Goal: Task Accomplishment & Management: Complete application form

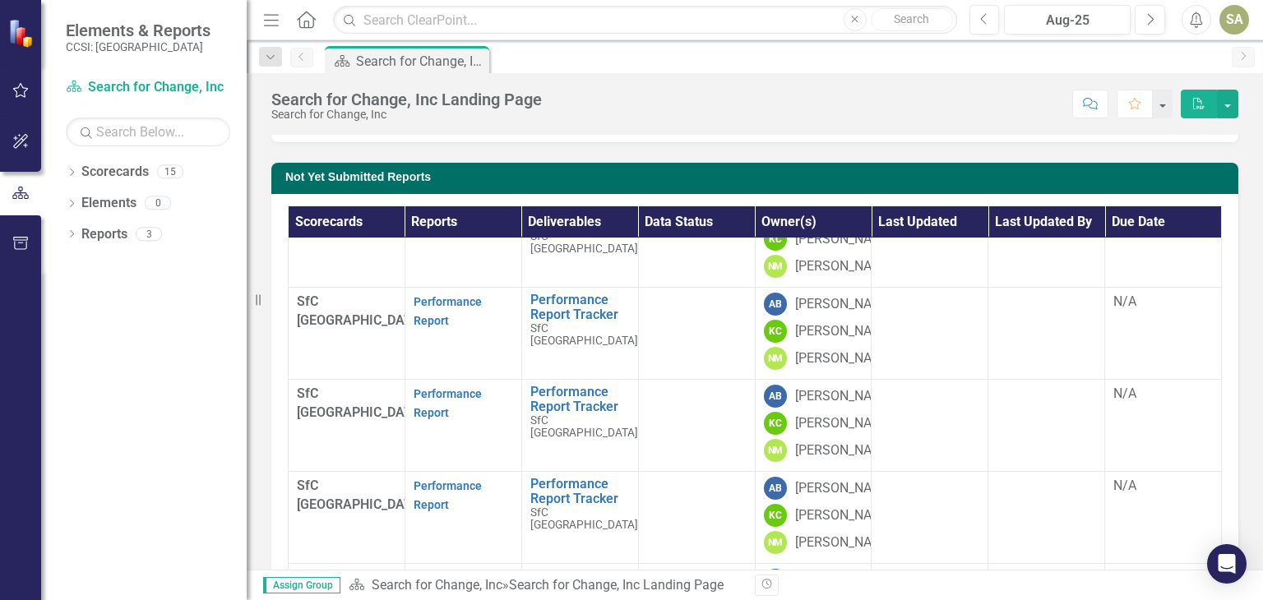
scroll to position [799, 0]
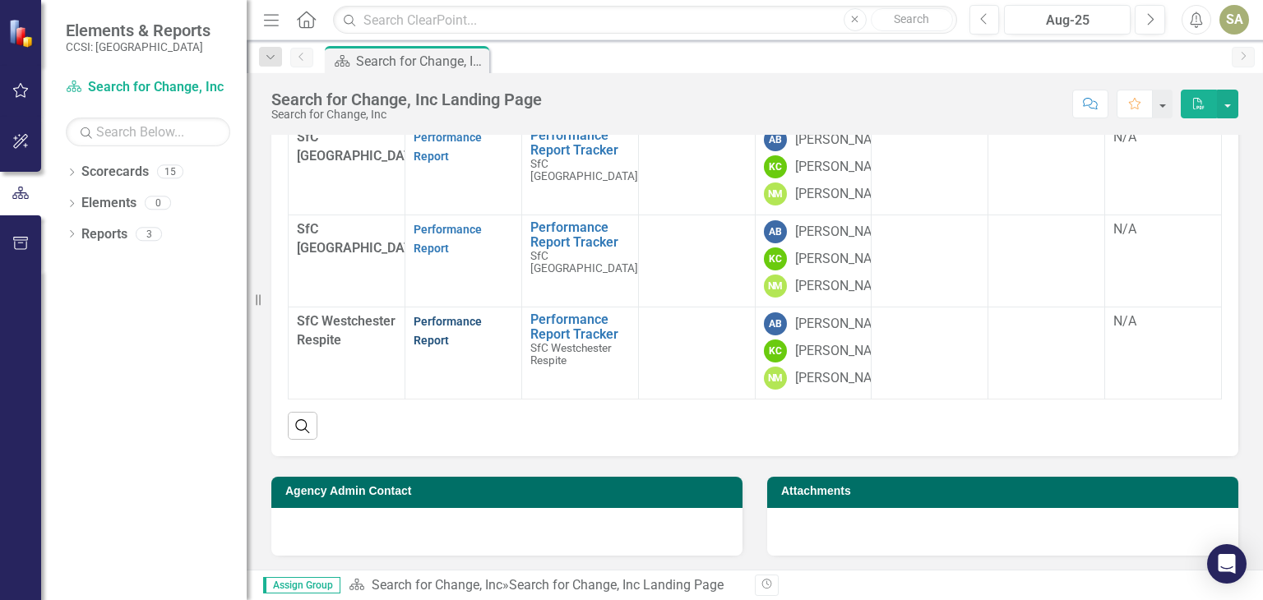
click at [415, 315] on link "Performance Report" at bounding box center [448, 331] width 68 height 32
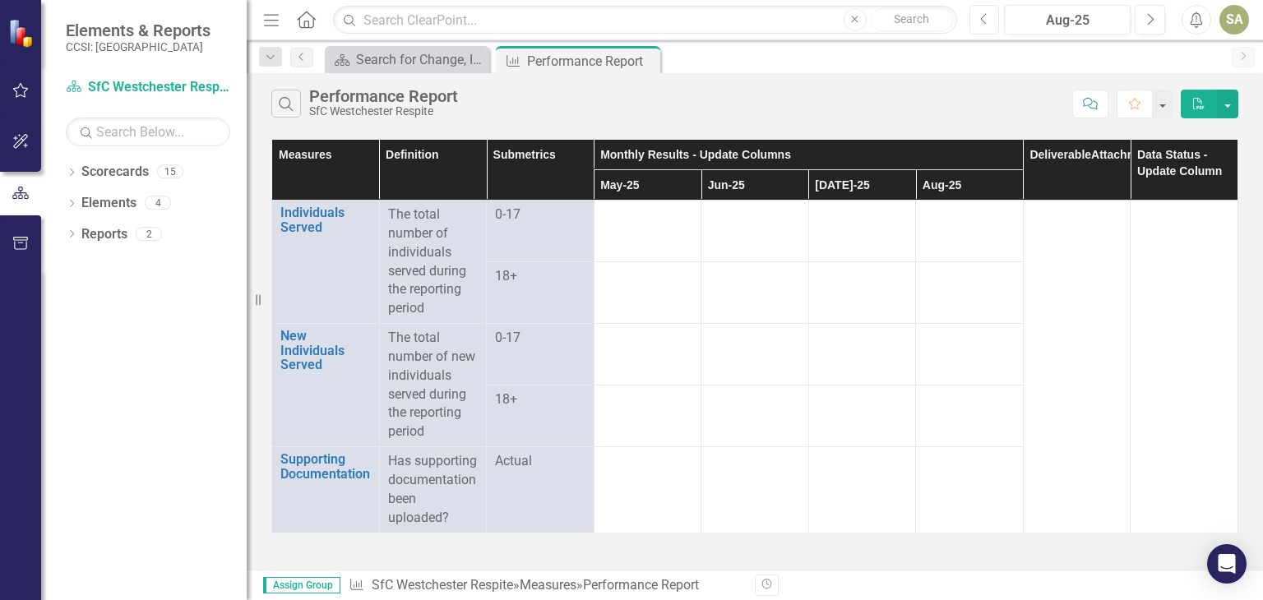
click at [987, 19] on icon "Previous" at bounding box center [984, 19] width 9 height 15
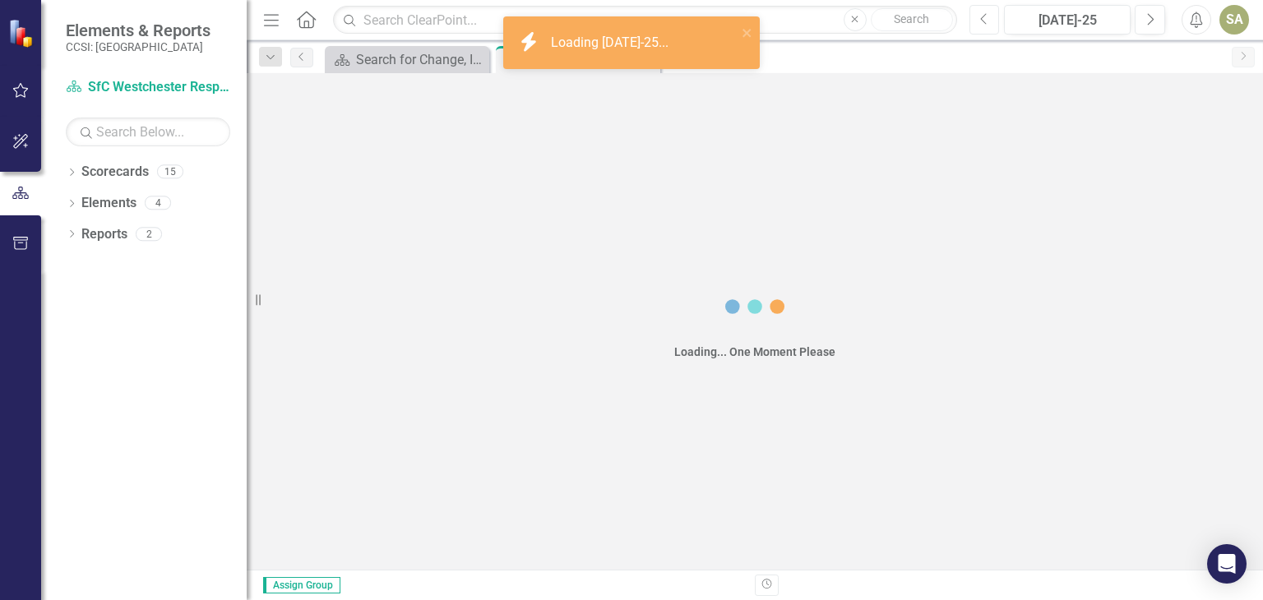
click at [987, 19] on icon "Previous" at bounding box center [984, 19] width 9 height 15
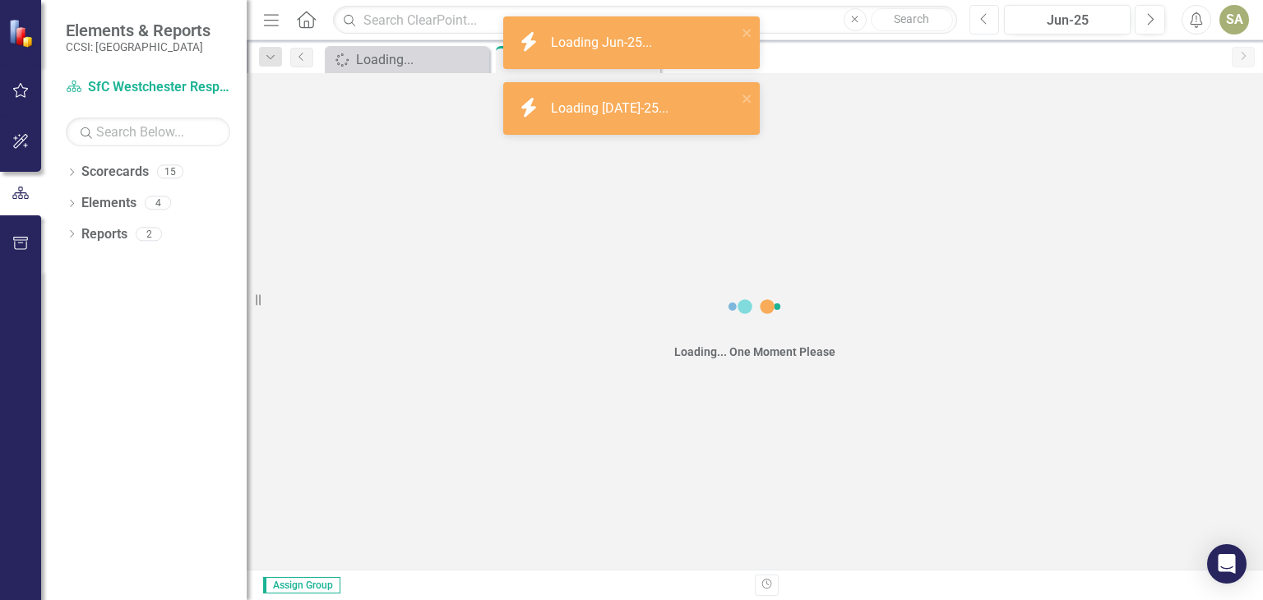
click at [987, 19] on icon "Previous" at bounding box center [984, 19] width 9 height 15
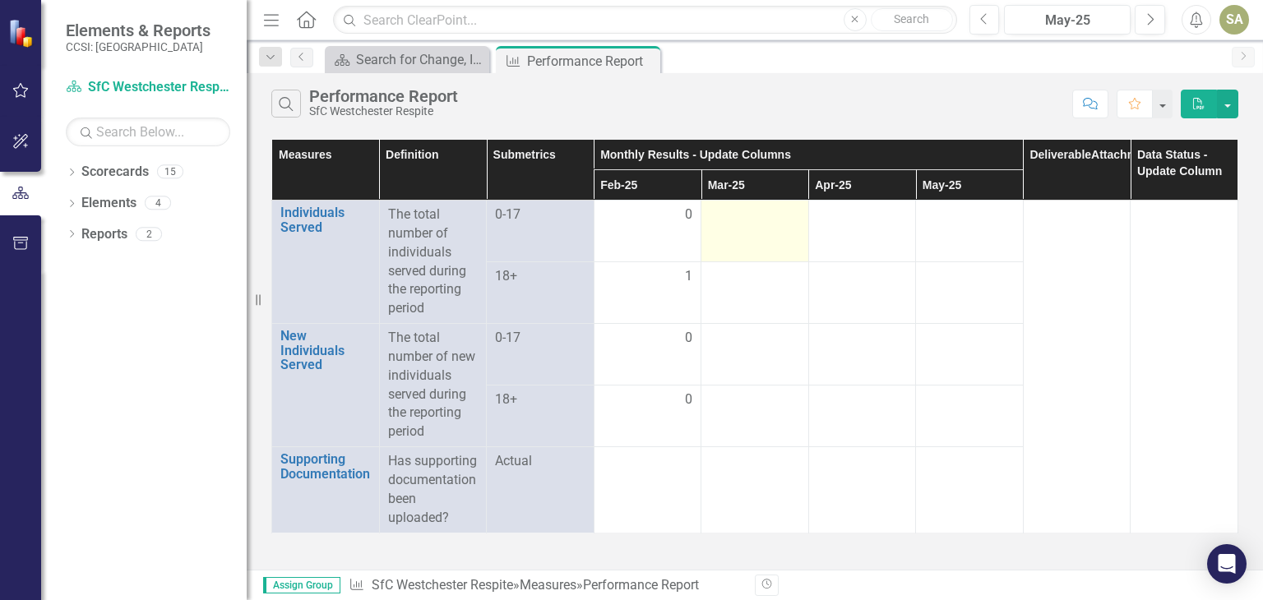
click at [766, 215] on div at bounding box center [755, 216] width 90 height 20
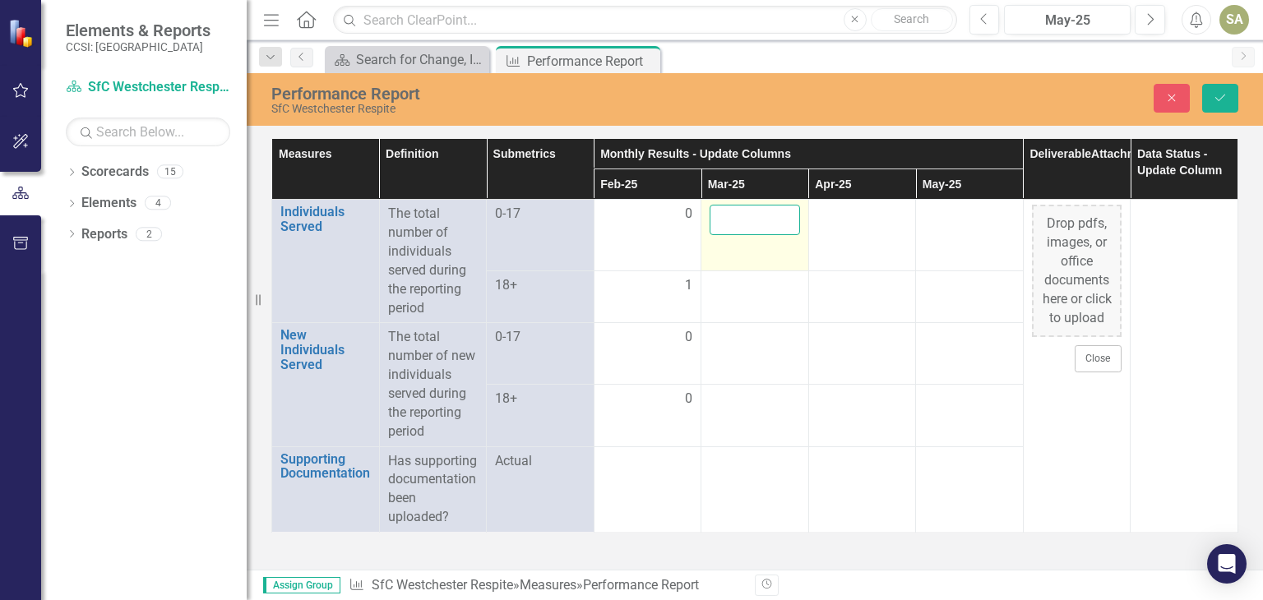
click at [766, 215] on input "number" at bounding box center [755, 220] width 90 height 30
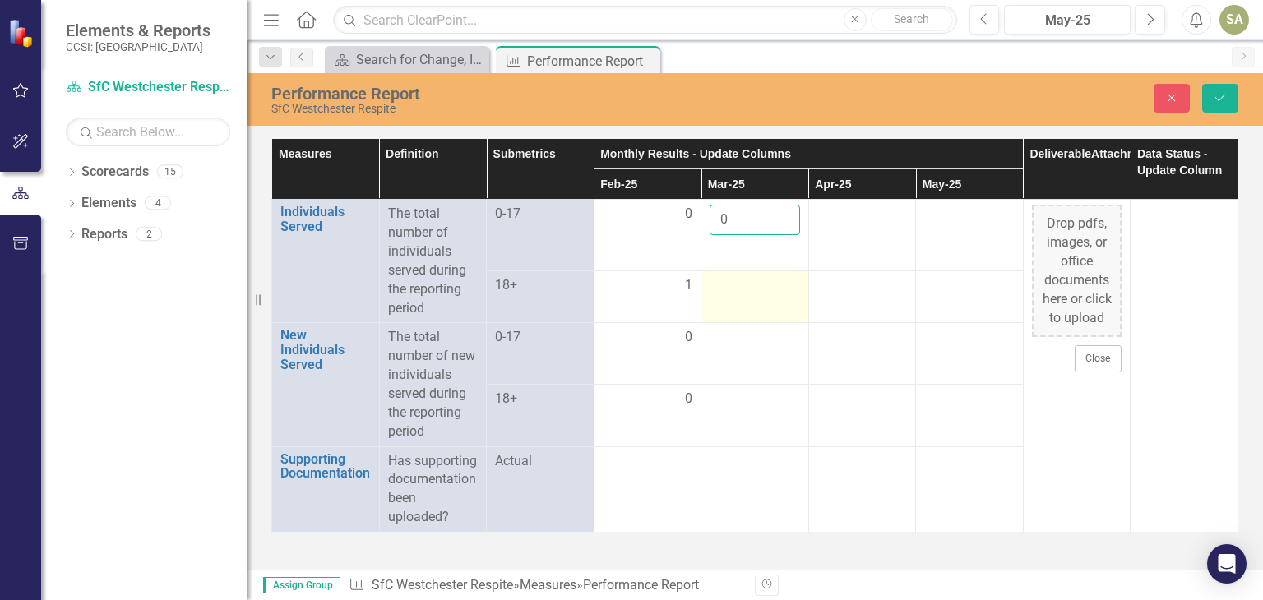
type input "0"
click at [737, 284] on div at bounding box center [755, 286] width 90 height 20
click at [737, 284] on div at bounding box center [755, 281] width 90 height 30
click at [737, 284] on input "number" at bounding box center [755, 281] width 90 height 30
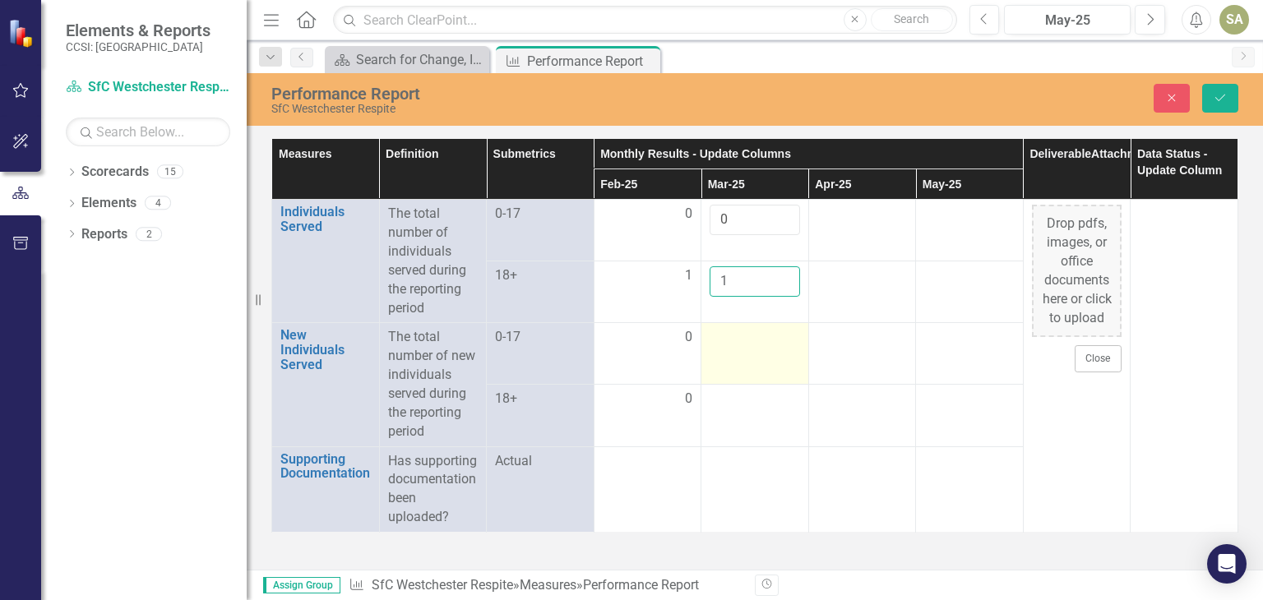
type input "1"
click at [739, 336] on div at bounding box center [755, 338] width 90 height 20
click at [739, 336] on input "number" at bounding box center [755, 343] width 90 height 30
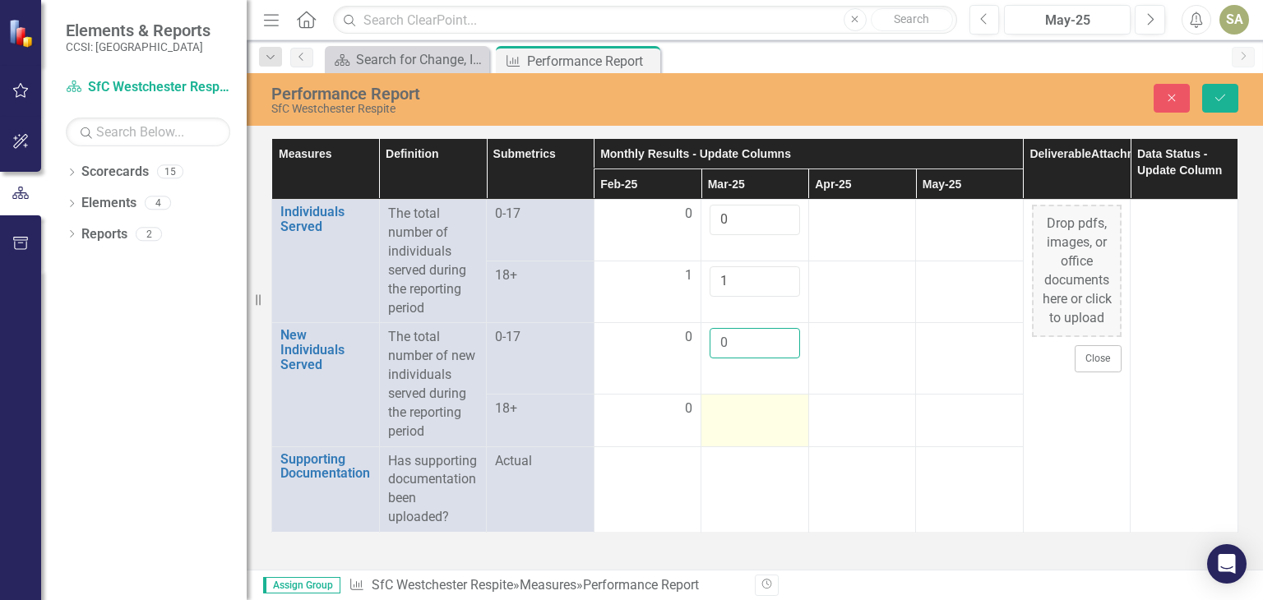
type input "0"
click at [726, 409] on div at bounding box center [755, 410] width 90 height 20
click at [726, 409] on div at bounding box center [755, 405] width 90 height 30
click at [726, 409] on input "number" at bounding box center [755, 405] width 90 height 30
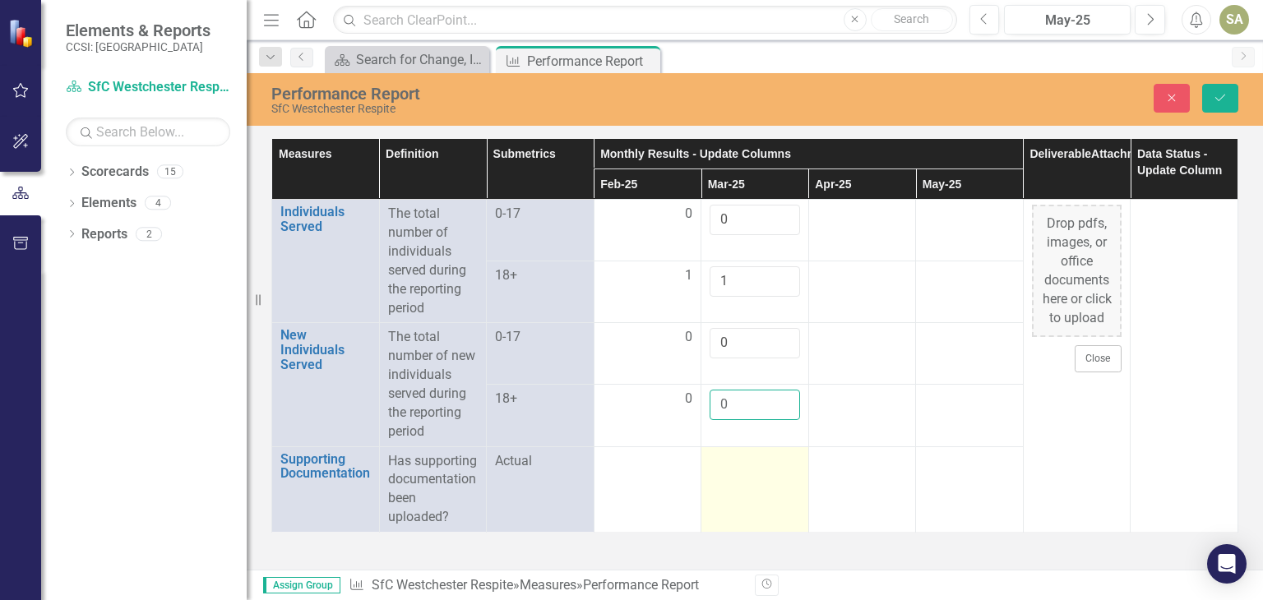
type input "0"
click at [741, 484] on td at bounding box center [755, 490] width 108 height 86
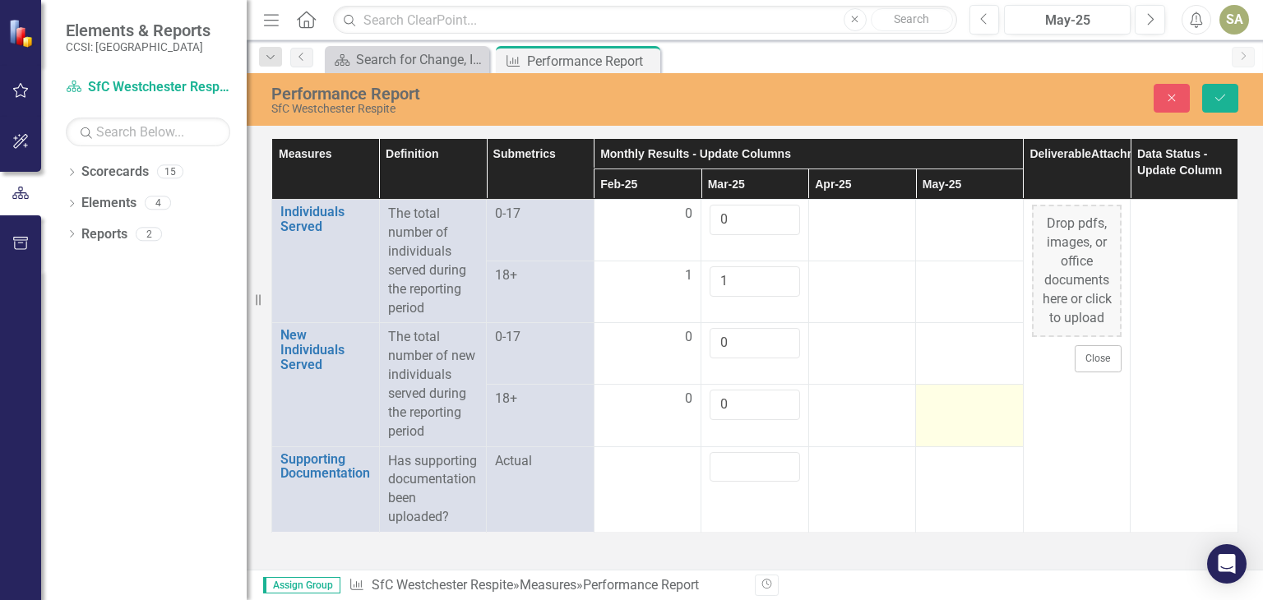
click at [977, 441] on td at bounding box center [970, 416] width 108 height 62
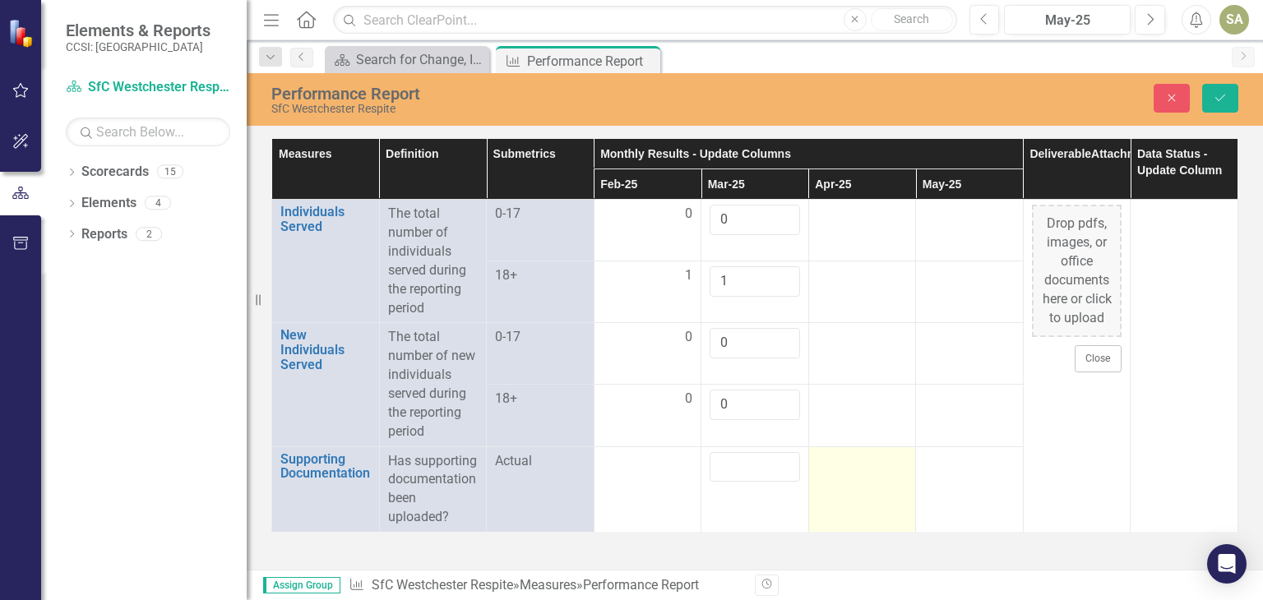
click at [817, 480] on td at bounding box center [862, 490] width 108 height 86
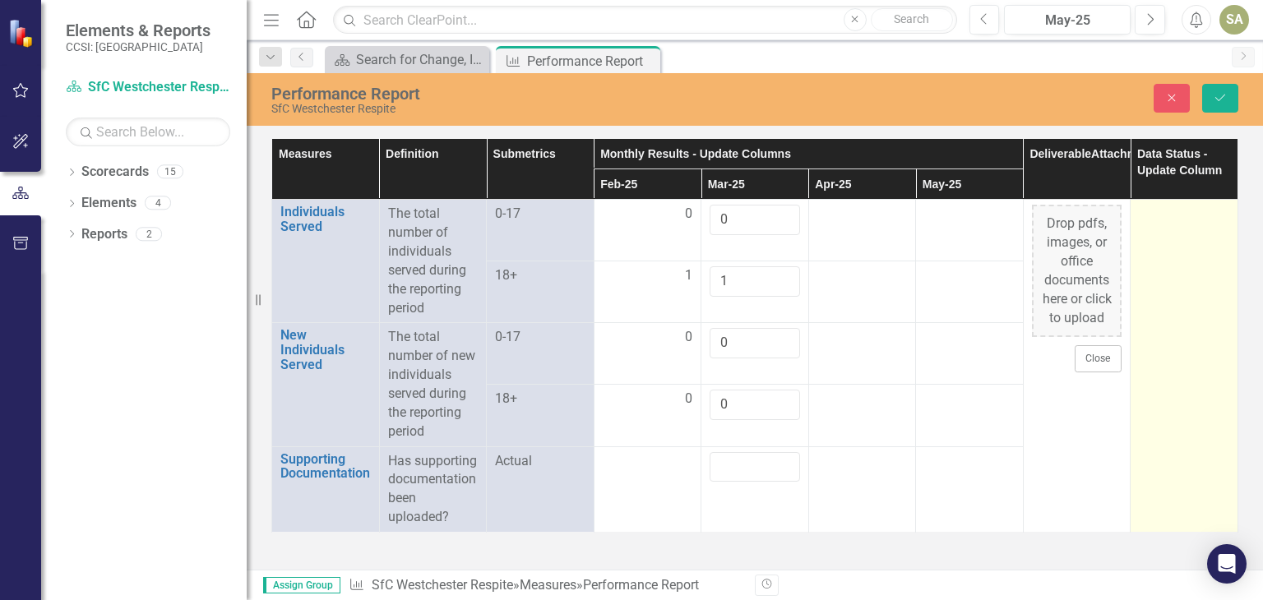
click at [1166, 211] on div at bounding box center [1184, 215] width 90 height 20
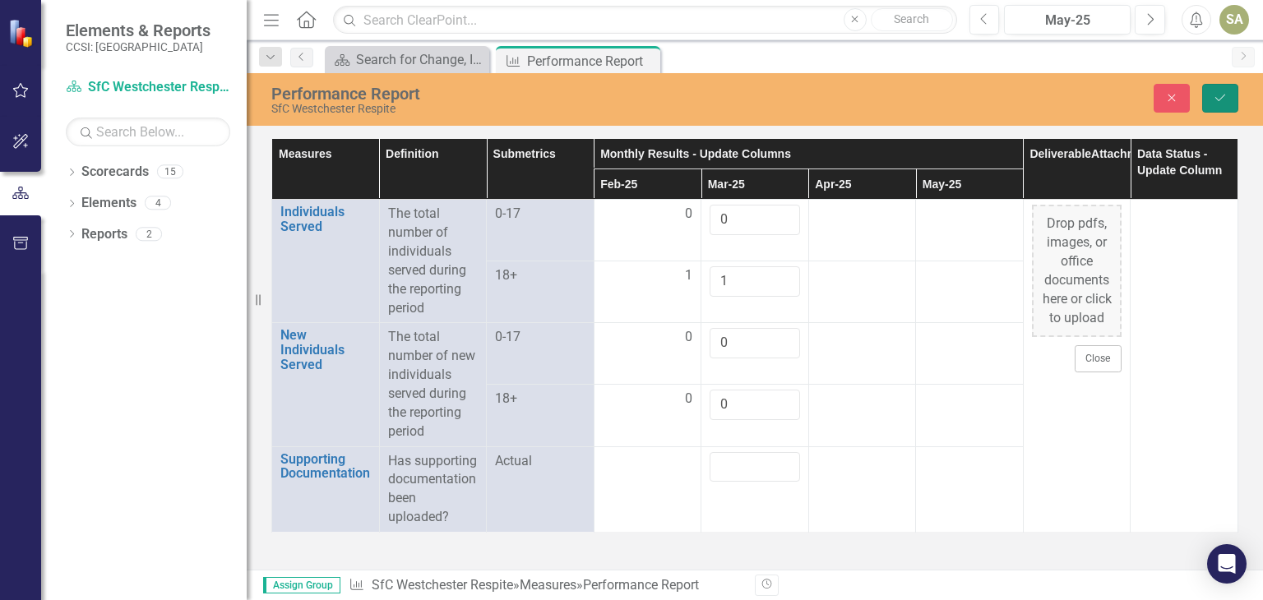
click at [1220, 96] on icon "Save" at bounding box center [1220, 98] width 15 height 12
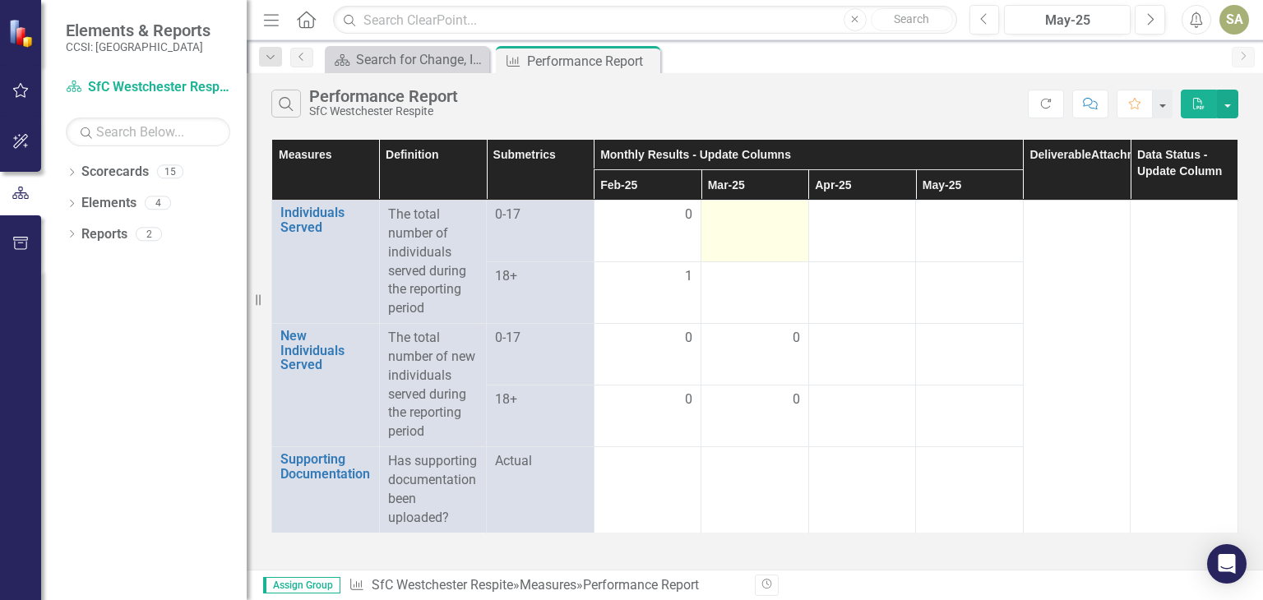
click at [744, 225] on td at bounding box center [755, 232] width 108 height 62
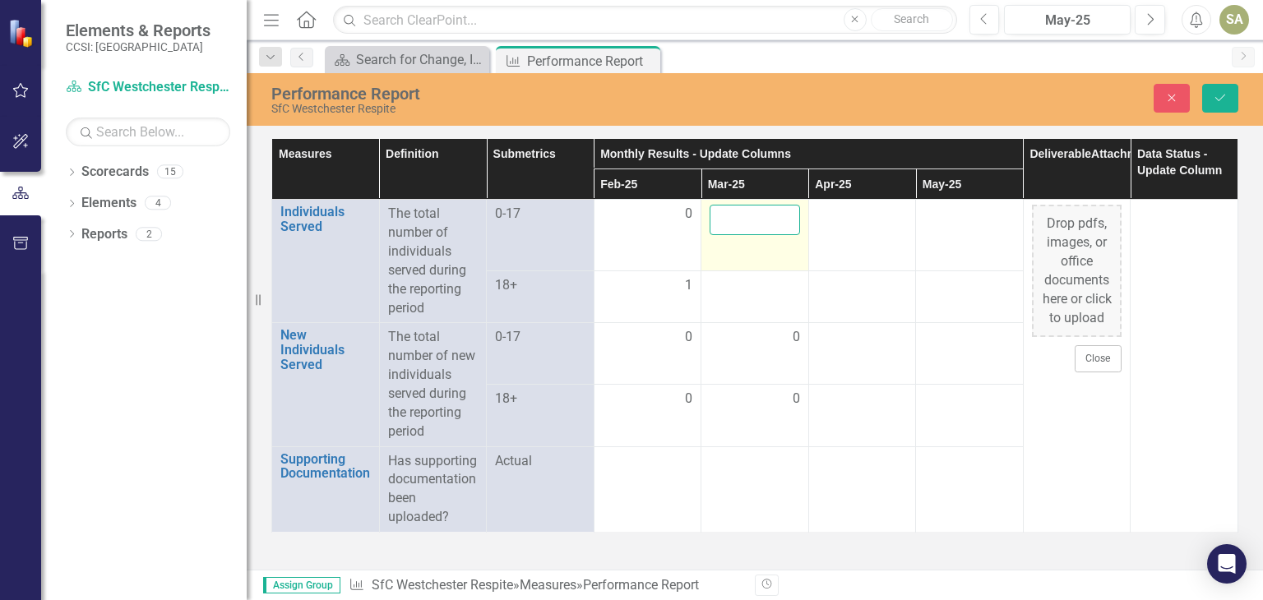
click at [744, 225] on input "number" at bounding box center [755, 220] width 90 height 30
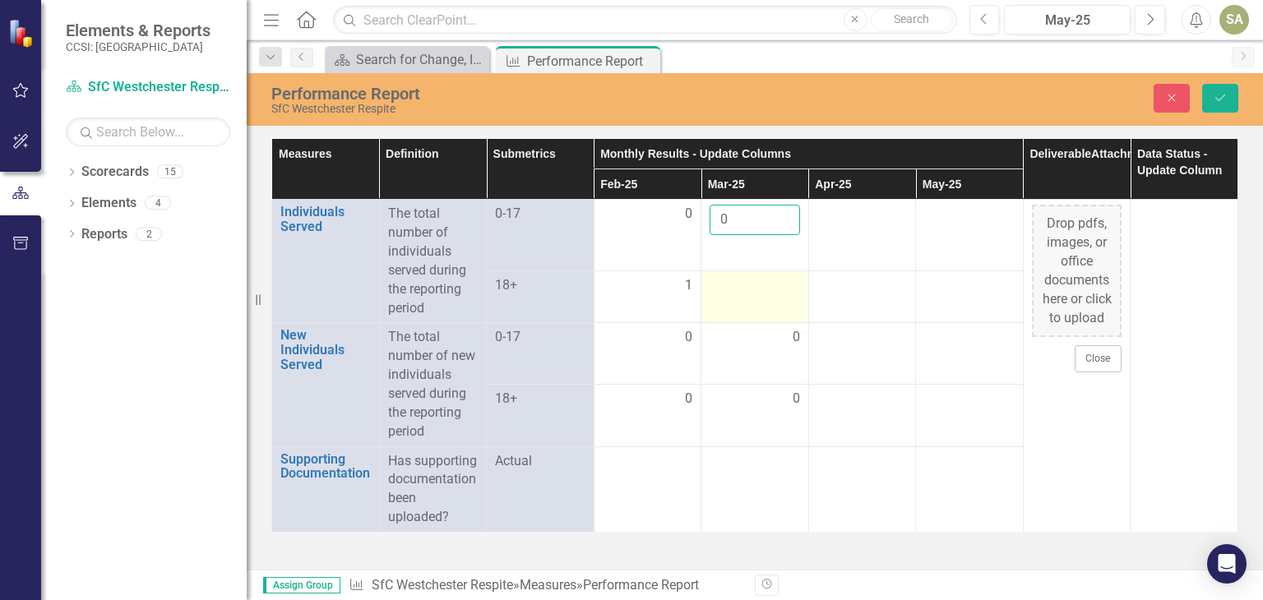
type input "0"
click at [729, 287] on div at bounding box center [755, 286] width 90 height 20
click at [729, 287] on div at bounding box center [755, 281] width 90 height 30
click at [729, 287] on input "number" at bounding box center [755, 281] width 90 height 30
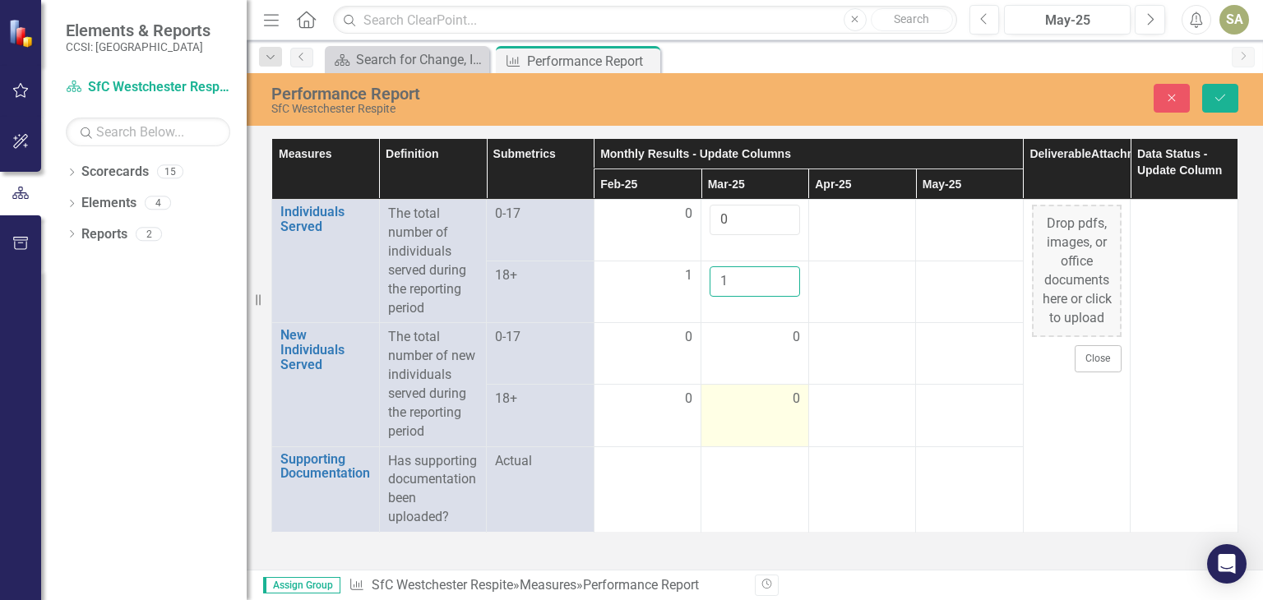
type input "1"
click at [753, 402] on div "0" at bounding box center [755, 399] width 90 height 19
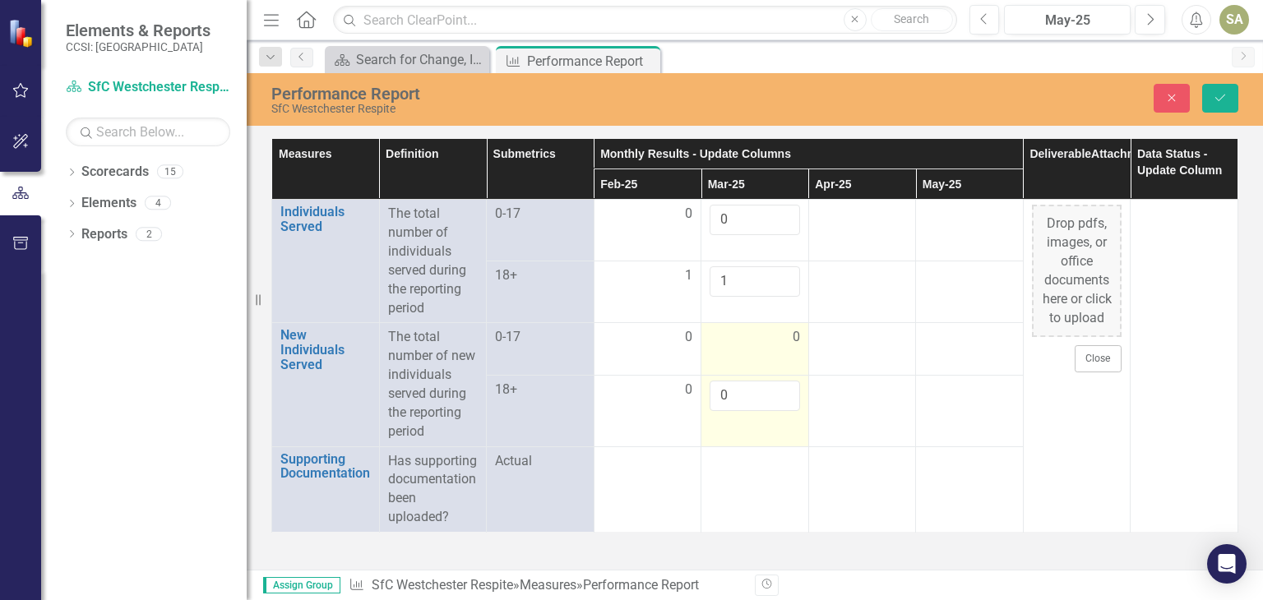
click at [735, 364] on td "0" at bounding box center [755, 349] width 108 height 53
click at [735, 364] on td "0" at bounding box center [755, 354] width 108 height 62
click at [1217, 94] on icon "Save" at bounding box center [1220, 98] width 15 height 12
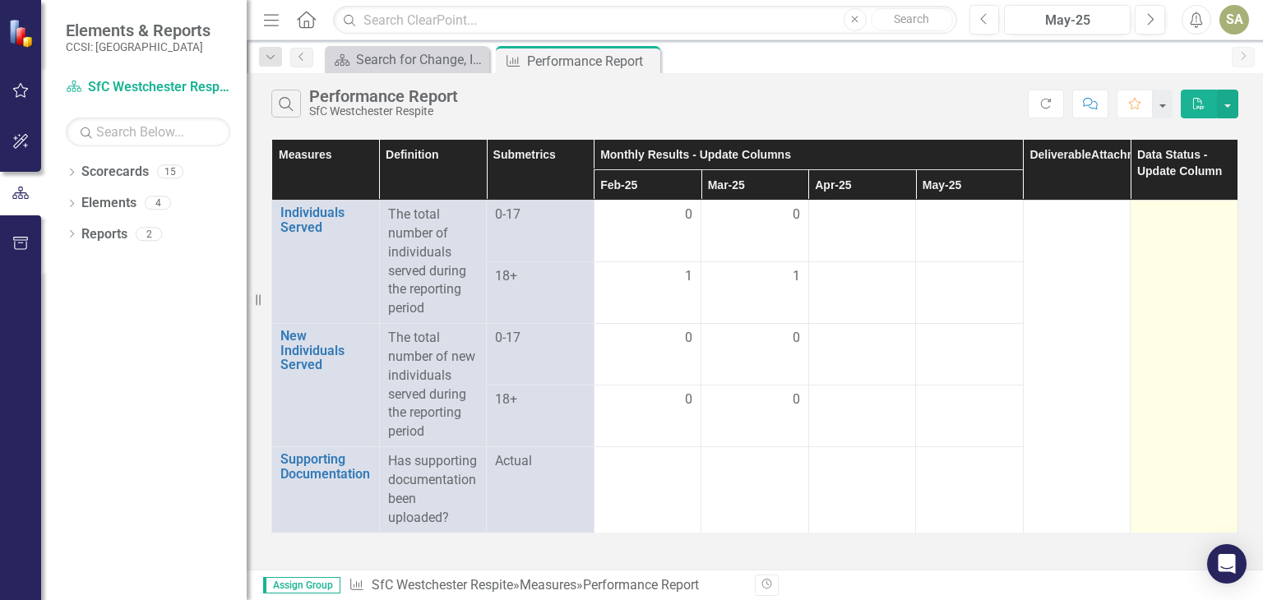
click at [1147, 222] on div at bounding box center [1184, 216] width 90 height 20
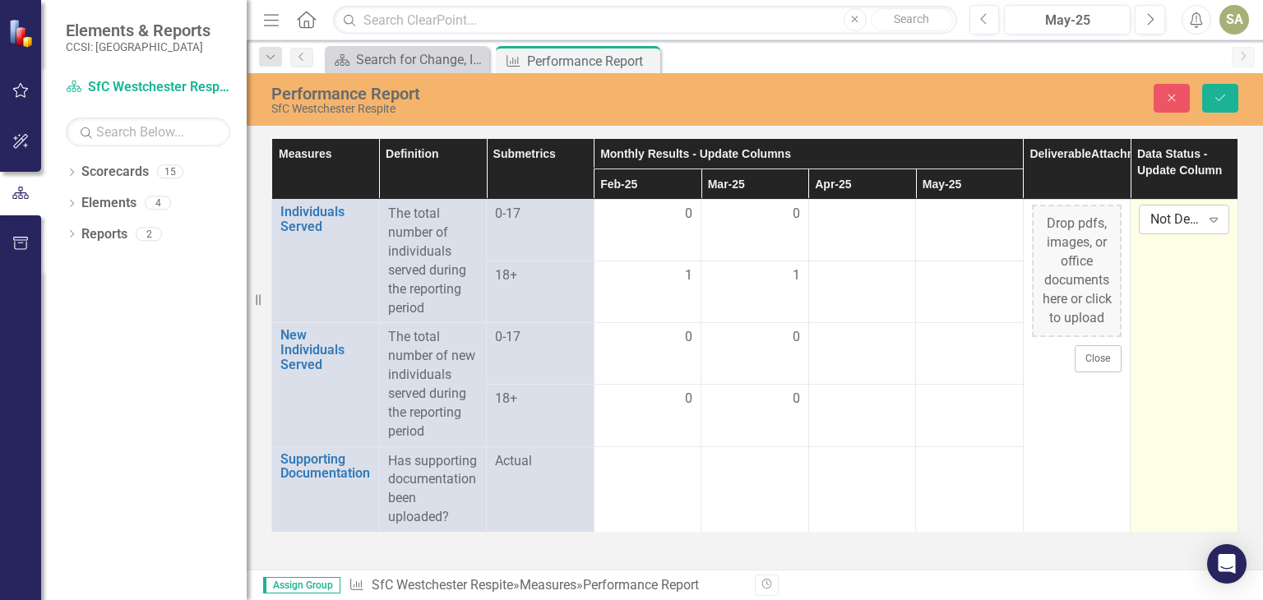
click at [1217, 220] on icon "Expand" at bounding box center [1214, 219] width 16 height 13
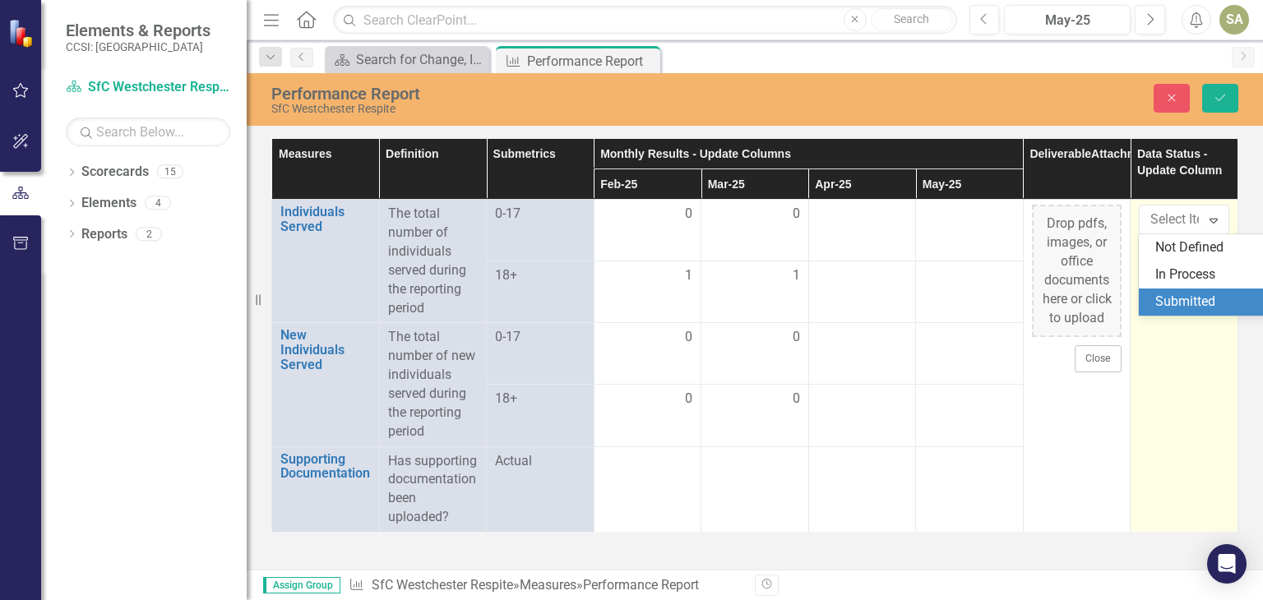
click at [1168, 307] on div "Submitted" at bounding box center [1207, 302] width 105 height 19
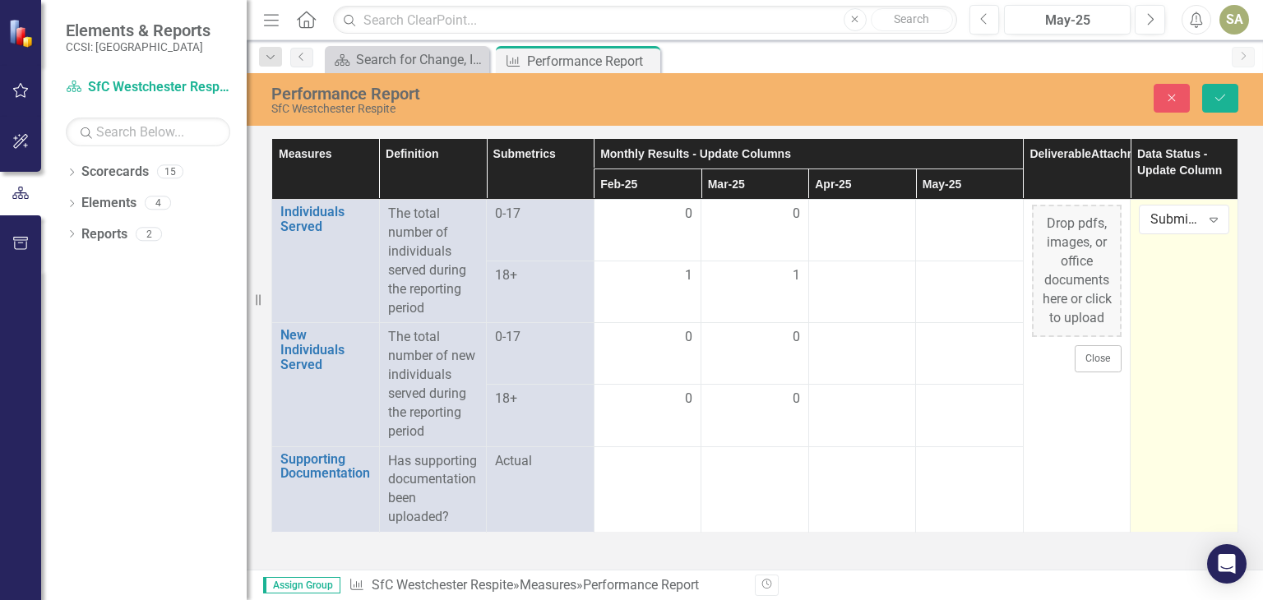
click at [1168, 307] on td "Submitted Expand" at bounding box center [1185, 366] width 108 height 333
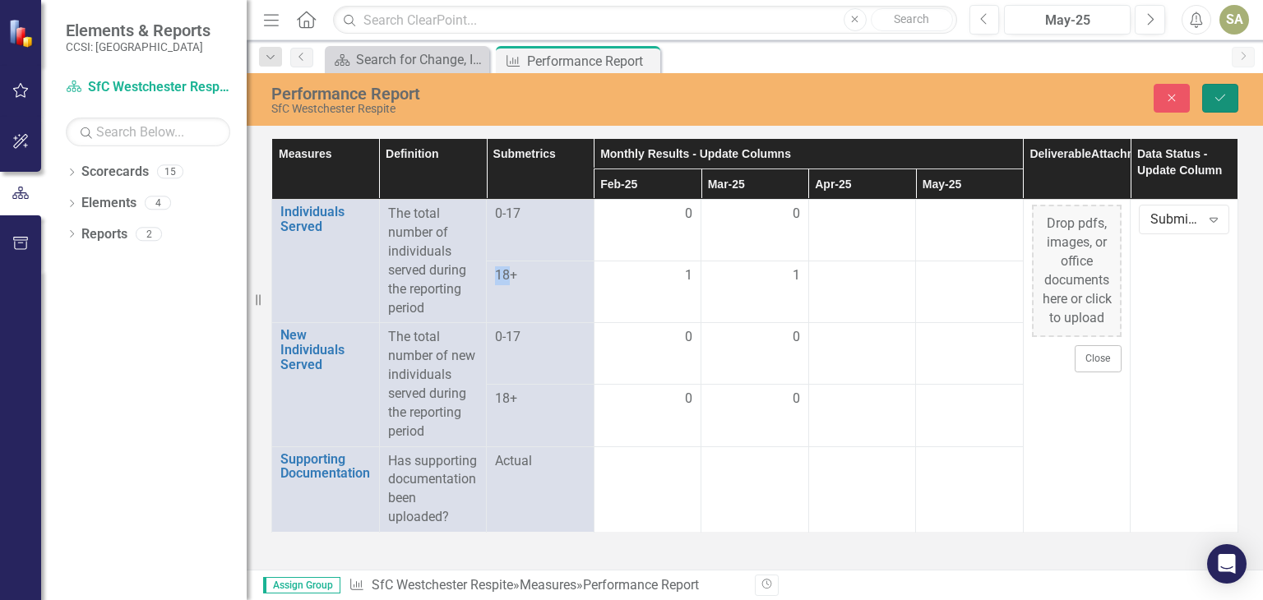
click at [1216, 95] on icon "Save" at bounding box center [1220, 98] width 15 height 12
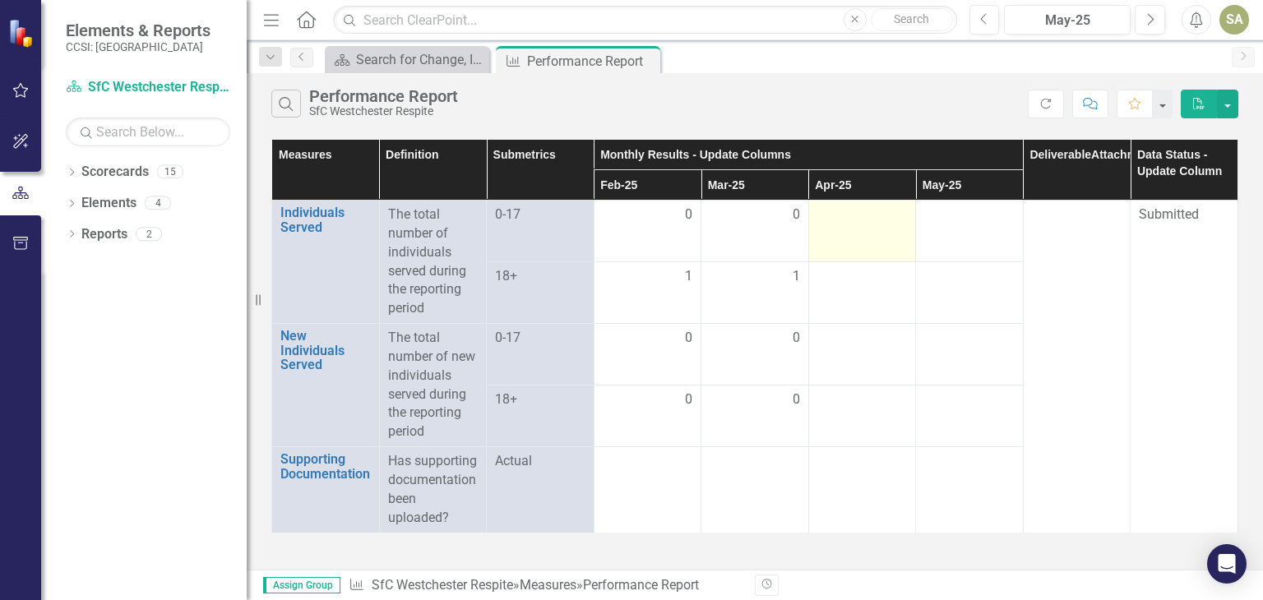
click at [845, 227] on td at bounding box center [862, 232] width 108 height 62
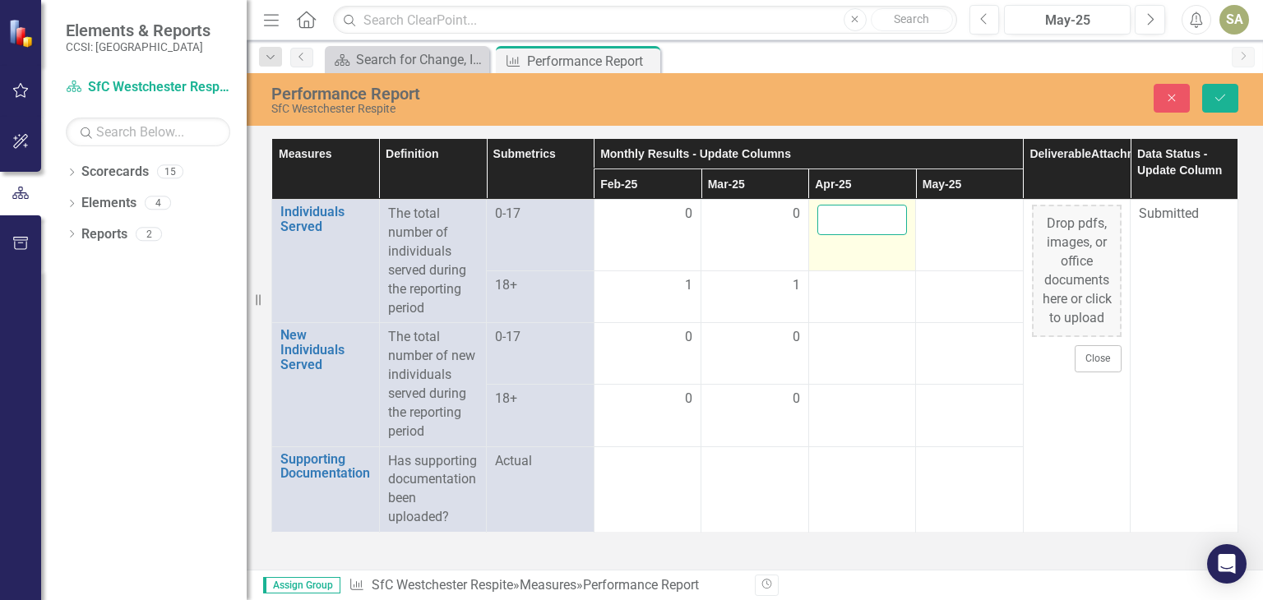
click at [845, 227] on input "number" at bounding box center [862, 220] width 90 height 30
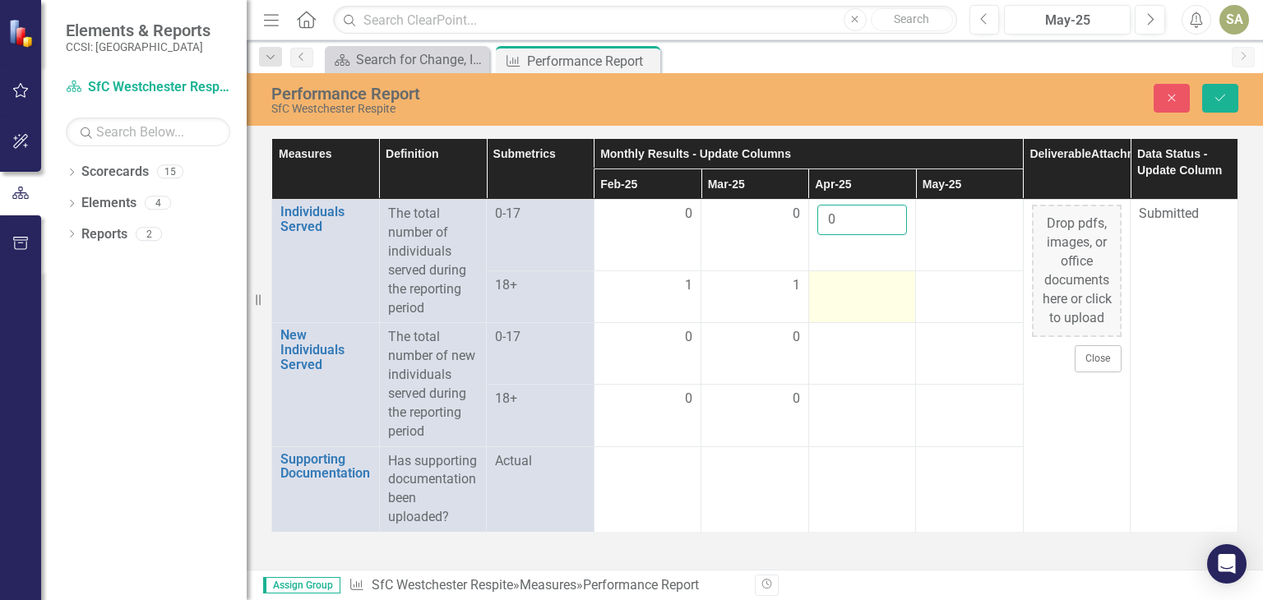
type input "0"
click at [831, 287] on div at bounding box center [862, 286] width 90 height 20
click at [831, 287] on input "number" at bounding box center [862, 281] width 90 height 30
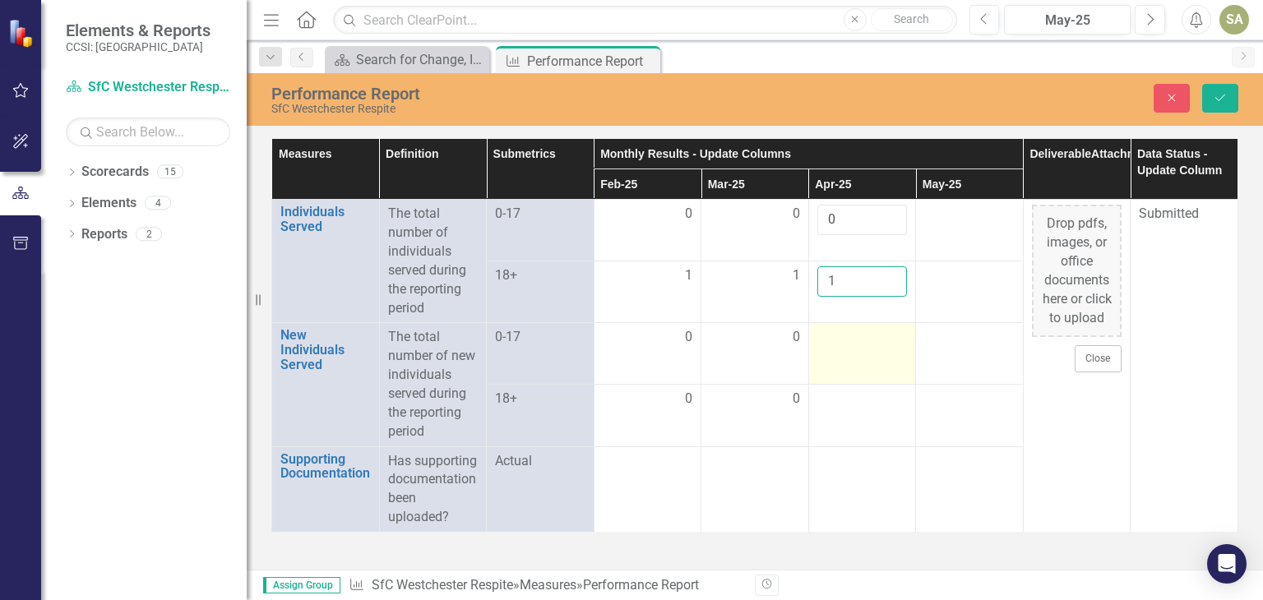
type input "1"
click at [827, 342] on div at bounding box center [862, 338] width 90 height 20
click at [827, 342] on div at bounding box center [862, 343] width 90 height 30
click at [827, 342] on input "number" at bounding box center [862, 343] width 90 height 30
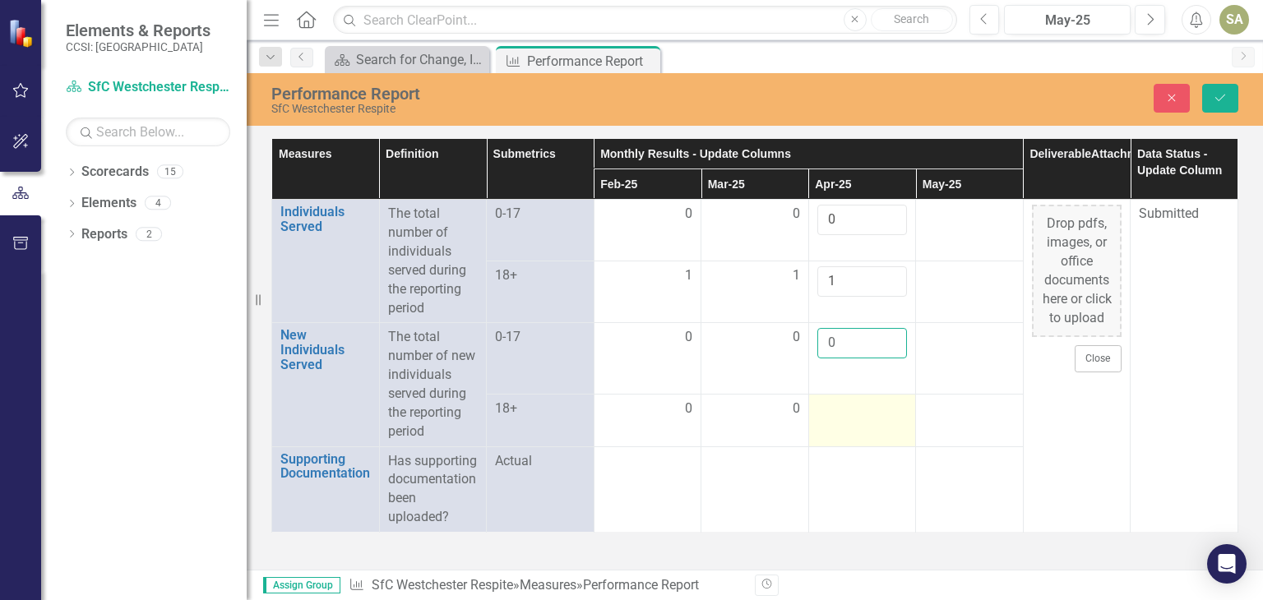
type input "0"
click at [841, 400] on div at bounding box center [862, 410] width 90 height 20
click at [841, 399] on div at bounding box center [862, 405] width 90 height 30
click at [820, 406] on input "number" at bounding box center [862, 405] width 90 height 30
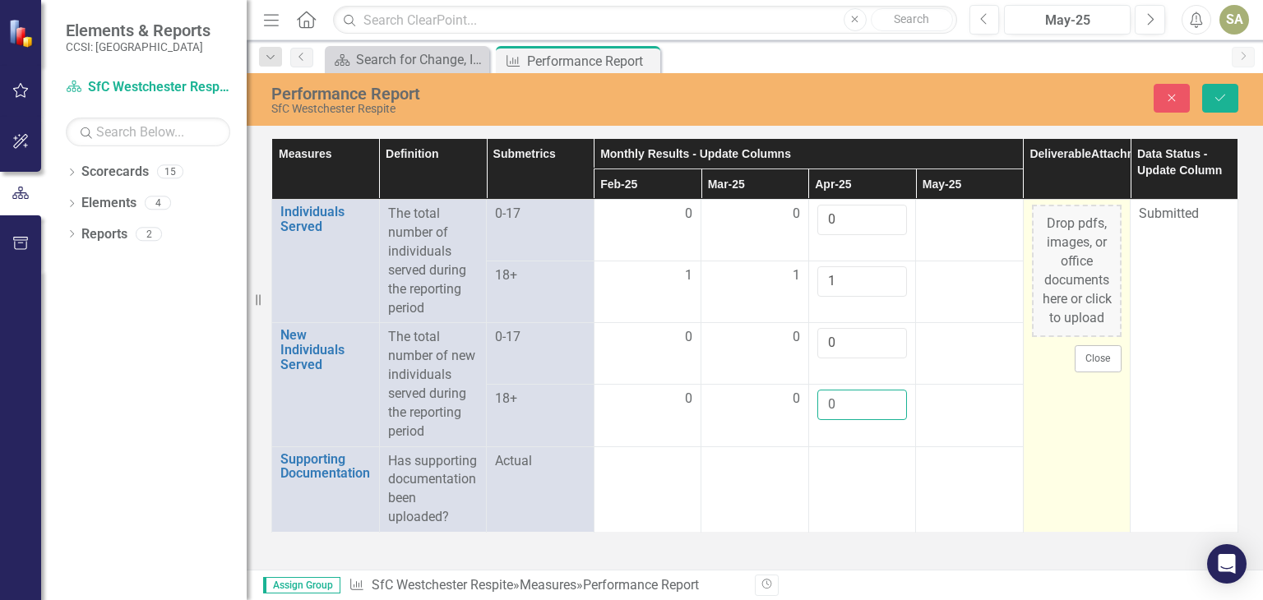
type input "0"
click at [1027, 450] on td "Drop pdfs, images, or office documents here or click to upload Close" at bounding box center [1077, 366] width 108 height 333
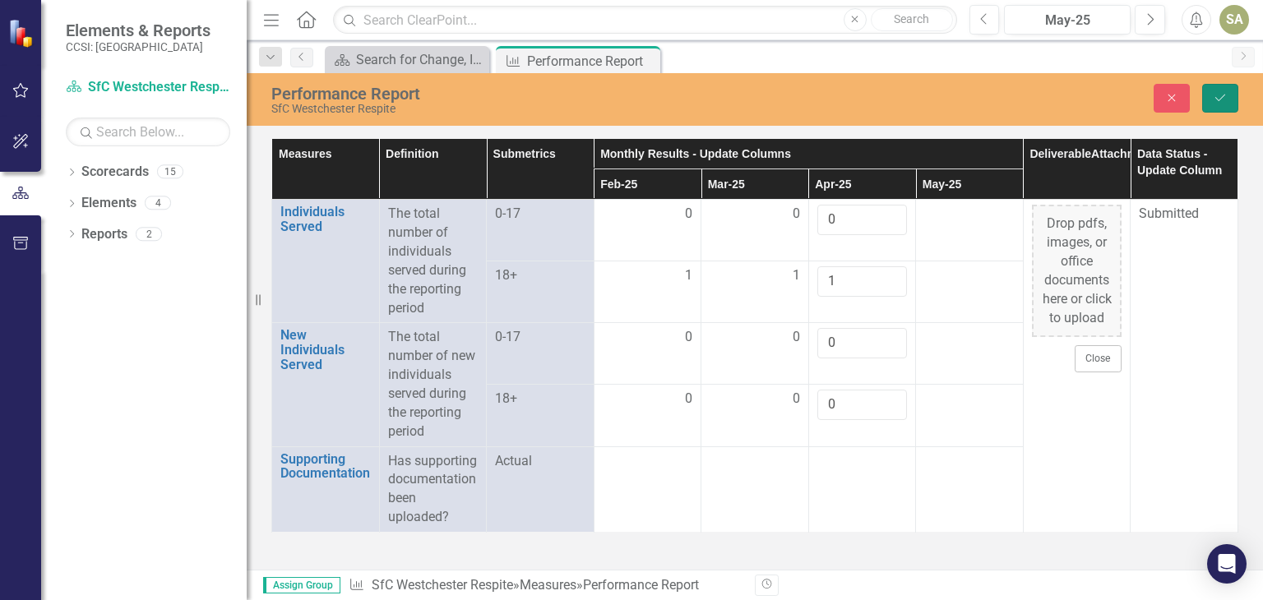
click at [1216, 92] on icon "Save" at bounding box center [1220, 98] width 15 height 12
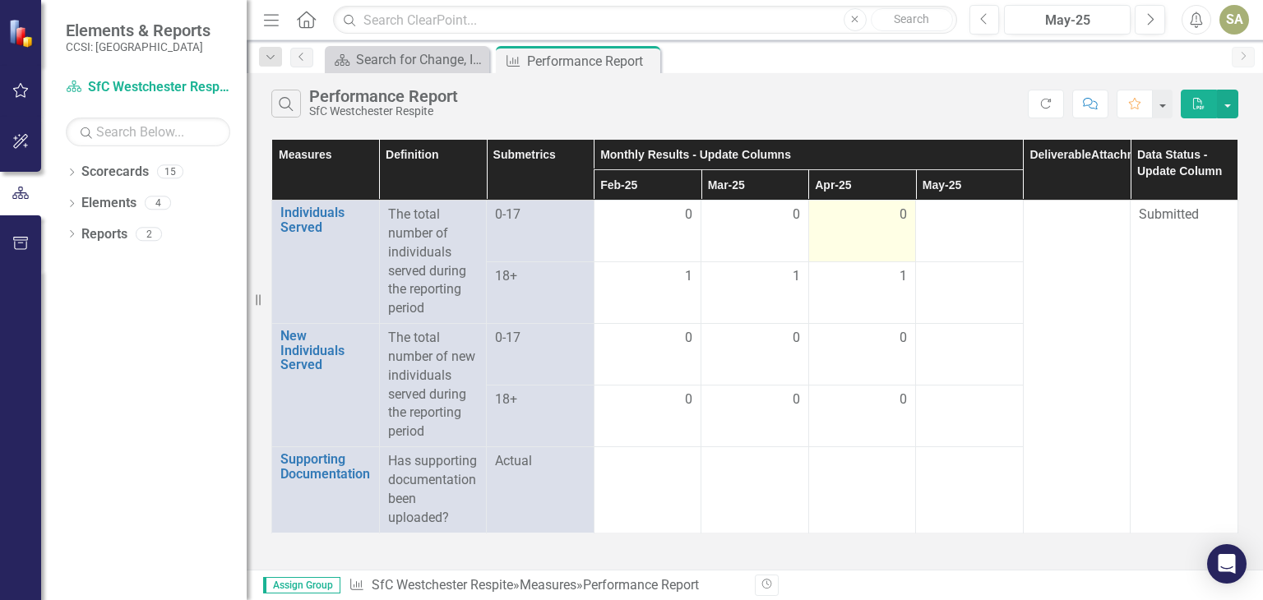
click at [872, 233] on td "0" at bounding box center [862, 232] width 108 height 62
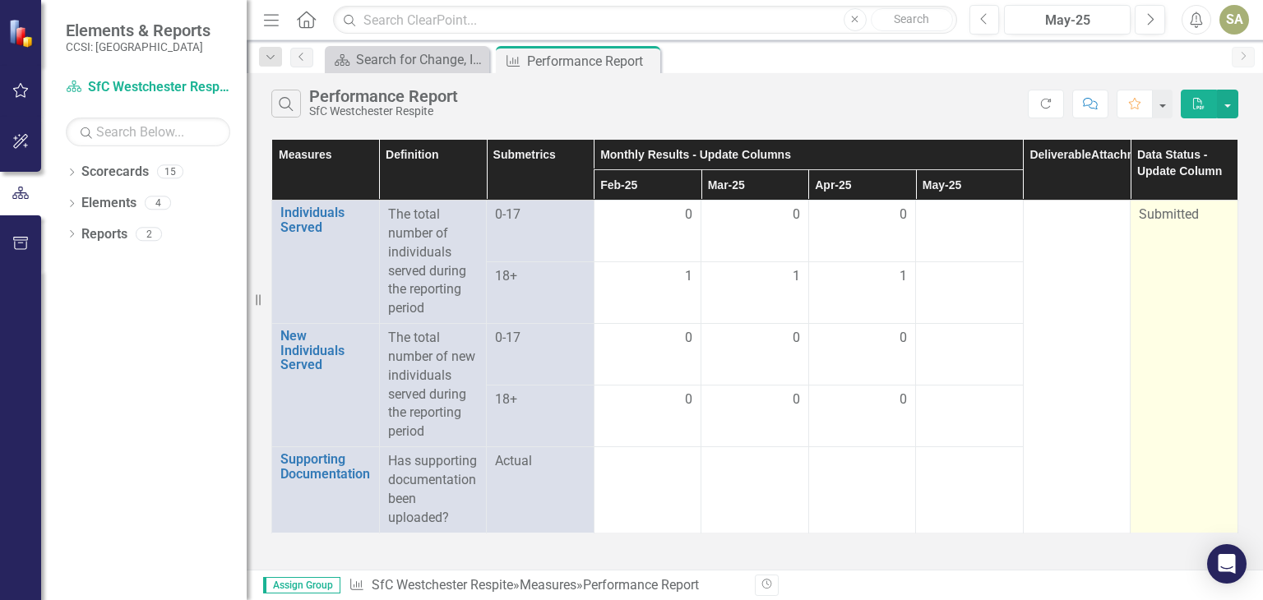
click at [1175, 252] on td "Submitted" at bounding box center [1185, 367] width 108 height 333
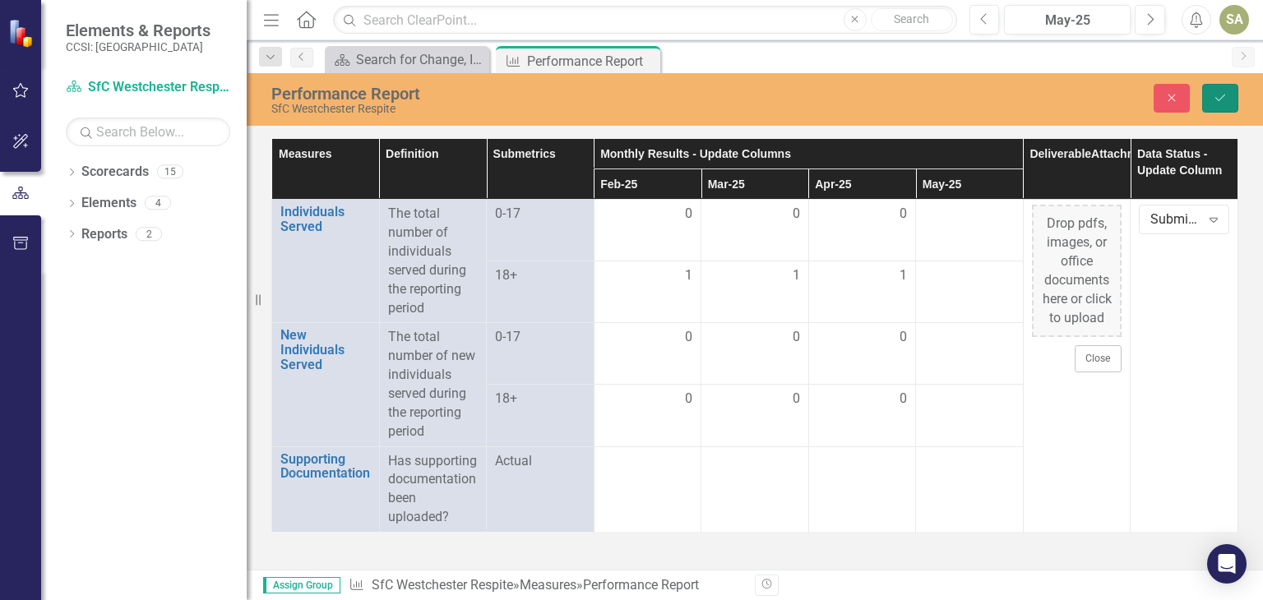
click at [1223, 100] on icon "Save" at bounding box center [1220, 98] width 15 height 12
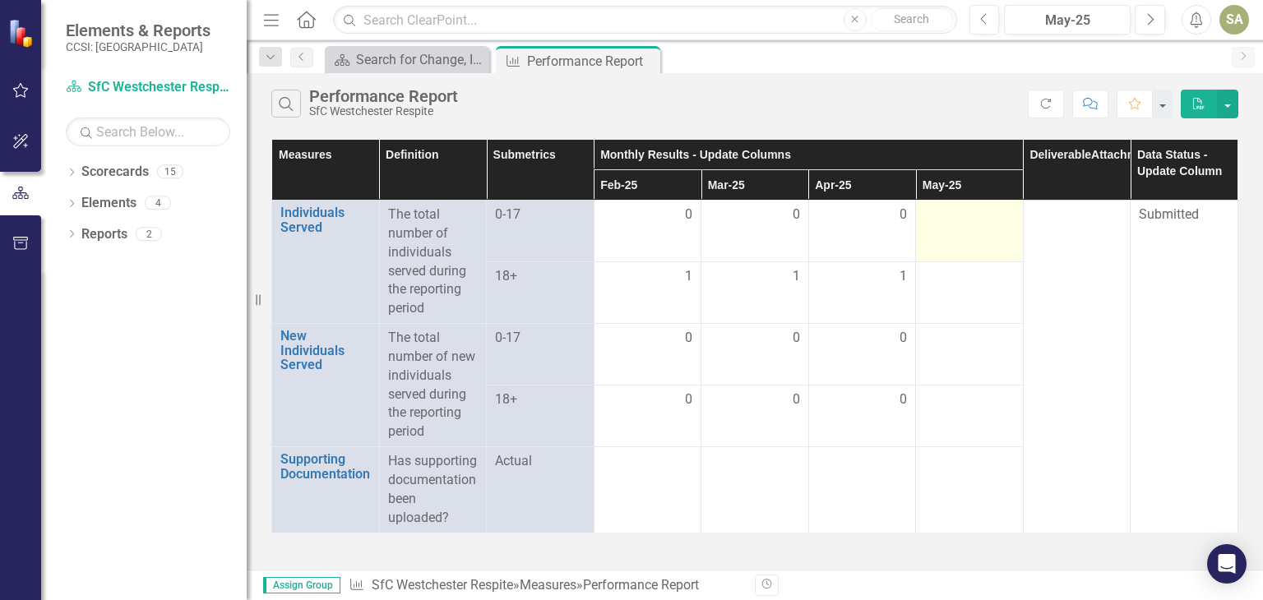
click at [979, 242] on td at bounding box center [970, 232] width 108 height 62
click at [969, 226] on td at bounding box center [970, 232] width 108 height 62
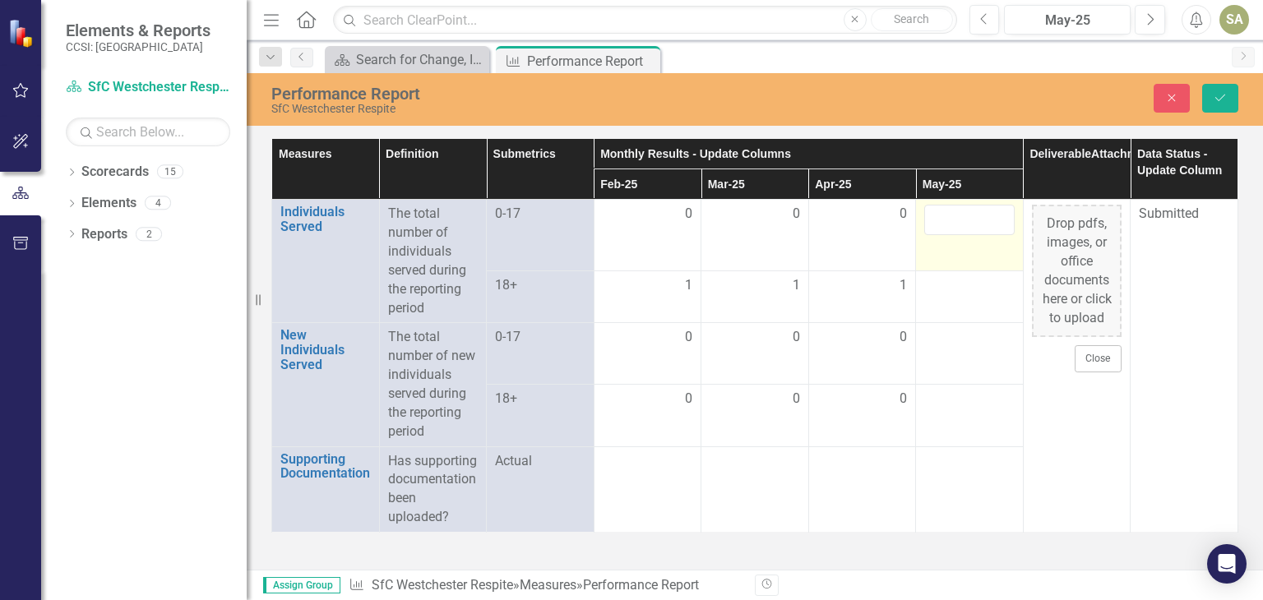
click at [969, 226] on td at bounding box center [970, 235] width 108 height 71
click at [969, 226] on input "number" at bounding box center [969, 220] width 90 height 30
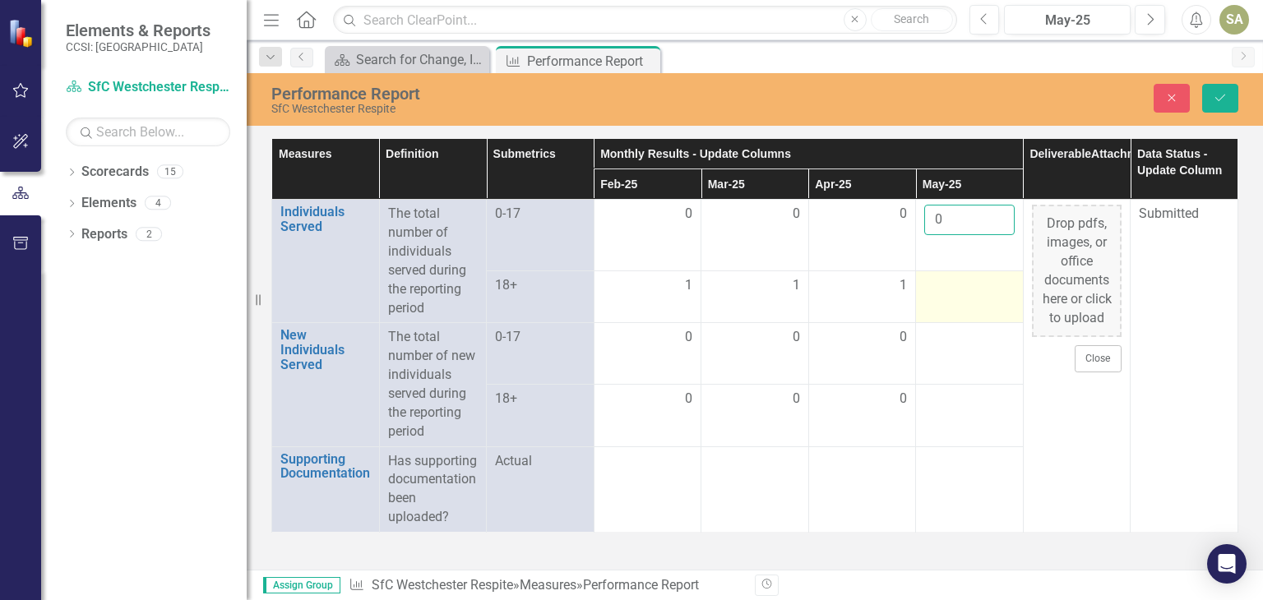
type input "0"
click at [945, 307] on td at bounding box center [970, 297] width 108 height 53
click at [946, 287] on input "number" at bounding box center [969, 281] width 90 height 30
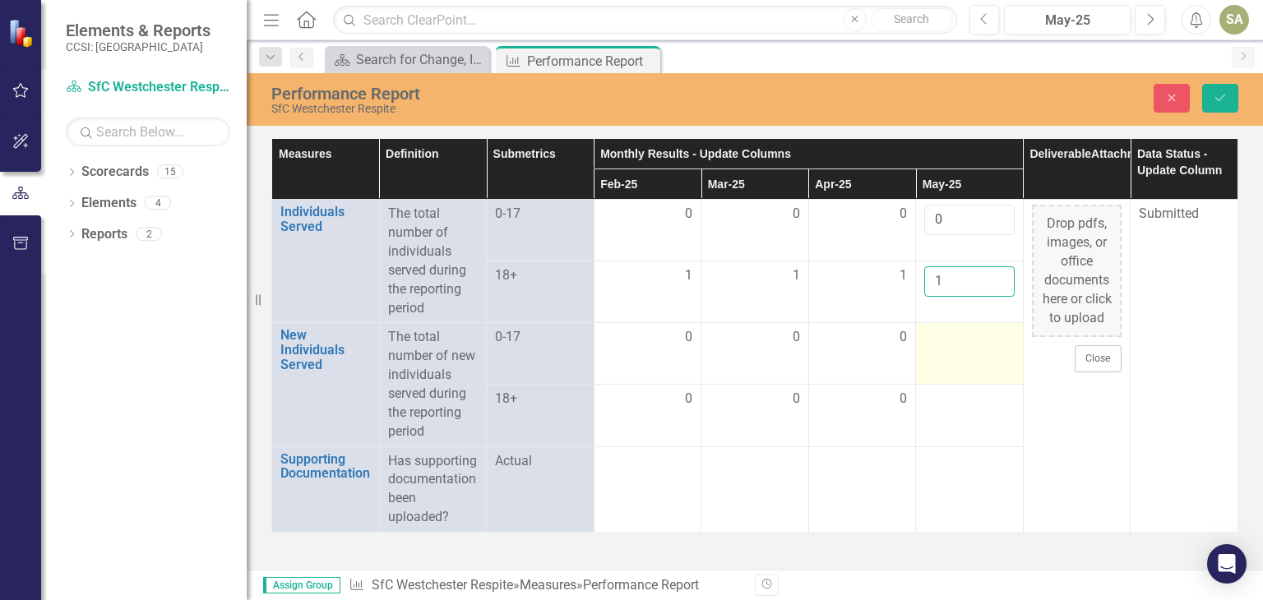
type input "1"
click at [934, 337] on div at bounding box center [969, 338] width 90 height 20
click at [934, 337] on div at bounding box center [969, 343] width 90 height 30
click at [934, 337] on input "number" at bounding box center [969, 343] width 90 height 30
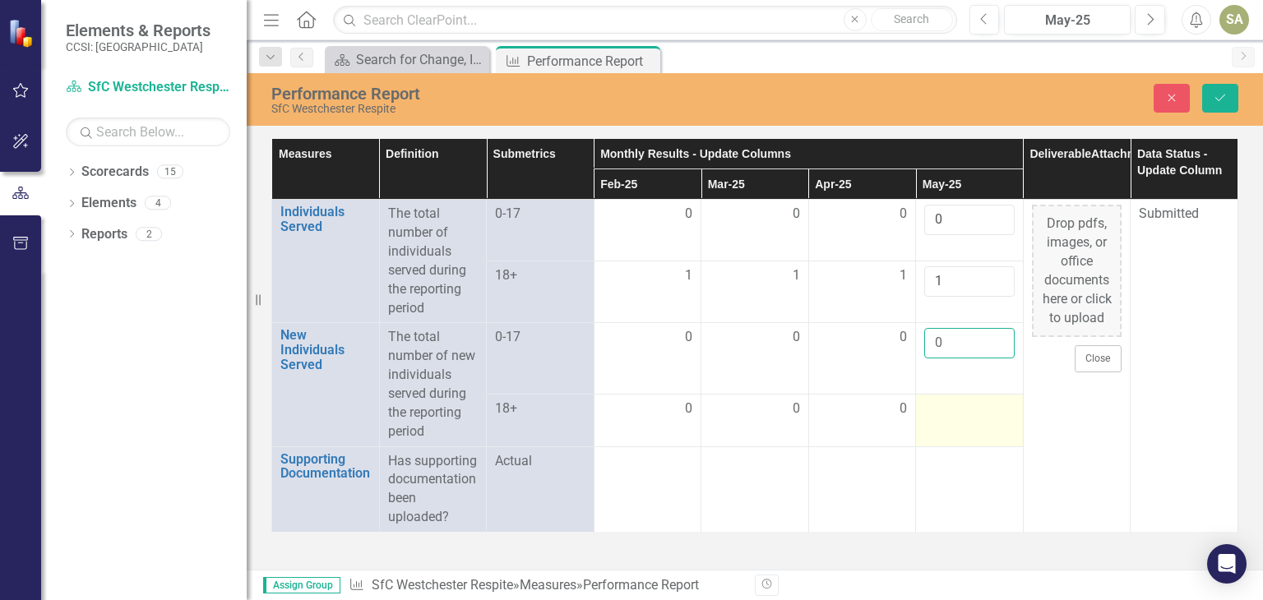
type input "0"
click at [949, 409] on div at bounding box center [969, 410] width 90 height 20
click at [949, 409] on div at bounding box center [969, 405] width 90 height 30
click at [949, 409] on input "number" at bounding box center [969, 405] width 90 height 30
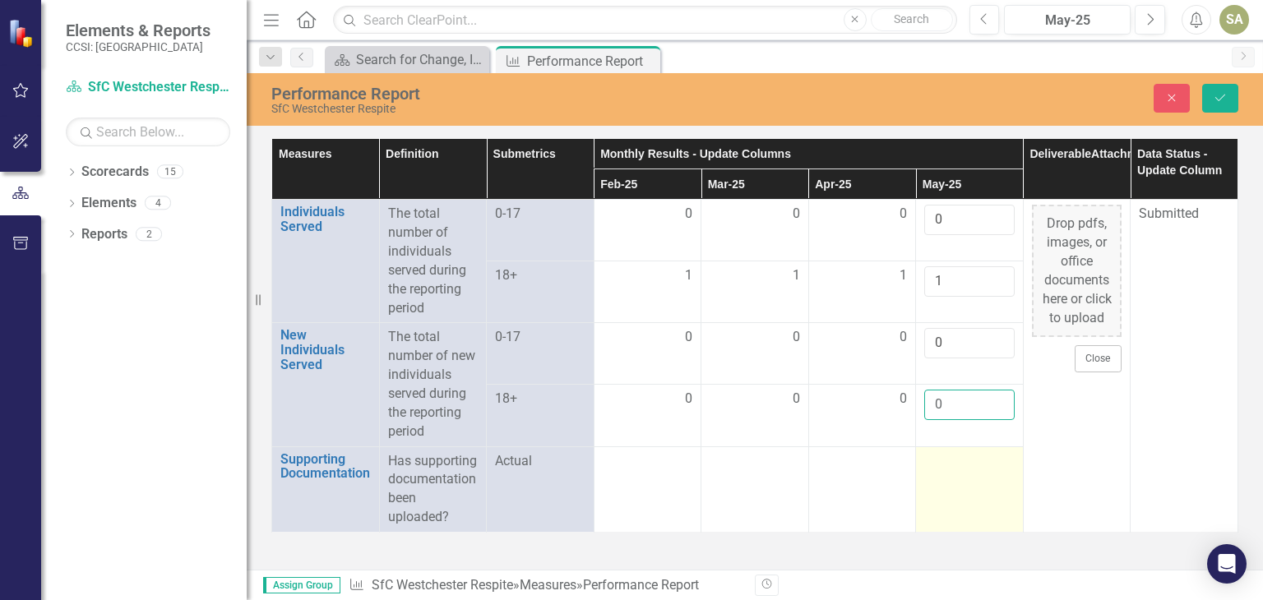
type input "0"
click at [993, 507] on td at bounding box center [970, 490] width 108 height 86
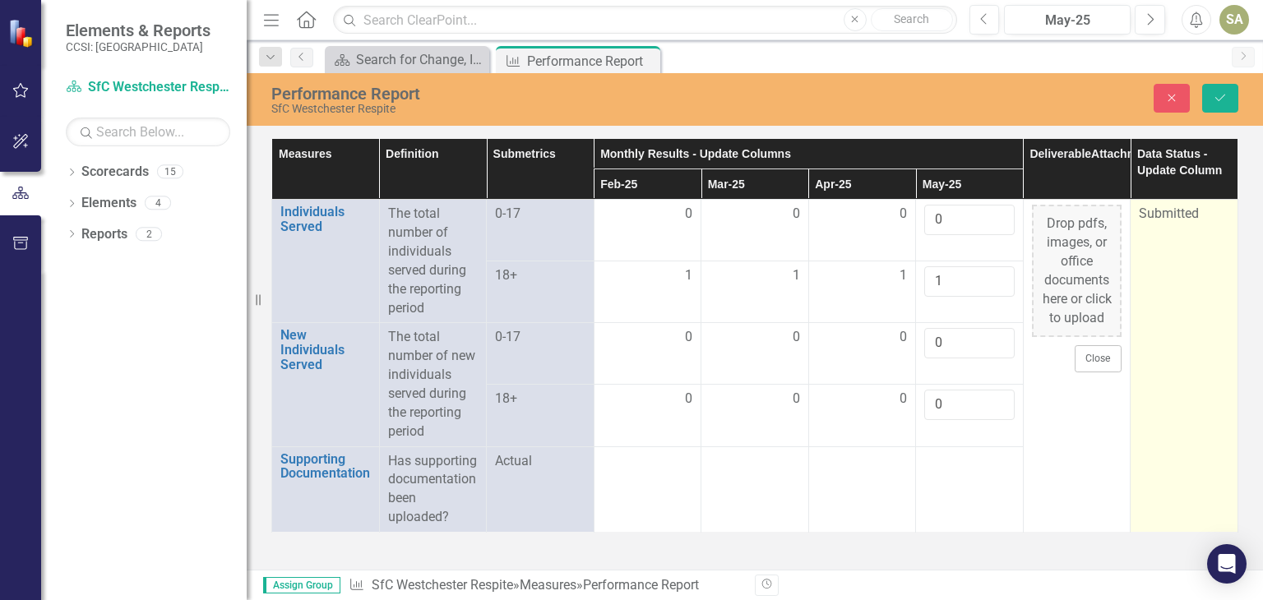
click at [1184, 241] on td "Submitted" at bounding box center [1185, 366] width 108 height 333
click at [1171, 215] on div "Submitted" at bounding box center [1174, 220] width 49 height 19
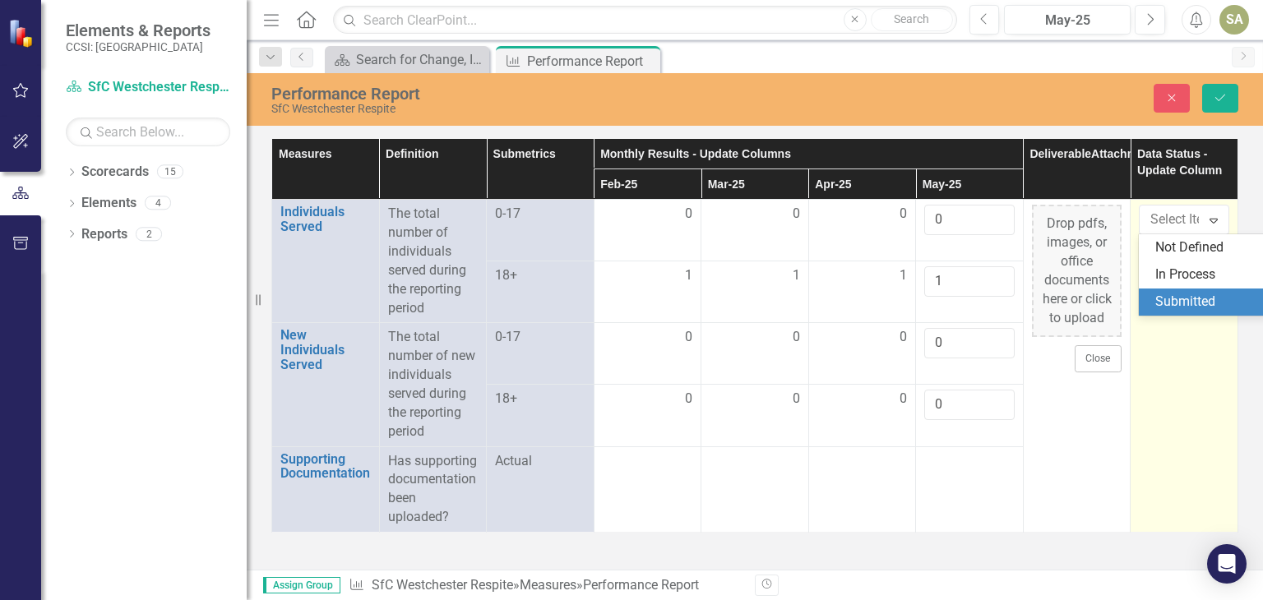
click at [1173, 303] on div "Submitted" at bounding box center [1207, 302] width 105 height 19
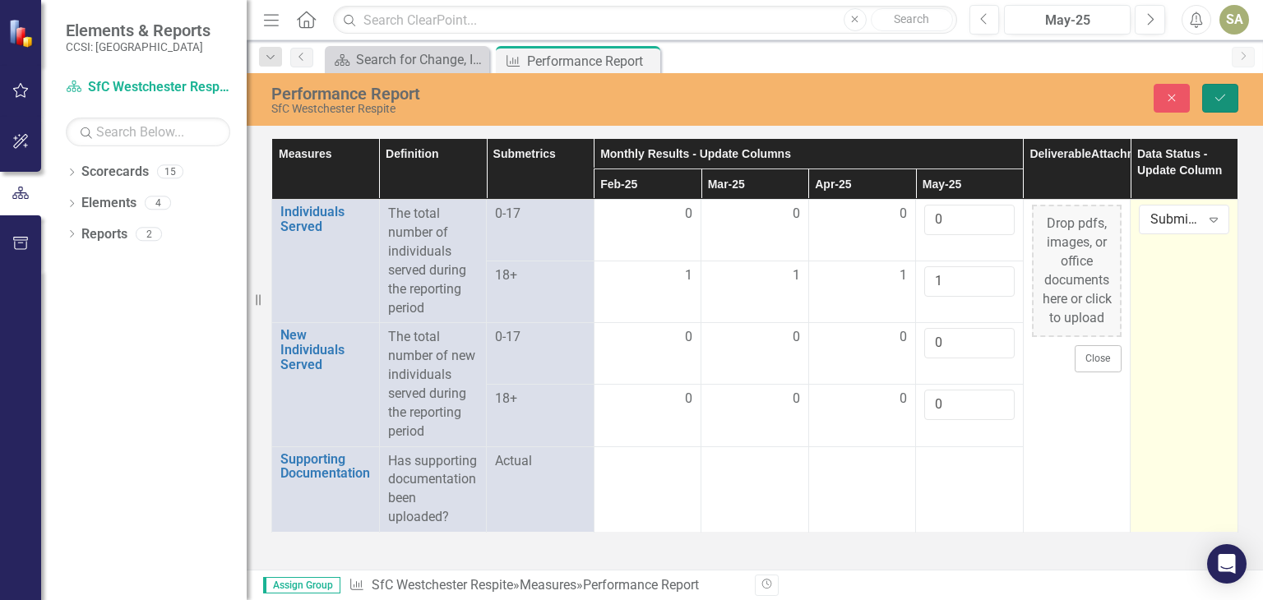
click at [1229, 86] on button "Save" at bounding box center [1220, 98] width 36 height 29
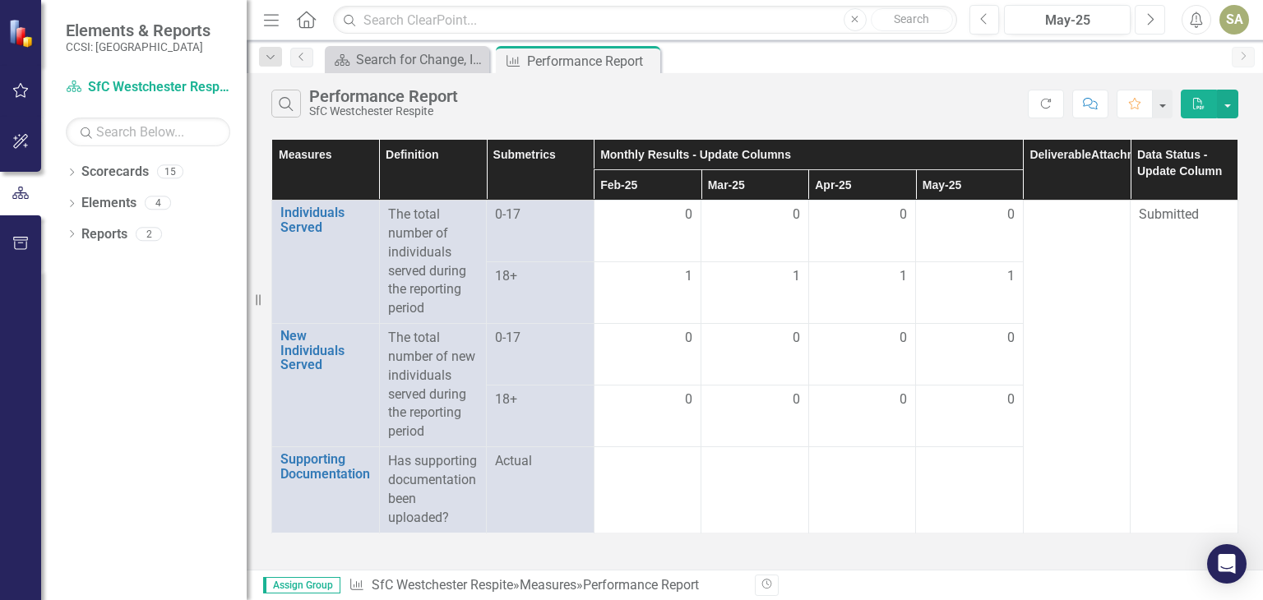
click at [1153, 16] on icon "Next" at bounding box center [1150, 19] width 9 height 15
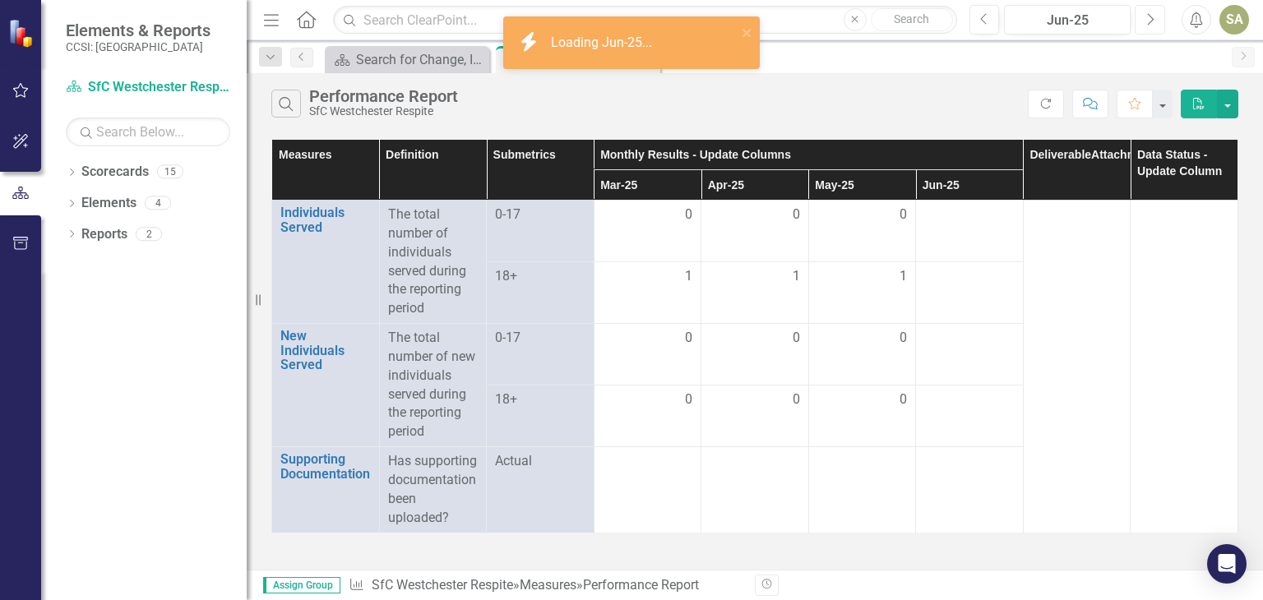
click at [1153, 16] on icon "Next" at bounding box center [1150, 19] width 9 height 15
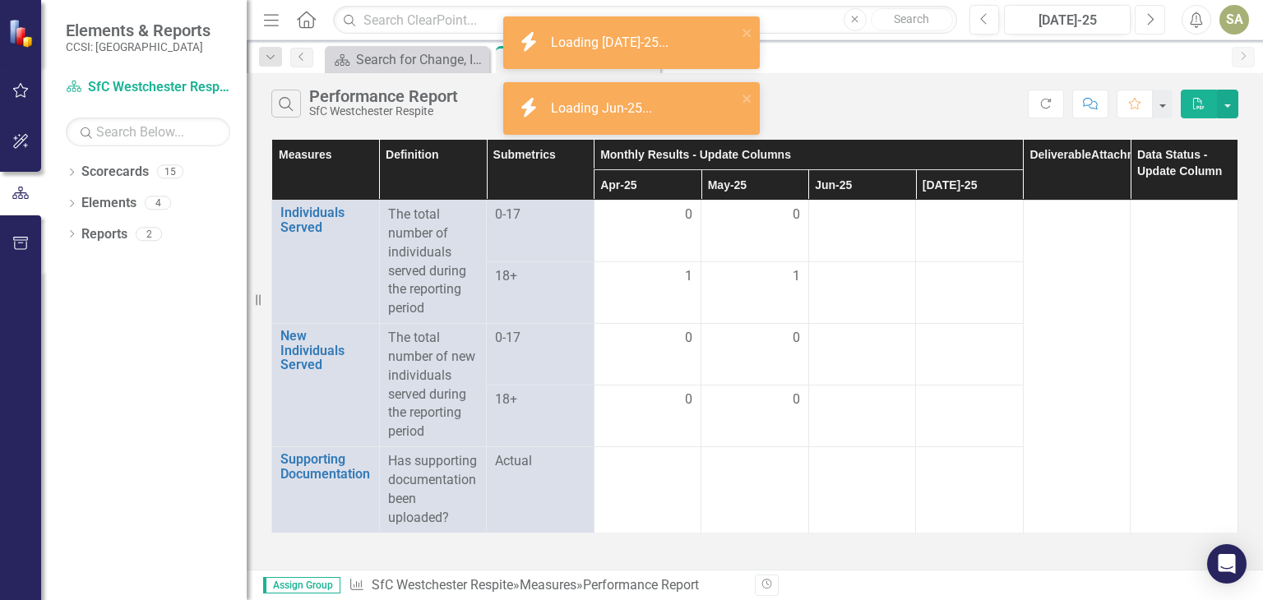
click at [1153, 16] on icon "Next" at bounding box center [1150, 19] width 9 height 15
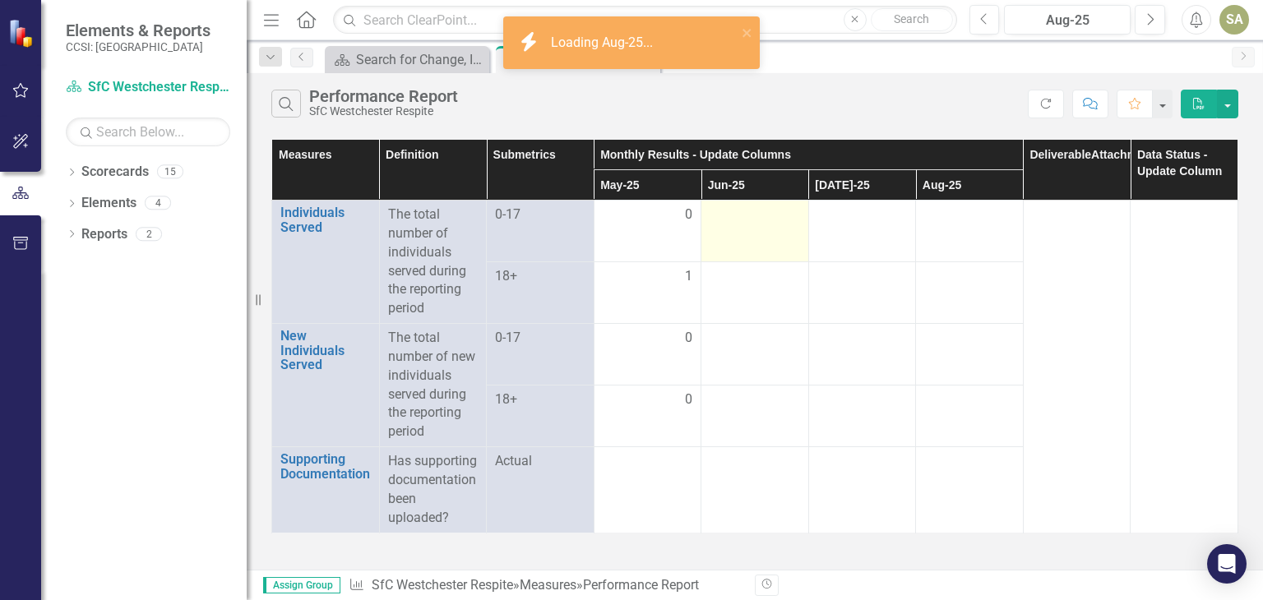
click at [742, 221] on div at bounding box center [755, 216] width 90 height 20
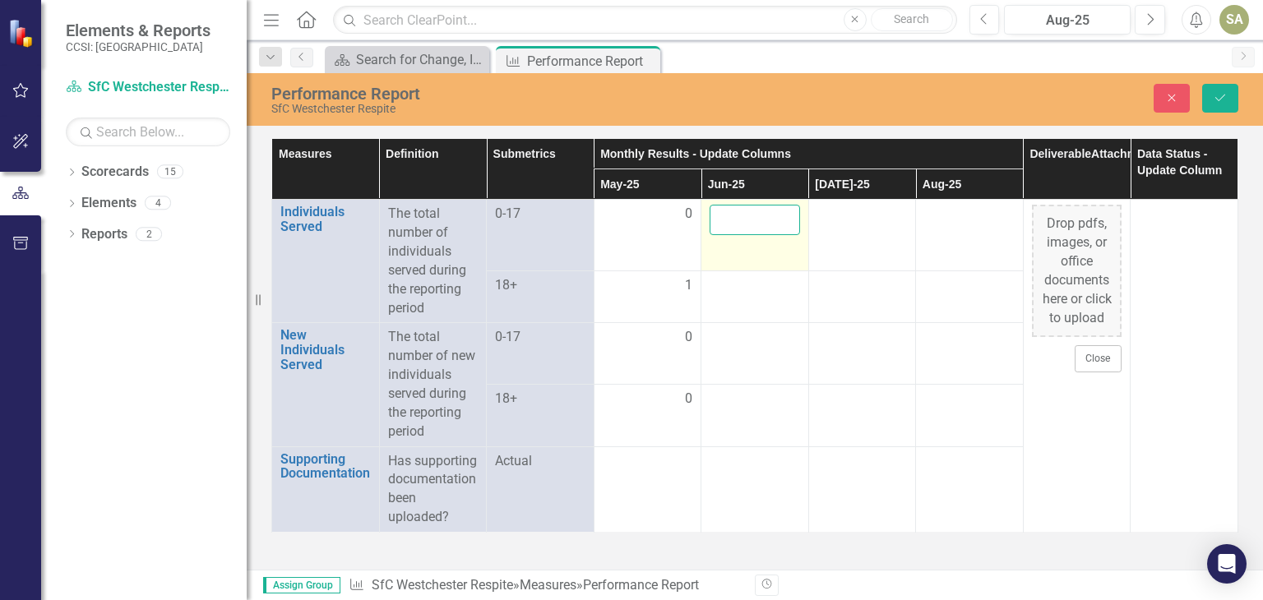
click at [742, 221] on input "number" at bounding box center [755, 220] width 90 height 30
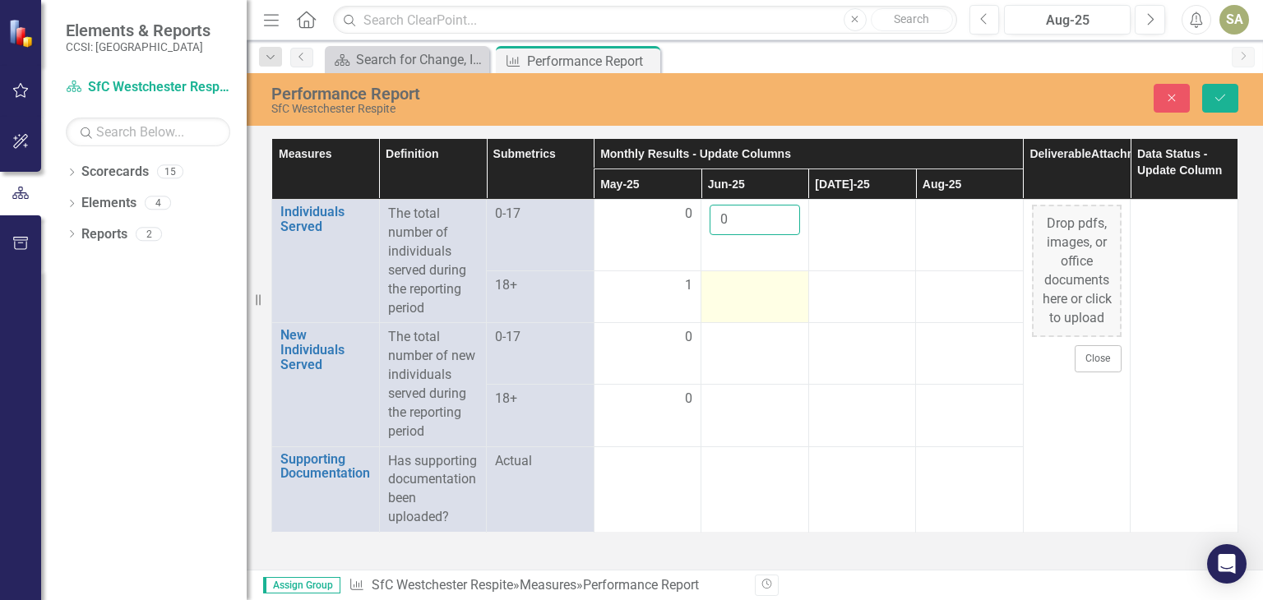
type input "0"
click at [734, 284] on div at bounding box center [755, 286] width 90 height 20
click at [734, 284] on input "number" at bounding box center [755, 281] width 90 height 30
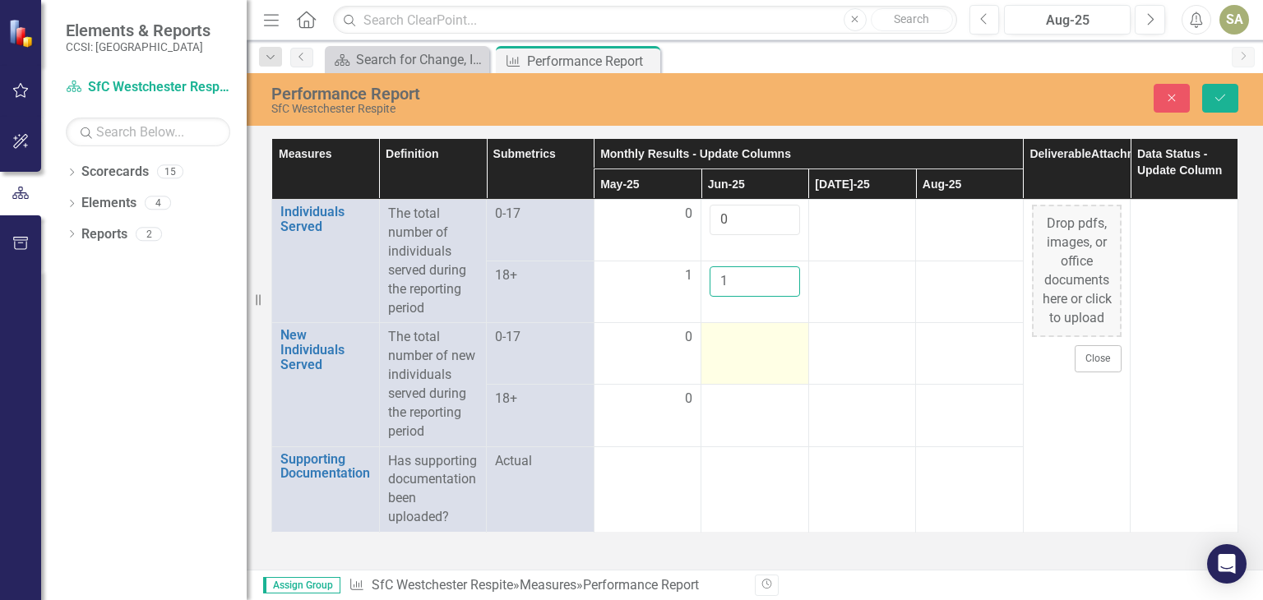
type input "1"
click at [722, 348] on td at bounding box center [755, 354] width 108 height 62
click at [722, 348] on td at bounding box center [755, 358] width 108 height 71
click at [722, 348] on input "number" at bounding box center [755, 343] width 90 height 30
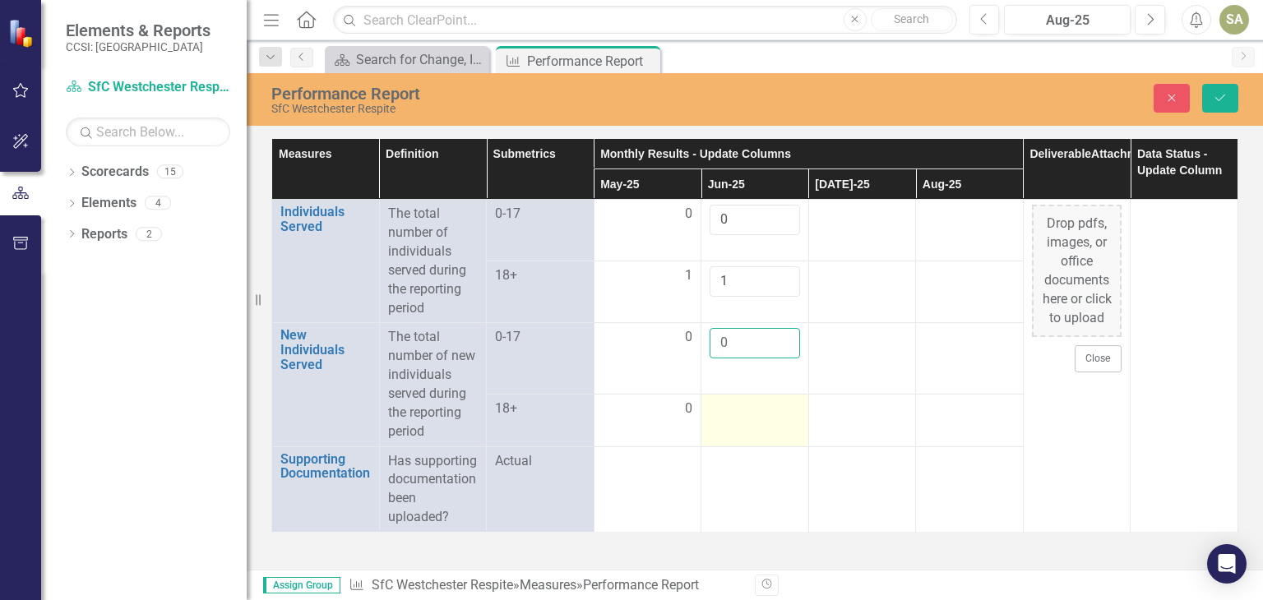
type input "0"
click at [717, 408] on div at bounding box center [755, 410] width 90 height 20
click at [717, 408] on div at bounding box center [755, 405] width 90 height 30
click at [717, 408] on input "number" at bounding box center [755, 405] width 90 height 30
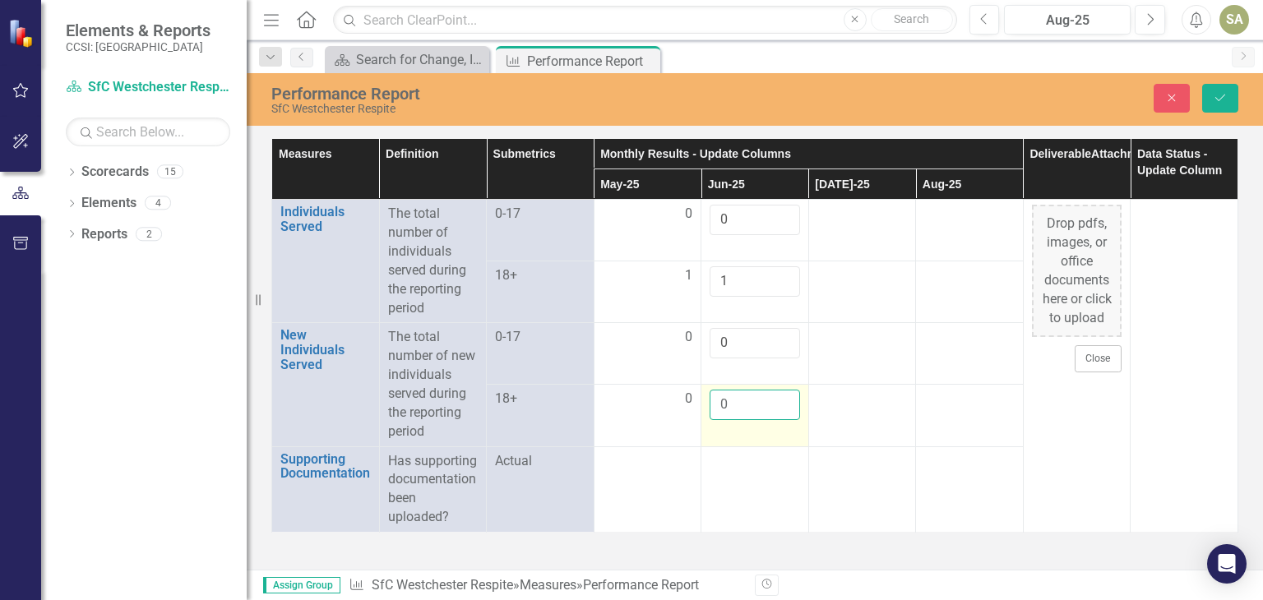
type input "0"
click at [748, 444] on td "0" at bounding box center [755, 416] width 108 height 62
click at [1223, 96] on icon "Save" at bounding box center [1220, 98] width 15 height 12
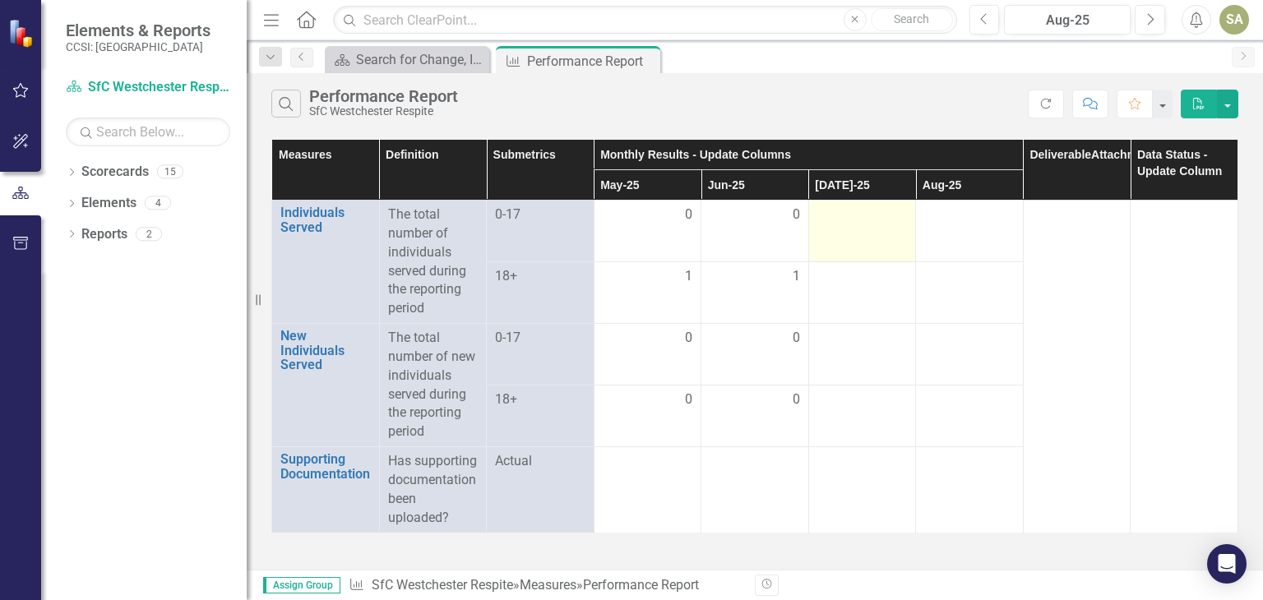
click at [844, 220] on div at bounding box center [862, 216] width 90 height 20
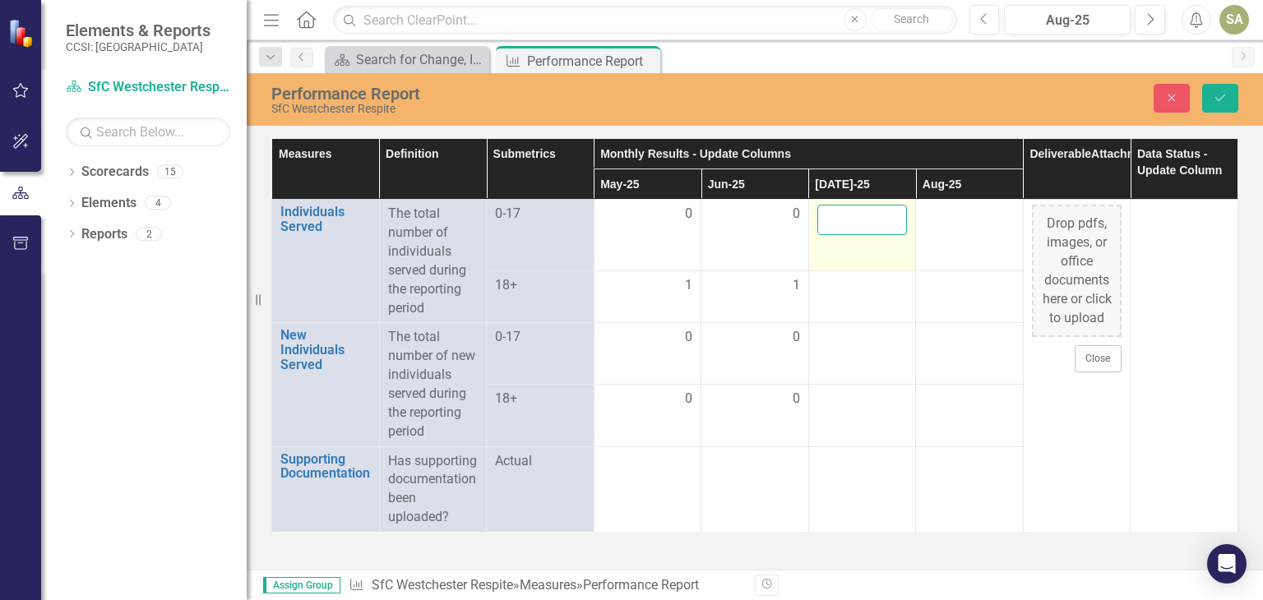
click at [844, 220] on input "number" at bounding box center [862, 220] width 90 height 30
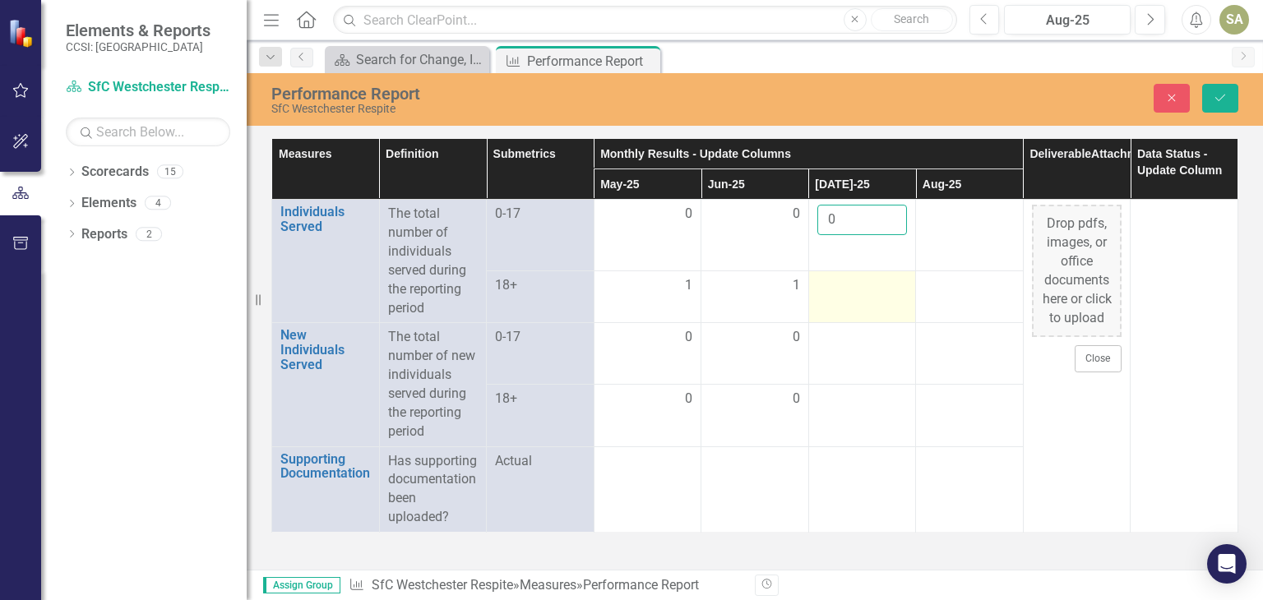
type input "0"
click at [836, 287] on div at bounding box center [862, 286] width 90 height 20
click at [836, 287] on div at bounding box center [862, 281] width 90 height 30
click at [836, 287] on input "number" at bounding box center [862, 281] width 90 height 30
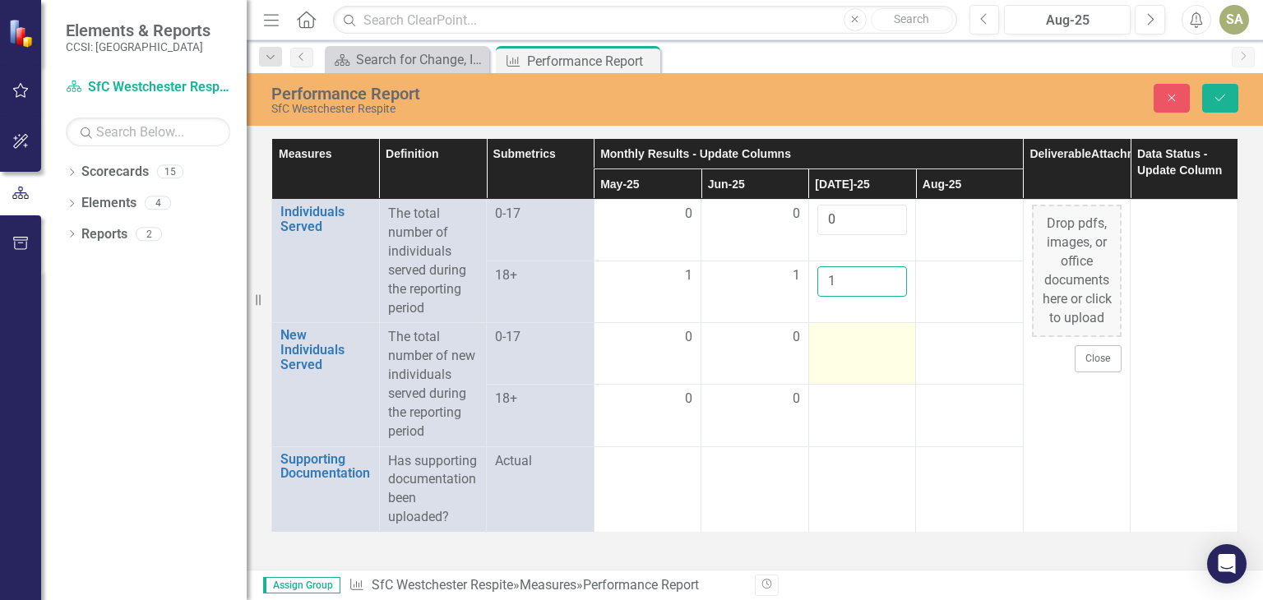
type input "1"
click at [838, 352] on td at bounding box center [862, 354] width 108 height 62
click at [838, 352] on td at bounding box center [862, 358] width 108 height 71
click at [838, 352] on input "number" at bounding box center [862, 343] width 90 height 30
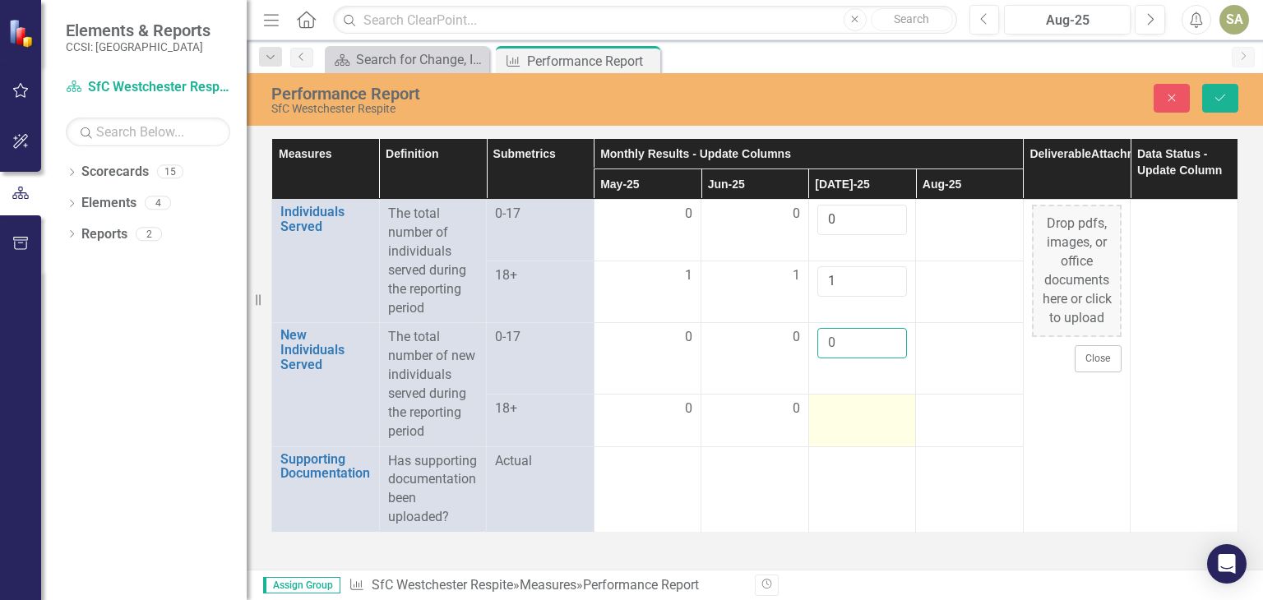
type input "0"
click at [832, 411] on div at bounding box center [862, 410] width 90 height 20
click at [832, 411] on input "number" at bounding box center [862, 405] width 90 height 30
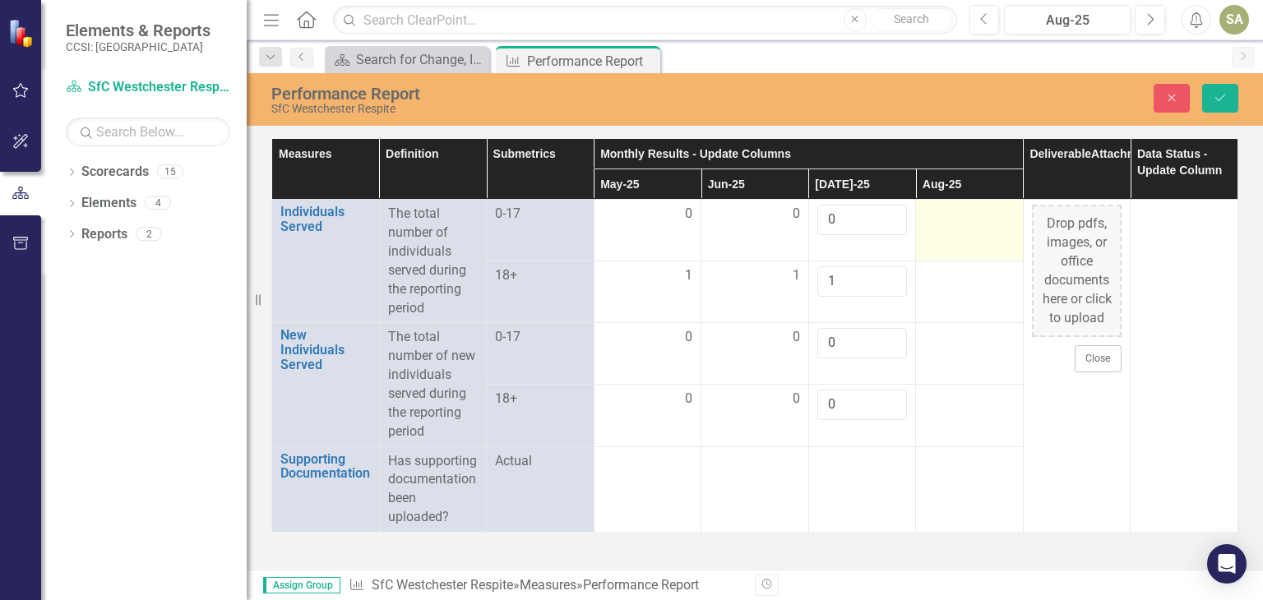
type input "0"
click at [951, 220] on div at bounding box center [969, 215] width 90 height 20
click at [1217, 96] on icon "Save" at bounding box center [1220, 98] width 15 height 12
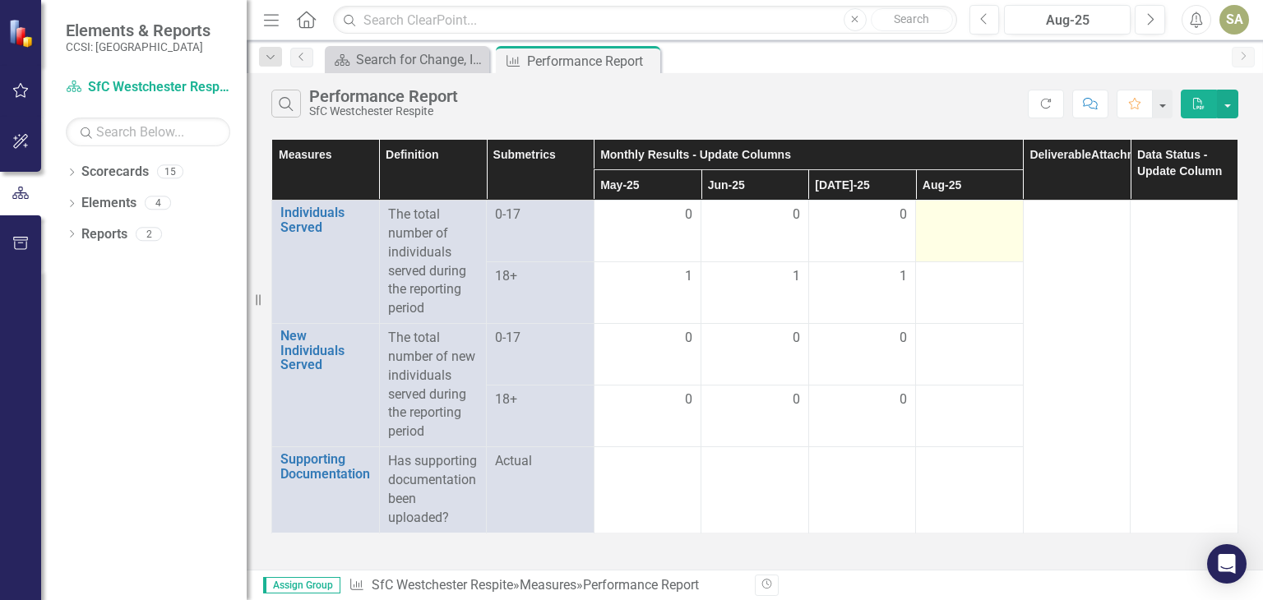
click at [944, 225] on td at bounding box center [970, 232] width 108 height 62
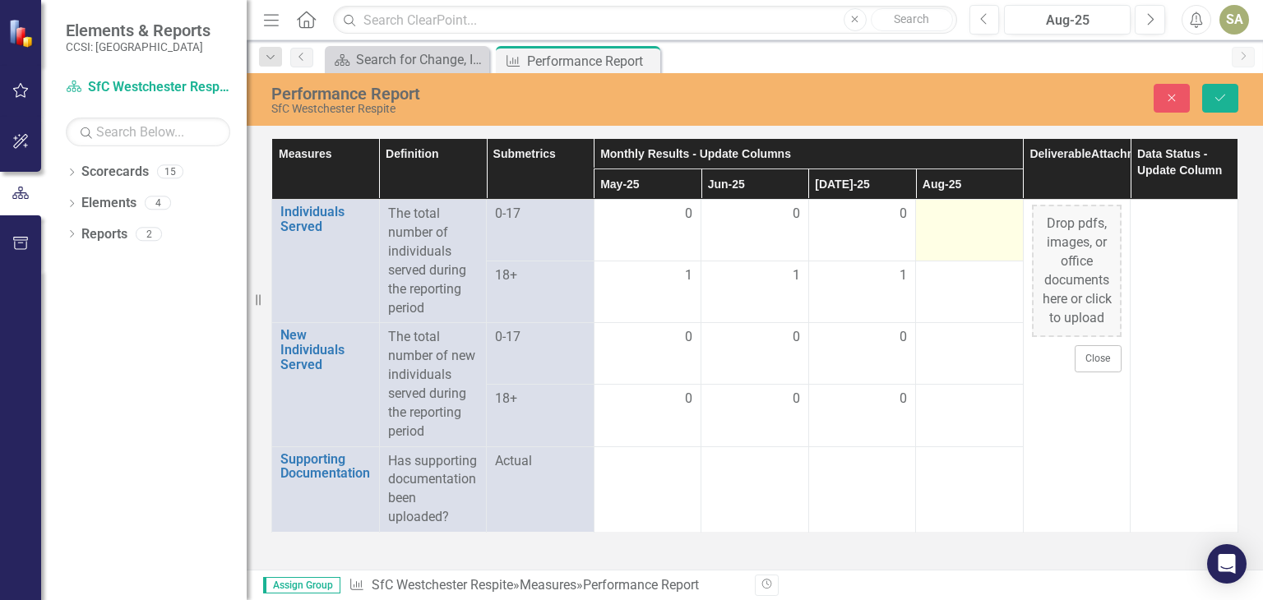
click at [944, 225] on td at bounding box center [970, 231] width 108 height 62
click at [944, 225] on input "number" at bounding box center [969, 220] width 90 height 30
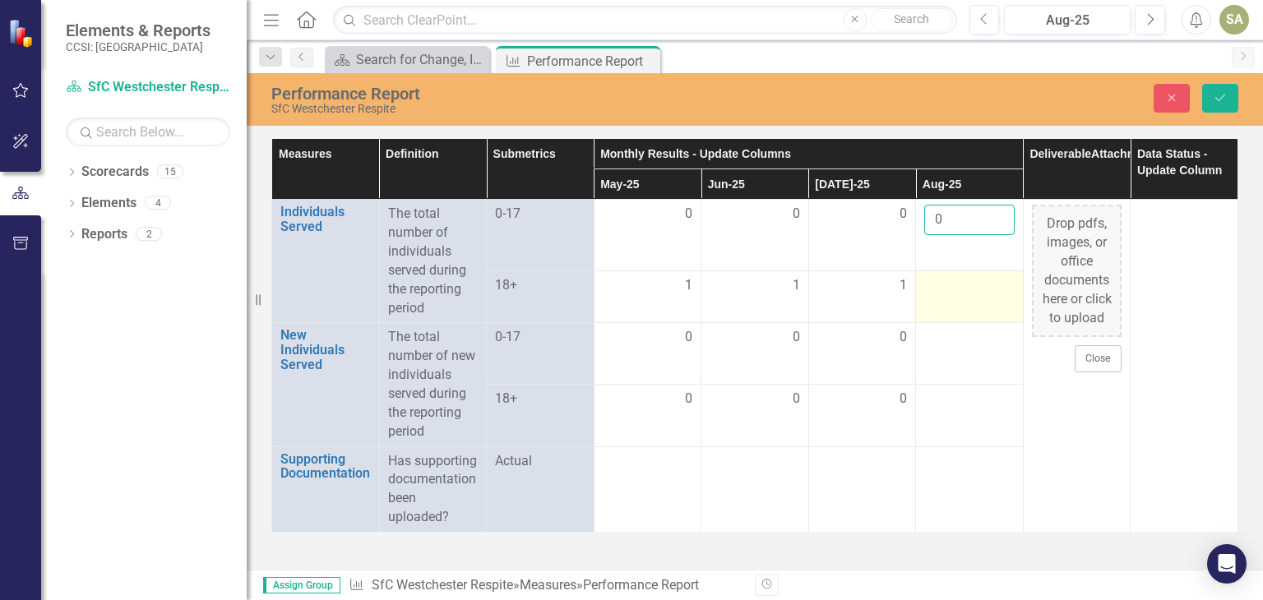
type input "0"
click at [947, 287] on div at bounding box center [969, 286] width 90 height 20
click at [947, 287] on div at bounding box center [969, 281] width 90 height 30
click at [947, 287] on input "number" at bounding box center [969, 281] width 90 height 30
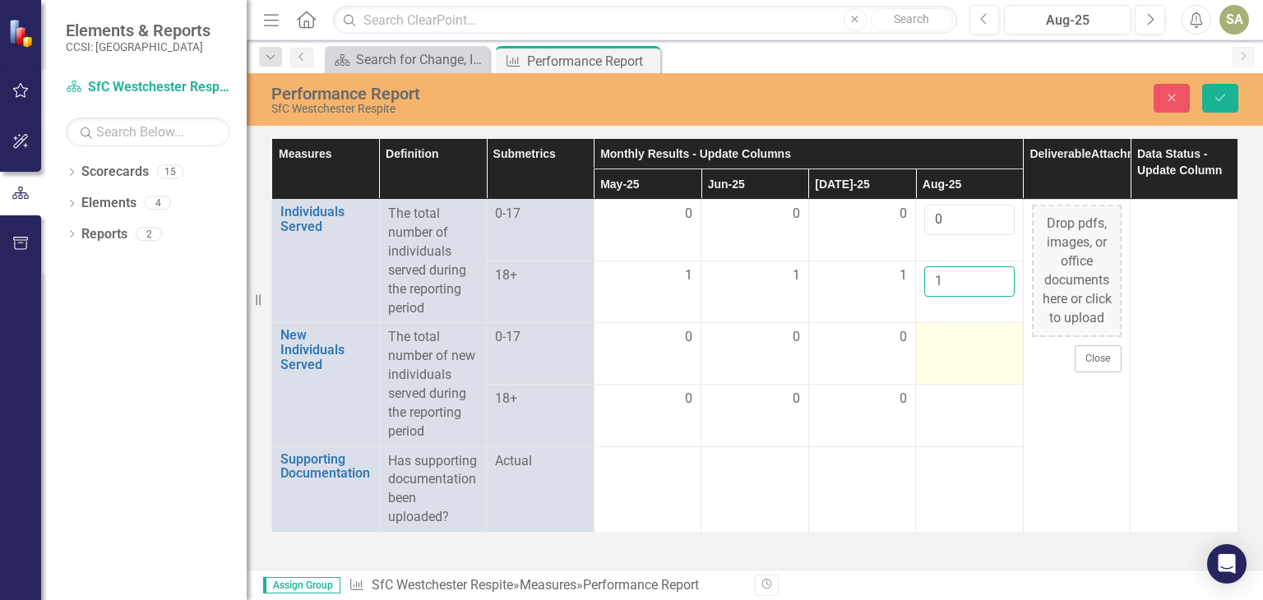
type input "1"
click at [933, 346] on div at bounding box center [969, 338] width 90 height 20
click at [934, 347] on div at bounding box center [969, 343] width 90 height 30
click at [934, 347] on input "number" at bounding box center [969, 343] width 90 height 30
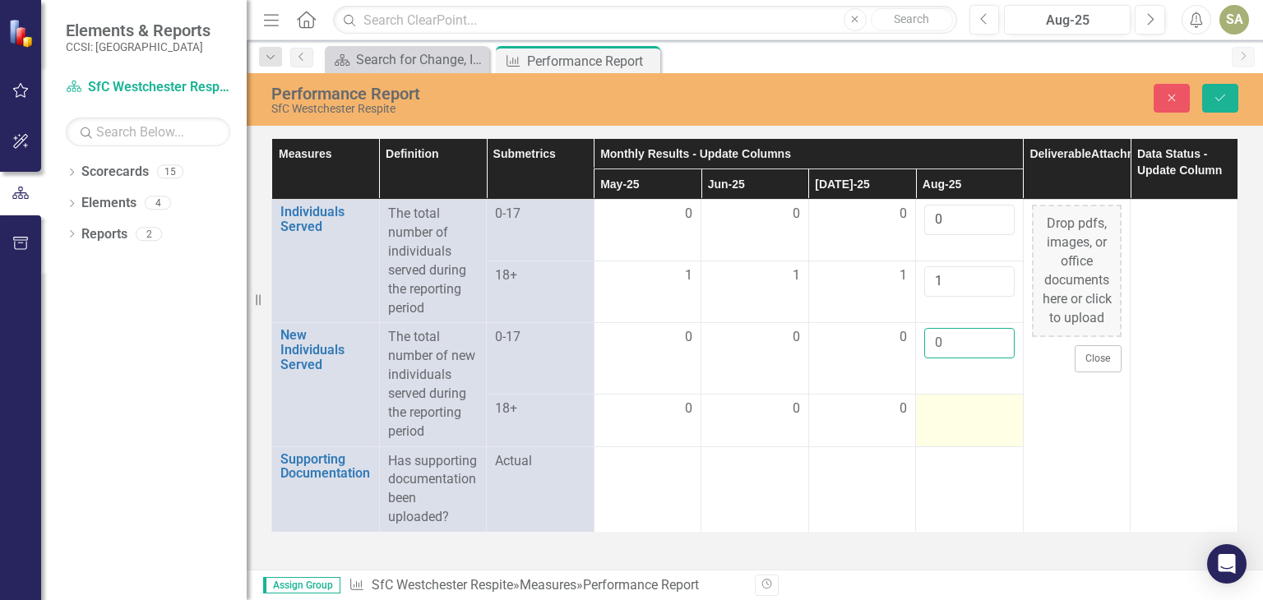
type input "0"
click at [942, 405] on div at bounding box center [969, 410] width 90 height 20
click at [942, 405] on input "number" at bounding box center [969, 405] width 90 height 30
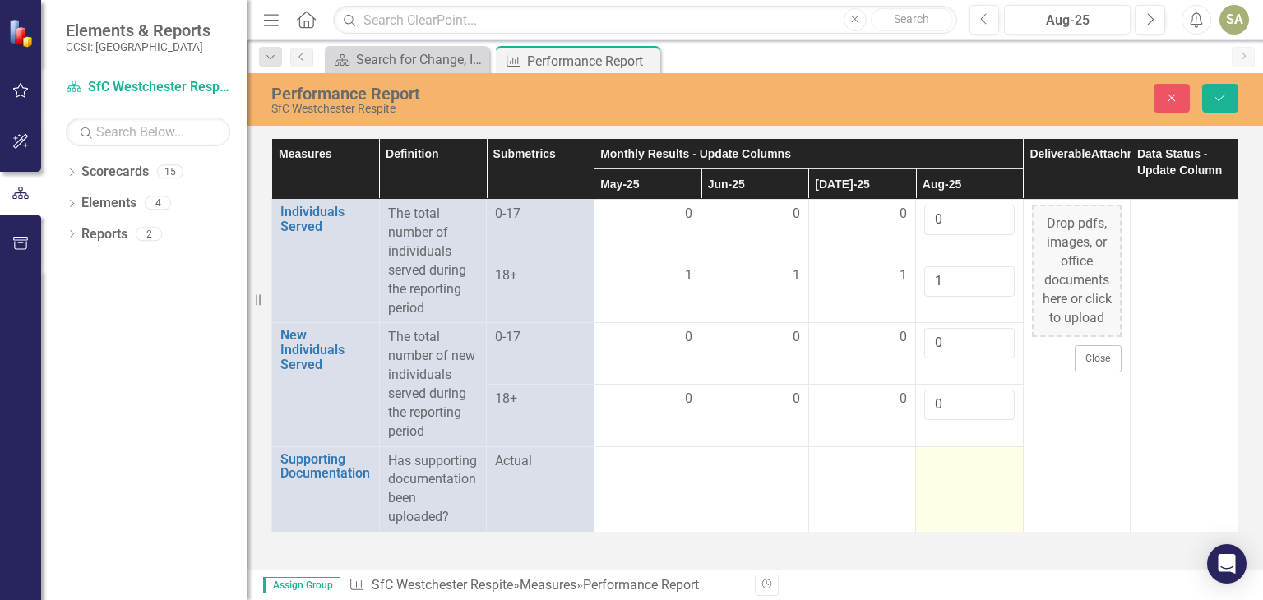
type input "0"
click at [957, 470] on div at bounding box center [969, 462] width 90 height 20
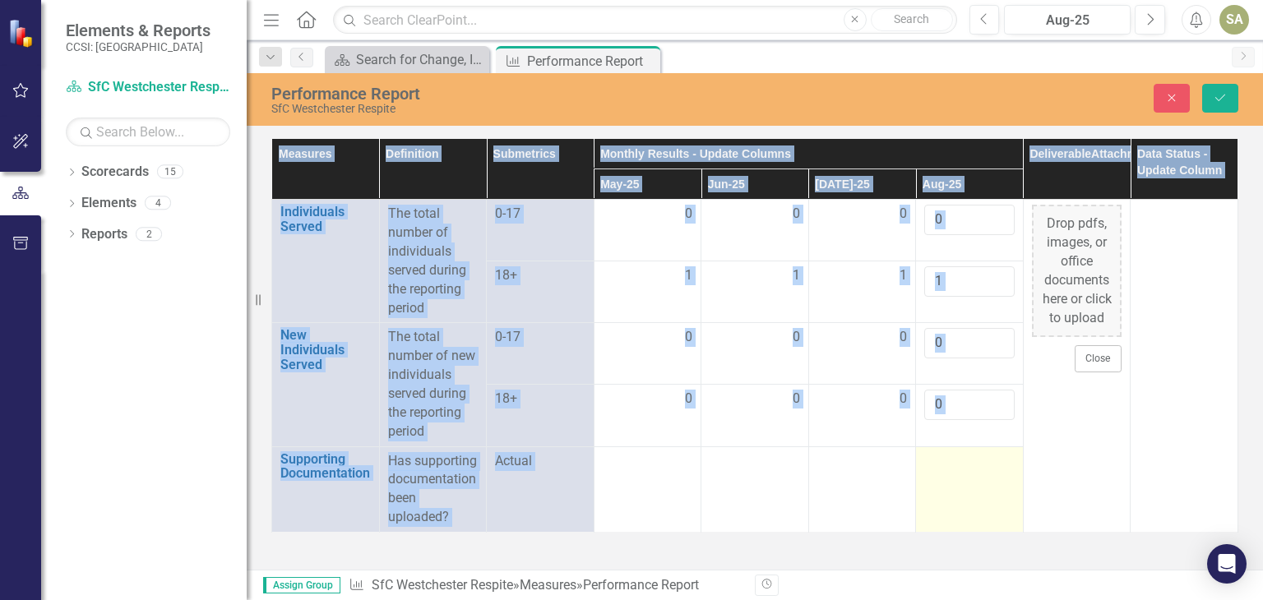
click at [957, 470] on div at bounding box center [969, 462] width 90 height 20
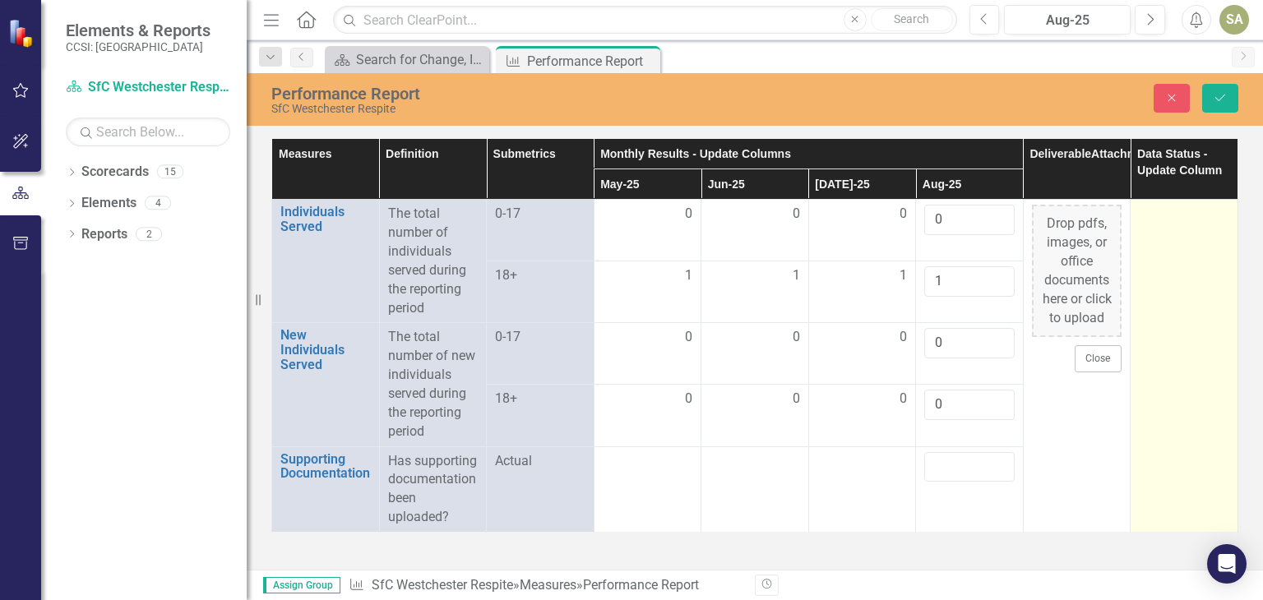
click at [1172, 221] on div at bounding box center [1184, 215] width 90 height 20
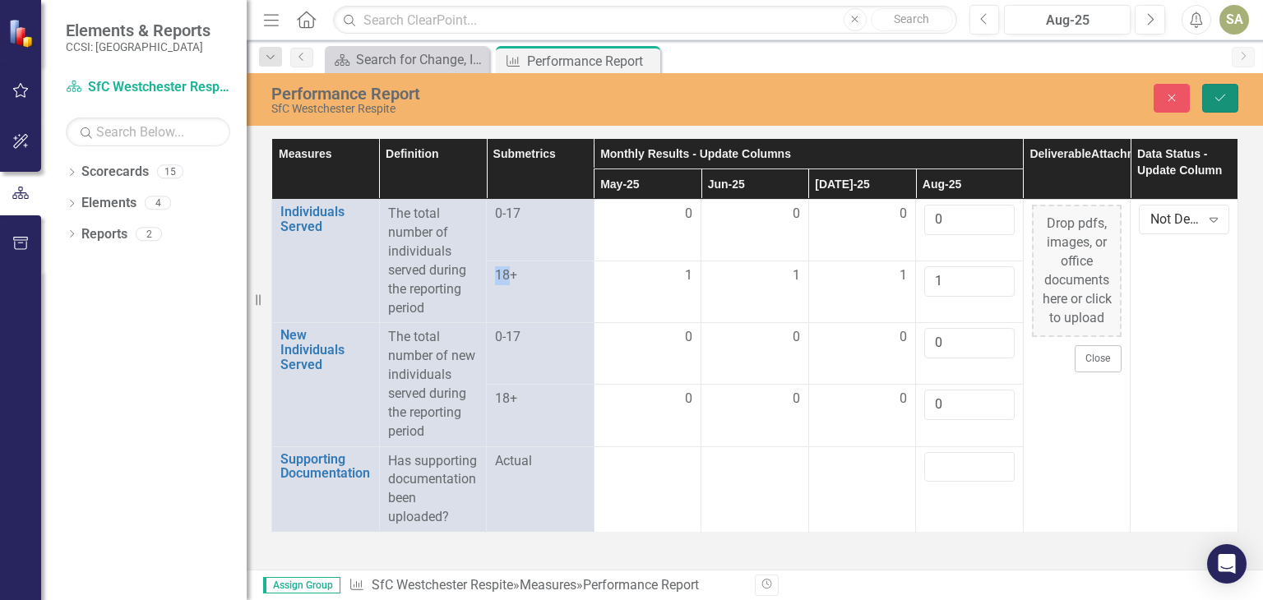
click at [1220, 93] on icon "Save" at bounding box center [1220, 98] width 15 height 12
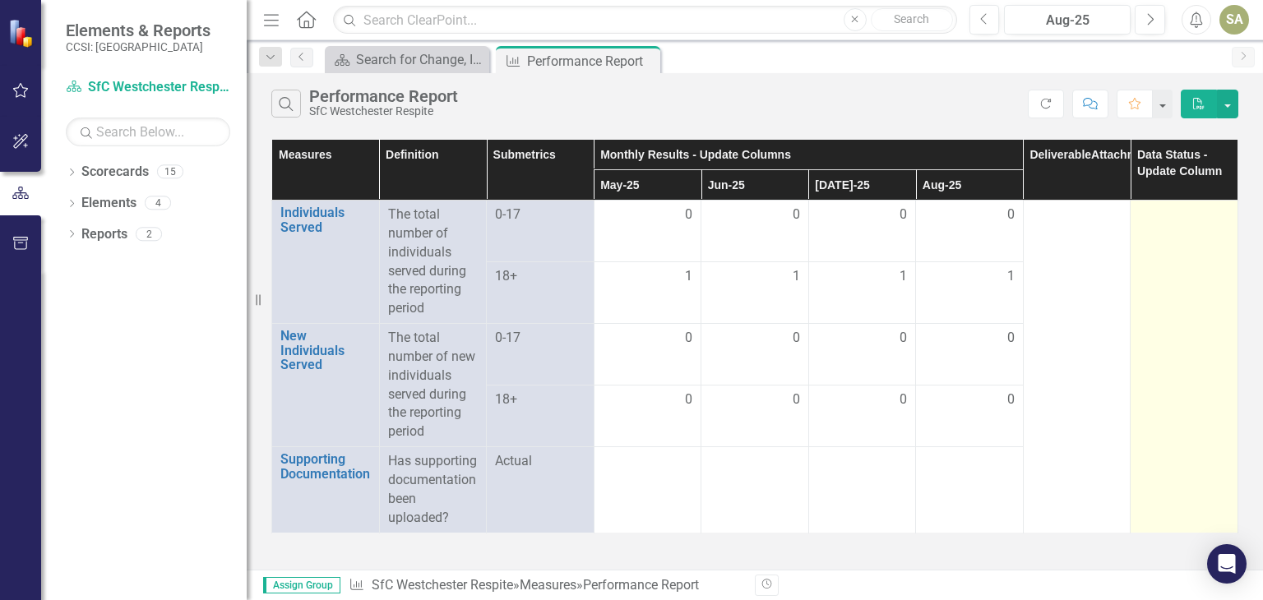
click at [1171, 216] on div at bounding box center [1184, 216] width 90 height 20
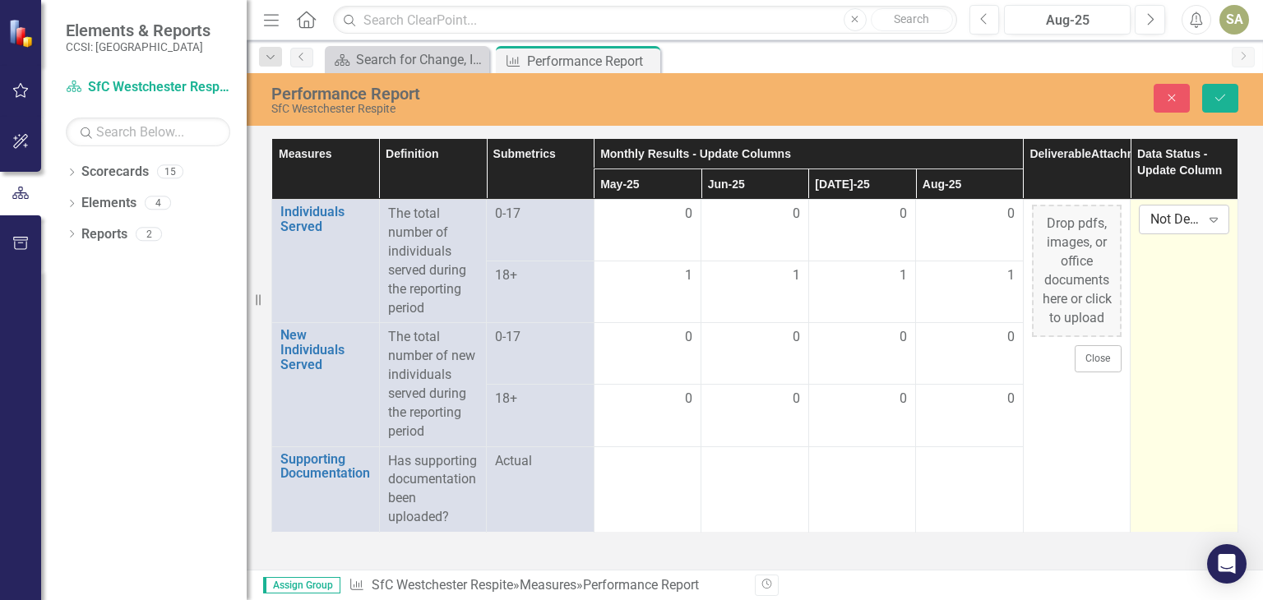
click at [1191, 231] on div "Not Defined Expand" at bounding box center [1184, 220] width 90 height 30
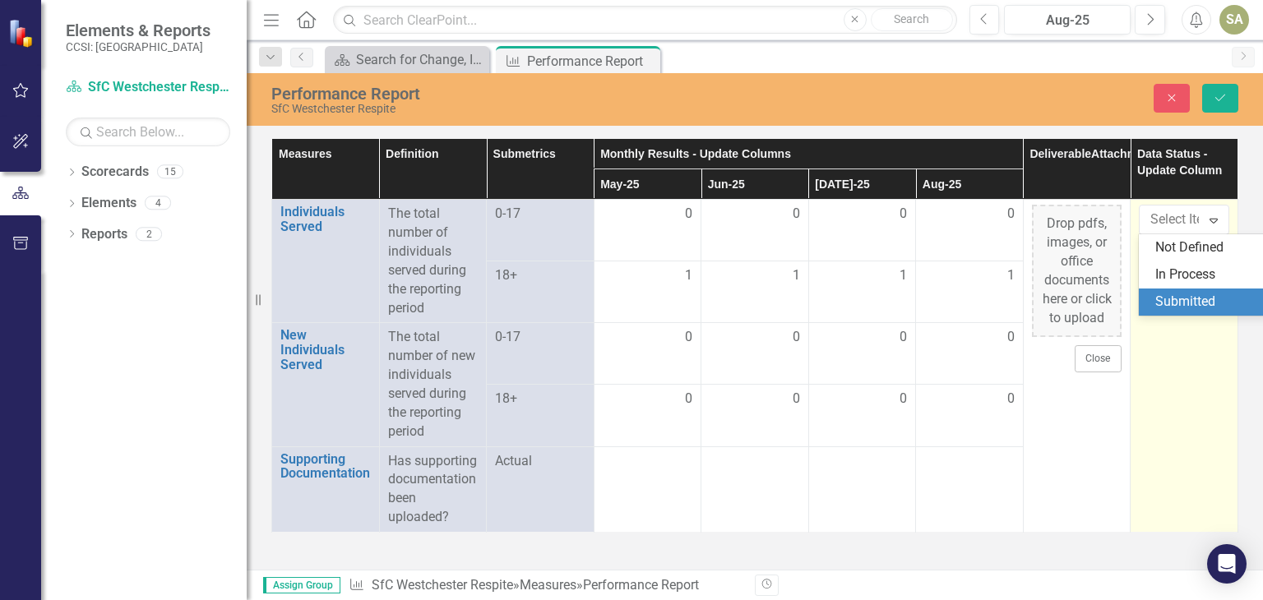
click at [1186, 307] on div "Submitted" at bounding box center [1207, 302] width 105 height 19
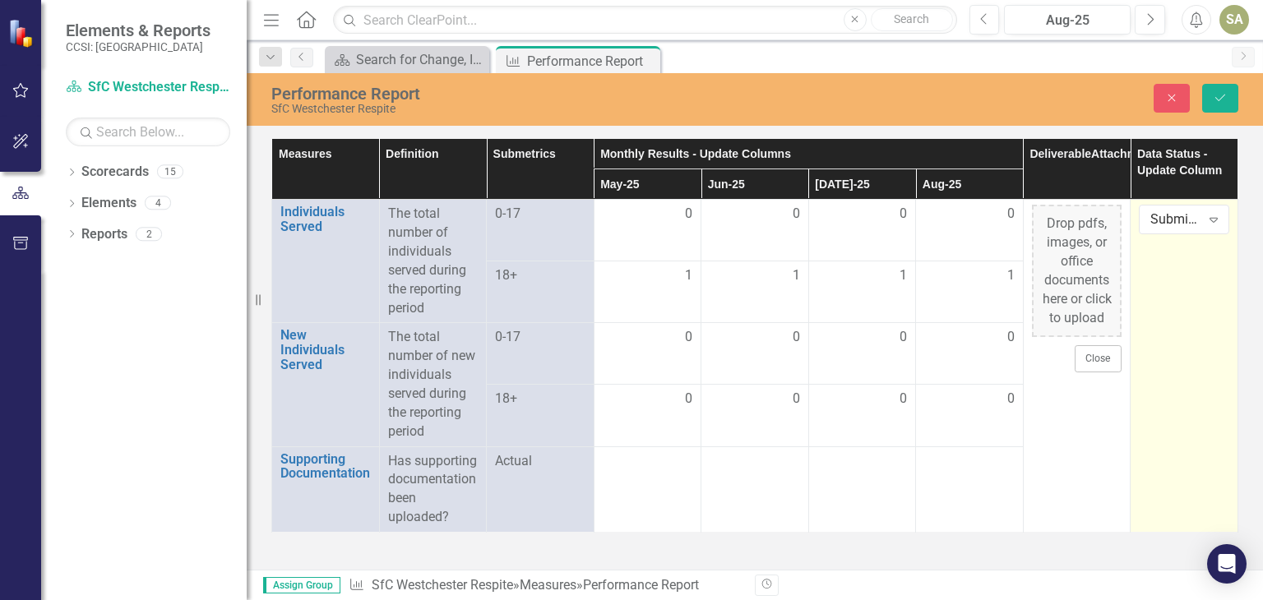
click at [1186, 307] on td "Submitted Expand" at bounding box center [1185, 366] width 108 height 333
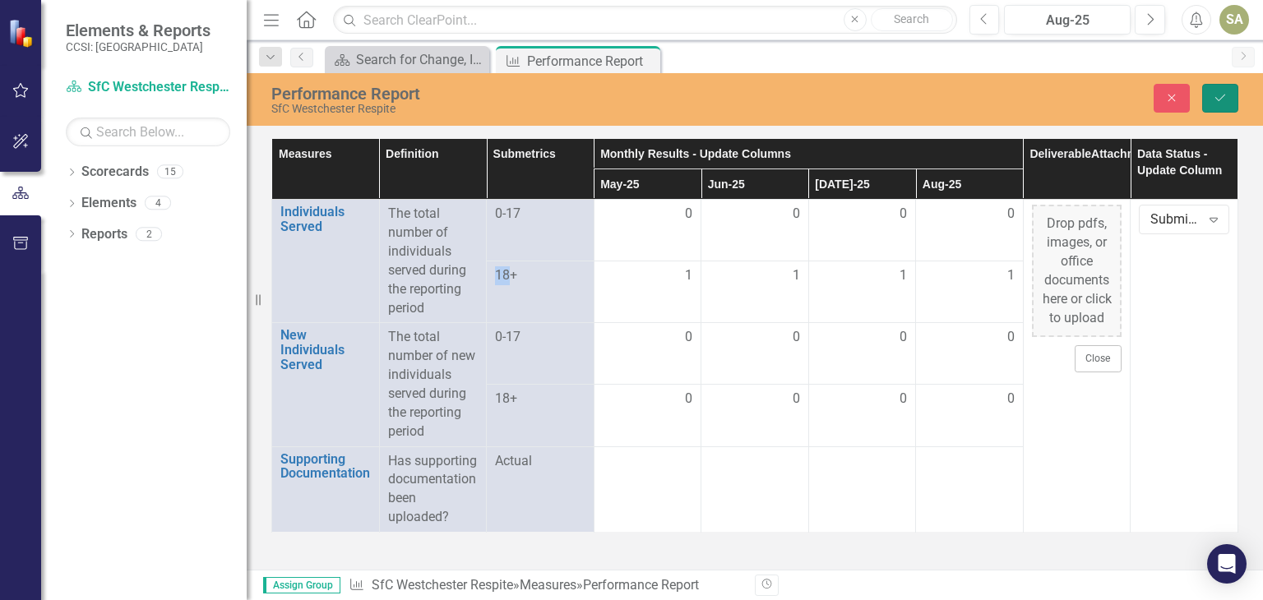
click at [1221, 95] on icon "Save" at bounding box center [1220, 98] width 15 height 12
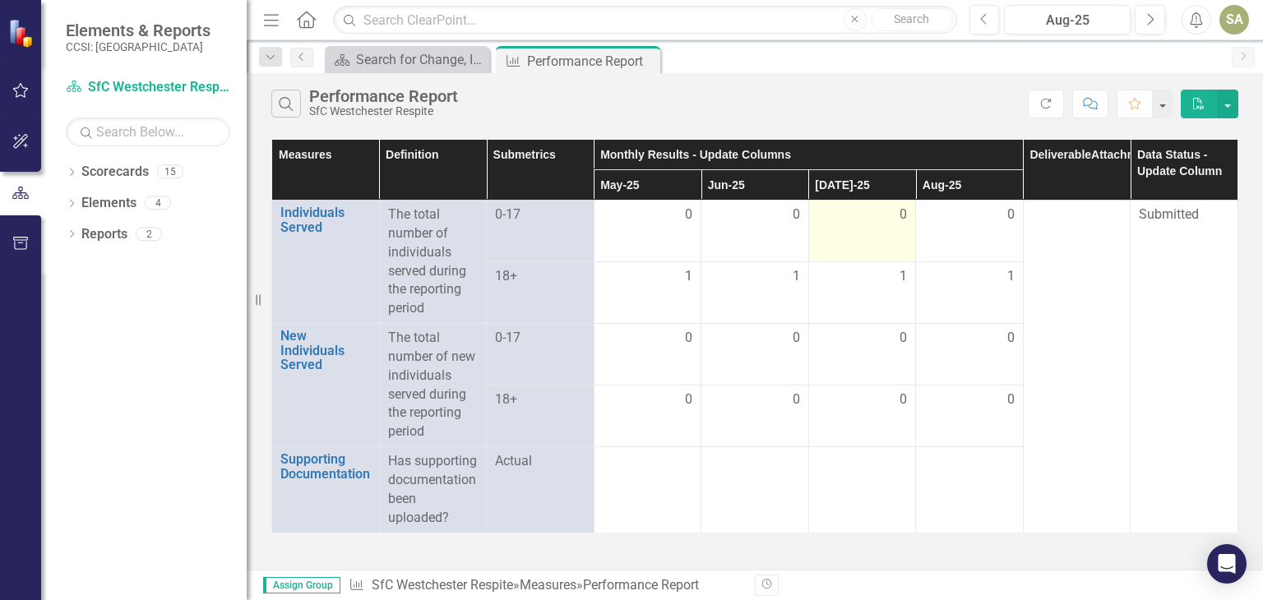
click at [865, 237] on td "0" at bounding box center [862, 232] width 108 height 62
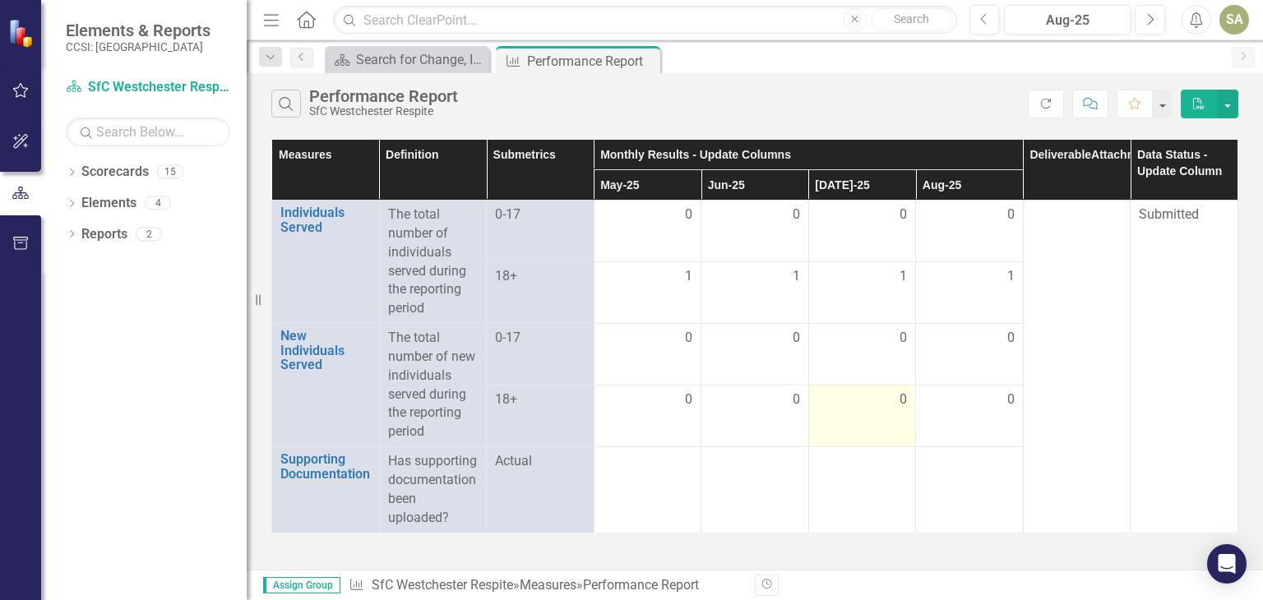
click at [865, 417] on td "0" at bounding box center [862, 417] width 108 height 62
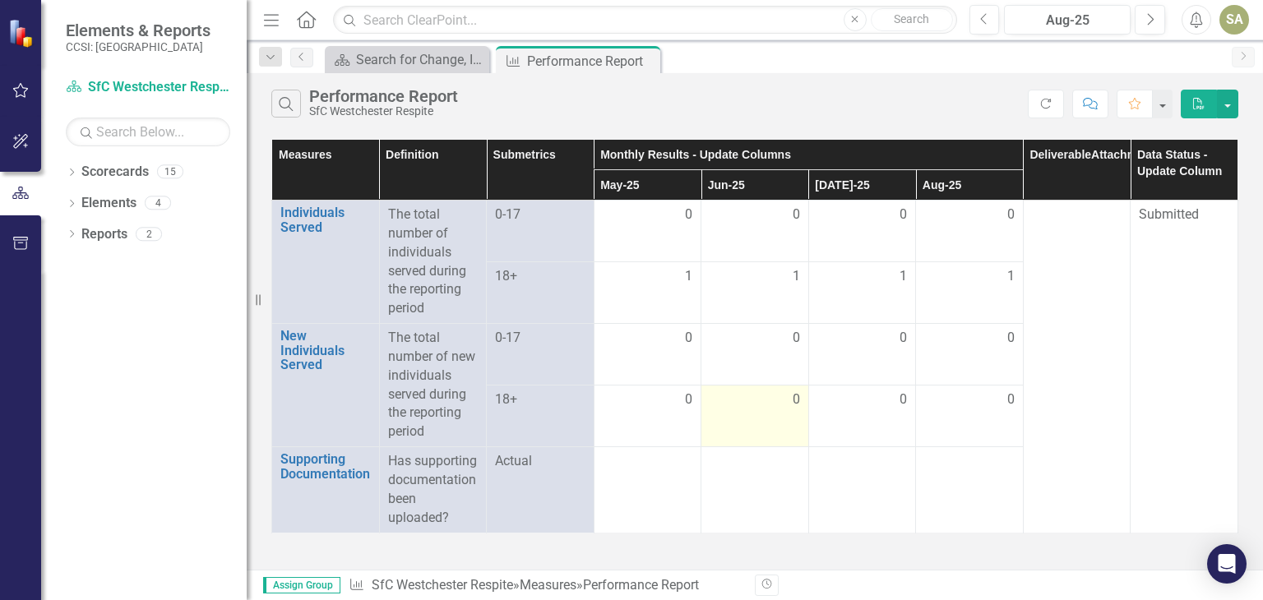
click at [760, 432] on td "0" at bounding box center [755, 417] width 108 height 62
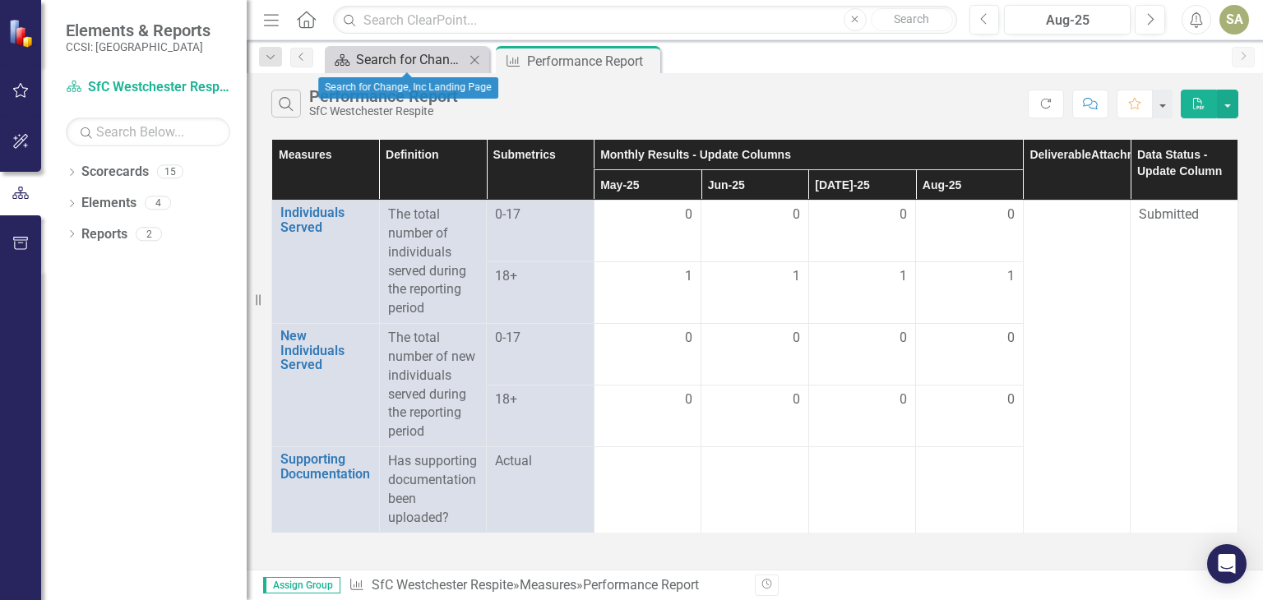
click at [444, 56] on div "Search for Change, Inc Landing Page" at bounding box center [410, 59] width 109 height 21
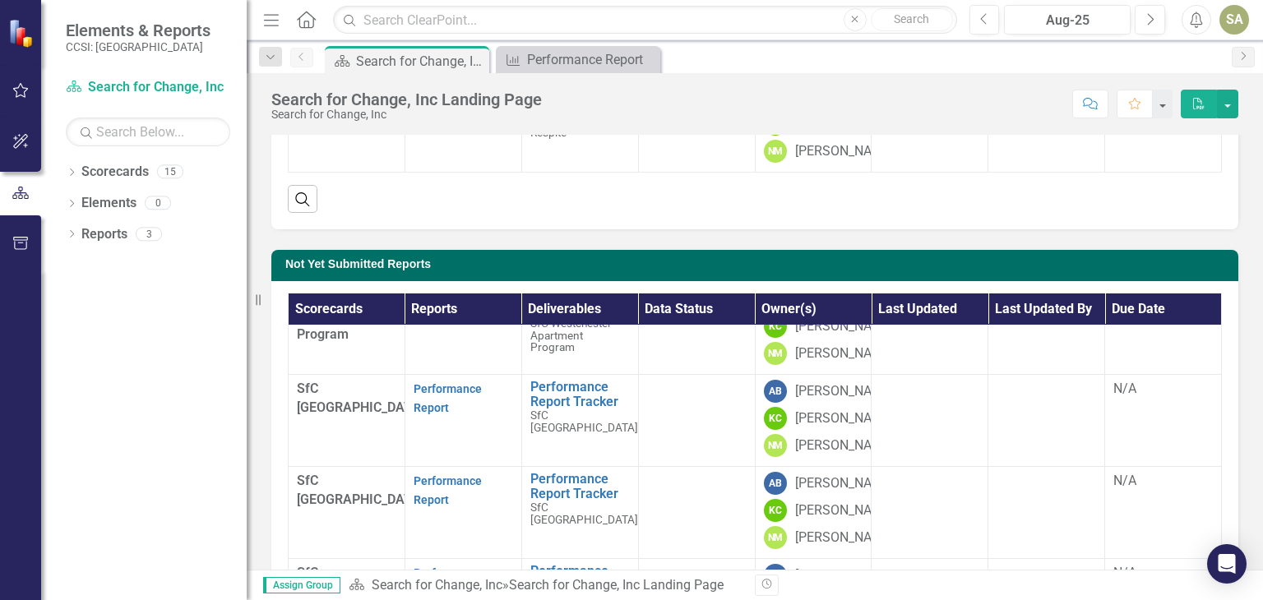
scroll to position [444, 0]
click at [441, 382] on link "Performance Report" at bounding box center [448, 398] width 68 height 32
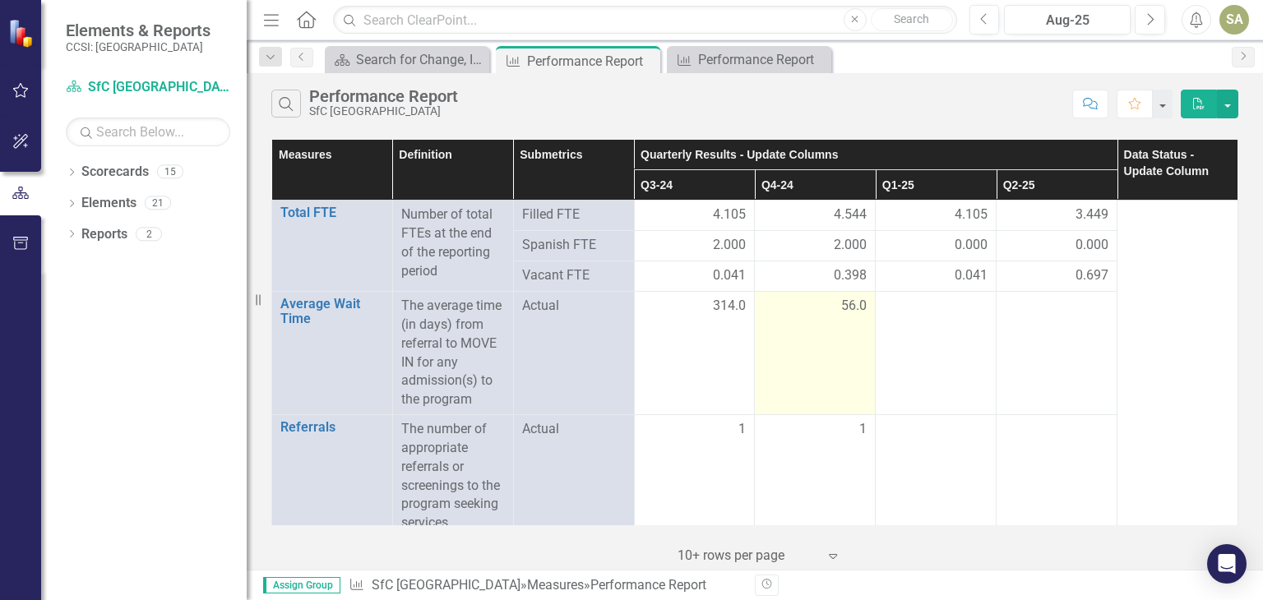
click at [846, 348] on td "56.0" at bounding box center [815, 353] width 121 height 123
click at [839, 367] on td "56.0" at bounding box center [815, 353] width 121 height 123
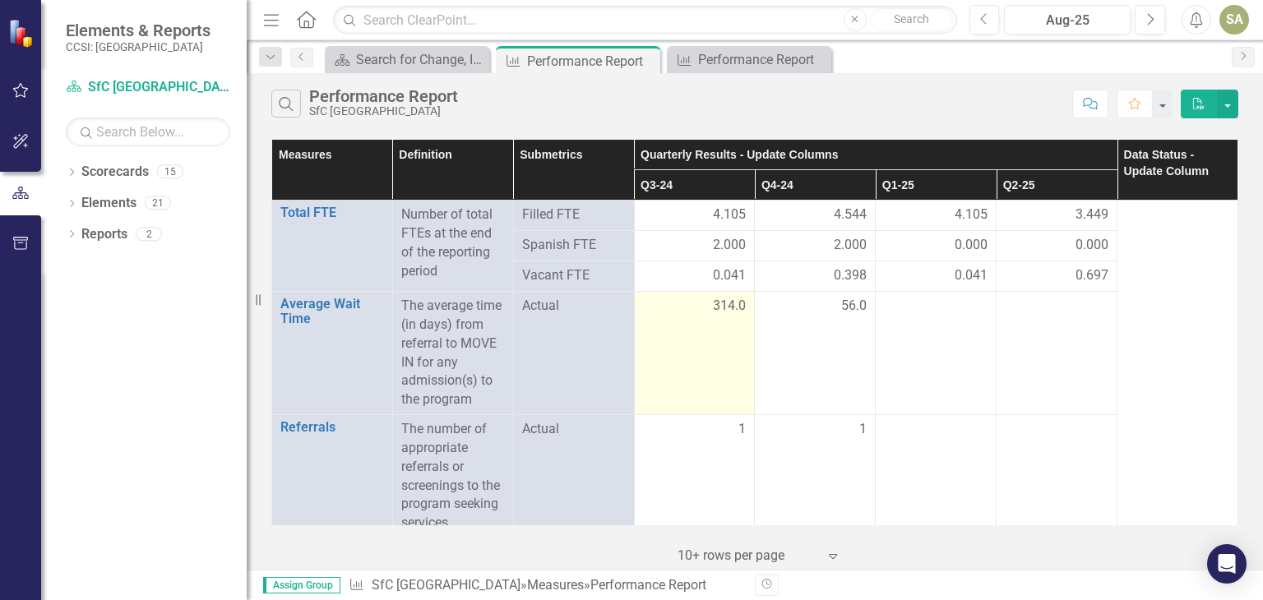
click at [684, 367] on td "314.0" at bounding box center [694, 353] width 121 height 123
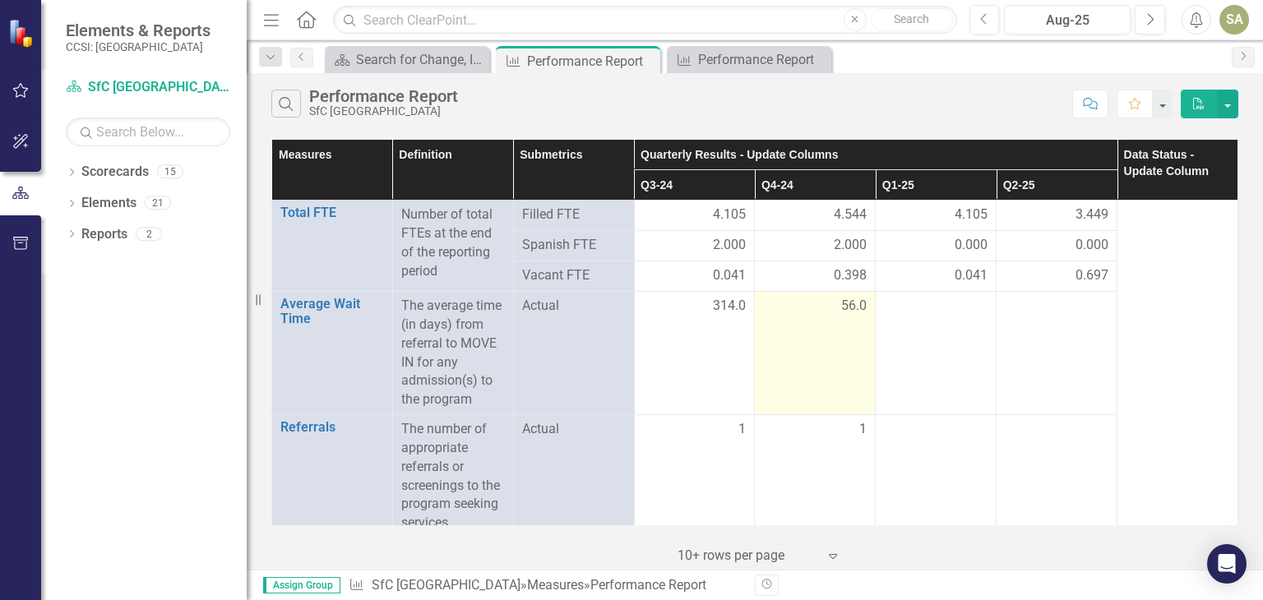
click at [819, 359] on td "56.0" at bounding box center [815, 353] width 121 height 123
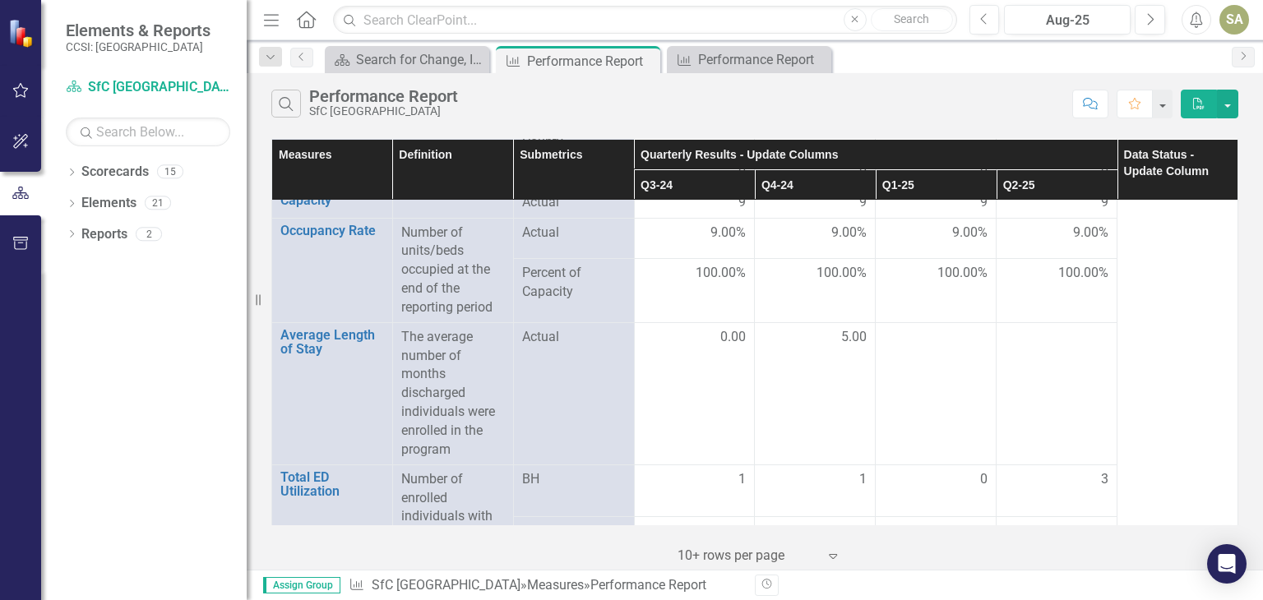
scroll to position [1998, 0]
click at [766, 65] on div "Performance Report" at bounding box center [752, 59] width 109 height 21
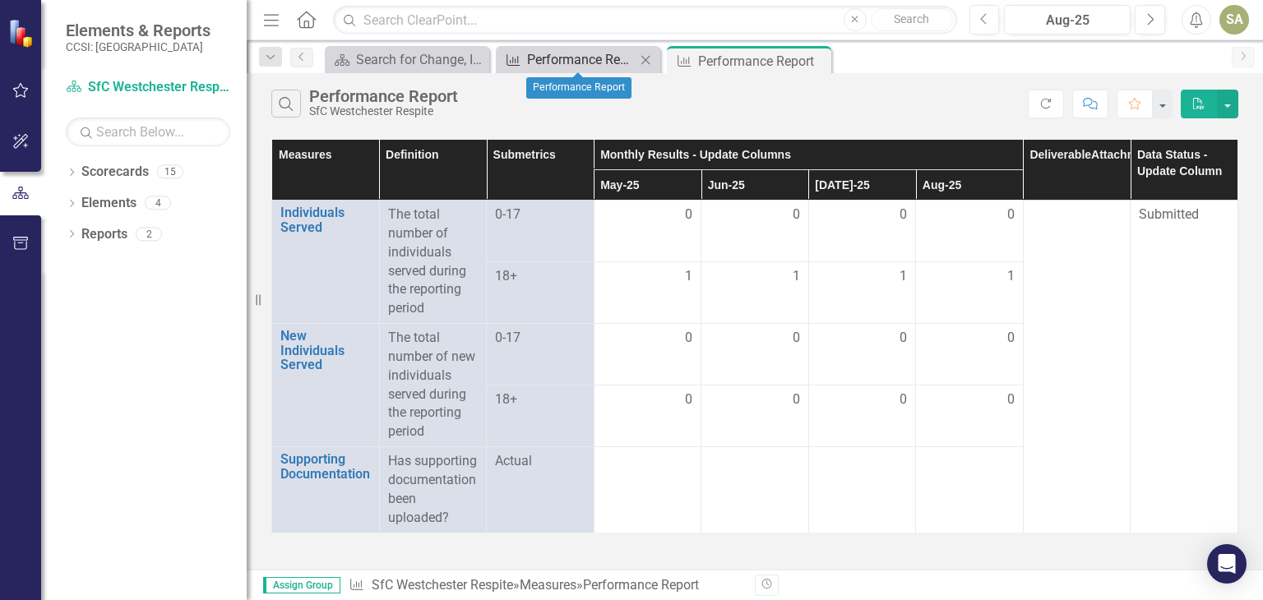
click at [569, 61] on div "Performance Report" at bounding box center [581, 59] width 109 height 21
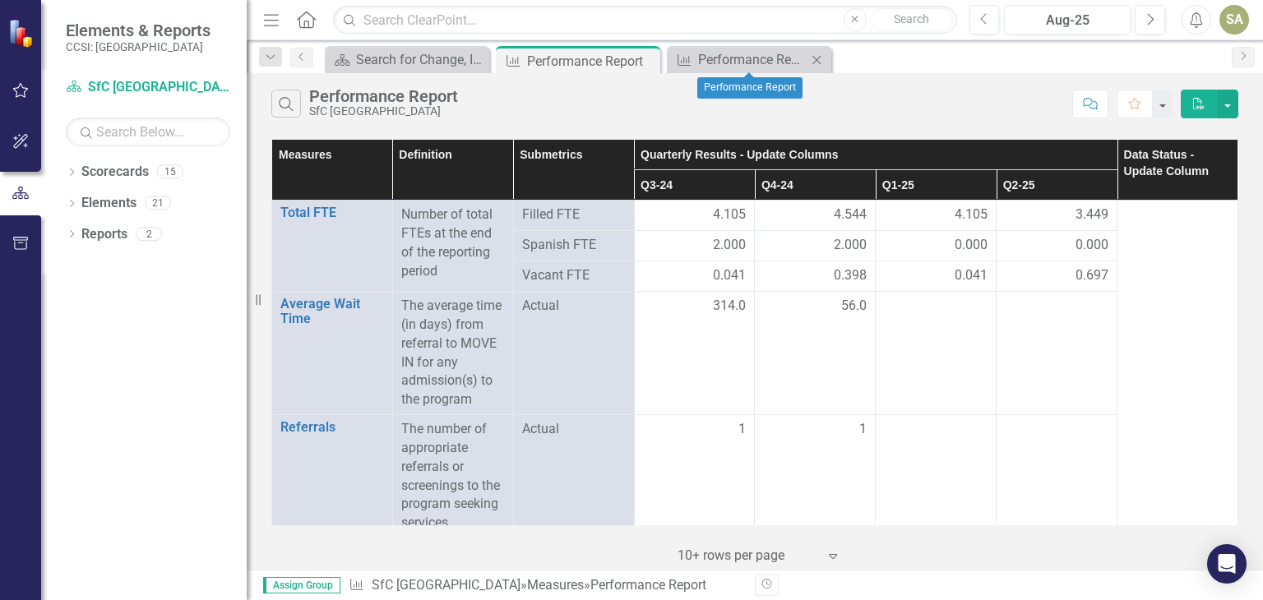
click at [816, 58] on icon "Close" at bounding box center [816, 59] width 16 height 13
click at [572, 55] on div "Performance Report" at bounding box center [571, 61] width 88 height 21
click at [122, 177] on link "Scorecards" at bounding box center [114, 172] width 67 height 19
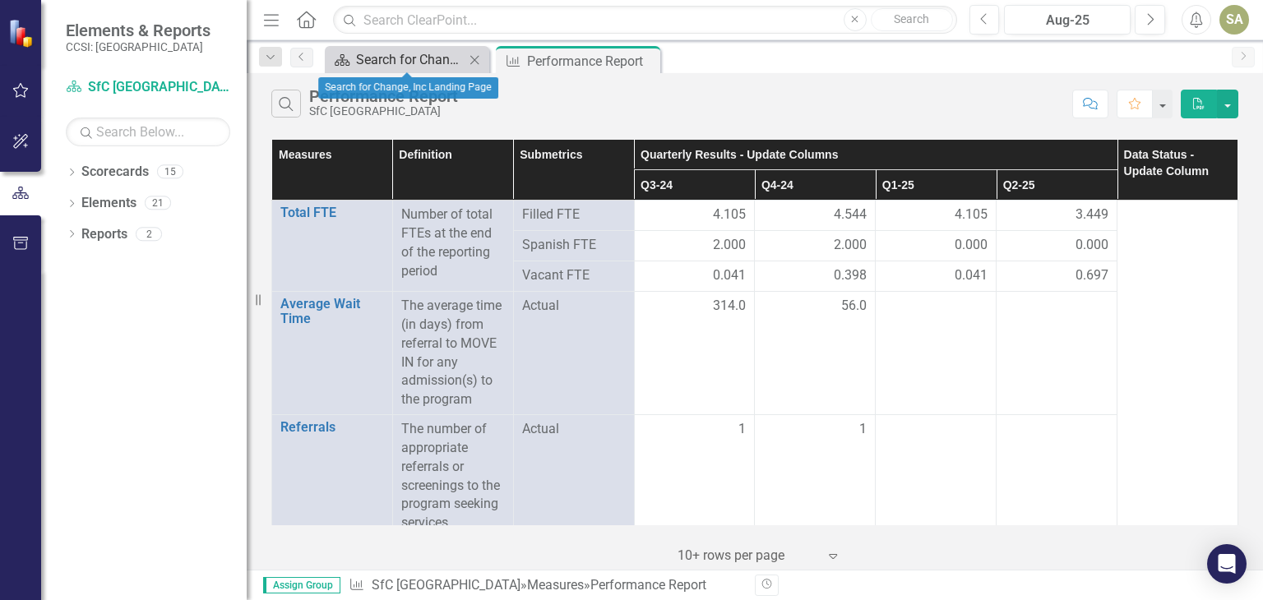
click at [402, 57] on div "Search for Change, Inc Landing Page" at bounding box center [410, 59] width 109 height 21
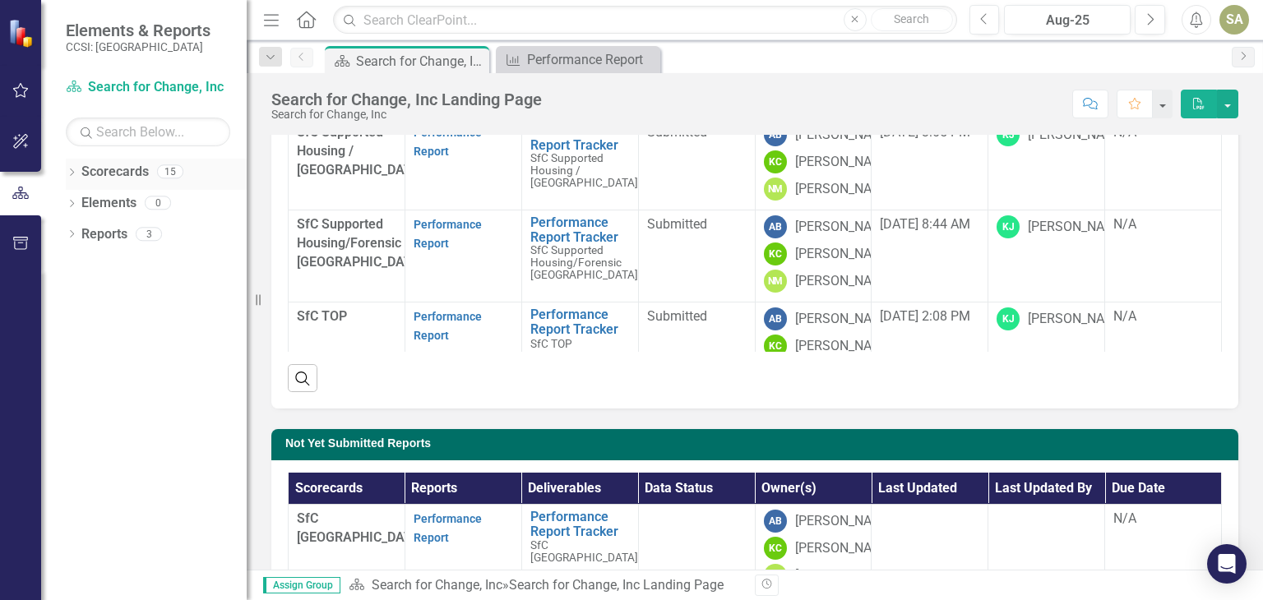
click at [172, 170] on div "15" at bounding box center [170, 172] width 26 height 14
click at [164, 175] on div "15" at bounding box center [170, 172] width 26 height 14
click at [174, 83] on link "Scorecard Search for Change, Inc" at bounding box center [148, 87] width 164 height 19
click at [319, 476] on th "Scorecards" at bounding box center [347, 489] width 117 height 32
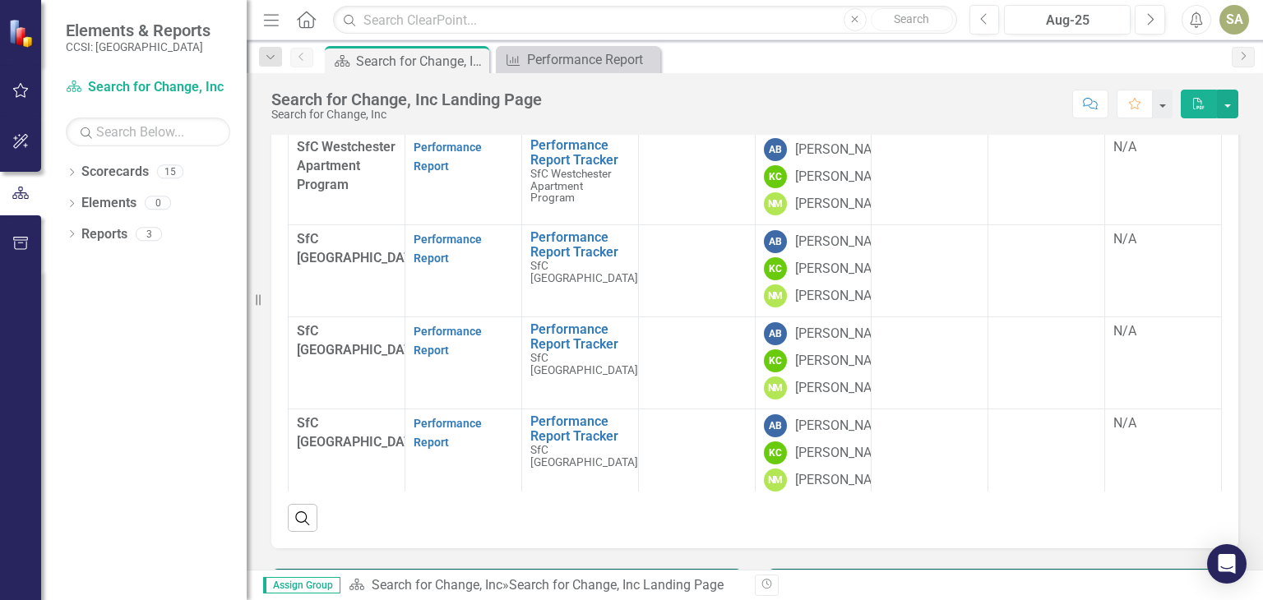
scroll to position [216, 7]
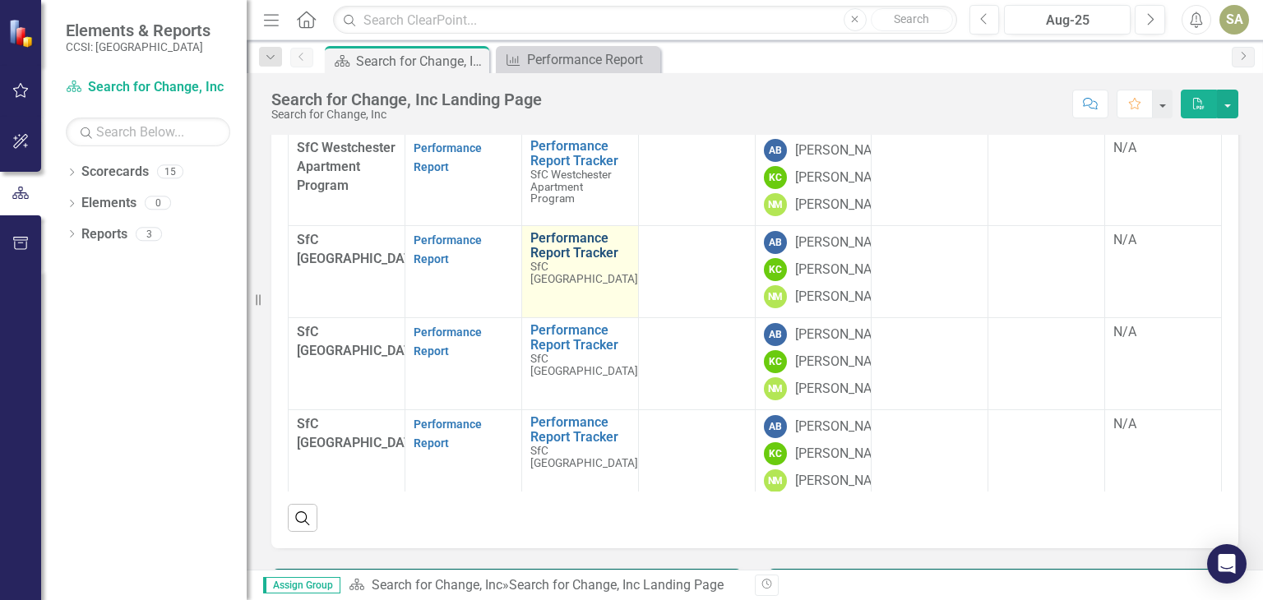
click at [555, 260] on link "Performance Report Tracker" at bounding box center [584, 245] width 108 height 29
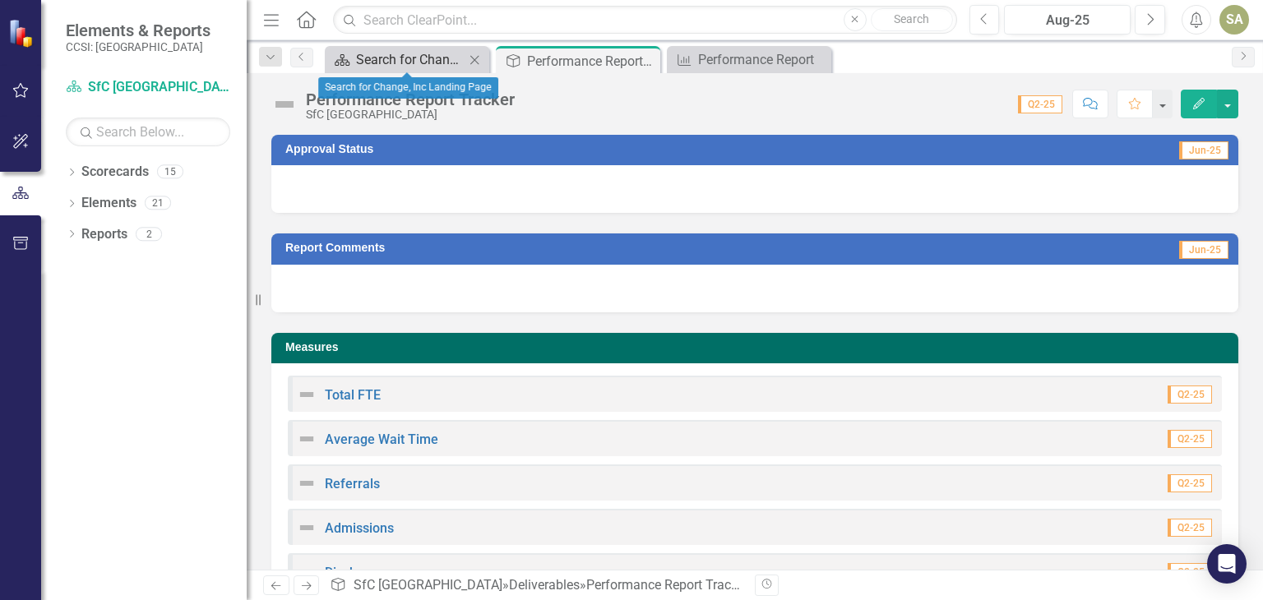
click at [415, 53] on div "Search for Change, Inc Landing Page" at bounding box center [410, 59] width 109 height 21
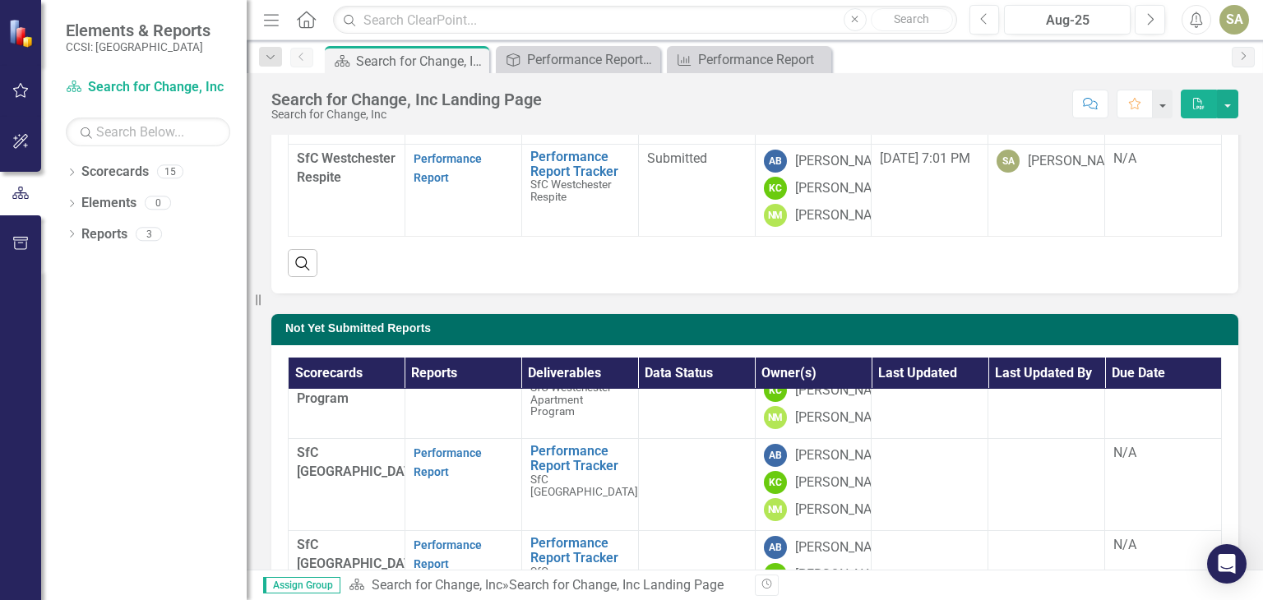
scroll to position [464, 0]
click at [439, 447] on link "Performance Report" at bounding box center [448, 463] width 68 height 32
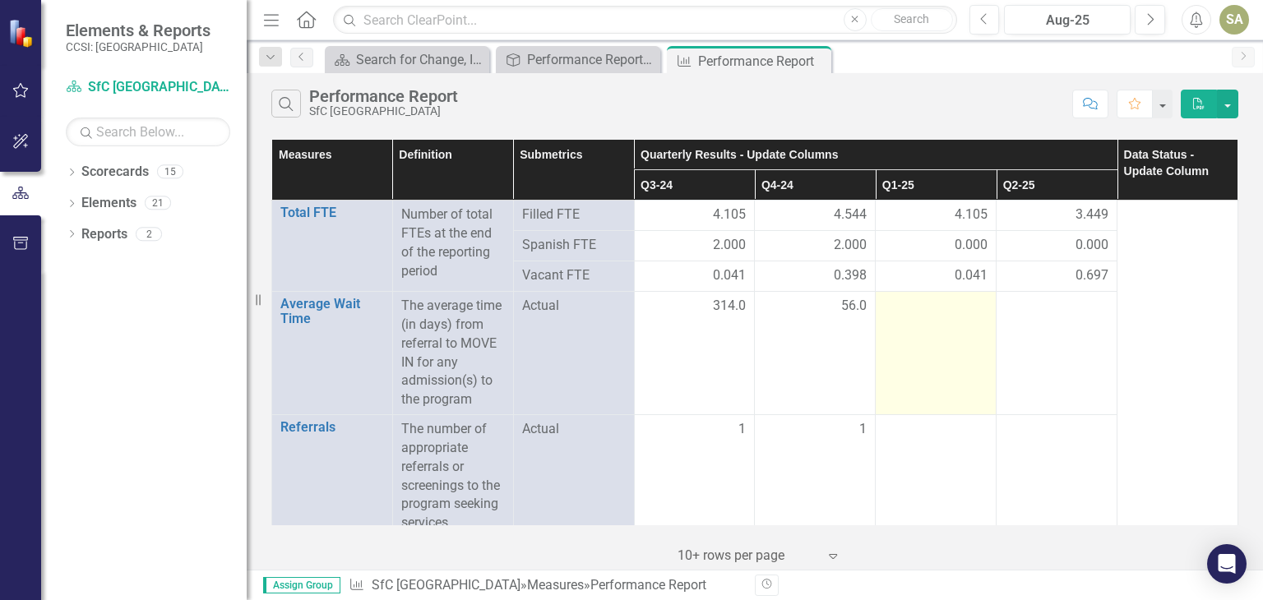
click at [974, 369] on td at bounding box center [936, 353] width 121 height 123
click at [967, 311] on div at bounding box center [936, 307] width 104 height 20
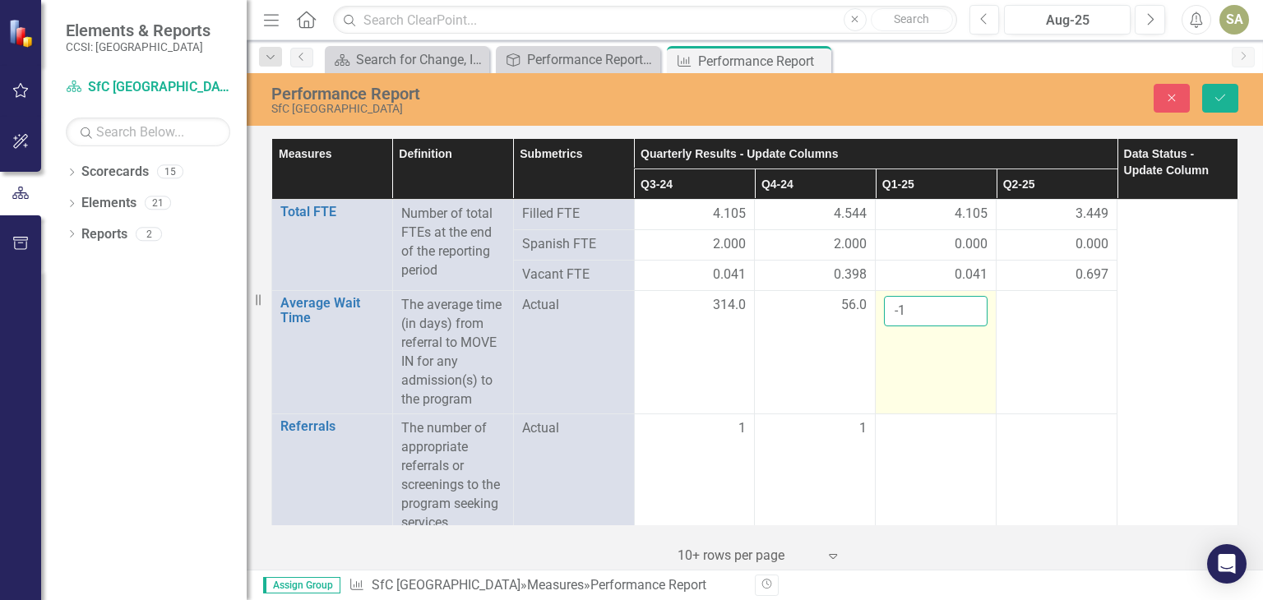
type input "-1"
click at [962, 318] on input "-1" at bounding box center [936, 311] width 104 height 30
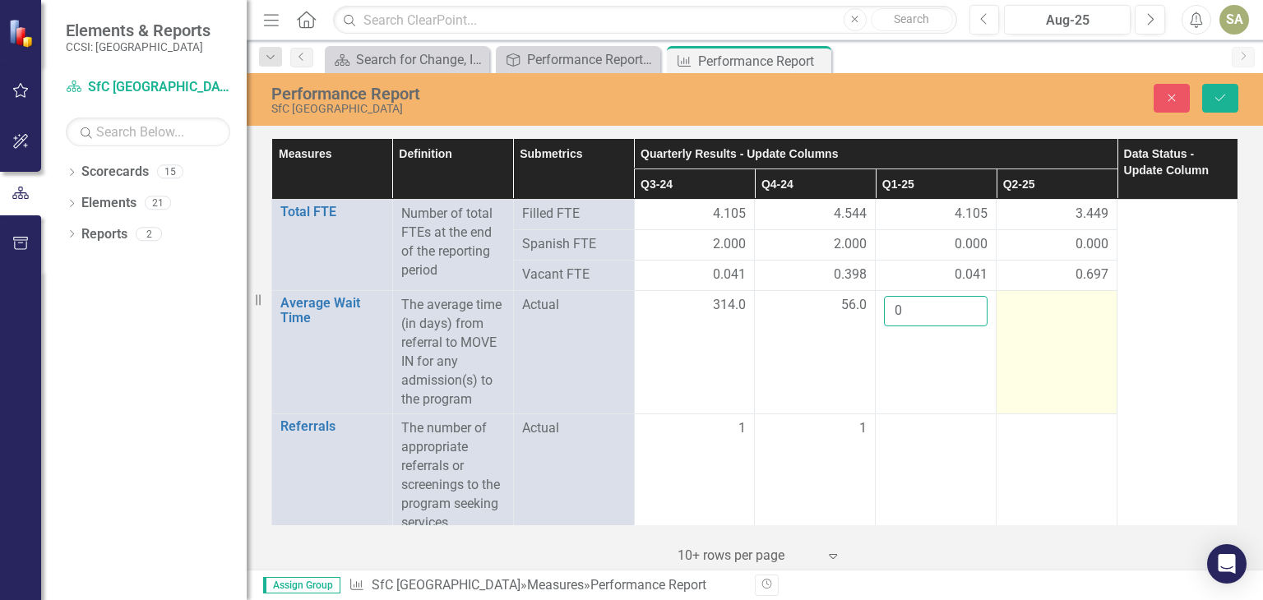
type input "0"
click at [1046, 363] on td at bounding box center [1057, 352] width 121 height 123
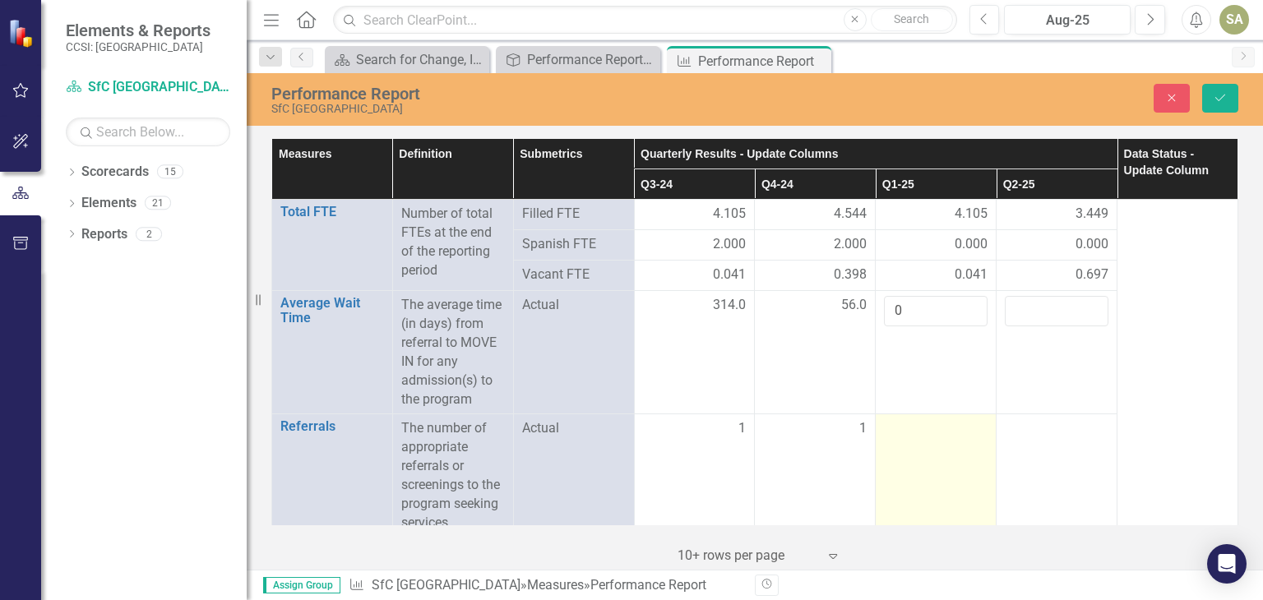
click at [944, 461] on td at bounding box center [936, 475] width 121 height 123
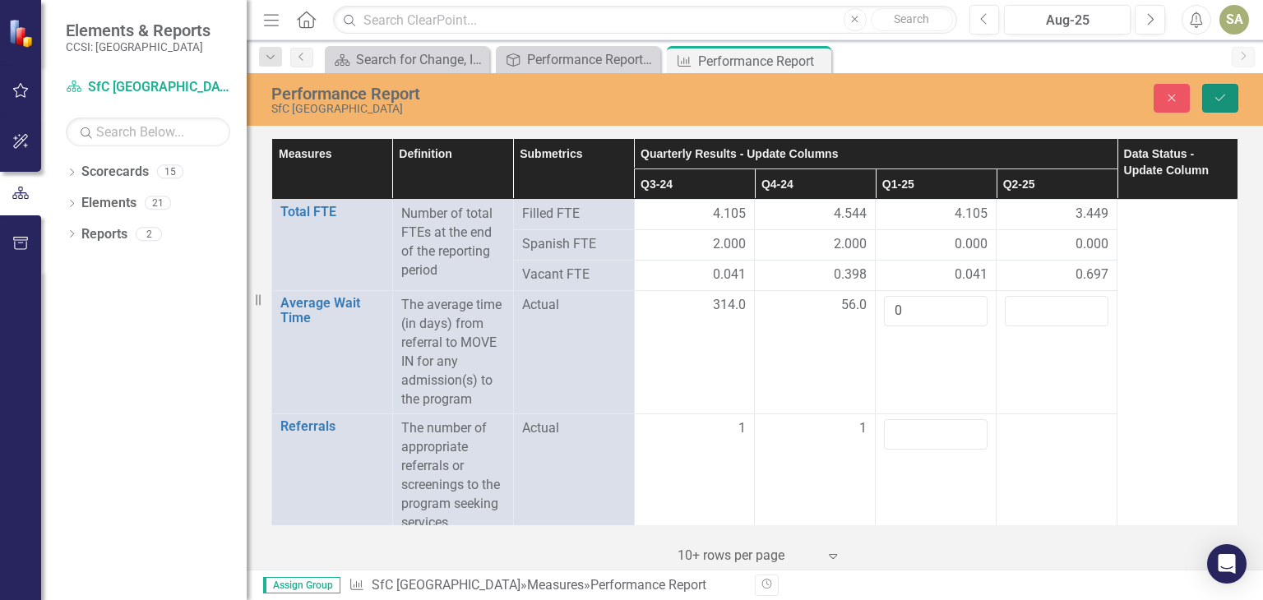
click at [1219, 93] on icon "Save" at bounding box center [1220, 98] width 15 height 12
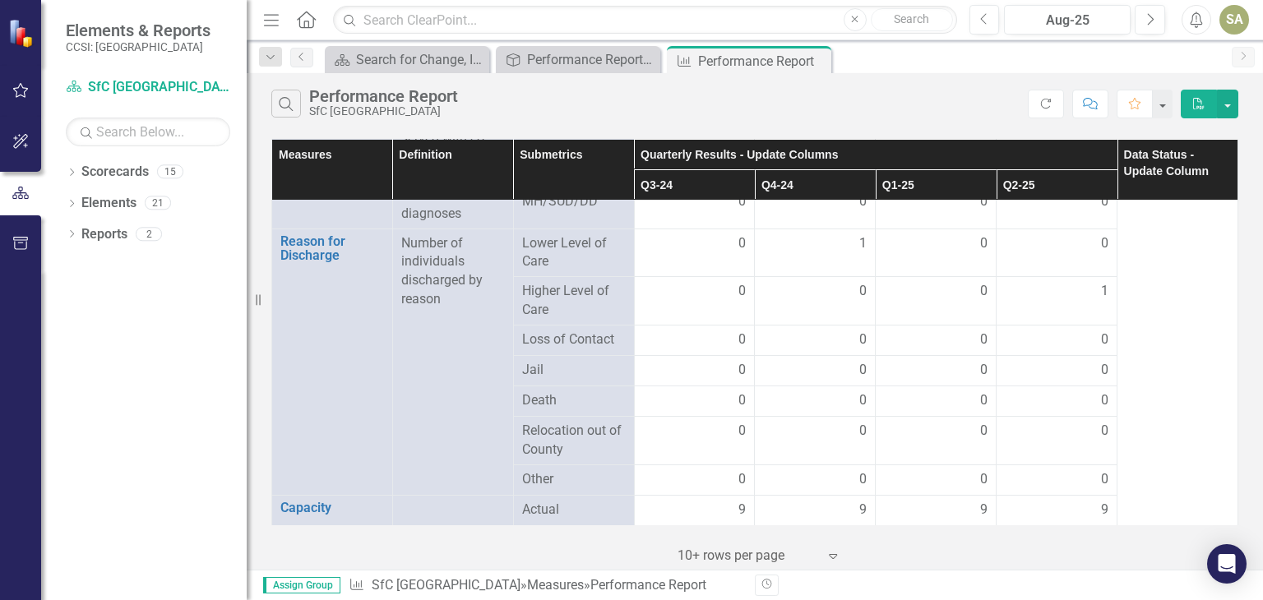
click at [1079, 295] on div "1" at bounding box center [1057, 291] width 104 height 19
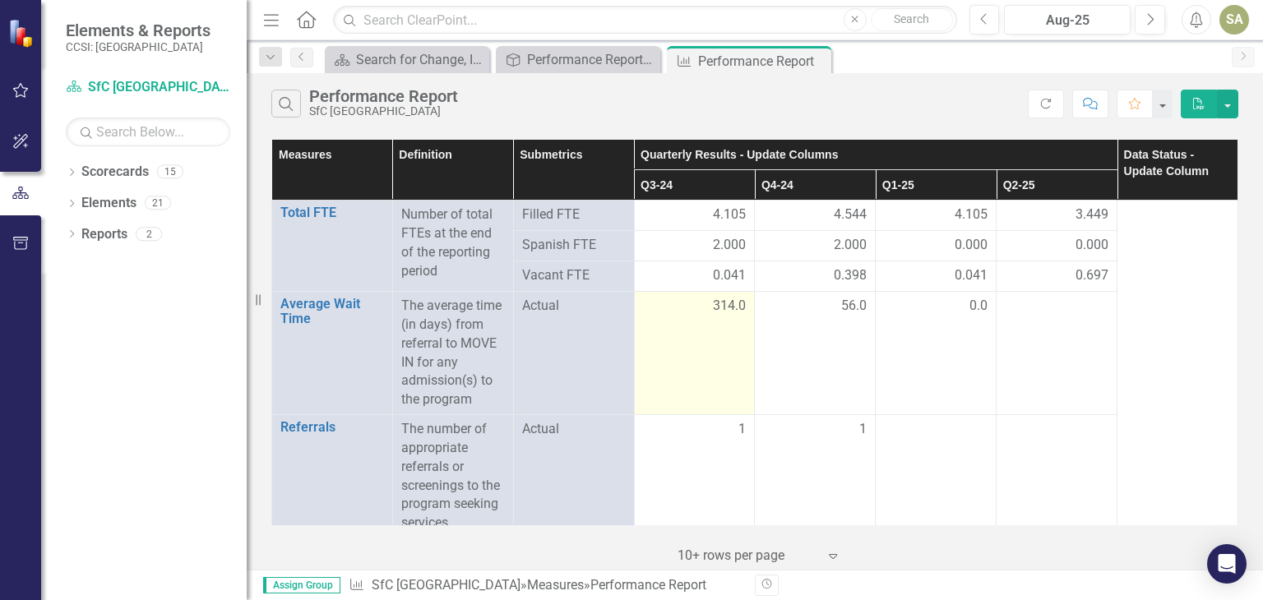
click at [687, 349] on td "314.0" at bounding box center [694, 353] width 121 height 123
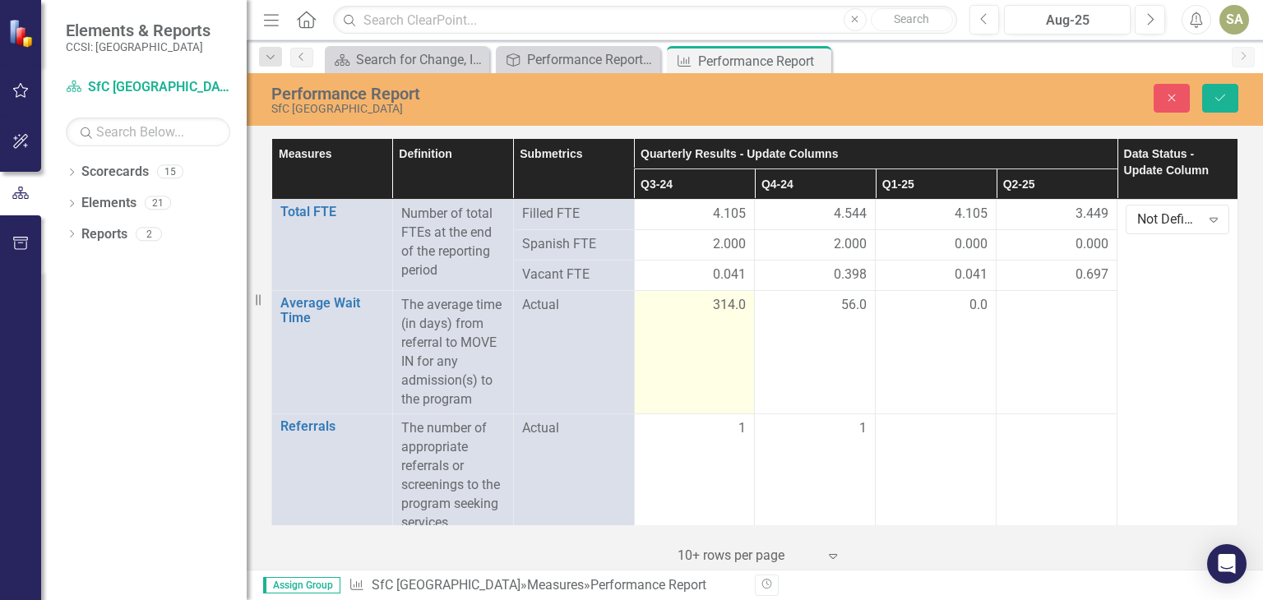
click at [699, 346] on td "314.0" at bounding box center [694, 352] width 121 height 123
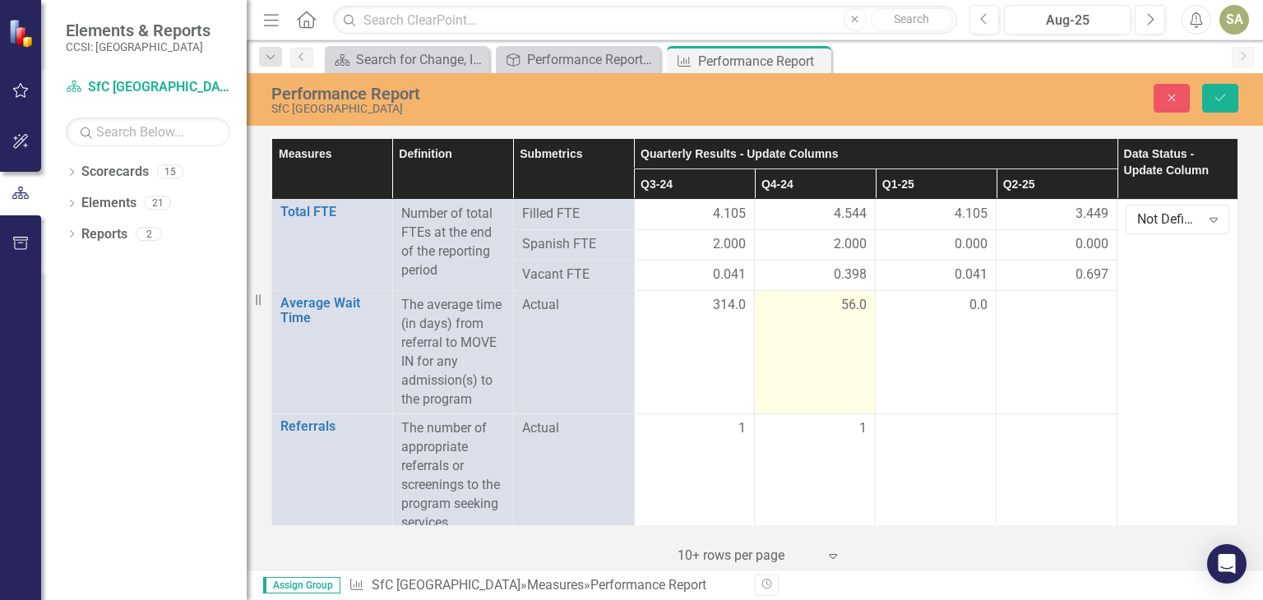
click at [836, 367] on td "56.0" at bounding box center [815, 352] width 121 height 123
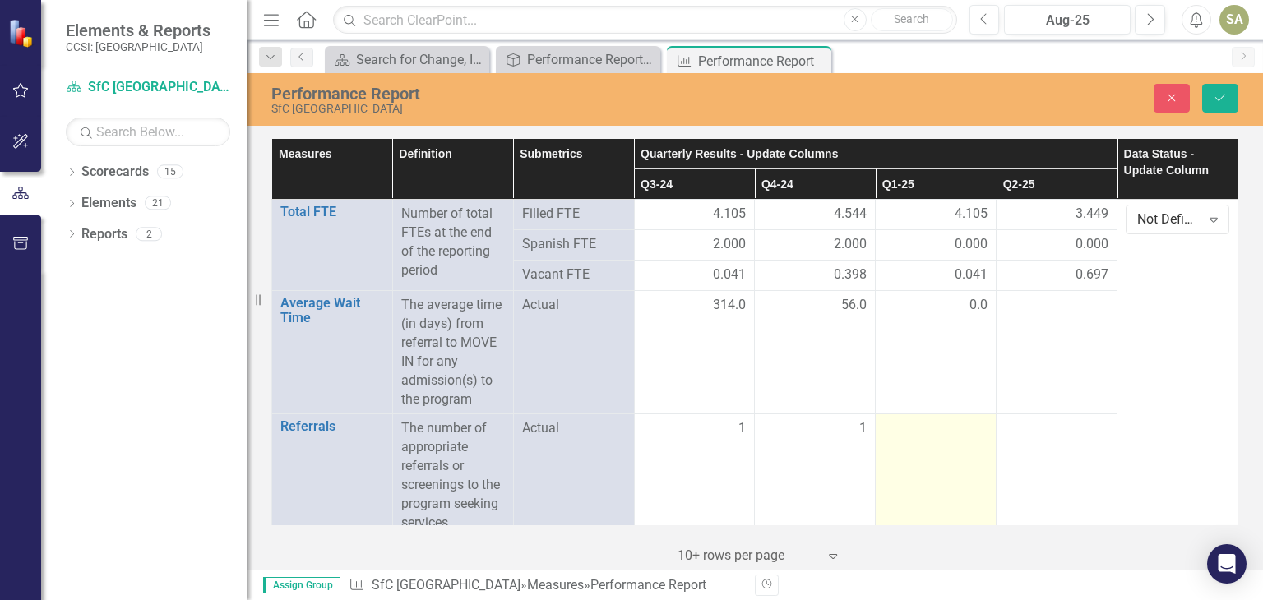
click at [952, 435] on div at bounding box center [936, 429] width 104 height 20
click at [979, 433] on td at bounding box center [936, 475] width 121 height 123
click at [965, 432] on input "1" at bounding box center [936, 434] width 104 height 30
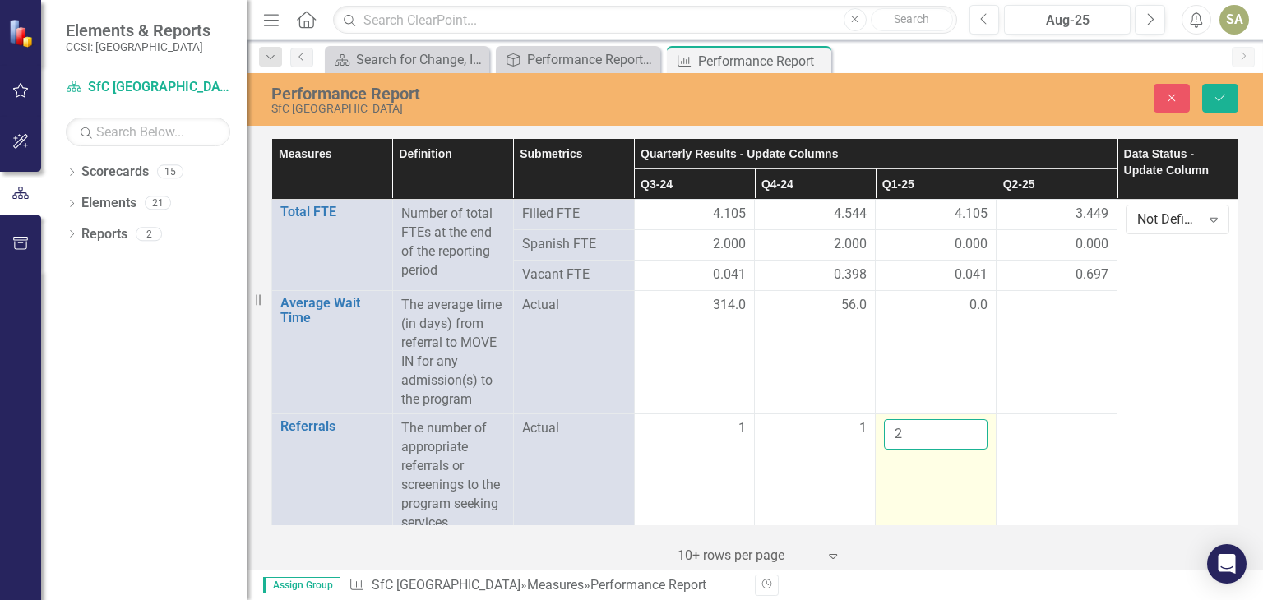
type input "2"
click at [962, 426] on input "2" at bounding box center [936, 434] width 104 height 30
click at [951, 507] on td "2" at bounding box center [936, 475] width 121 height 123
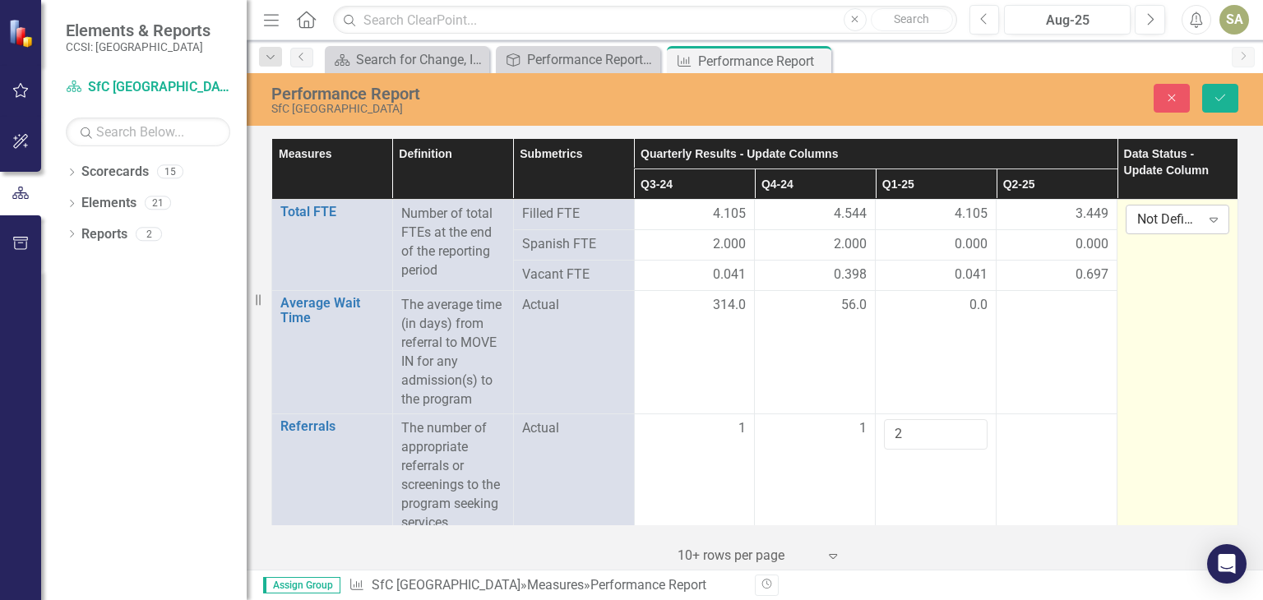
click at [1171, 221] on div "Not Defined" at bounding box center [1168, 220] width 62 height 19
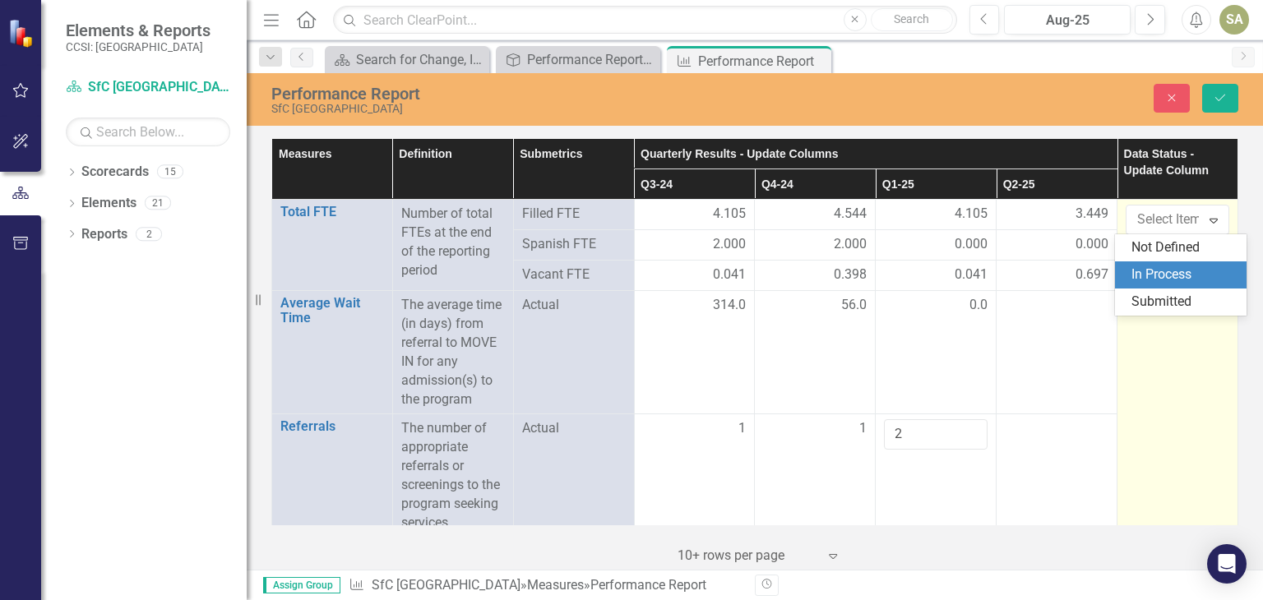
click at [1153, 274] on div "In Process" at bounding box center [1184, 275] width 105 height 19
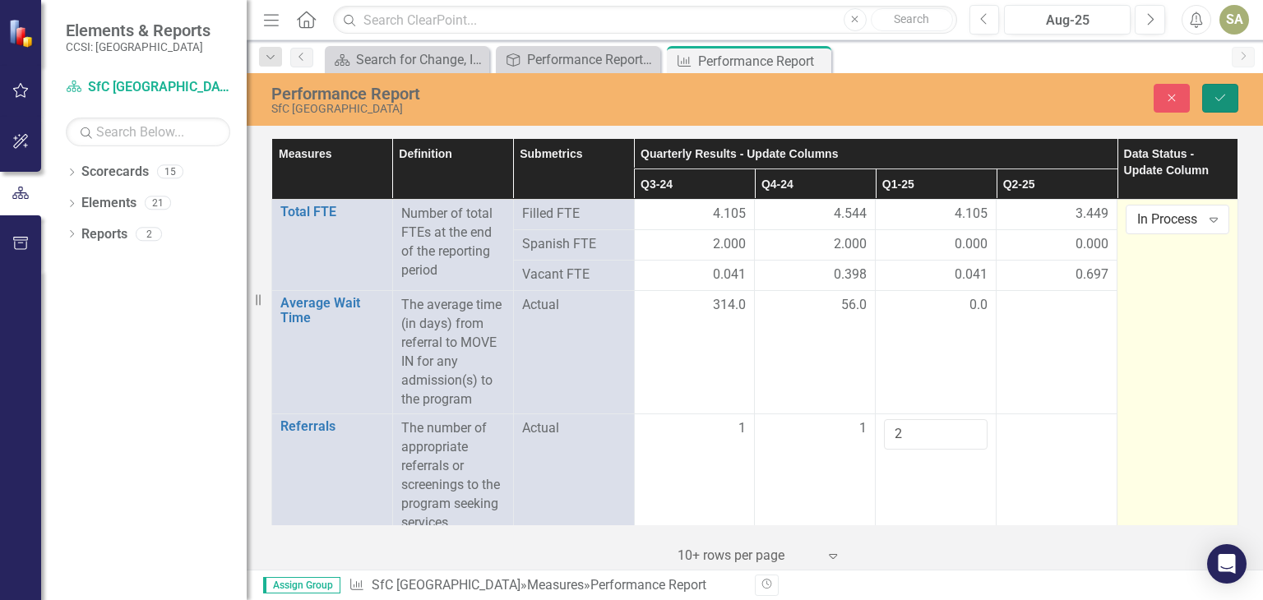
click at [1219, 92] on icon "Save" at bounding box center [1220, 98] width 15 height 12
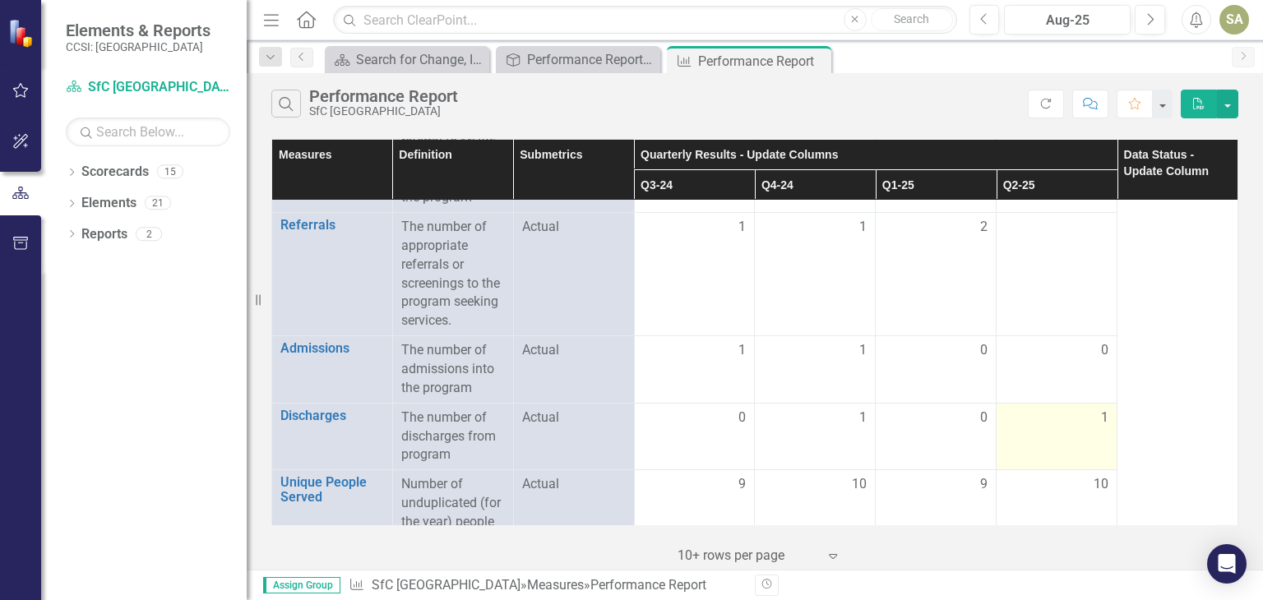
scroll to position [202, 0]
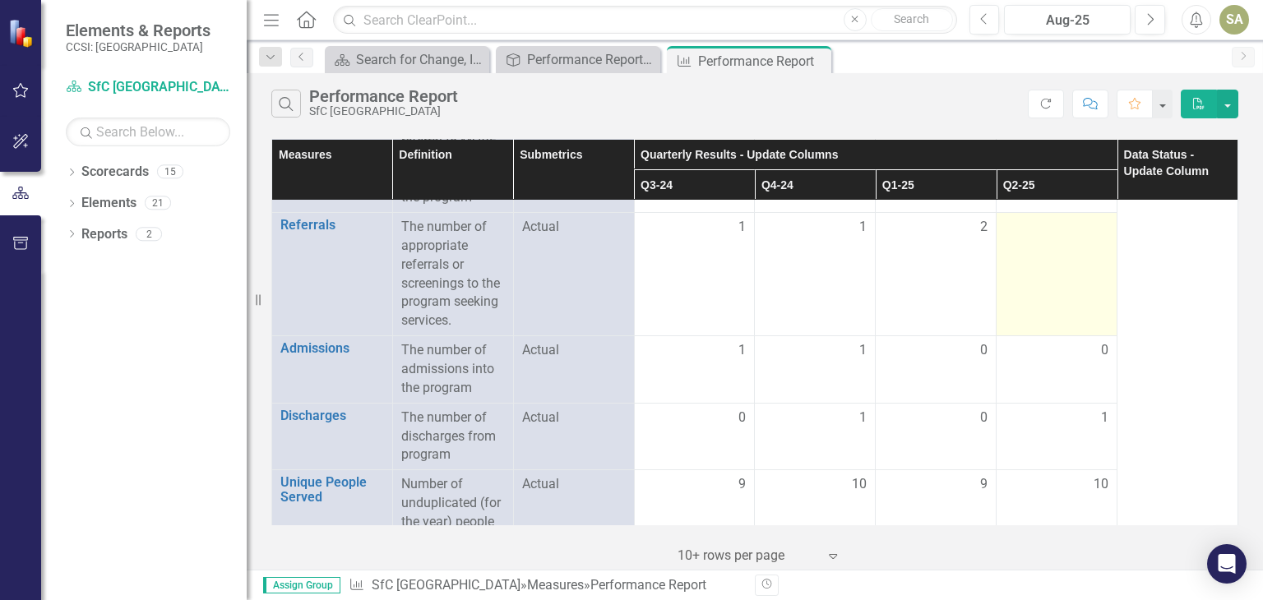
click at [1049, 225] on div at bounding box center [1057, 228] width 104 height 20
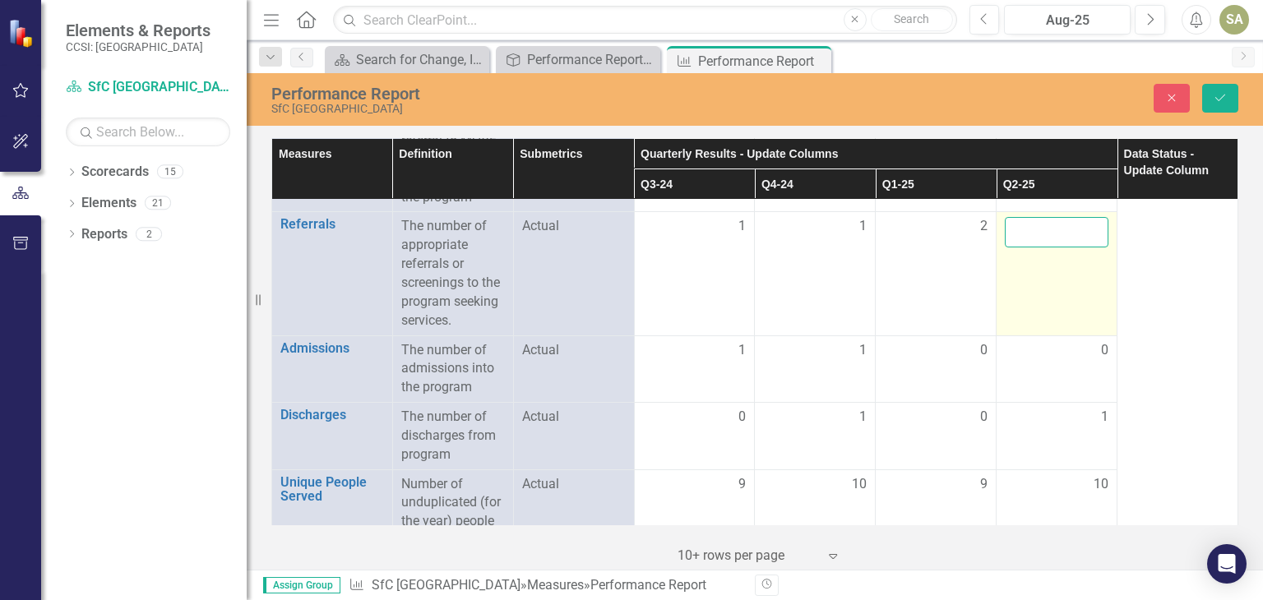
click at [1049, 225] on input "number" at bounding box center [1057, 232] width 104 height 30
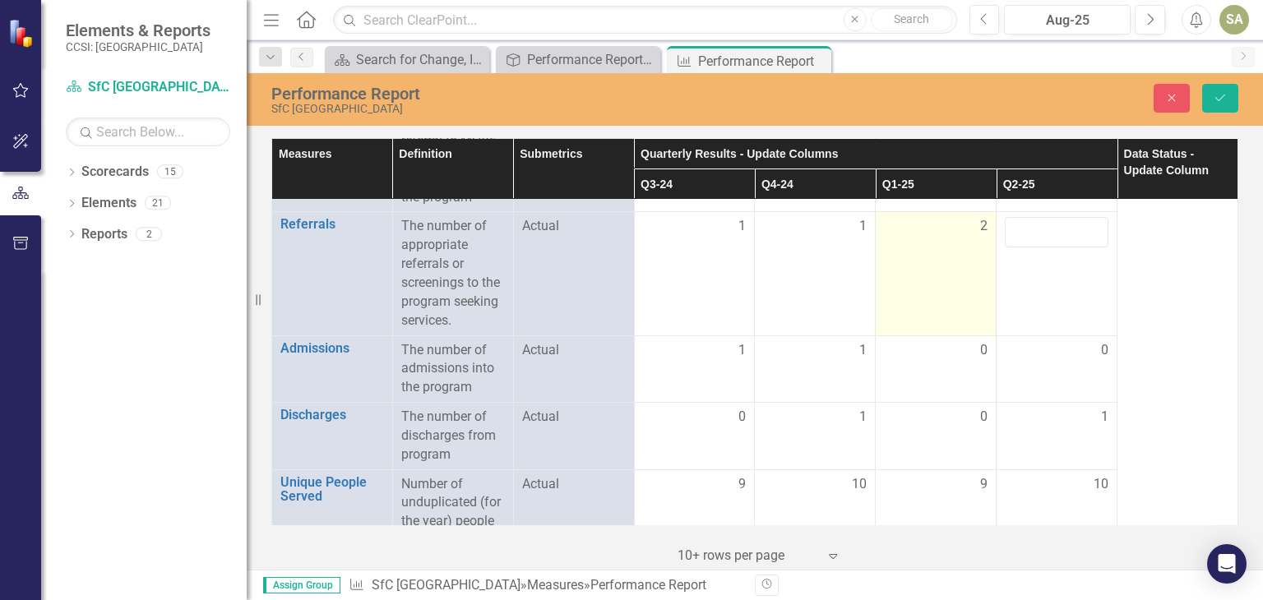
click at [957, 226] on div "2" at bounding box center [936, 226] width 104 height 19
click at [922, 234] on input "2" at bounding box center [936, 232] width 104 height 30
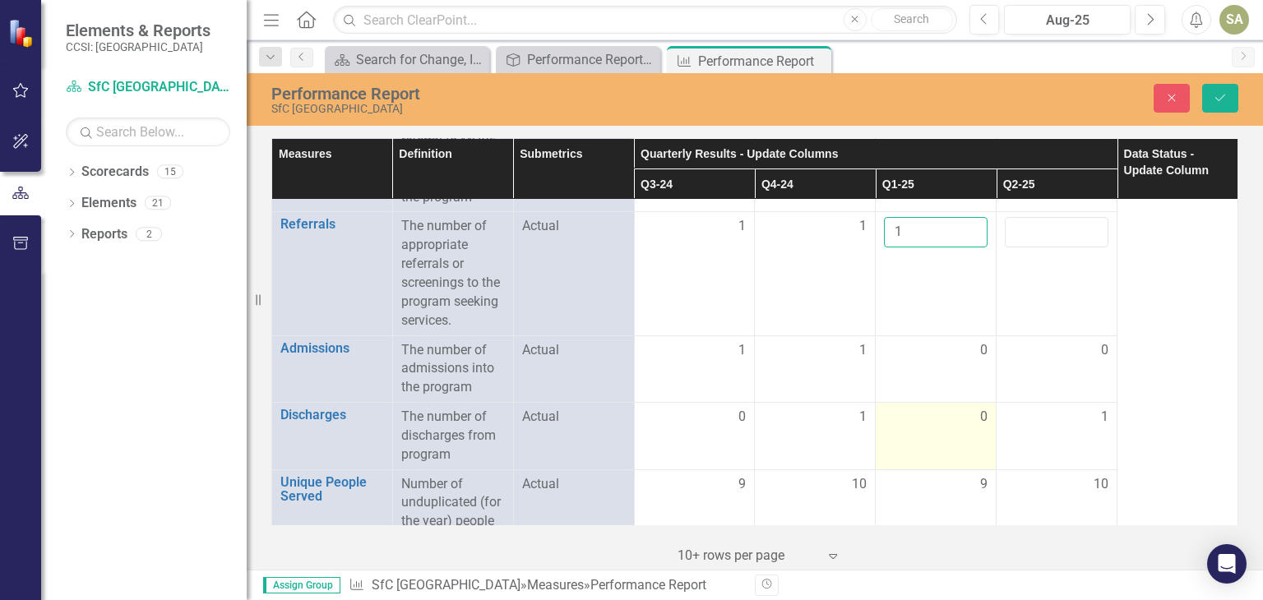
type input "1"
click at [984, 403] on td "0" at bounding box center [936, 436] width 121 height 67
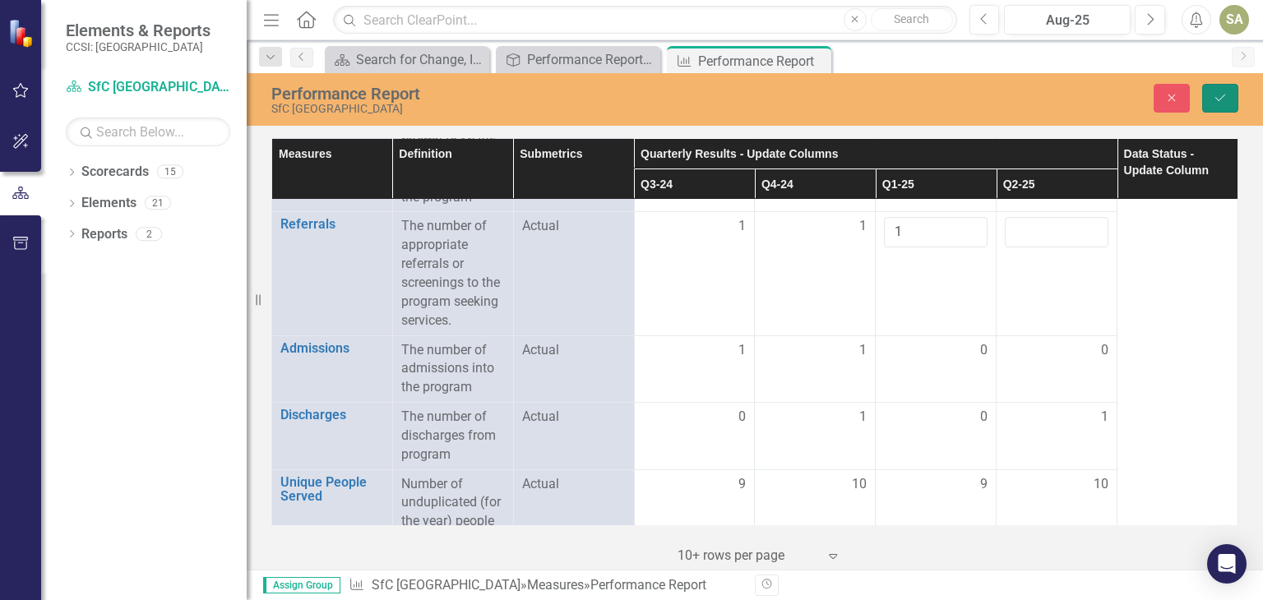
click at [1220, 100] on icon "submit" at bounding box center [1220, 98] width 10 height 7
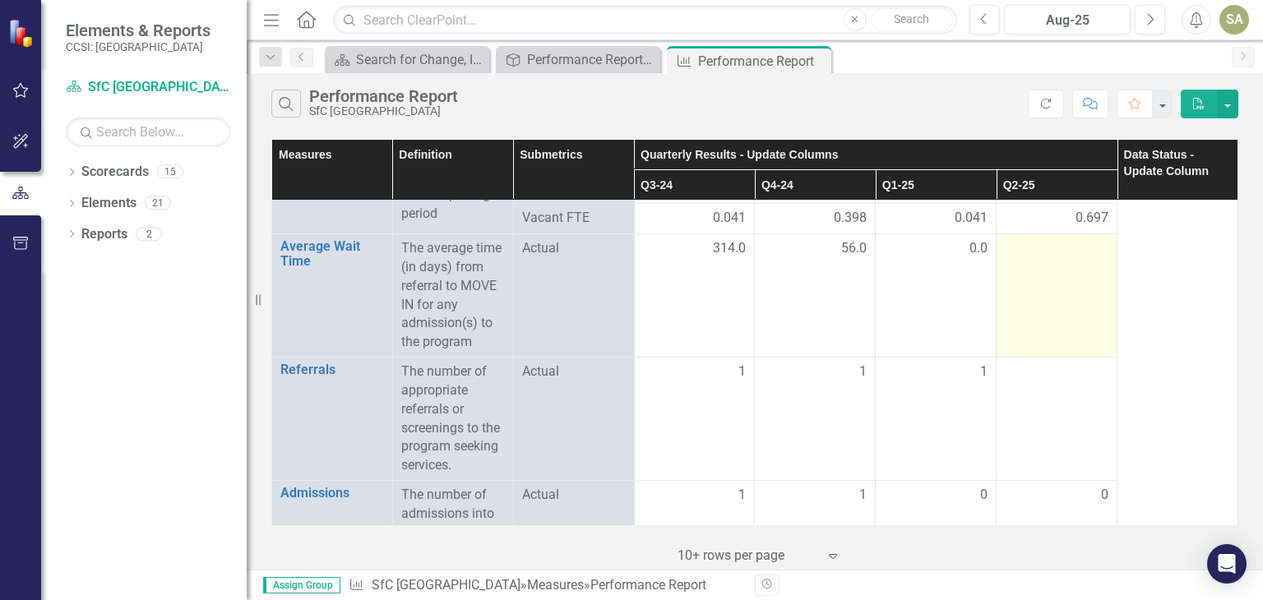
scroll to position [92, 0]
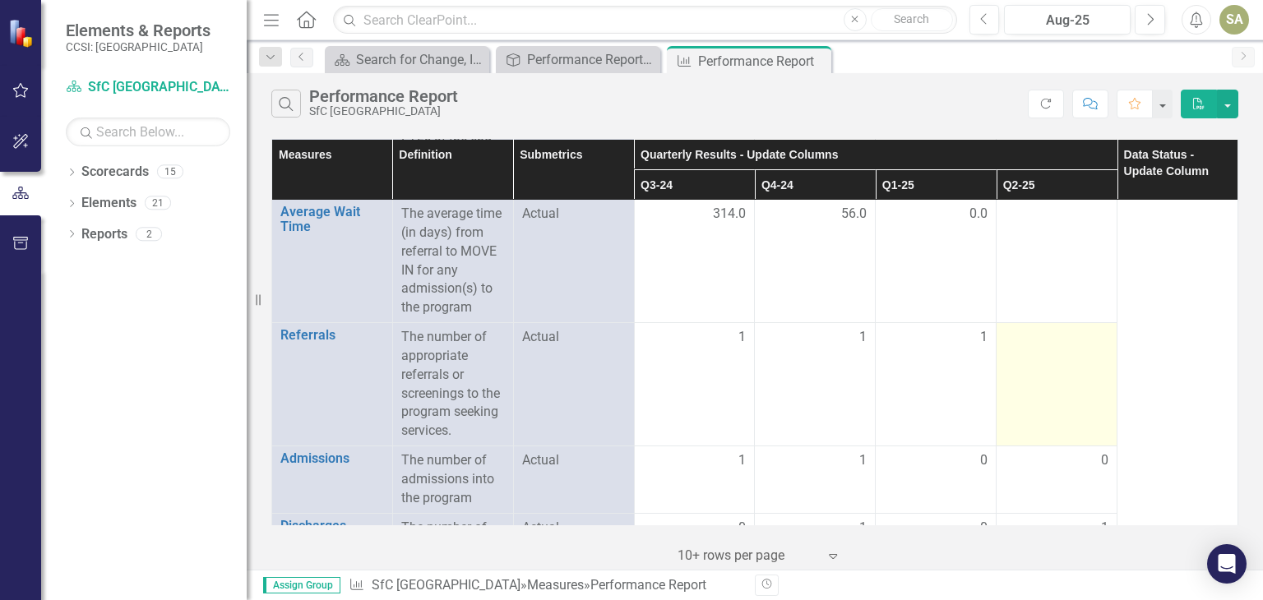
click at [1059, 339] on div at bounding box center [1057, 338] width 104 height 20
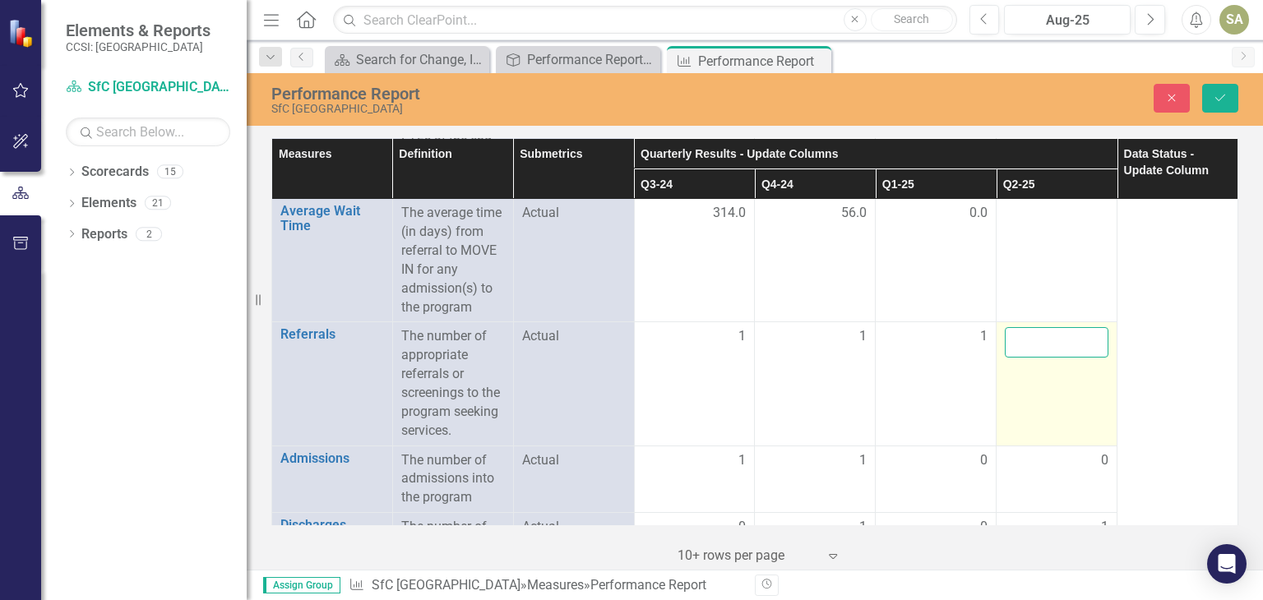
click at [1059, 339] on input "number" at bounding box center [1057, 342] width 104 height 30
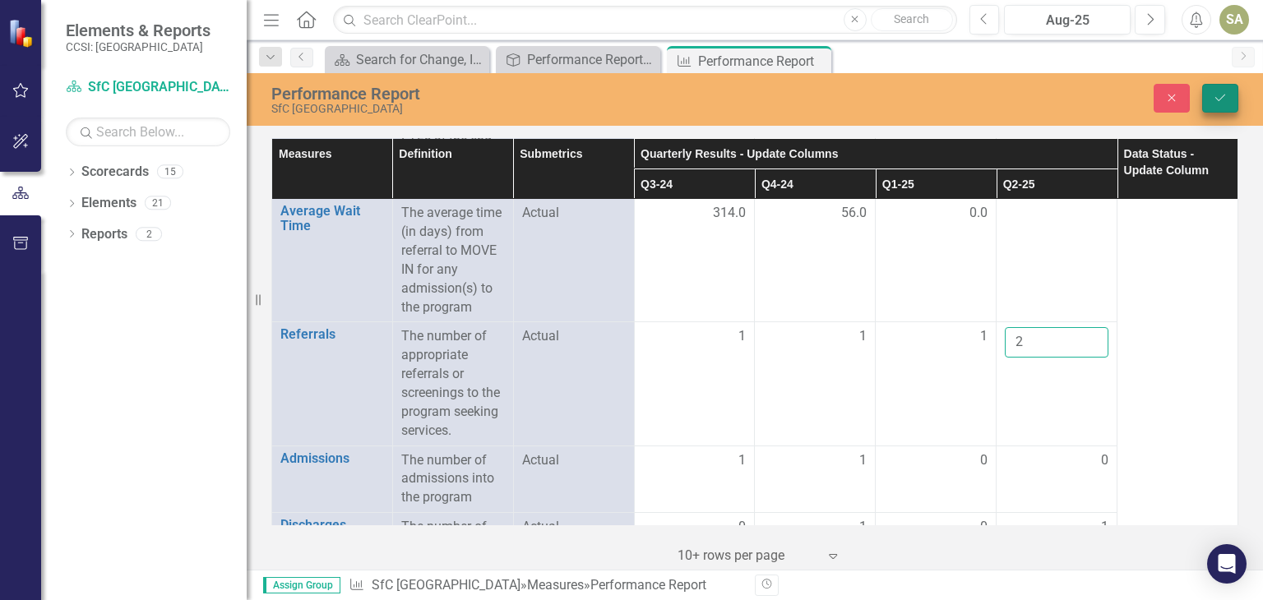
type input "2"
click at [1220, 97] on icon "Save" at bounding box center [1220, 98] width 15 height 12
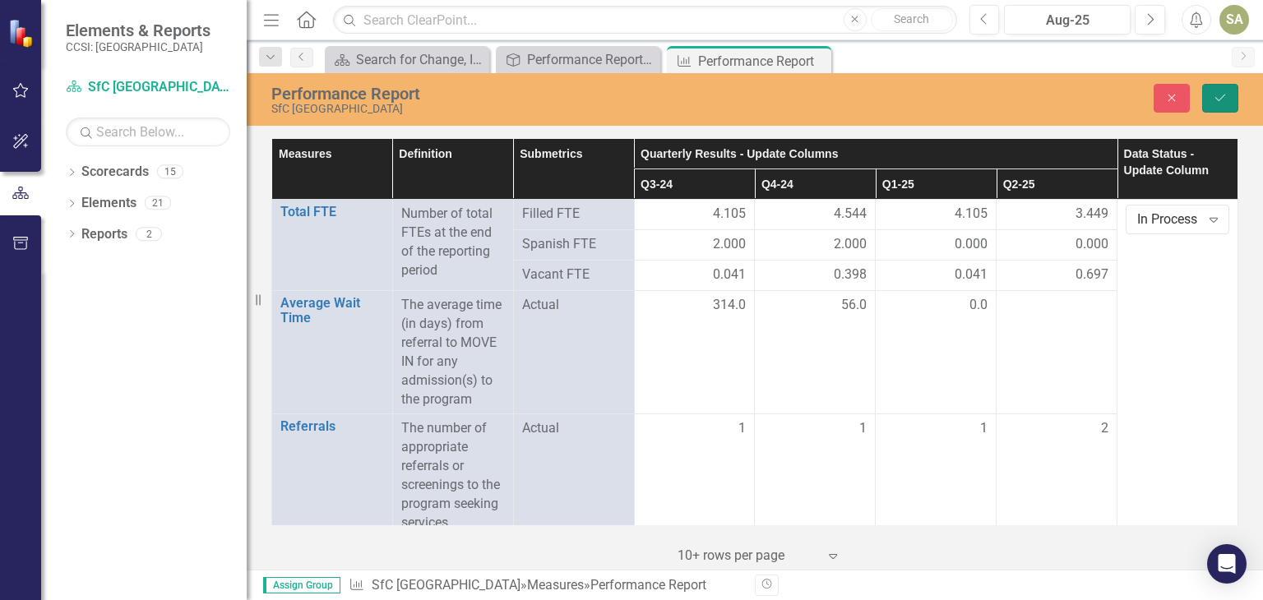
click at [1220, 93] on icon "Save" at bounding box center [1220, 98] width 15 height 12
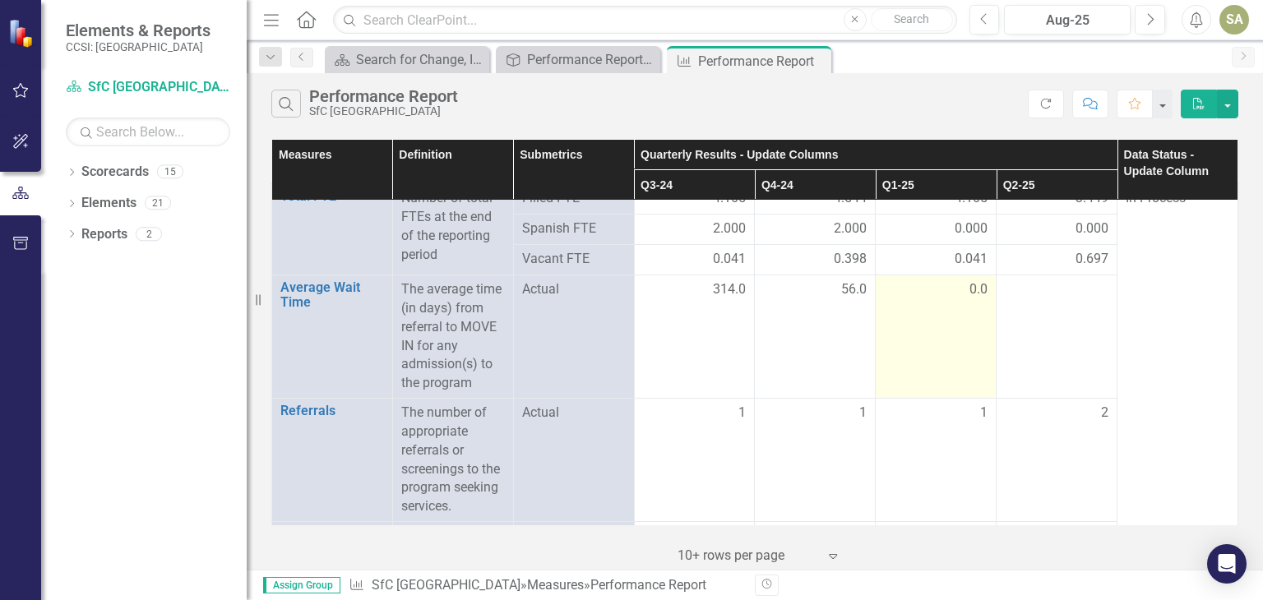
scroll to position [0, 0]
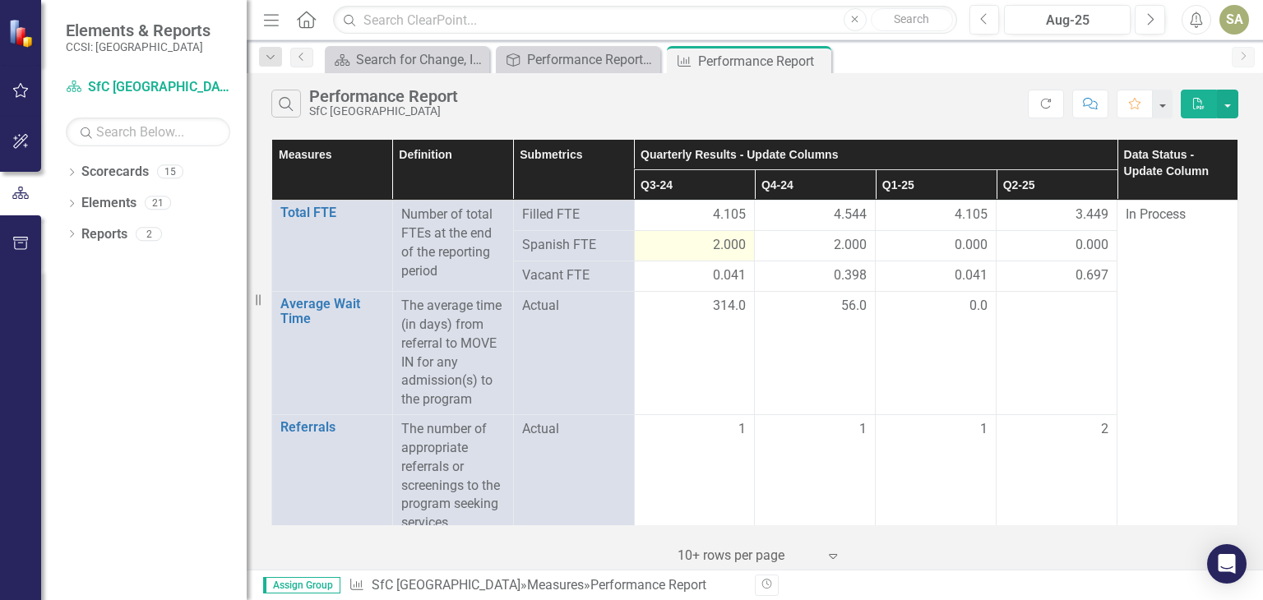
click at [669, 238] on div "2.000" at bounding box center [695, 245] width 104 height 19
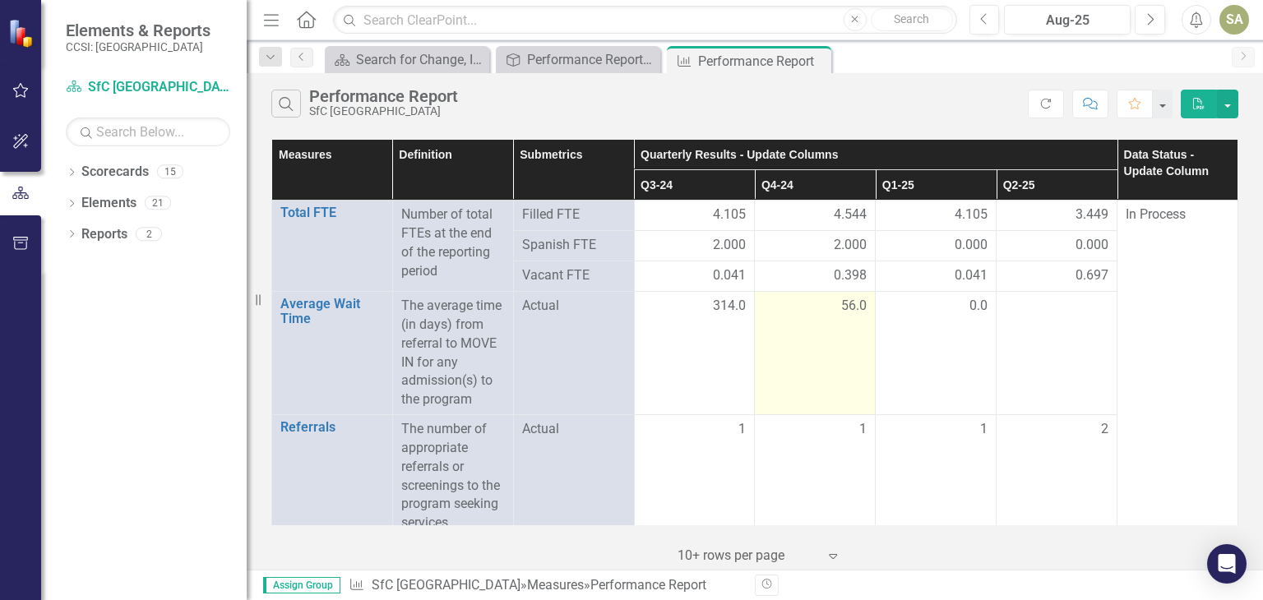
click at [817, 362] on td "56.0" at bounding box center [815, 353] width 121 height 123
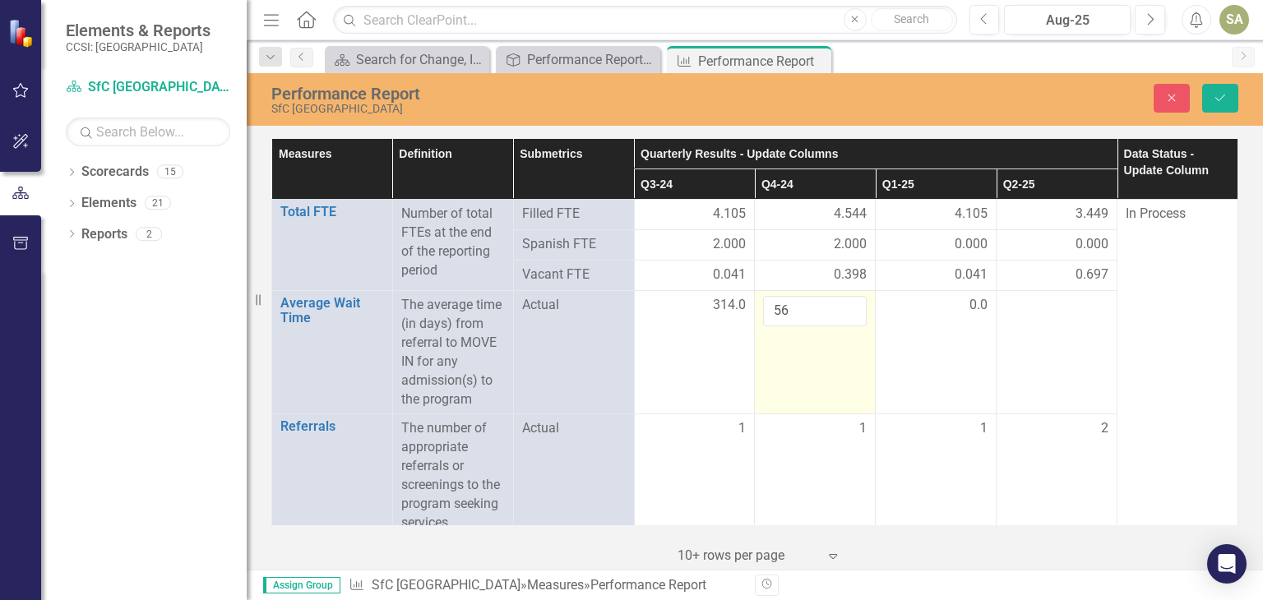
click at [817, 362] on td "56" at bounding box center [815, 352] width 121 height 123
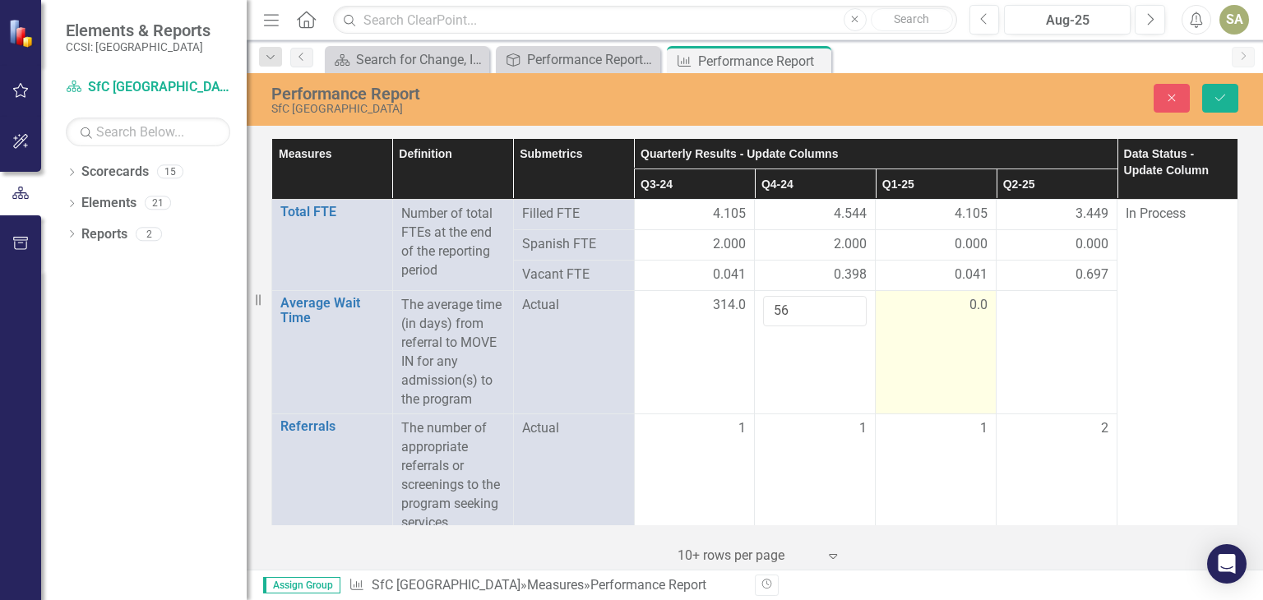
click at [947, 354] on td "0.0" at bounding box center [936, 352] width 121 height 123
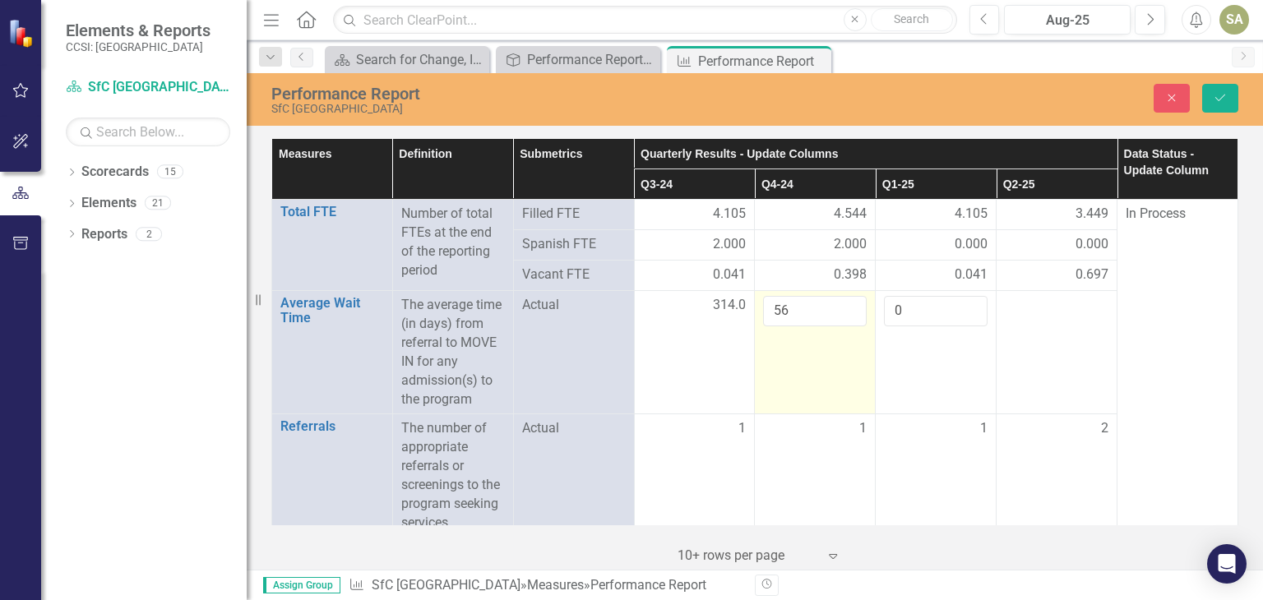
click at [770, 371] on td "56" at bounding box center [815, 352] width 121 height 123
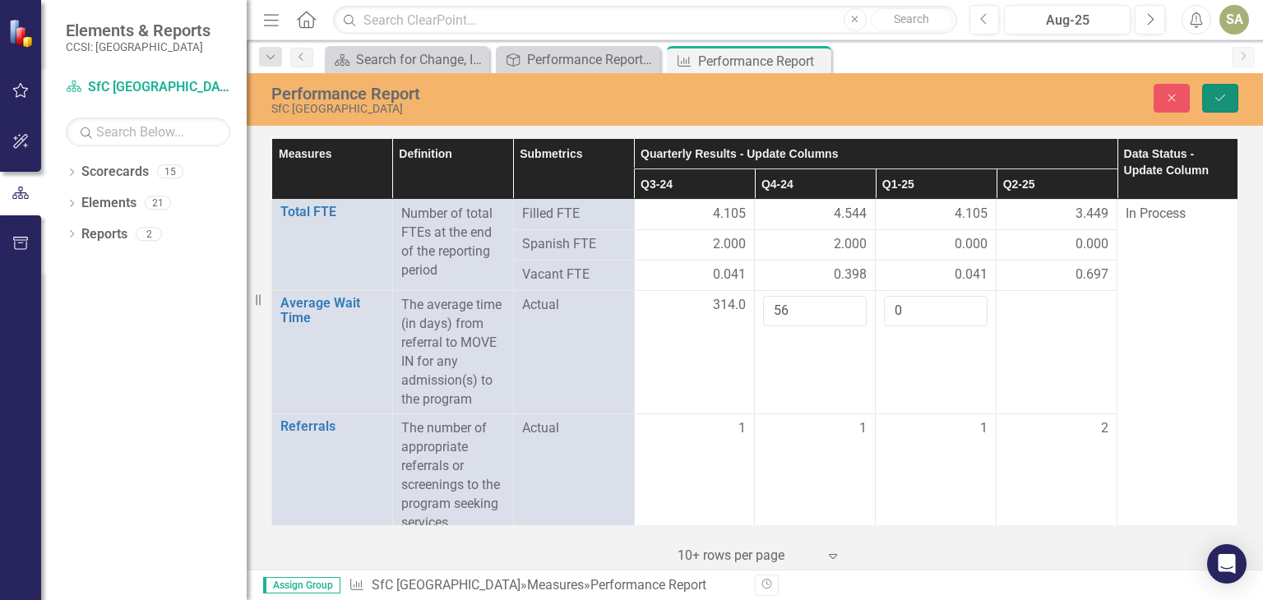
click at [1224, 94] on icon "Save" at bounding box center [1220, 98] width 15 height 12
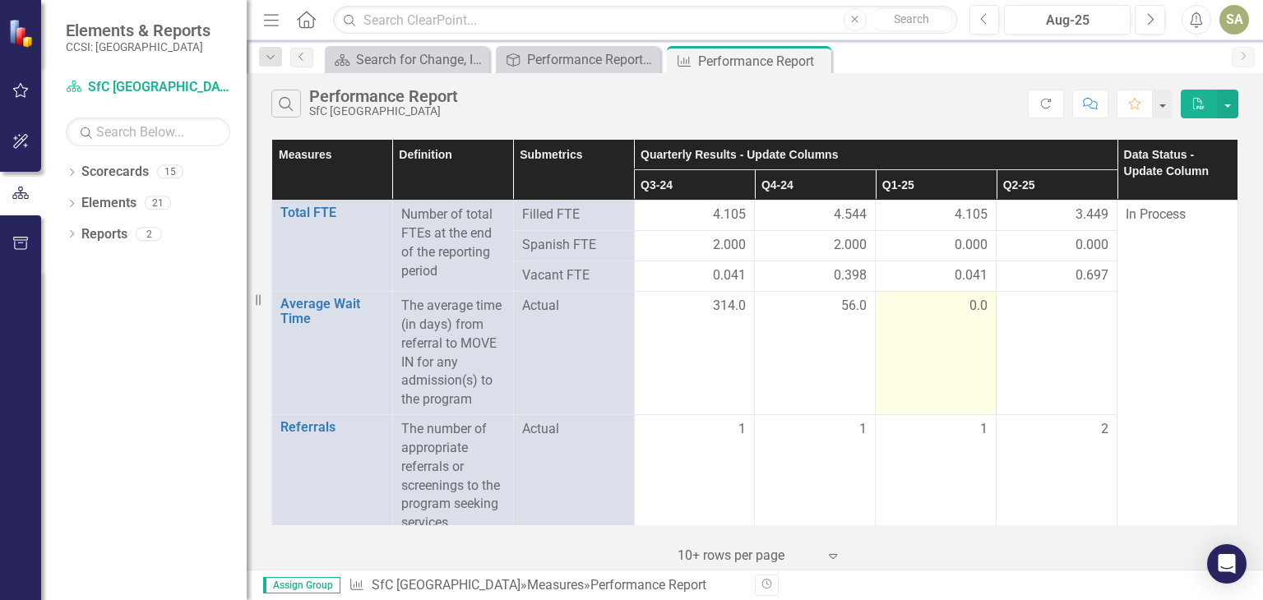
click at [941, 377] on td "0.0" at bounding box center [936, 353] width 121 height 123
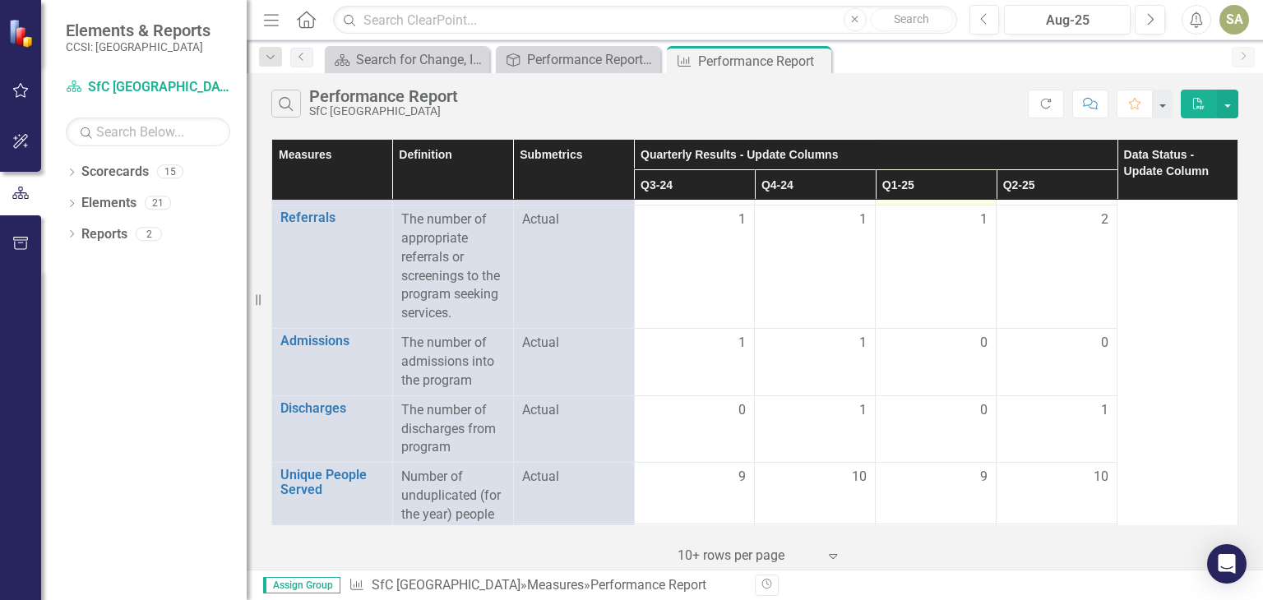
scroll to position [211, 0]
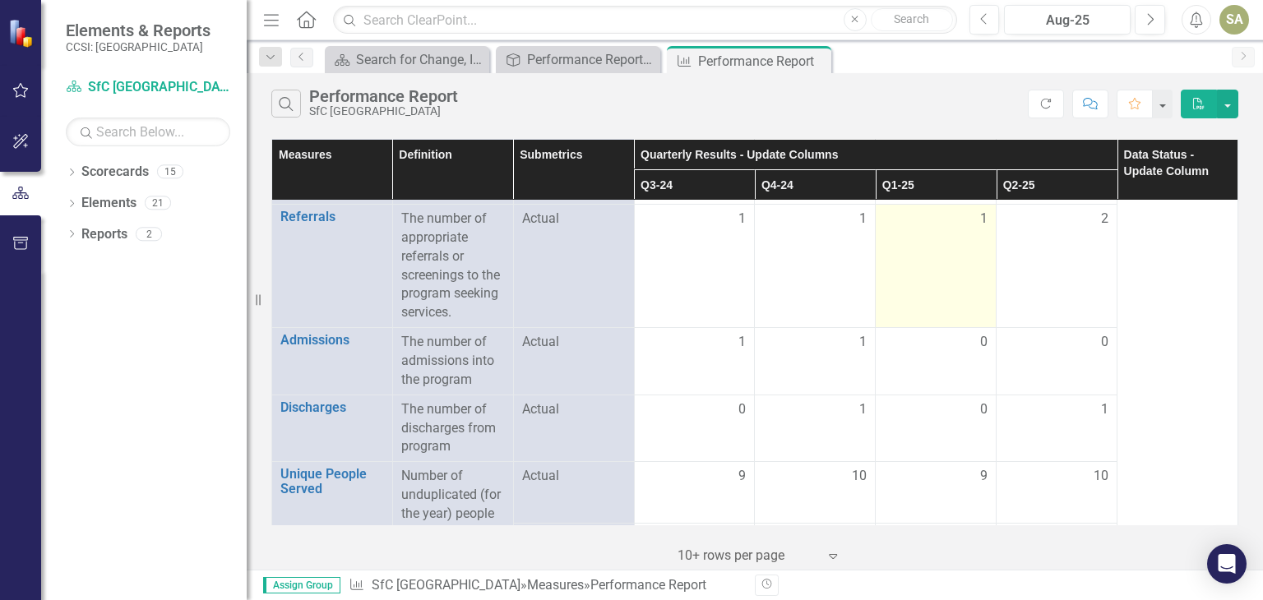
click at [934, 290] on td "1" at bounding box center [936, 266] width 121 height 123
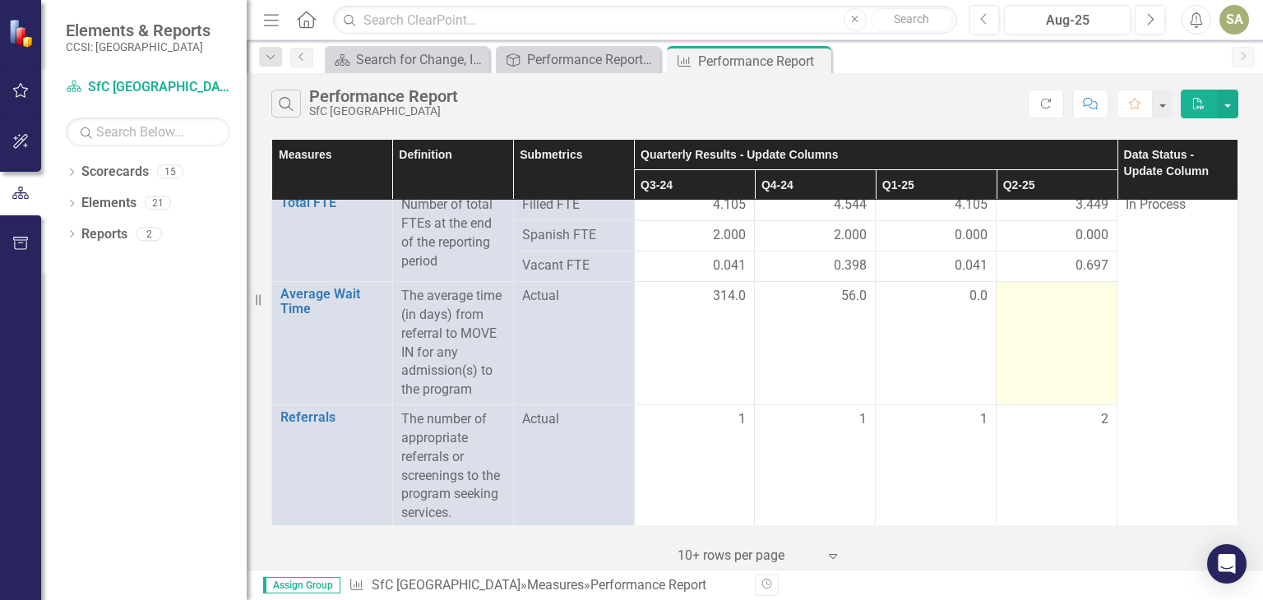
scroll to position [0, 0]
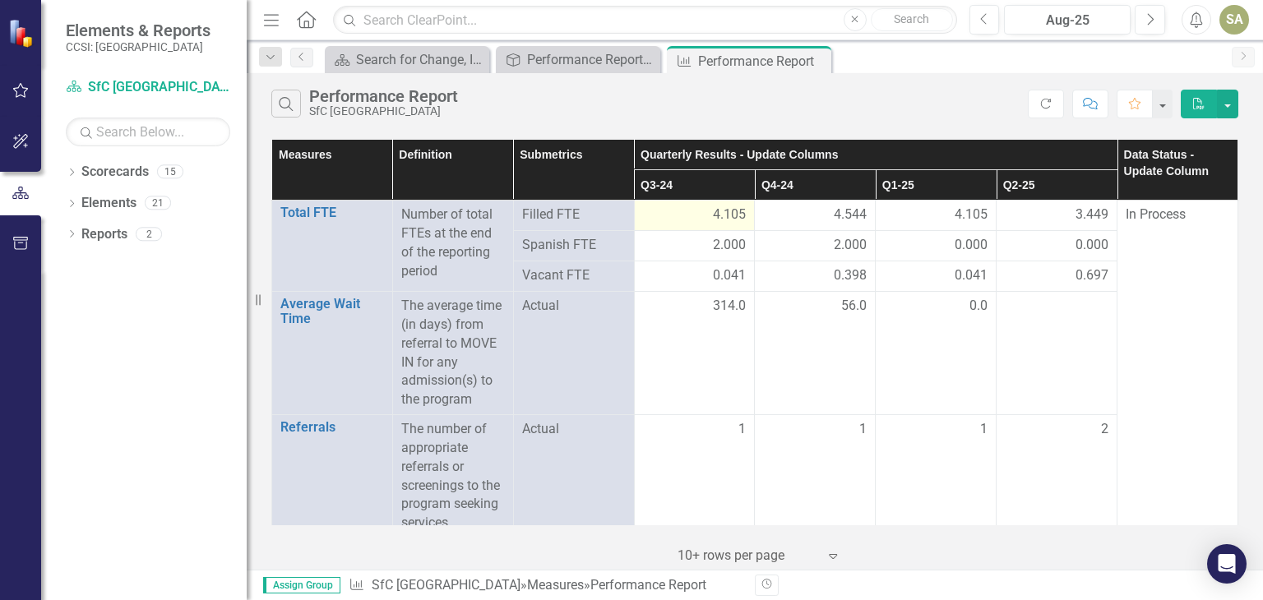
click at [697, 214] on div "4.105" at bounding box center [695, 215] width 104 height 19
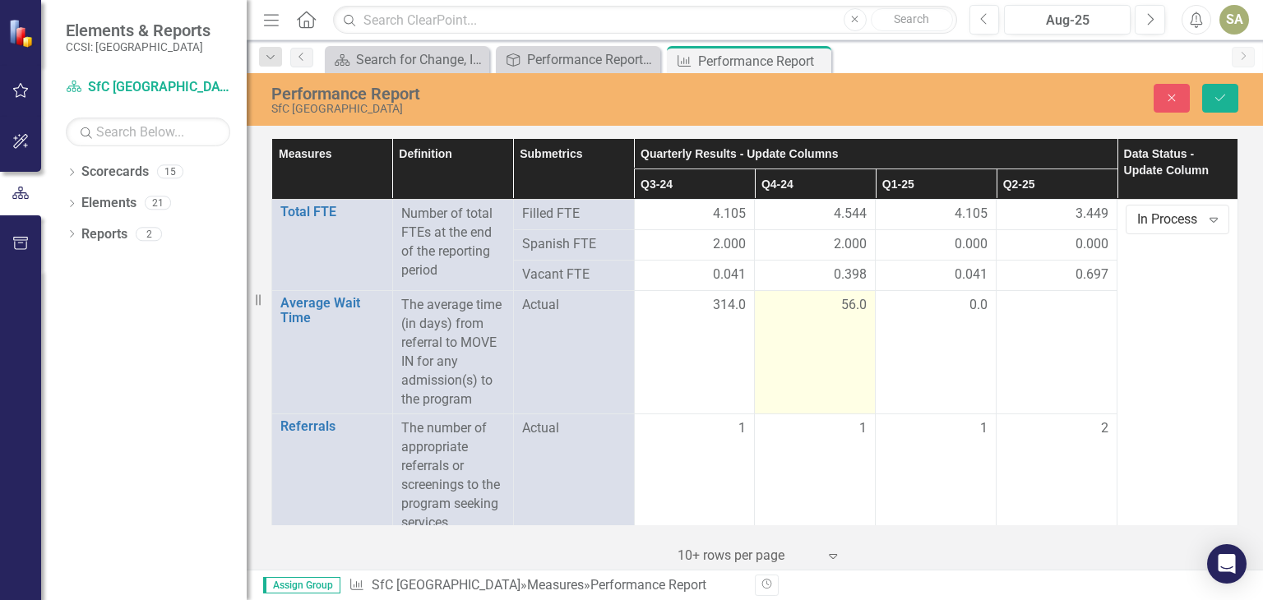
click at [836, 323] on td "56.0" at bounding box center [815, 352] width 121 height 123
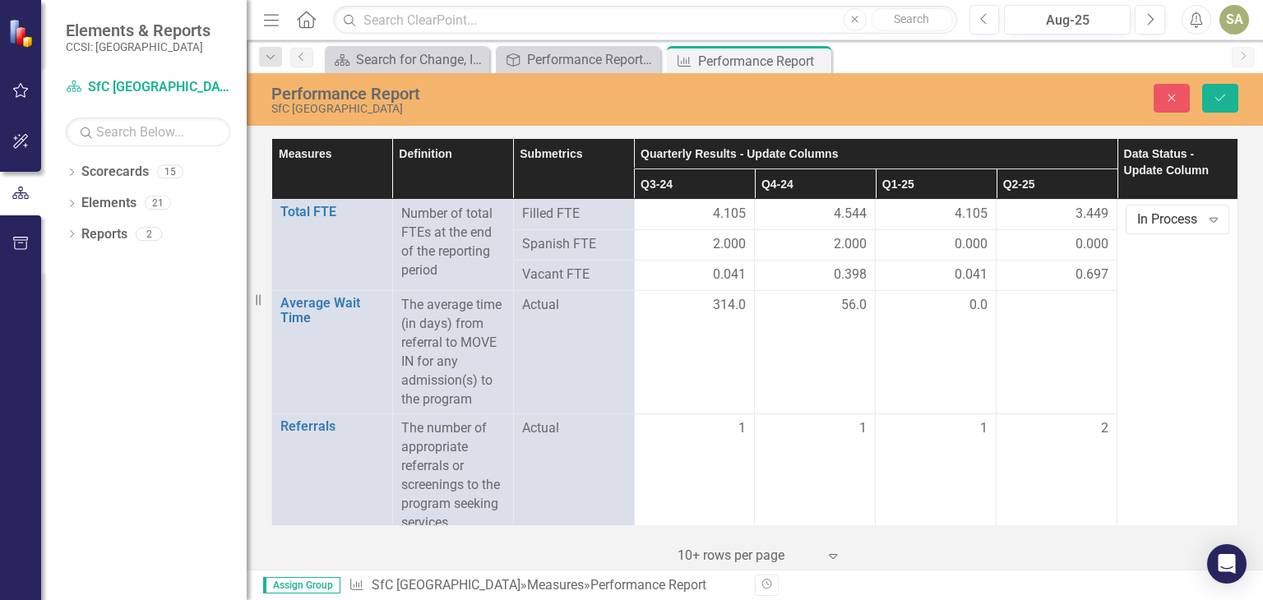
click at [989, 148] on th "Quarterly Results - Update Columns" at bounding box center [875, 154] width 483 height 30
click at [1092, 146] on th "Quarterly Results - Update Columns Sort Ascending" at bounding box center [876, 154] width 484 height 30
click at [729, 148] on th "Quarterly Results - Update Columns Sort Descending" at bounding box center [876, 154] width 484 height 30
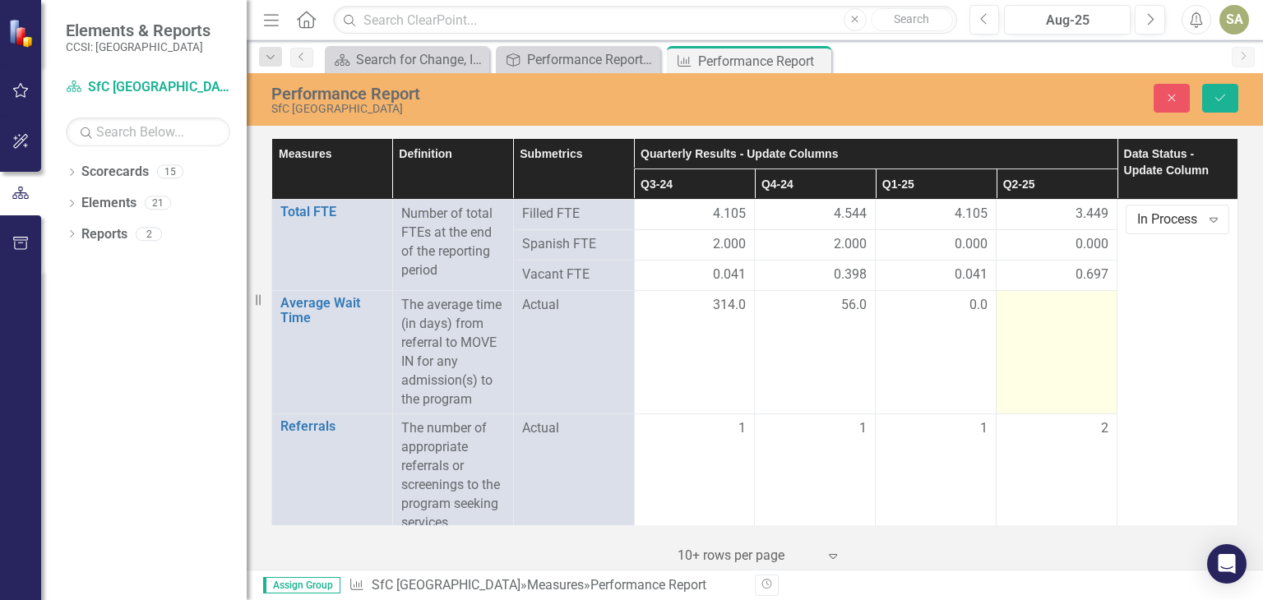
click at [1054, 343] on td at bounding box center [1057, 352] width 121 height 123
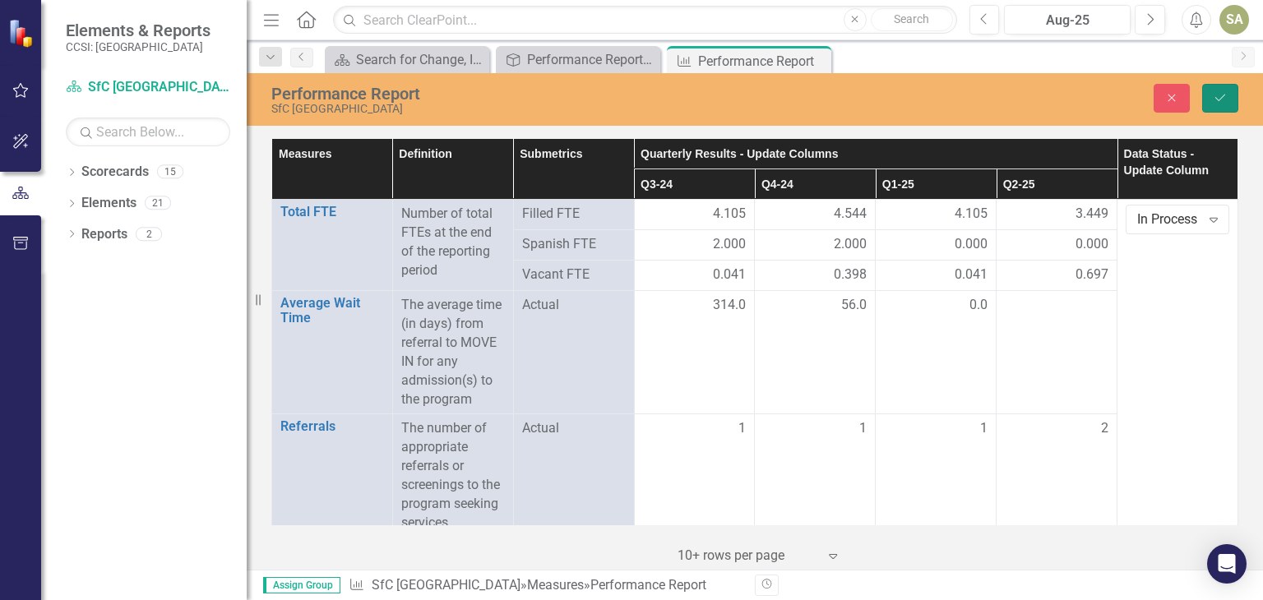
click at [1230, 89] on button "Save" at bounding box center [1220, 98] width 36 height 29
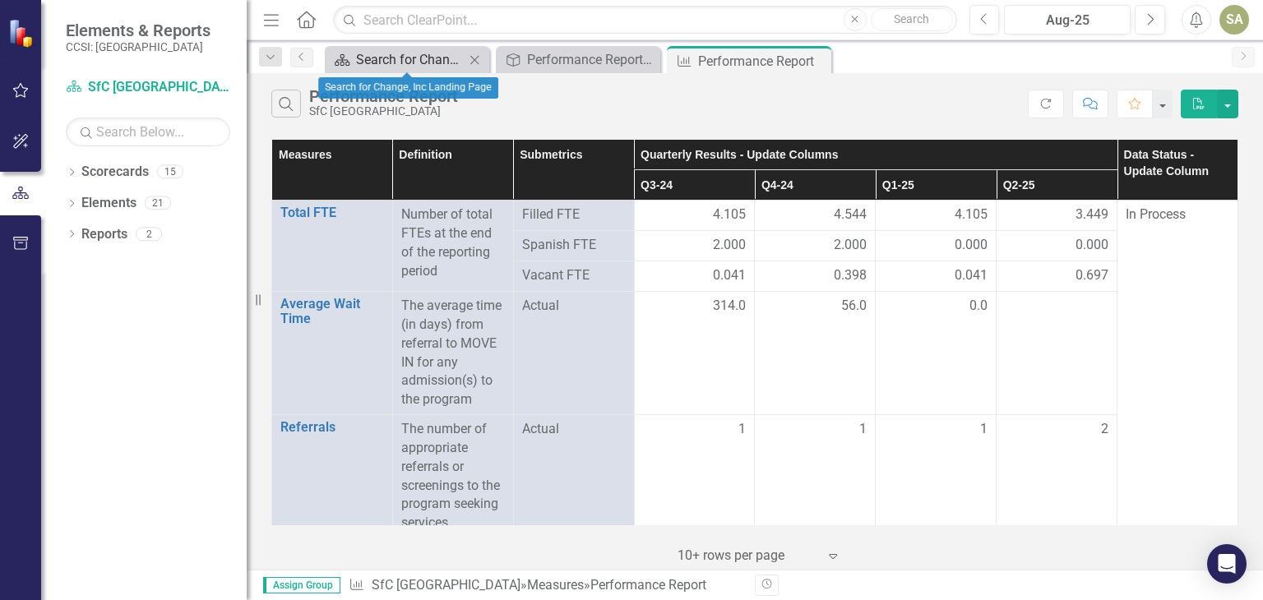
click at [418, 53] on div "Search for Change, Inc Landing Page" at bounding box center [410, 59] width 109 height 21
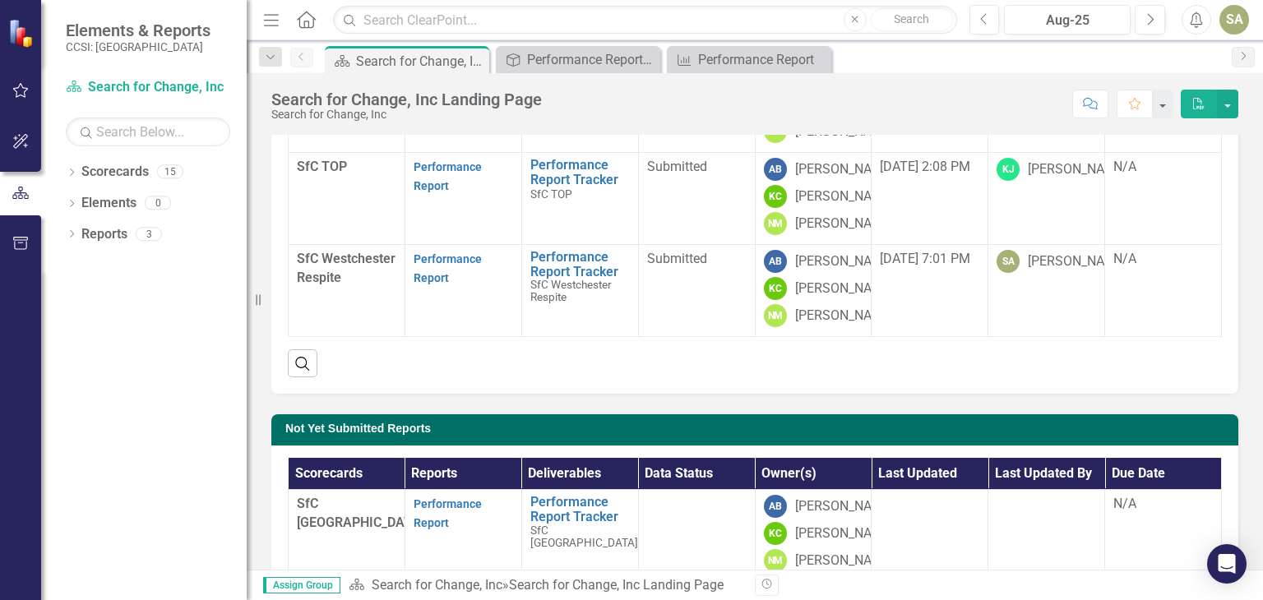
scroll to position [285, 0]
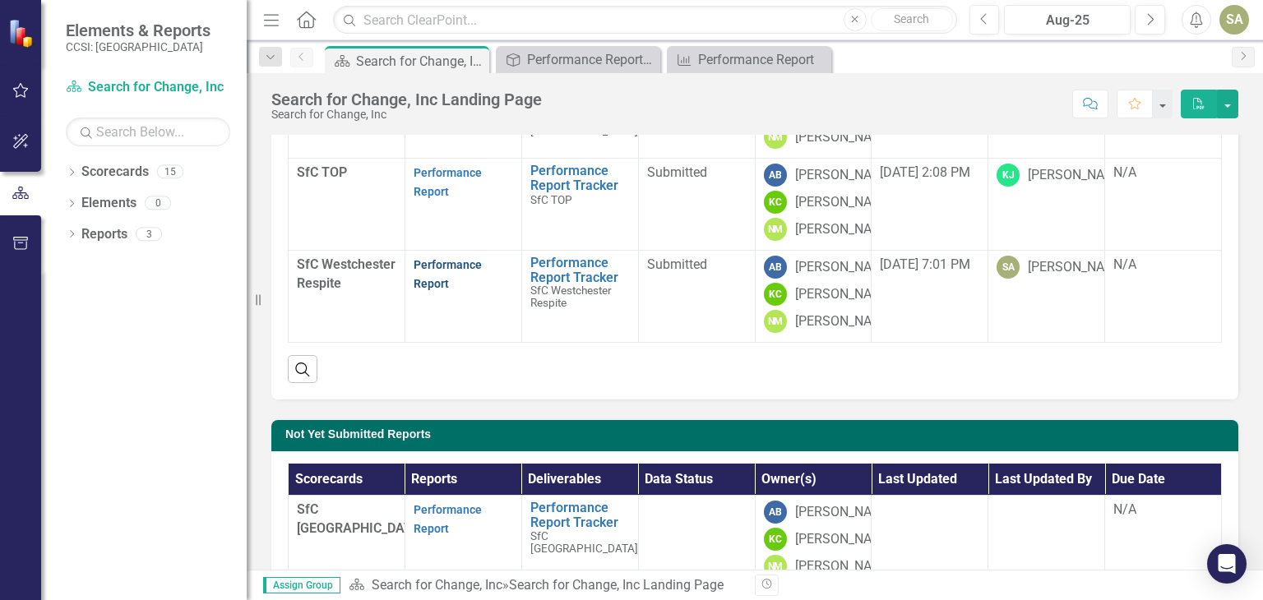
click at [431, 258] on link "Performance Report" at bounding box center [448, 274] width 68 height 32
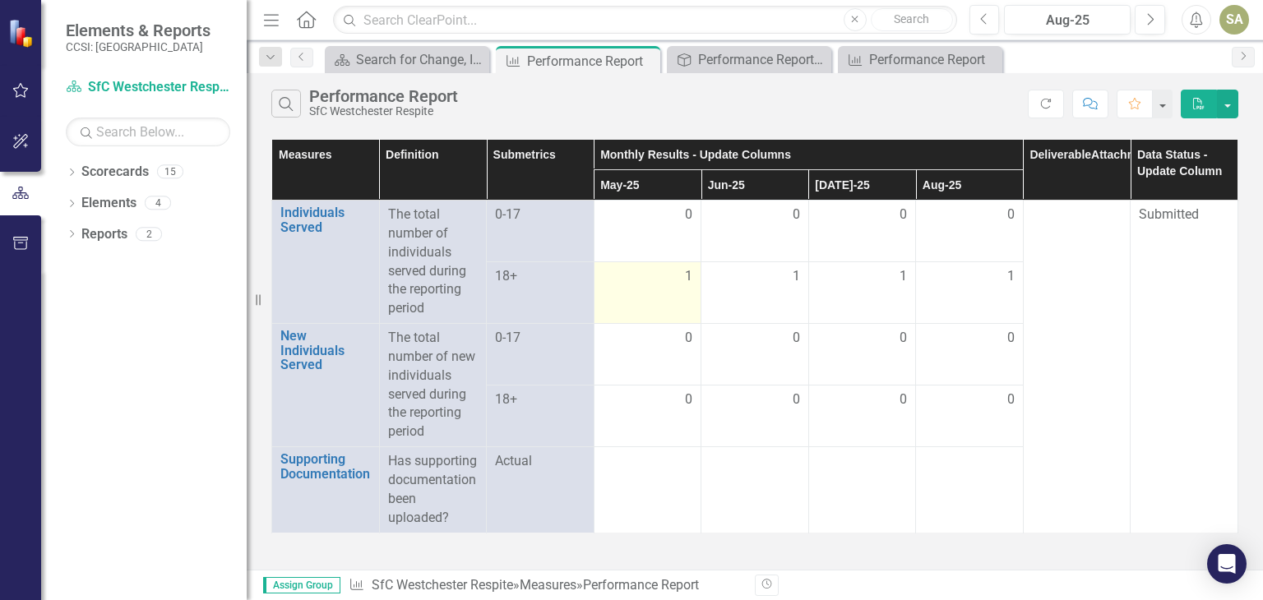
click at [657, 297] on td "1" at bounding box center [648, 293] width 108 height 62
click at [158, 86] on link "Scorecard SfC Westchester Respite" at bounding box center [148, 87] width 164 height 19
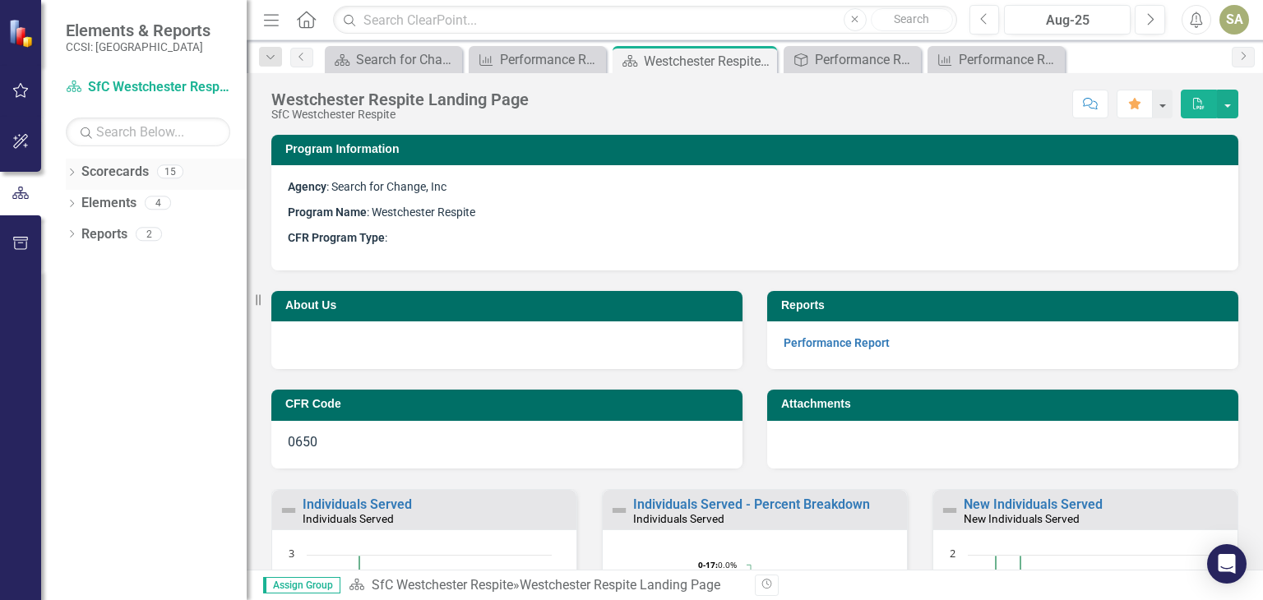
click at [112, 175] on link "Scorecards" at bounding box center [114, 172] width 67 height 19
click at [761, 61] on icon at bounding box center [761, 61] width 9 height 9
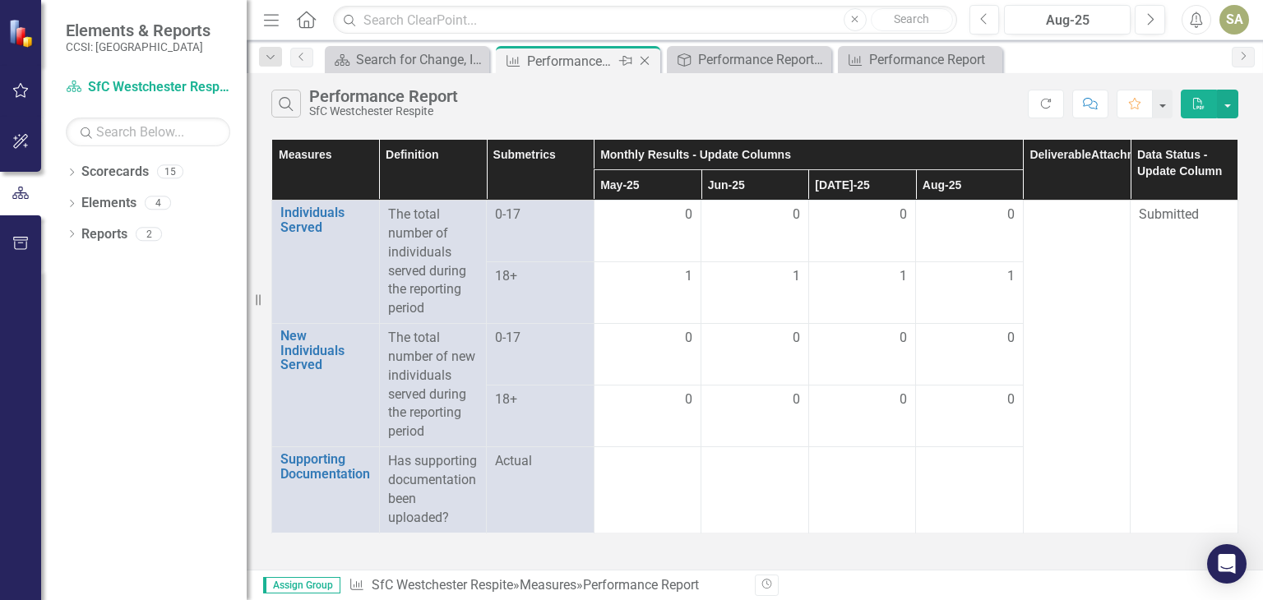
click at [648, 57] on icon at bounding box center [645, 61] width 9 height 9
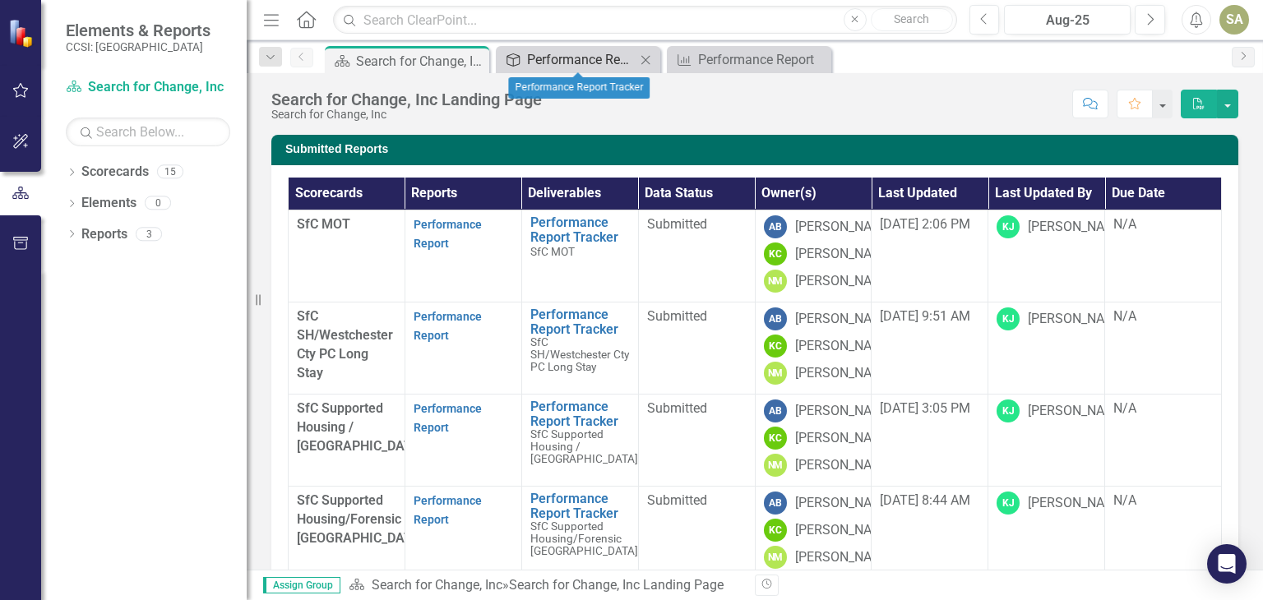
click at [549, 61] on div "Performance Report Tracker" at bounding box center [581, 59] width 109 height 21
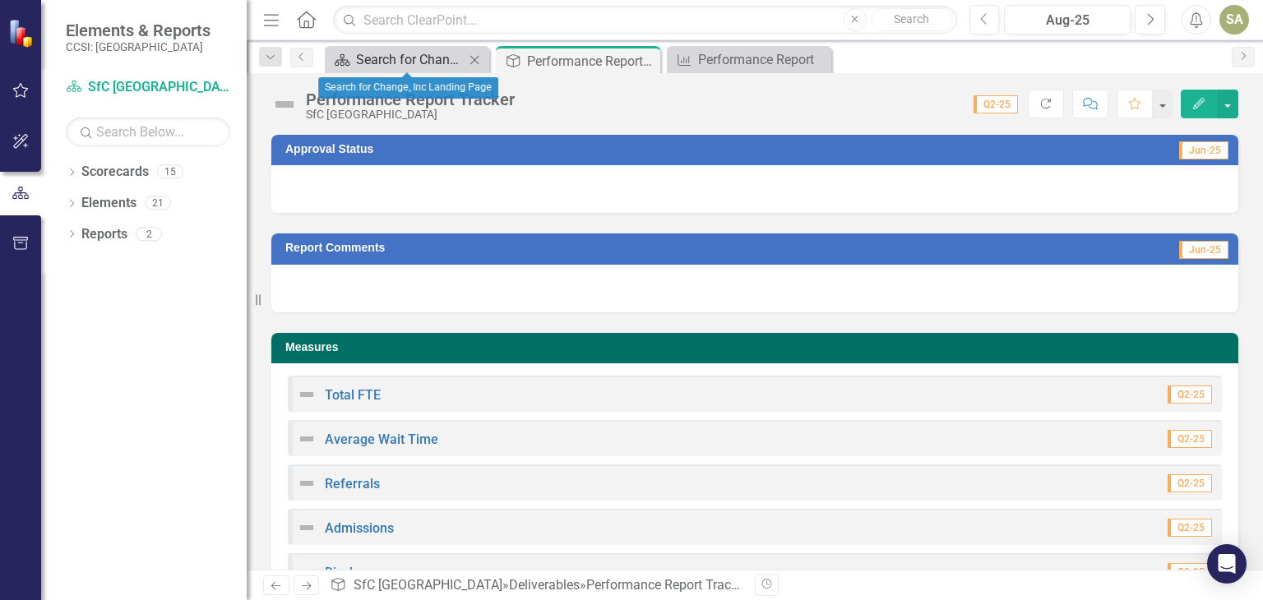
click at [412, 58] on div "Search for Change, Inc Landing Page" at bounding box center [410, 59] width 109 height 21
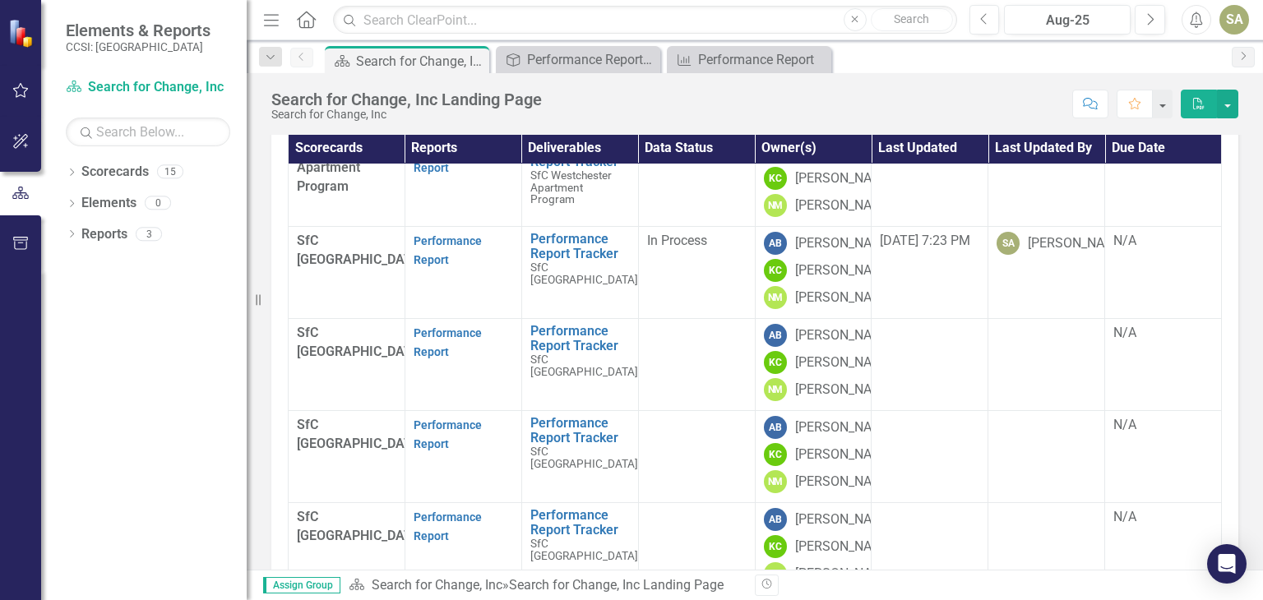
scroll to position [401, 0]
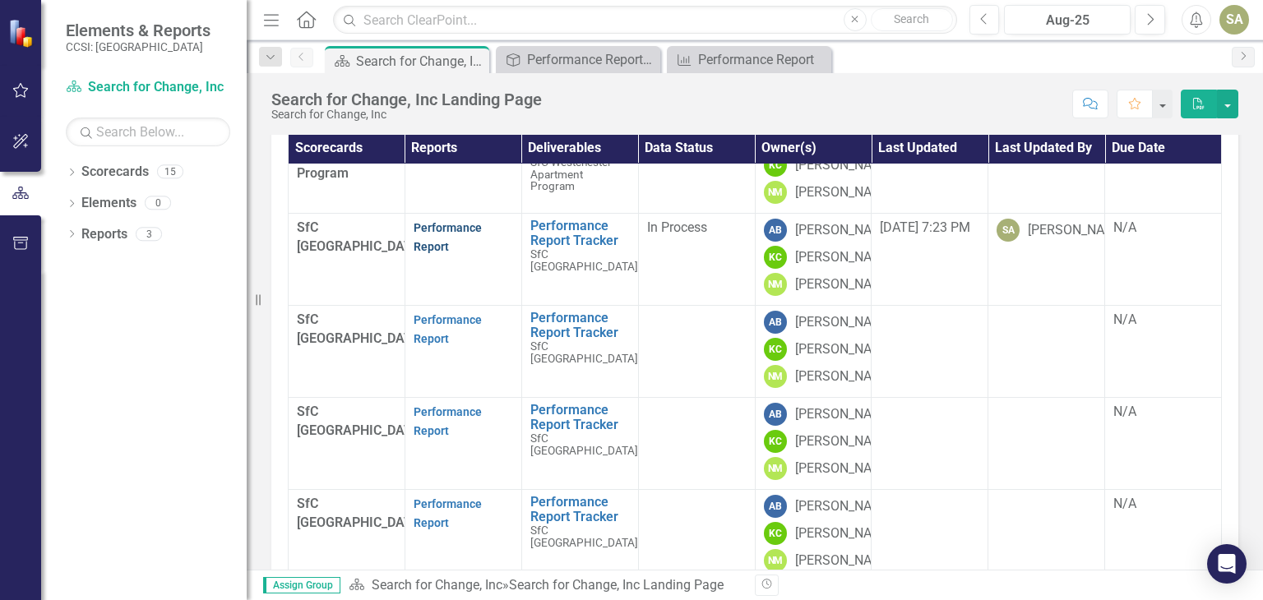
click at [428, 253] on link "Performance Report" at bounding box center [448, 237] width 68 height 32
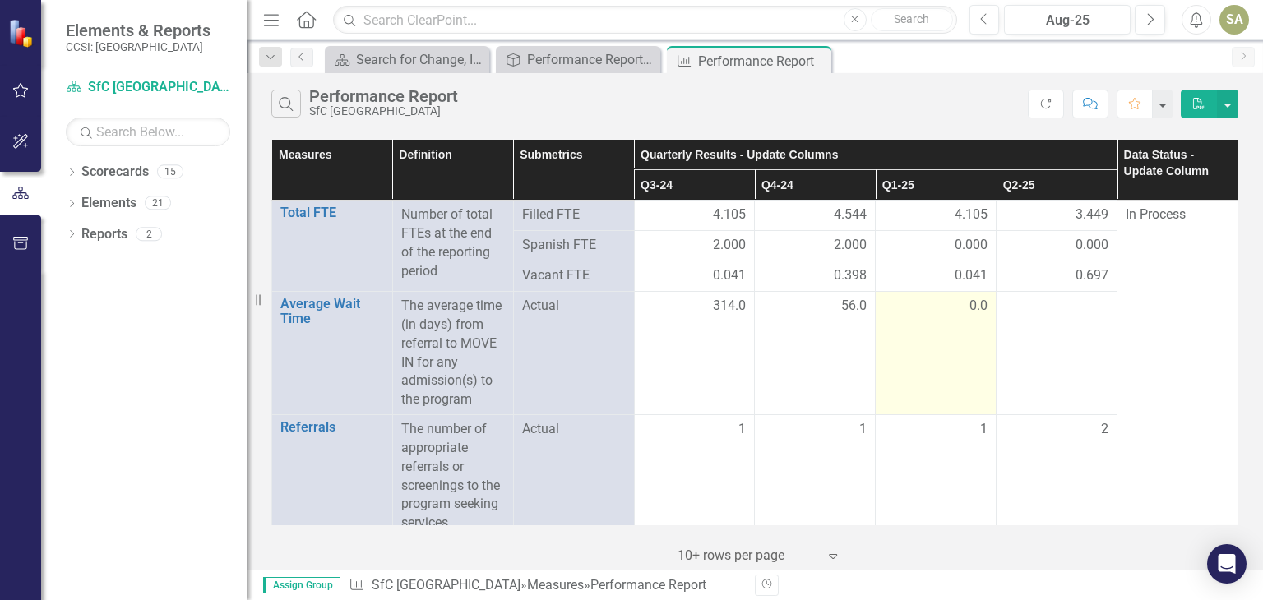
click at [947, 333] on td "0.0" at bounding box center [936, 353] width 121 height 123
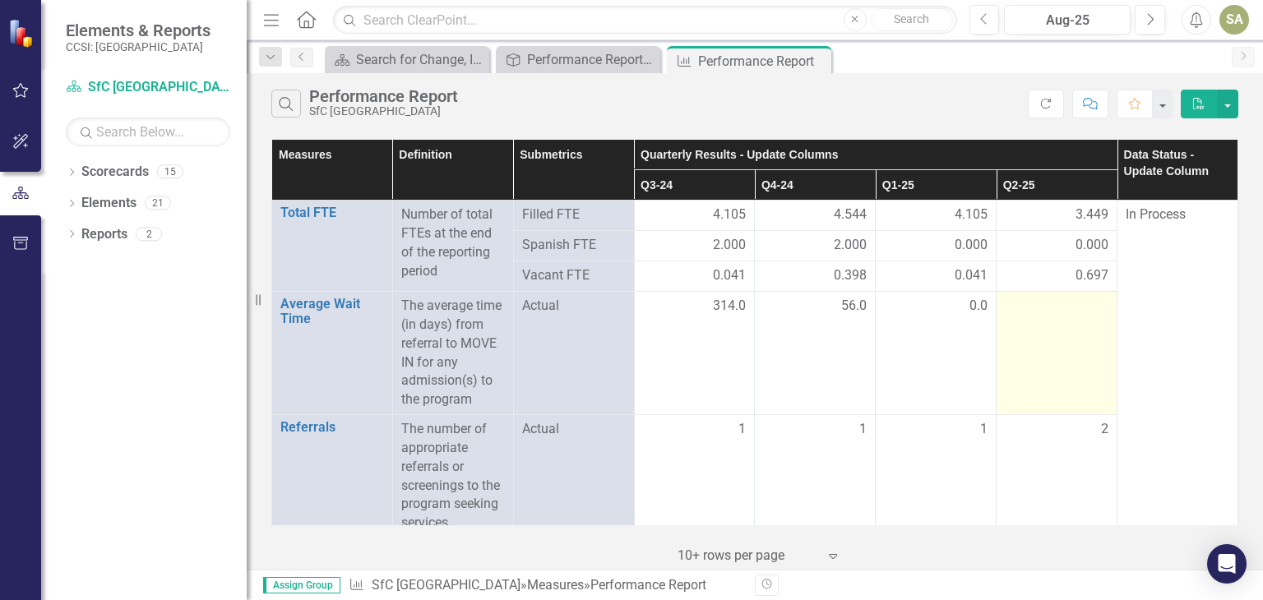
click at [1069, 310] on div at bounding box center [1057, 307] width 104 height 20
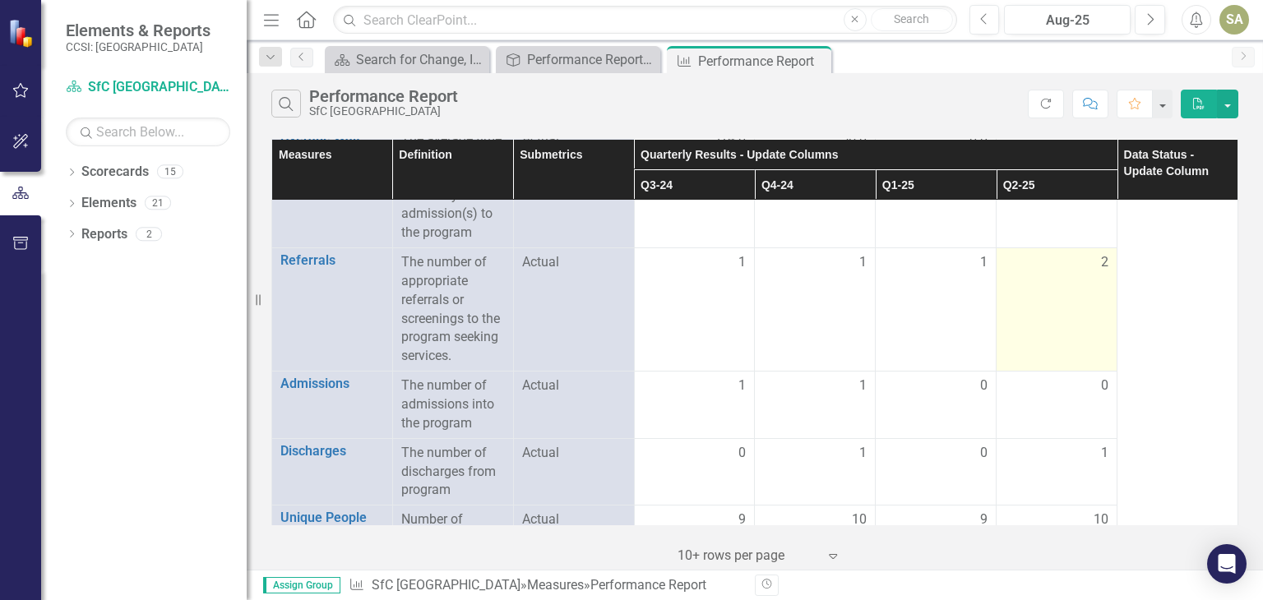
scroll to position [168, 0]
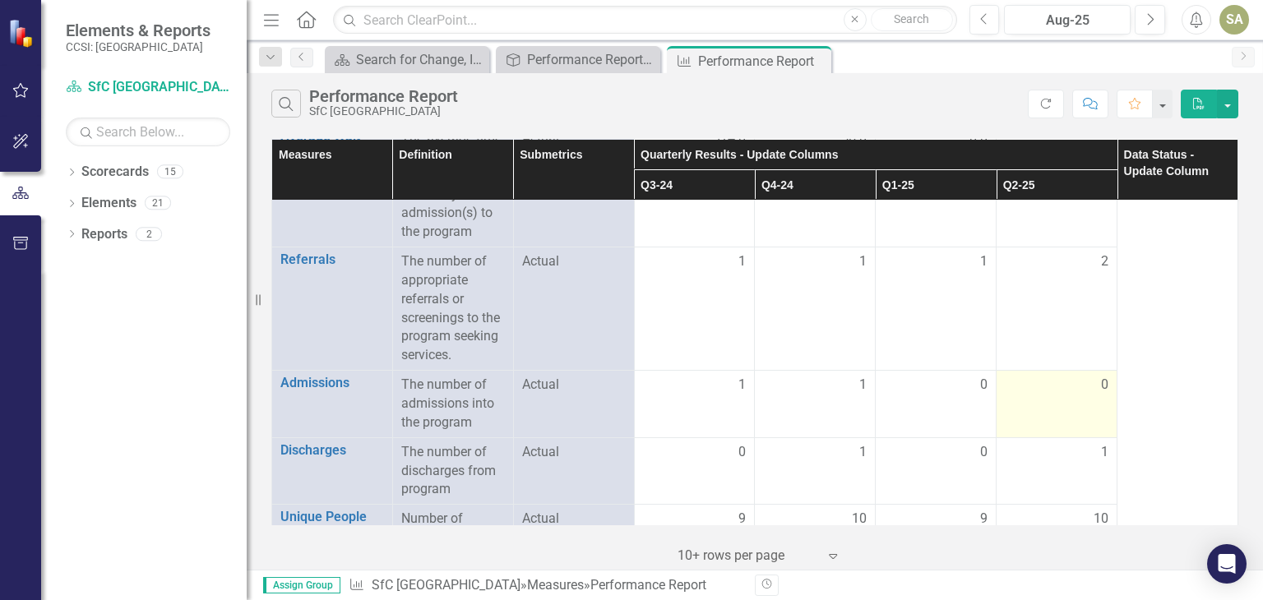
click at [1077, 392] on div "0" at bounding box center [1057, 385] width 104 height 19
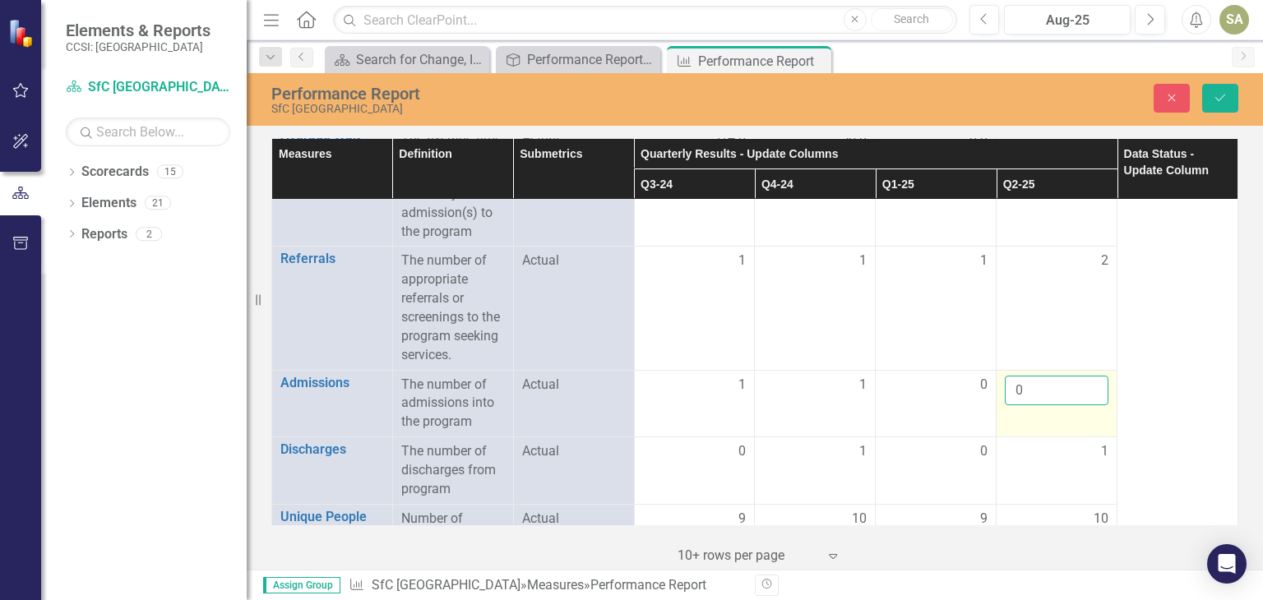
click at [1046, 388] on input "0" at bounding box center [1057, 391] width 104 height 30
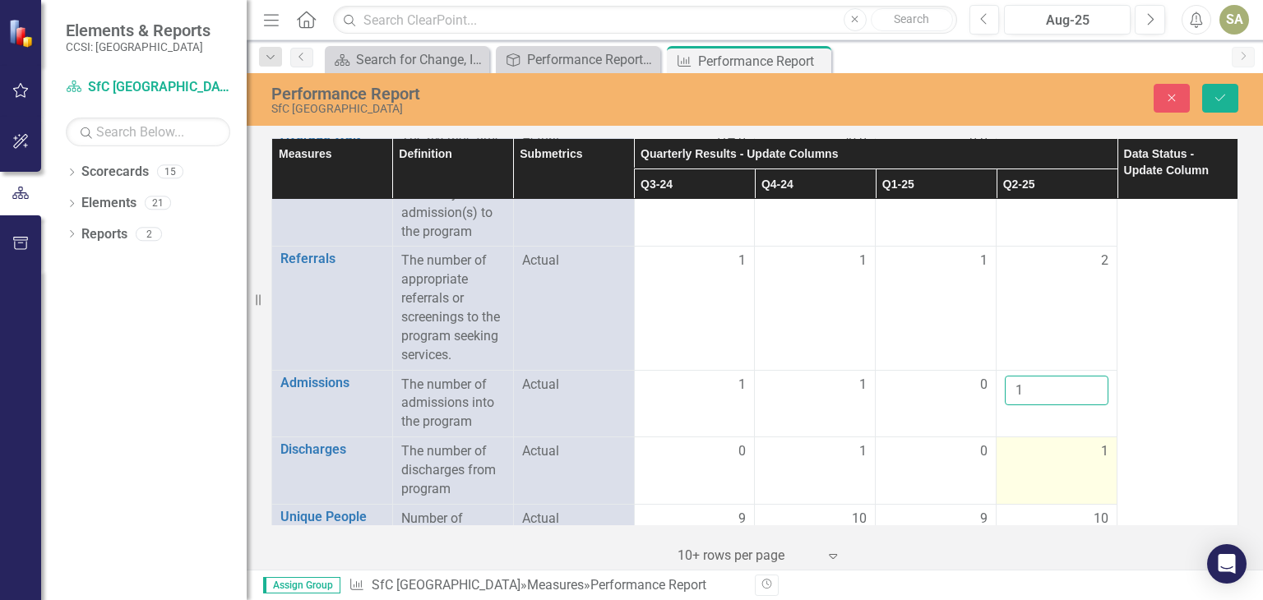
type input "1"
click at [1047, 445] on div "1" at bounding box center [1057, 451] width 104 height 19
click at [1219, 90] on button "Save" at bounding box center [1220, 98] width 36 height 29
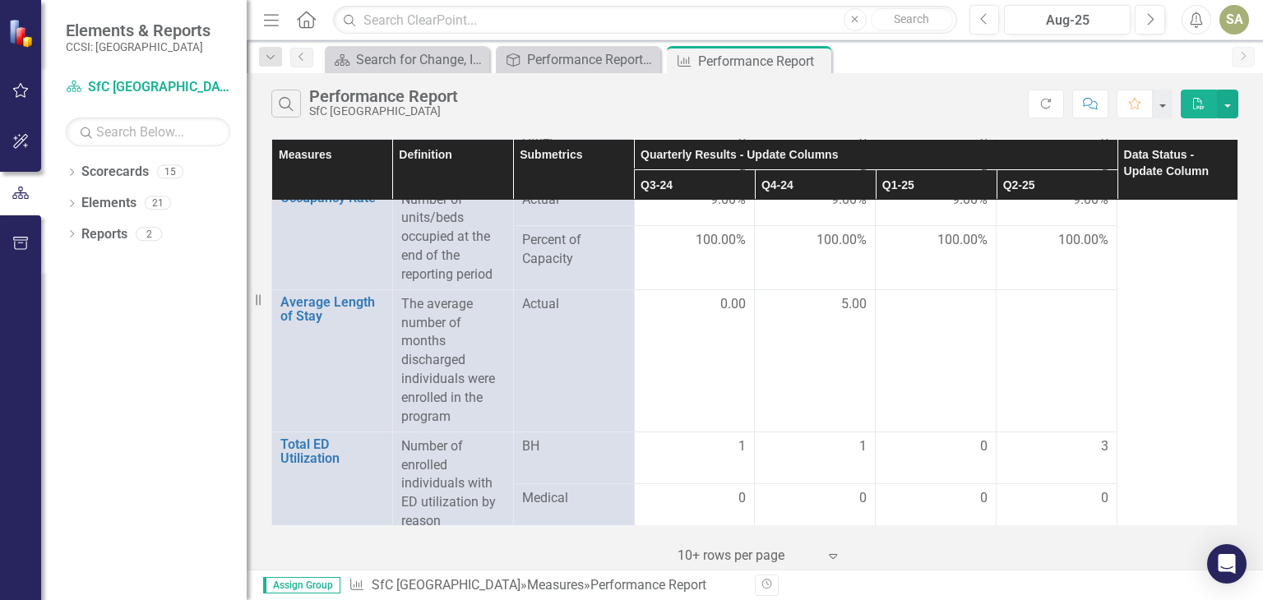
scroll to position [2033, 0]
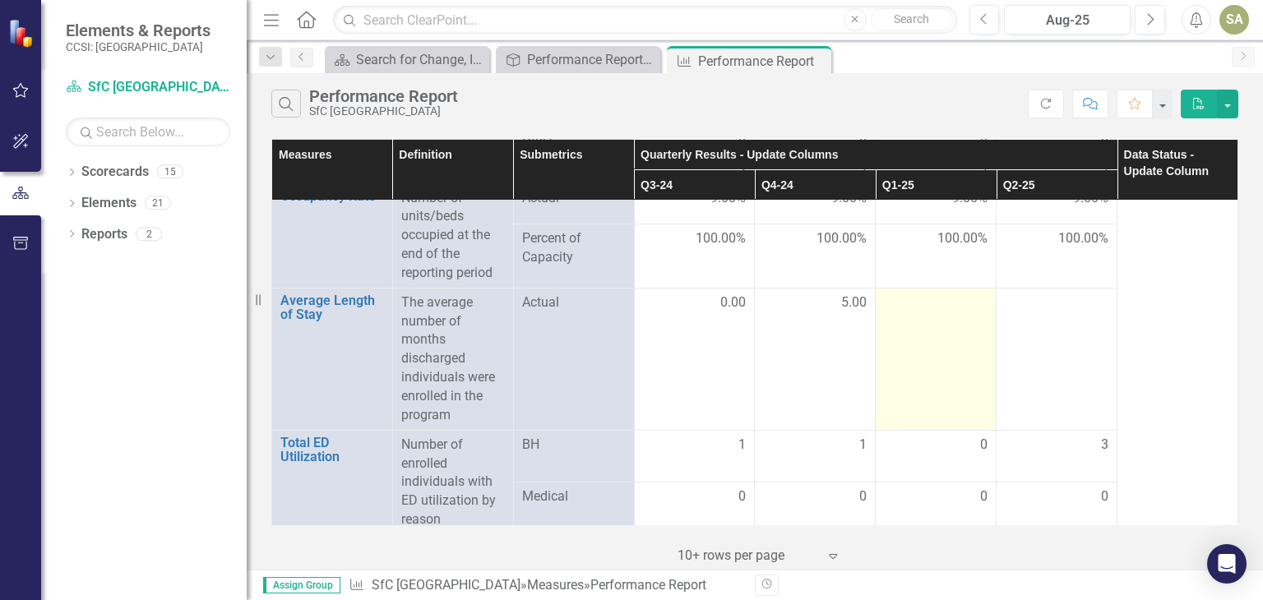
click at [933, 308] on td at bounding box center [936, 359] width 121 height 142
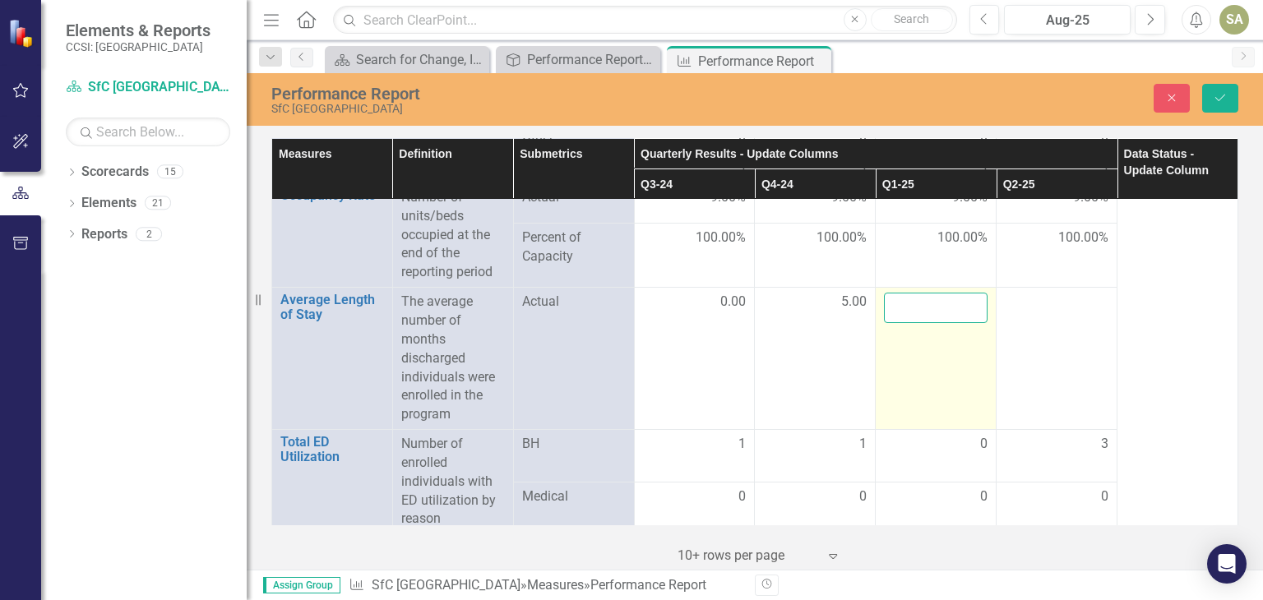
click at [933, 308] on input "number" at bounding box center [936, 308] width 104 height 30
type input "0.00"
click at [944, 389] on td "0.00" at bounding box center [936, 359] width 121 height 142
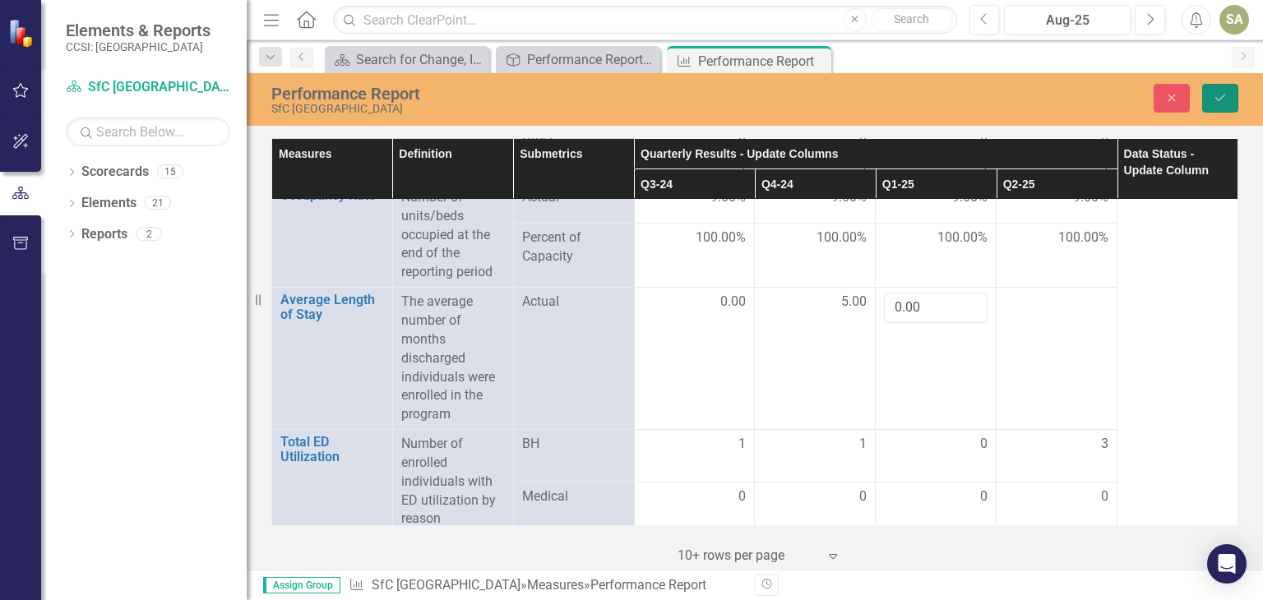
click at [1219, 104] on button "Save" at bounding box center [1220, 98] width 36 height 29
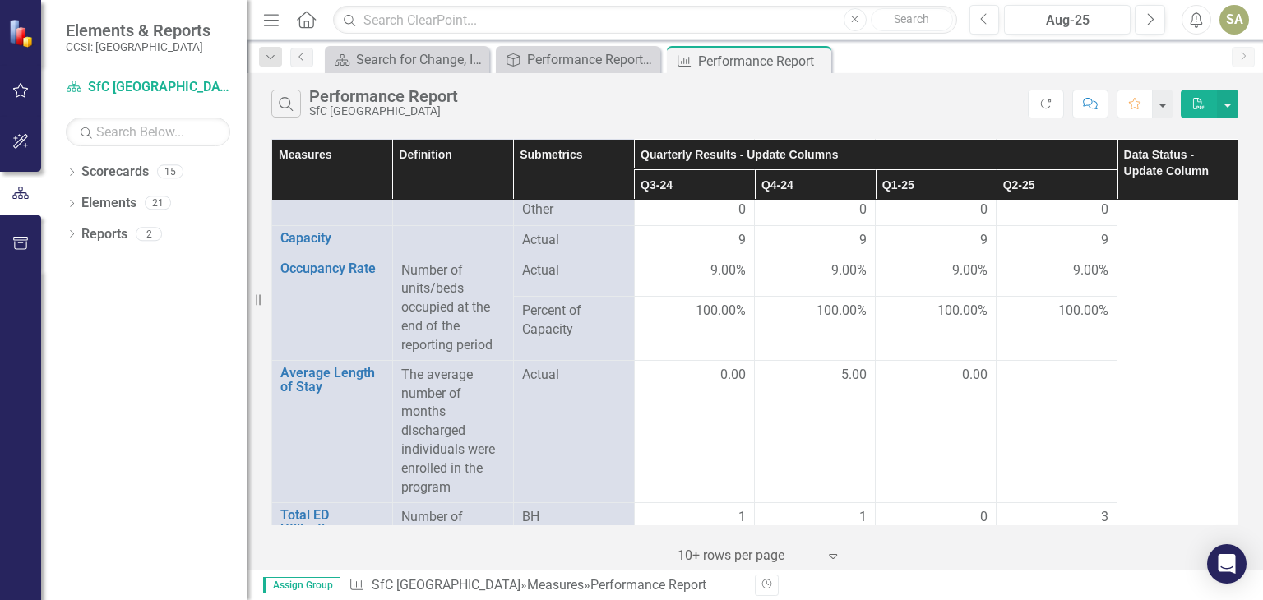
scroll to position [1963, 0]
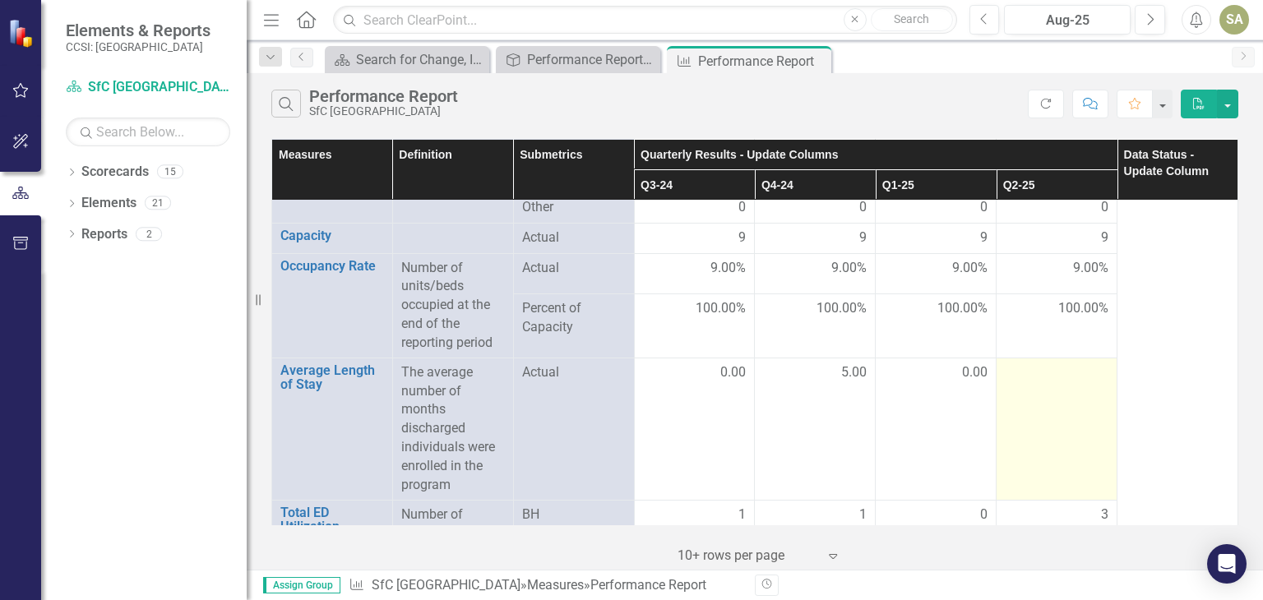
click at [1044, 395] on td at bounding box center [1057, 429] width 121 height 142
click at [1056, 363] on div at bounding box center [1057, 373] width 104 height 20
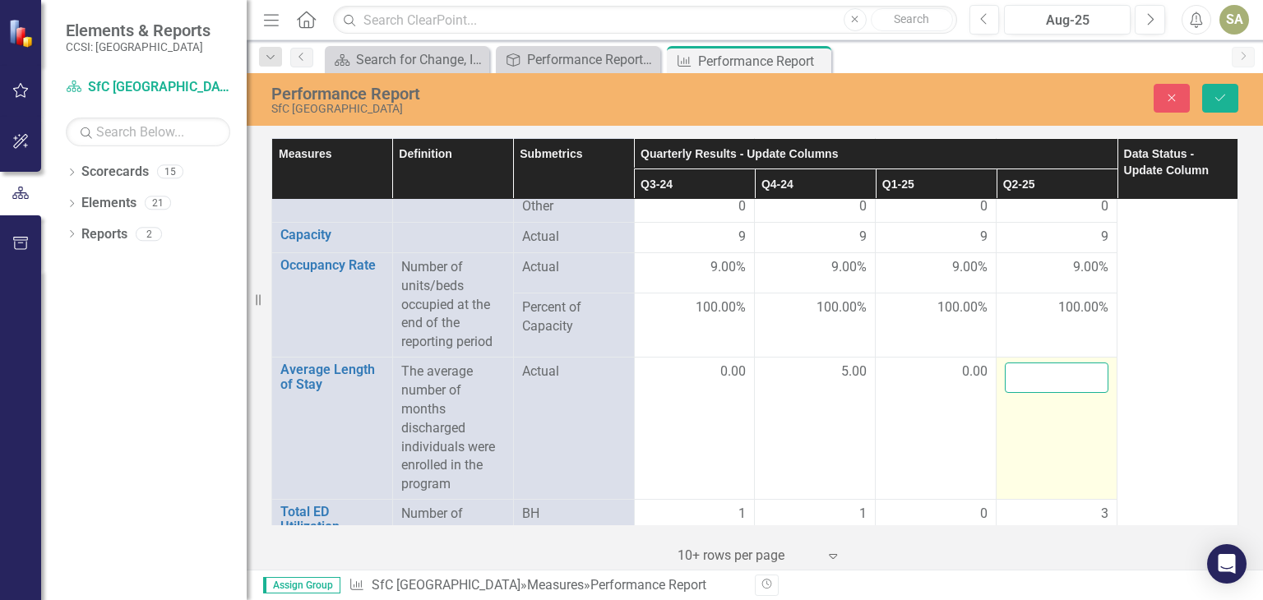
click at [1046, 373] on input "number" at bounding box center [1057, 378] width 104 height 30
type input "52"
click at [1020, 459] on td "52" at bounding box center [1057, 429] width 121 height 142
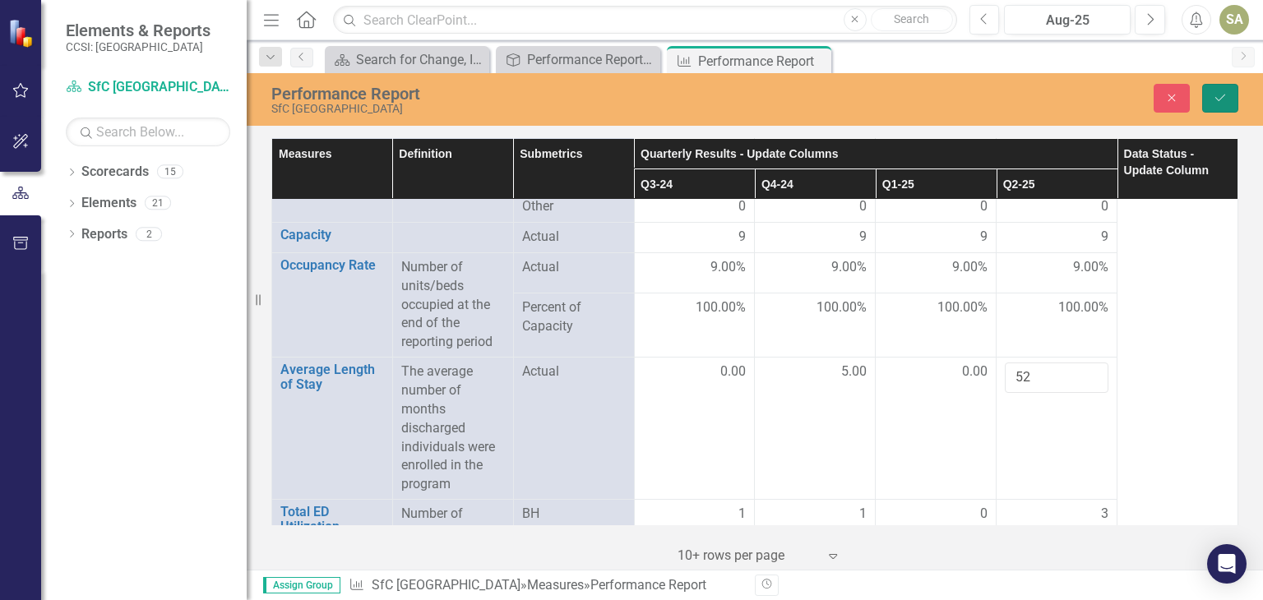
click at [1224, 92] on icon "Save" at bounding box center [1220, 98] width 15 height 12
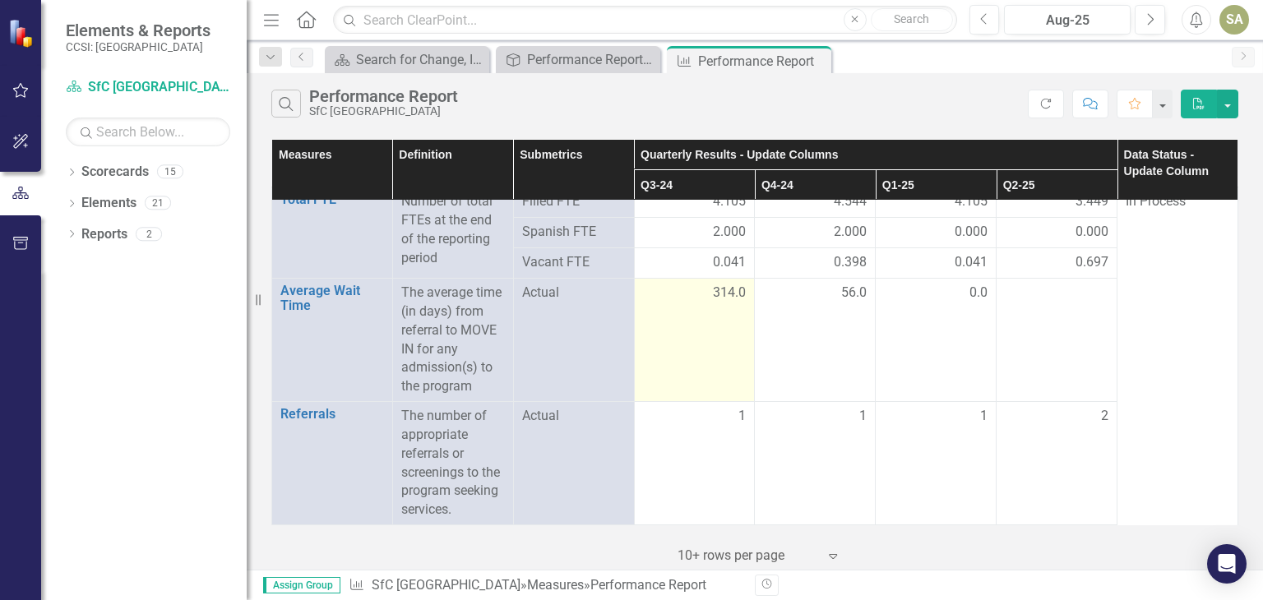
scroll to position [0, 0]
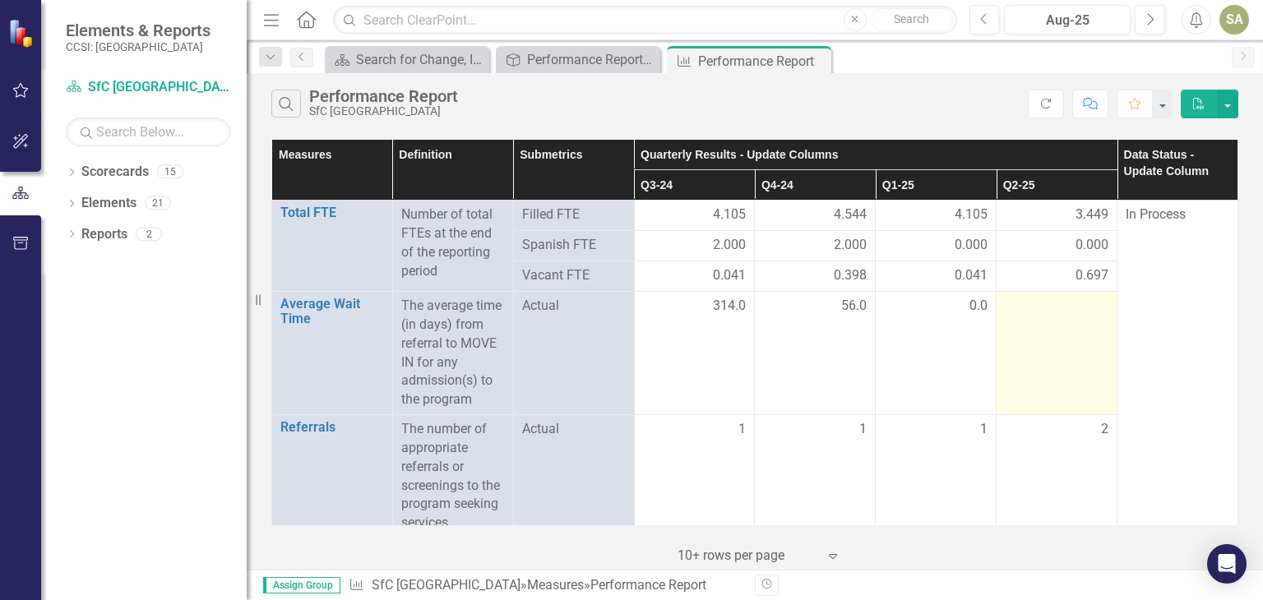
click at [1060, 298] on div at bounding box center [1057, 307] width 104 height 20
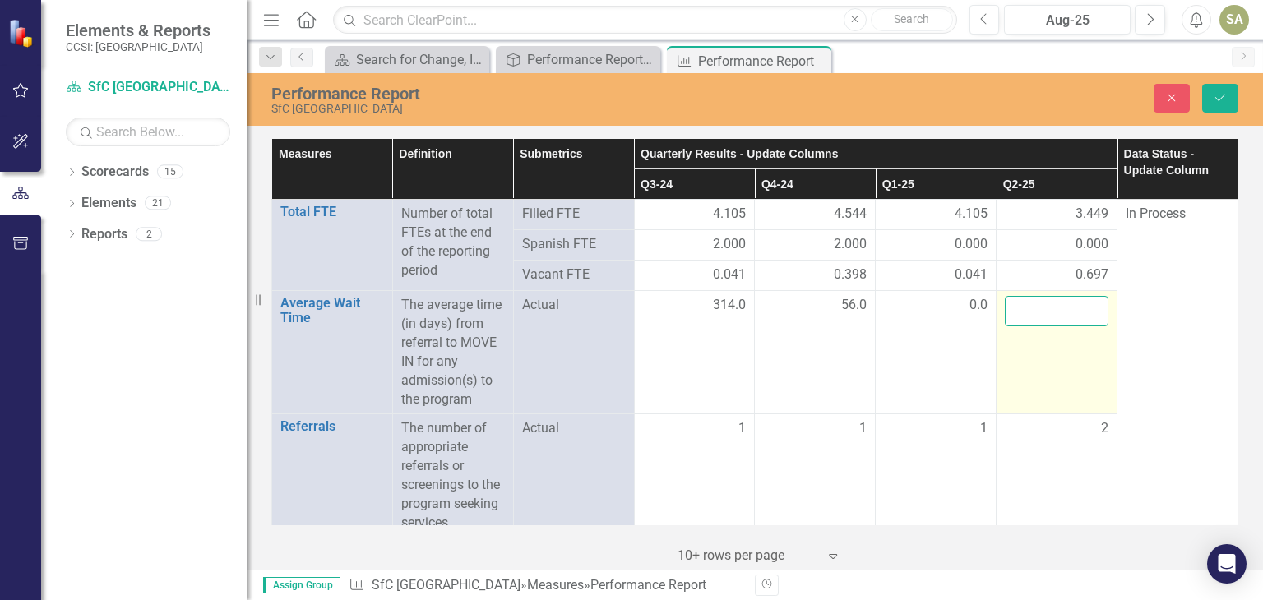
click at [1060, 298] on input "number" at bounding box center [1057, 311] width 104 height 30
type input "109"
click at [1046, 383] on td "109" at bounding box center [1057, 352] width 121 height 123
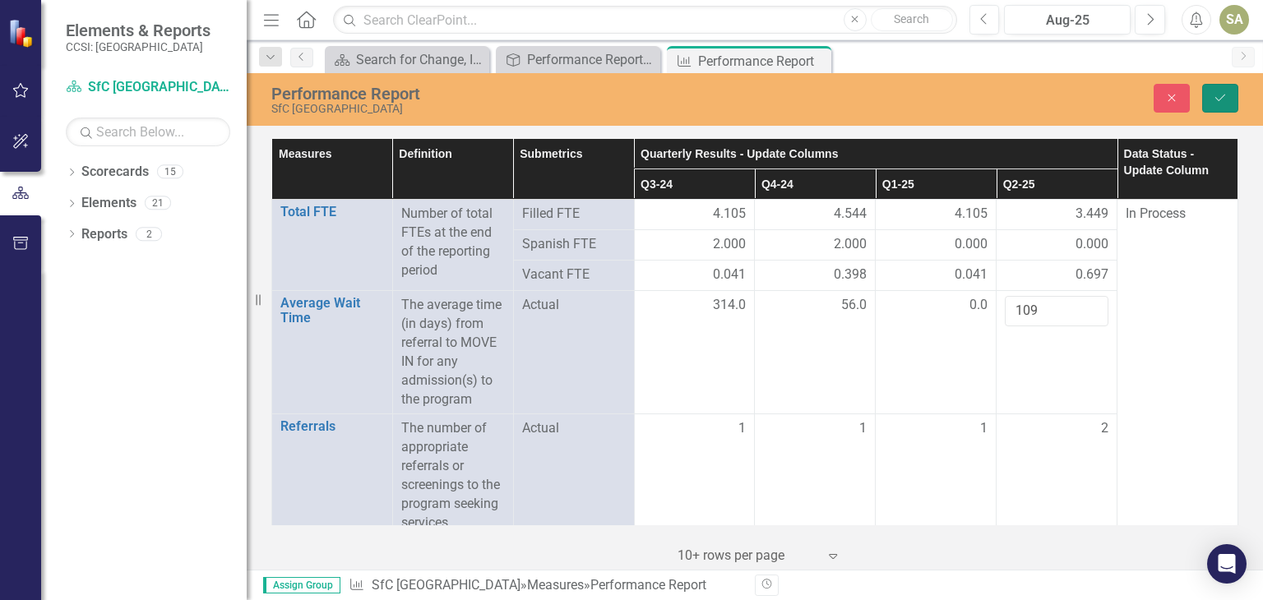
click at [1217, 96] on icon "Save" at bounding box center [1220, 98] width 15 height 12
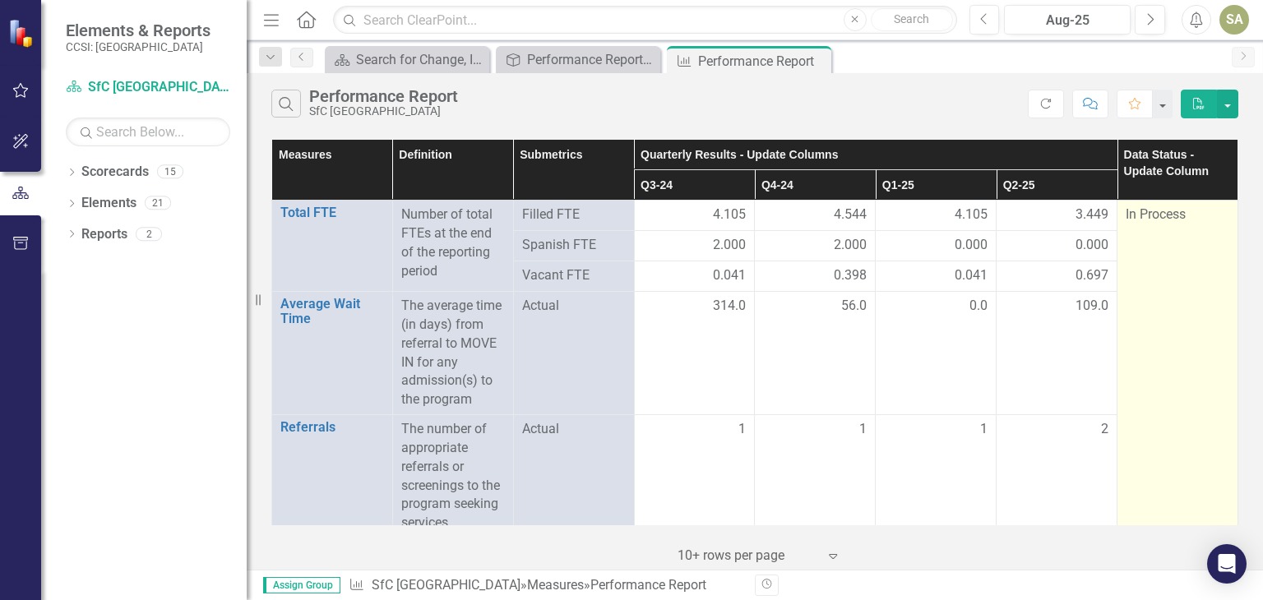
click at [1192, 215] on div "In Process" at bounding box center [1178, 215] width 104 height 19
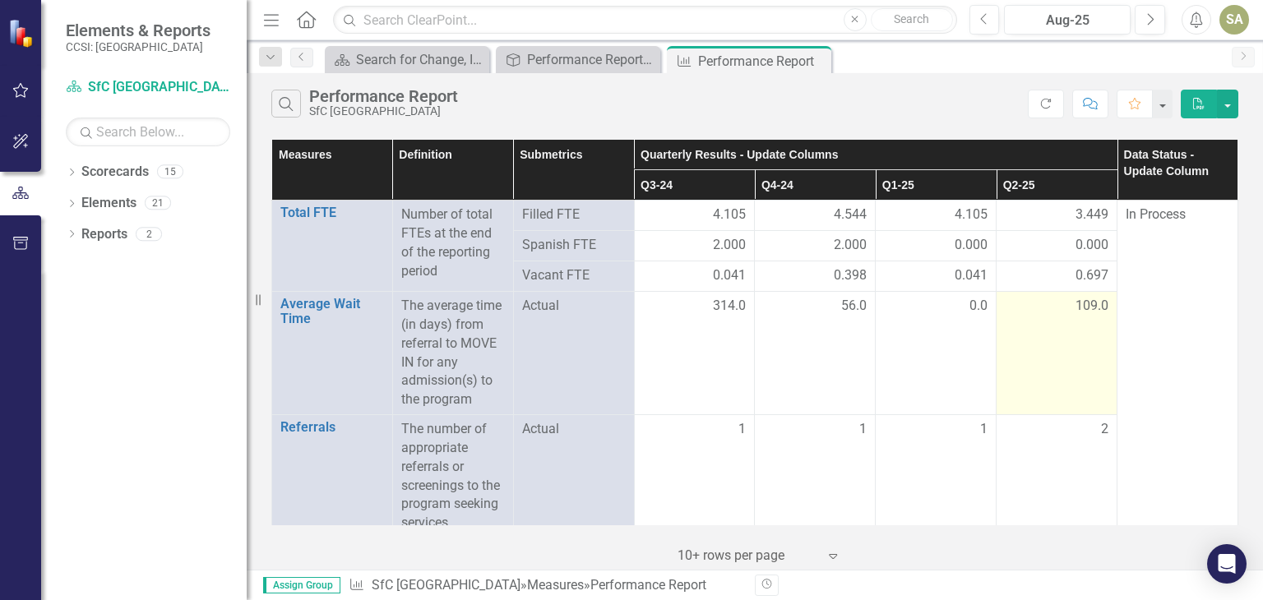
click at [1039, 362] on td "109.0" at bounding box center [1057, 353] width 121 height 123
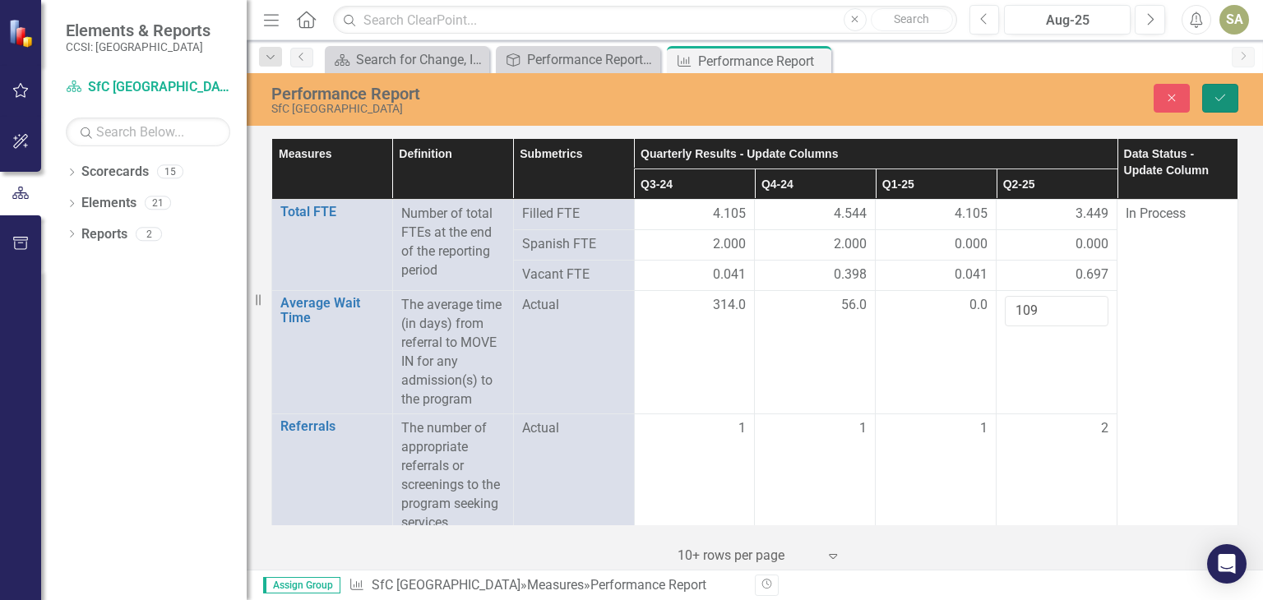
click at [1220, 97] on icon "Save" at bounding box center [1220, 98] width 15 height 12
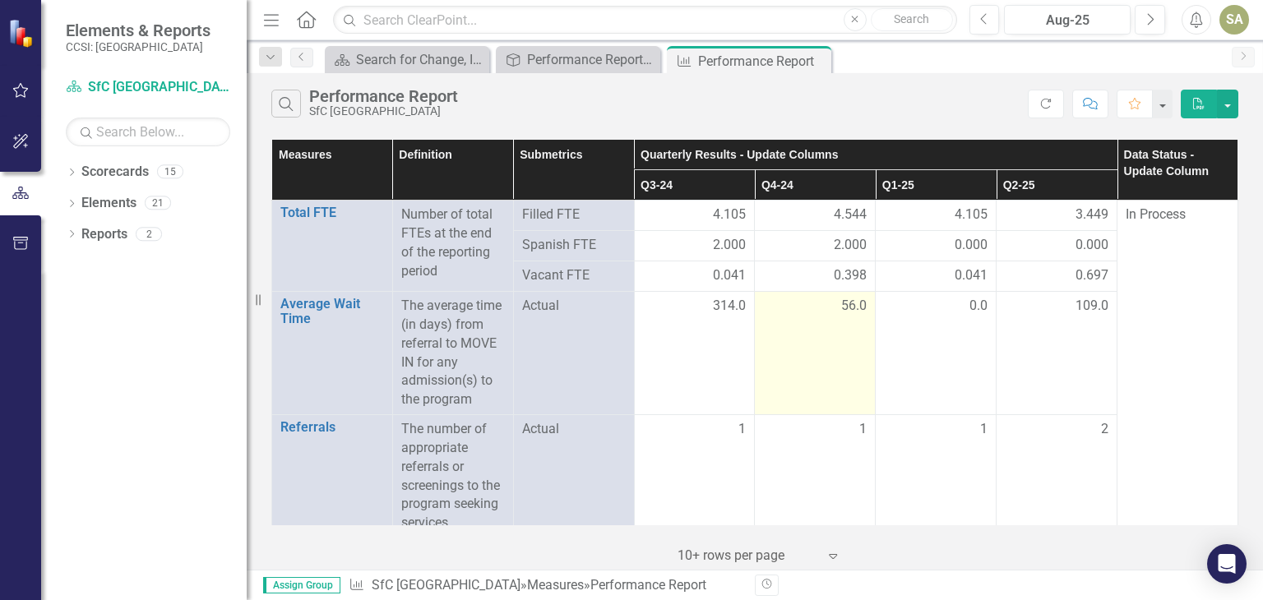
click at [825, 354] on td "56.0" at bounding box center [815, 353] width 121 height 123
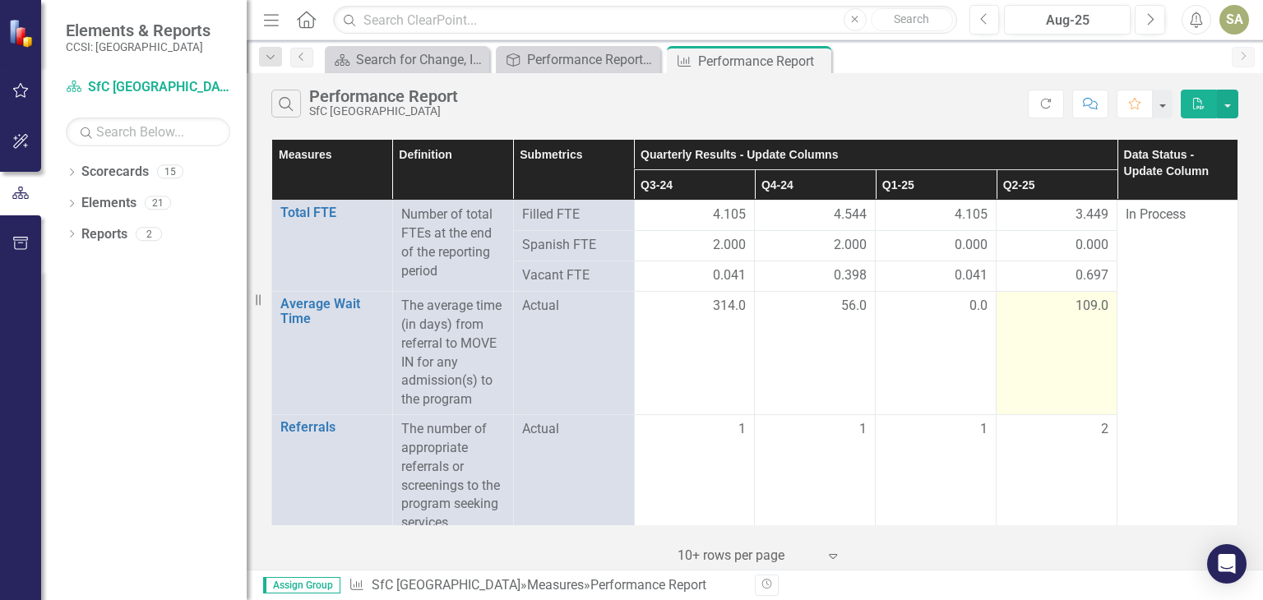
click at [1099, 369] on td "109.0" at bounding box center [1057, 353] width 121 height 123
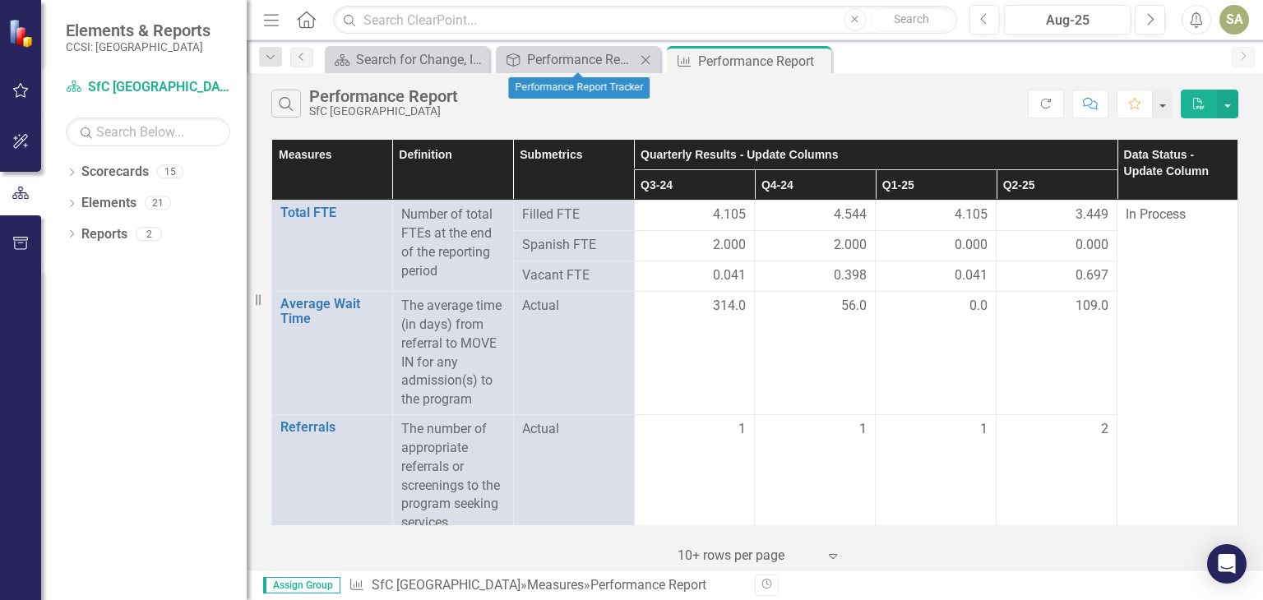
click at [645, 60] on icon "Close" at bounding box center [645, 59] width 16 height 13
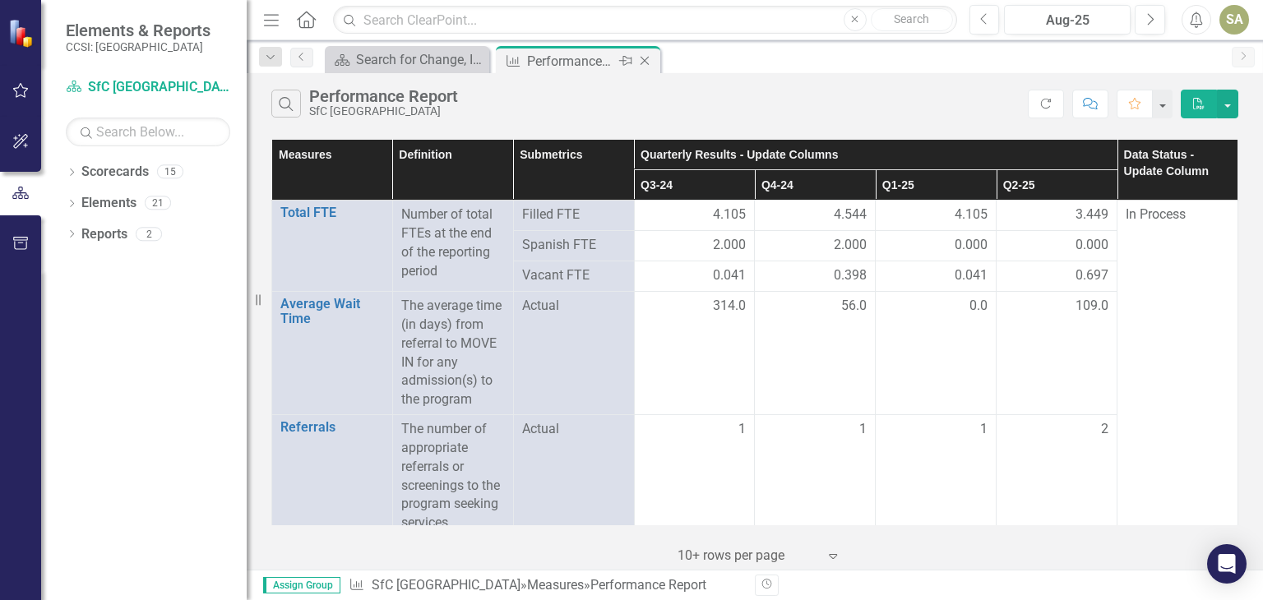
click at [645, 60] on icon at bounding box center [645, 61] width 9 height 9
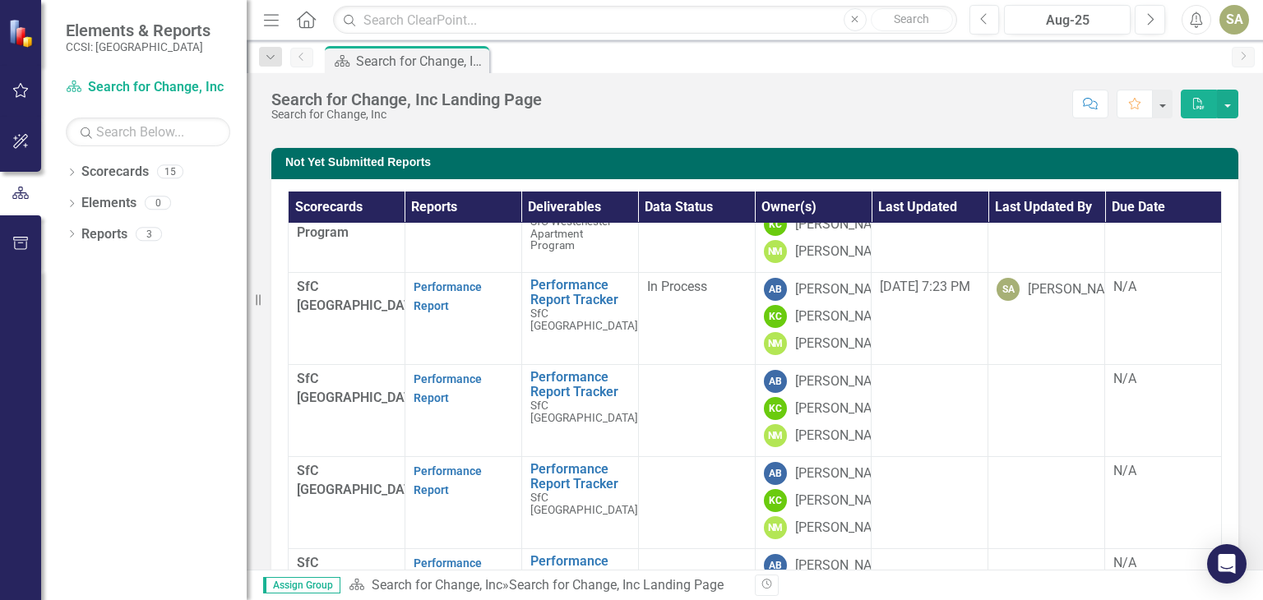
scroll to position [452, 0]
click at [437, 387] on link "Performance Report" at bounding box center [448, 389] width 68 height 32
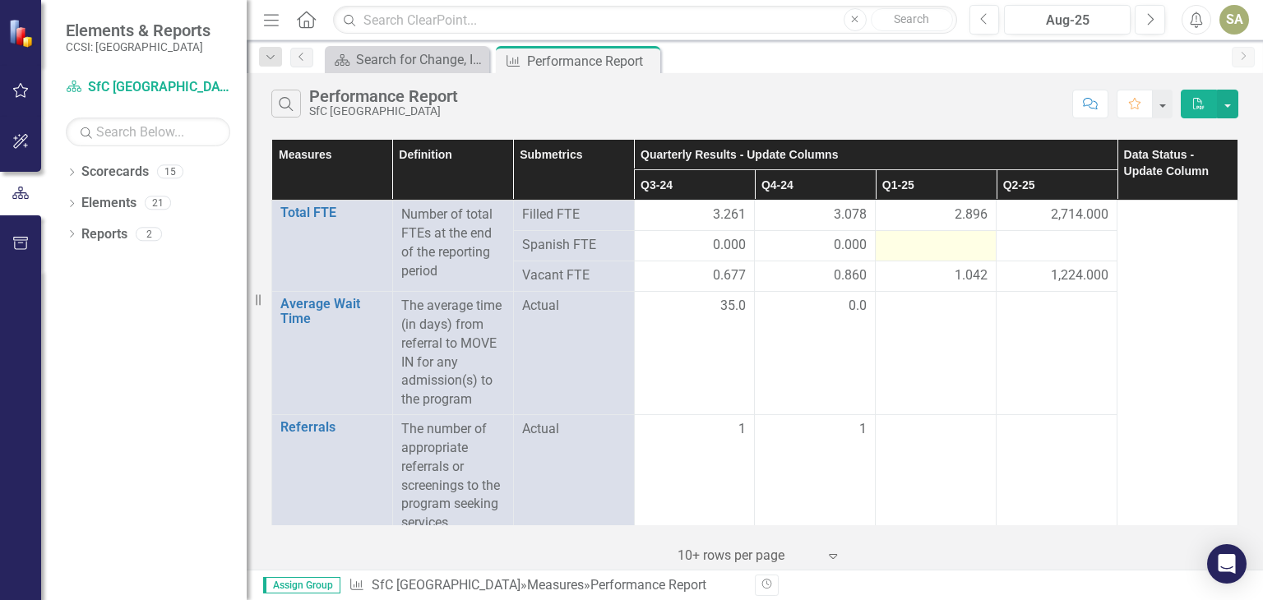
click at [947, 244] on div at bounding box center [936, 246] width 104 height 20
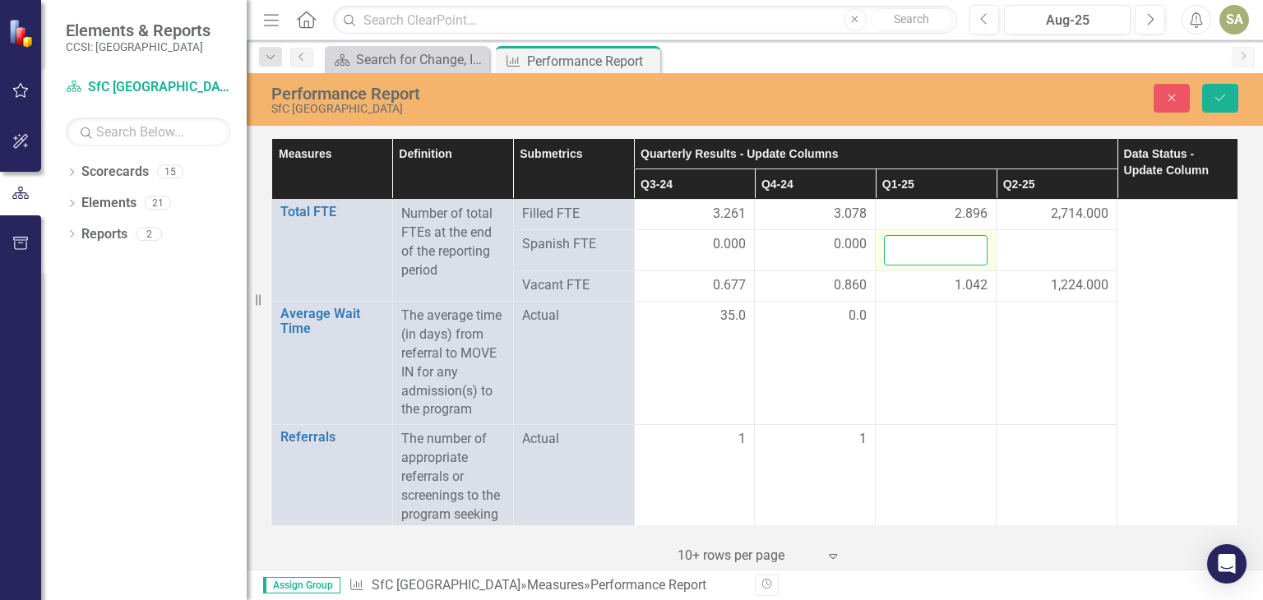
click at [947, 244] on input "number" at bounding box center [936, 250] width 104 height 30
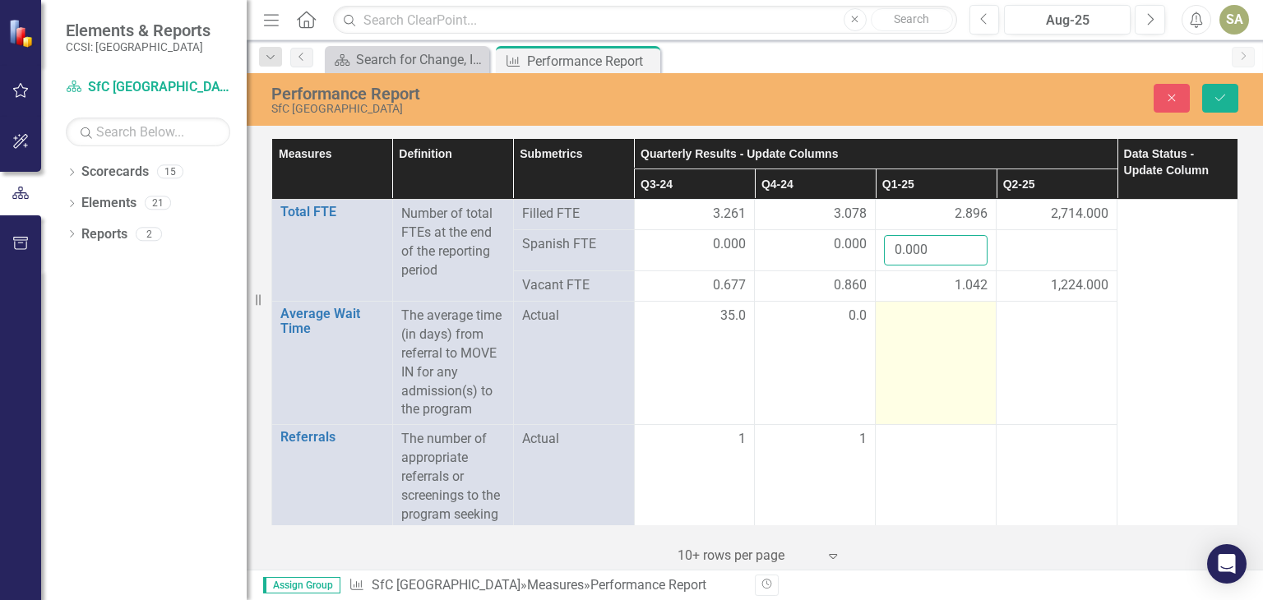
type input "0.000"
click at [920, 377] on td at bounding box center [936, 363] width 121 height 123
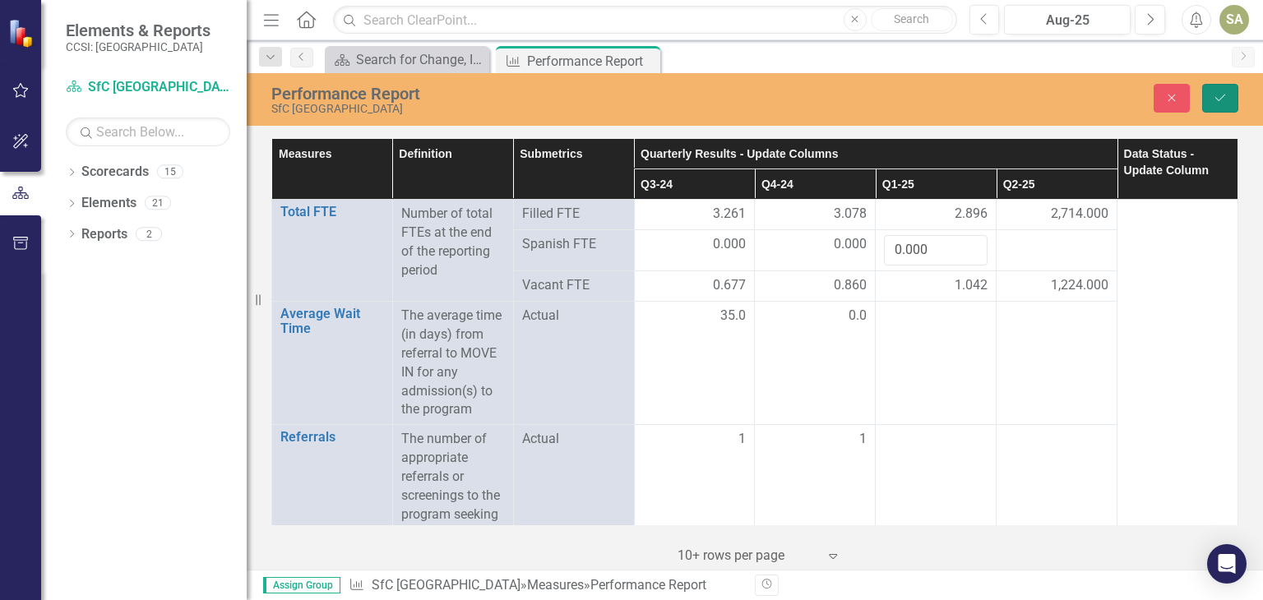
click at [1220, 95] on icon "Save" at bounding box center [1220, 98] width 15 height 12
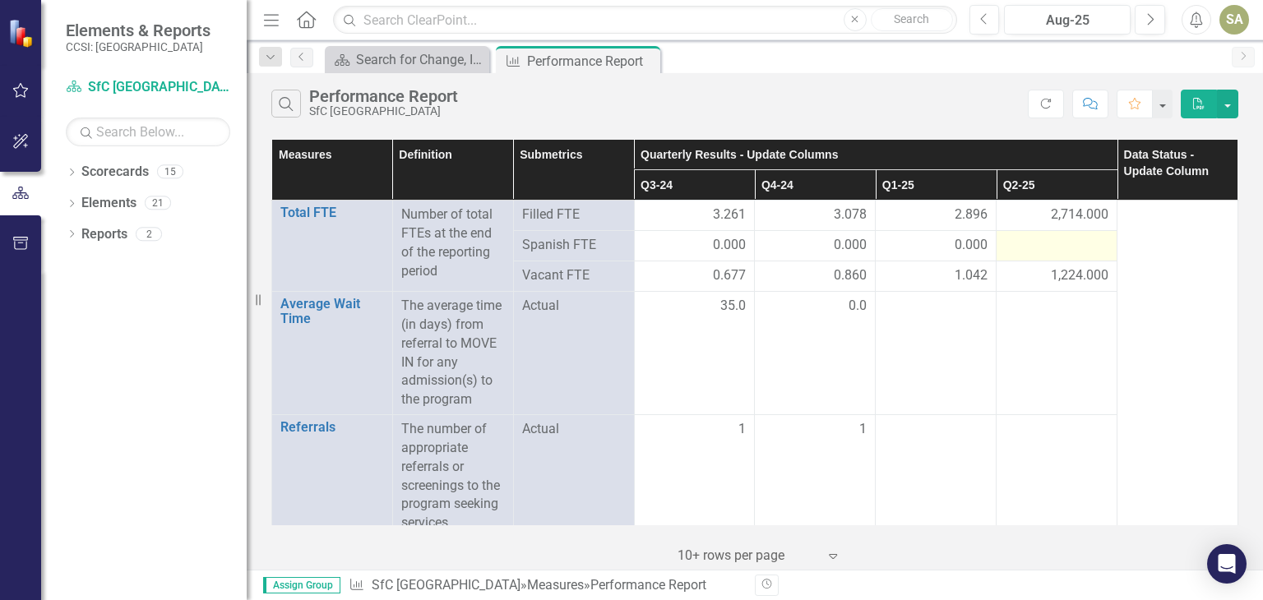
click at [1066, 241] on div at bounding box center [1057, 246] width 104 height 20
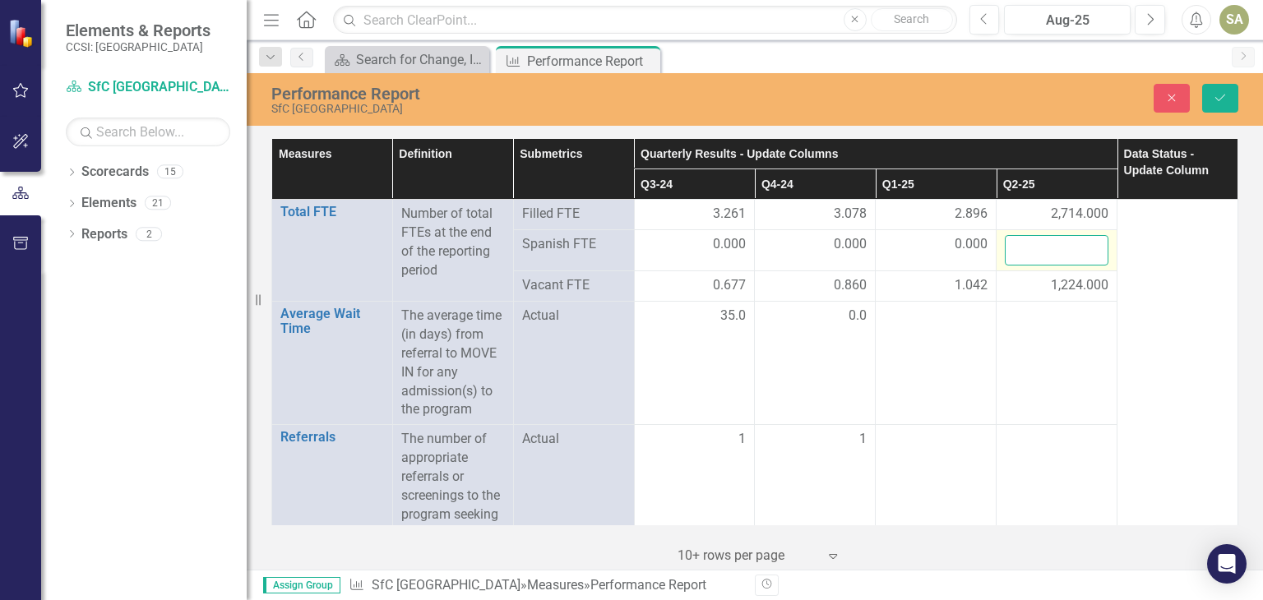
click at [1066, 241] on input "number" at bounding box center [1057, 250] width 104 height 30
type input "0.000"
click at [1224, 94] on icon "Save" at bounding box center [1220, 98] width 15 height 12
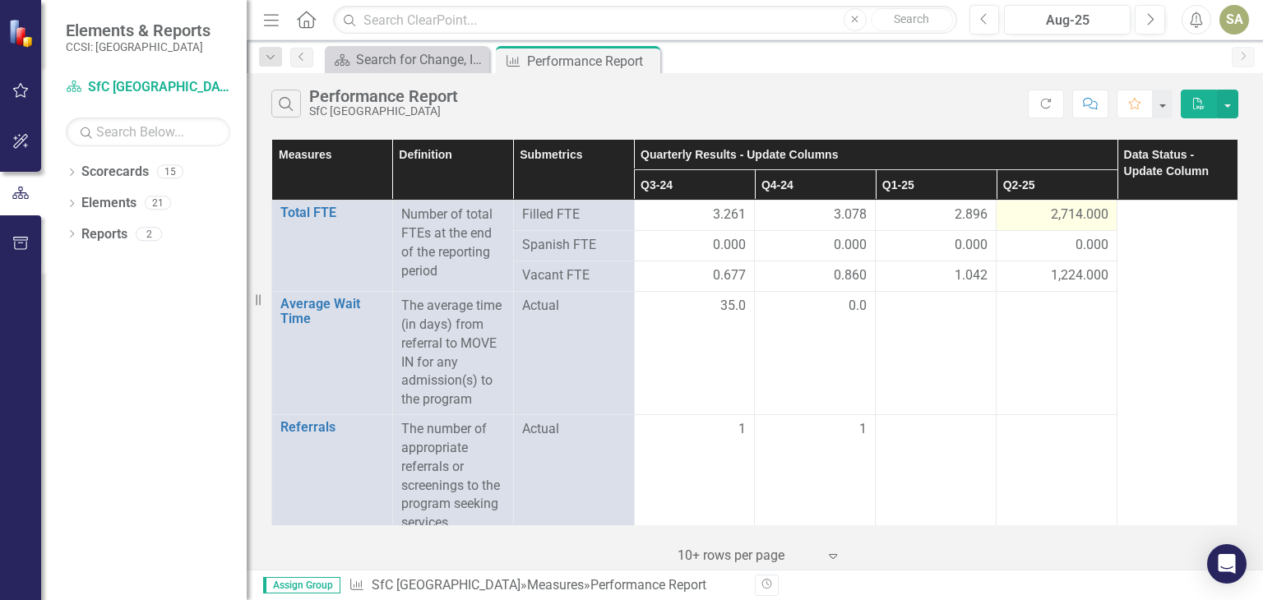
click at [1058, 208] on span "2,714.000" at bounding box center [1080, 215] width 58 height 19
click at [1101, 211] on td "2,714.000" at bounding box center [1057, 216] width 121 height 30
click at [1104, 213] on td "2,714.000" at bounding box center [1057, 216] width 121 height 30
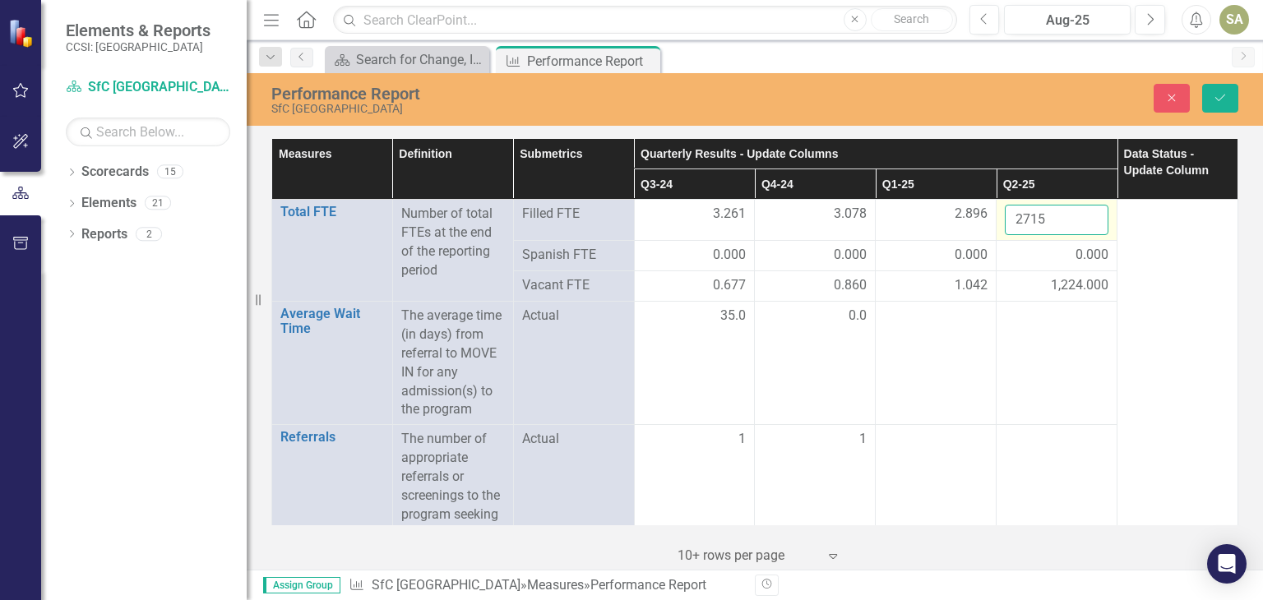
click at [1082, 214] on input "2715" at bounding box center [1057, 220] width 104 height 30
drag, startPoint x: 1082, startPoint y: 214, endPoint x: 1041, endPoint y: 219, distance: 41.4
click at [1041, 219] on input "2713" at bounding box center [1057, 220] width 104 height 30
type input "2"
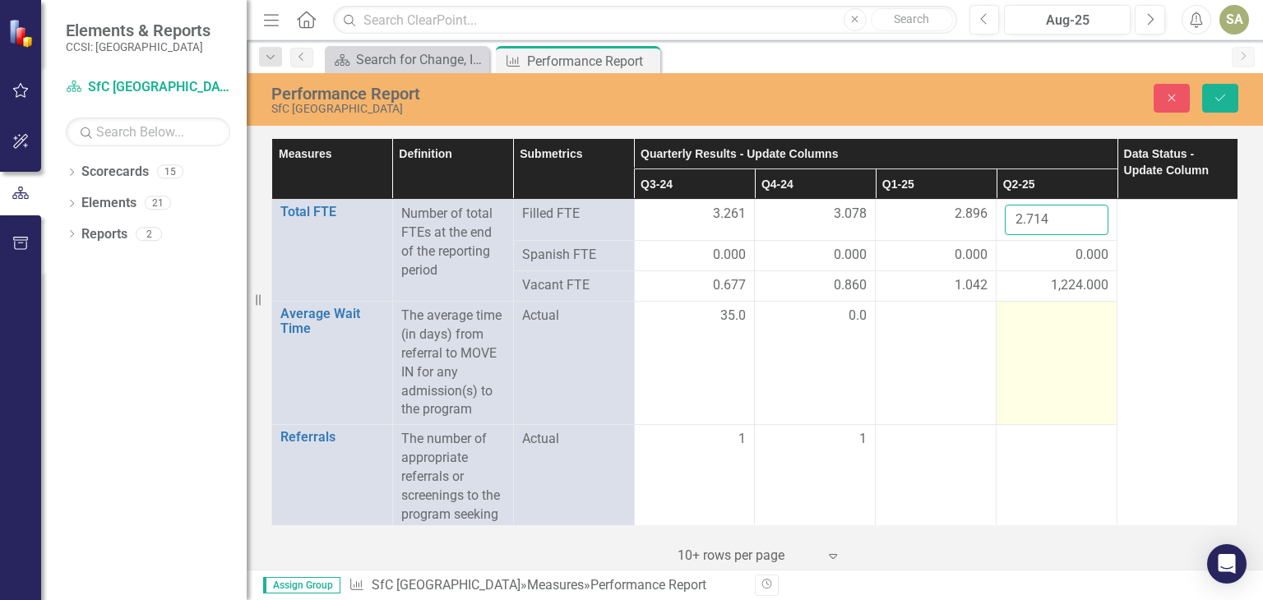
type input "2.714"
click at [1055, 337] on td at bounding box center [1057, 363] width 121 height 123
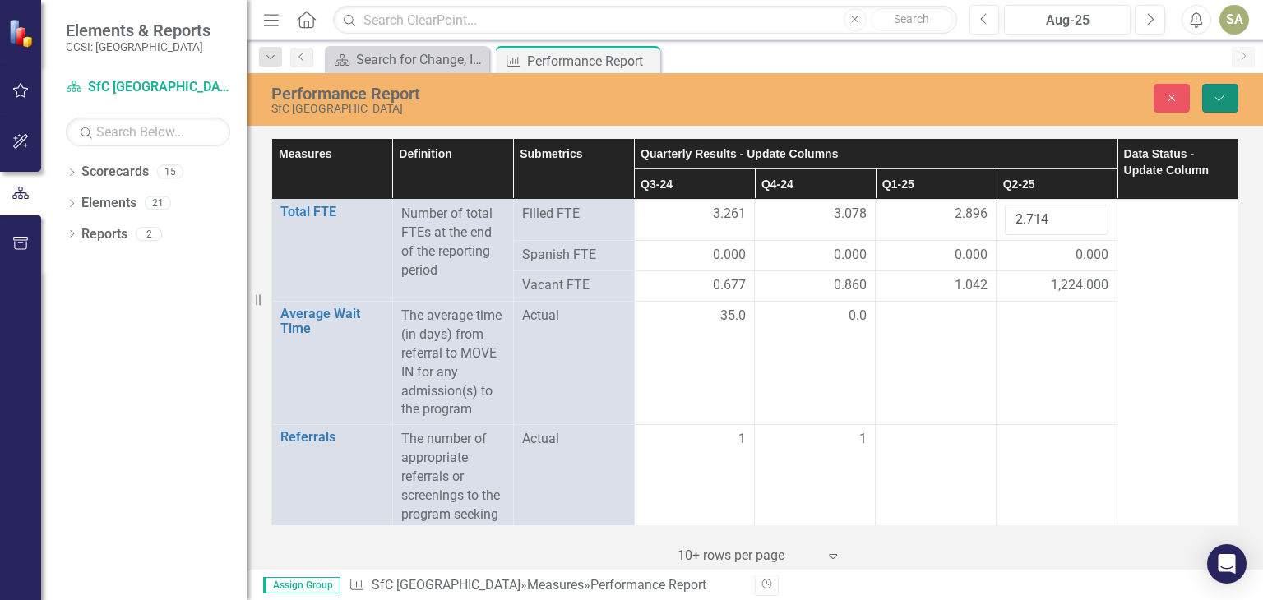
click at [1215, 96] on icon "Save" at bounding box center [1220, 98] width 15 height 12
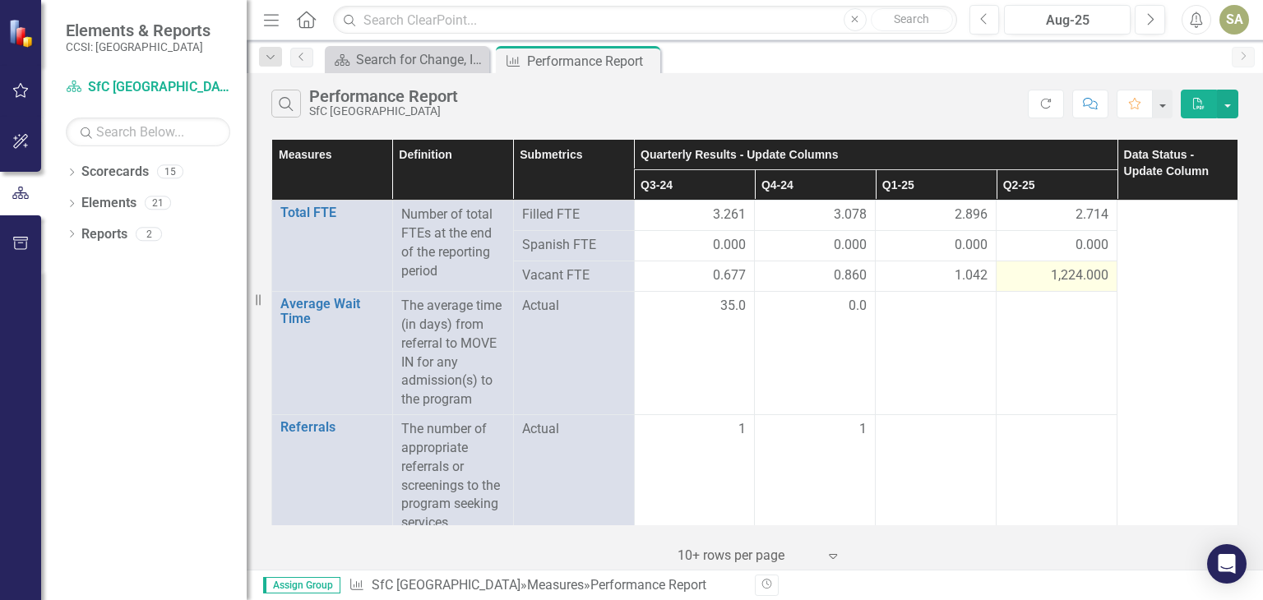
click at [1074, 274] on span "1,224.000" at bounding box center [1080, 275] width 58 height 19
click at [1052, 274] on span "1,224.000" at bounding box center [1080, 275] width 58 height 19
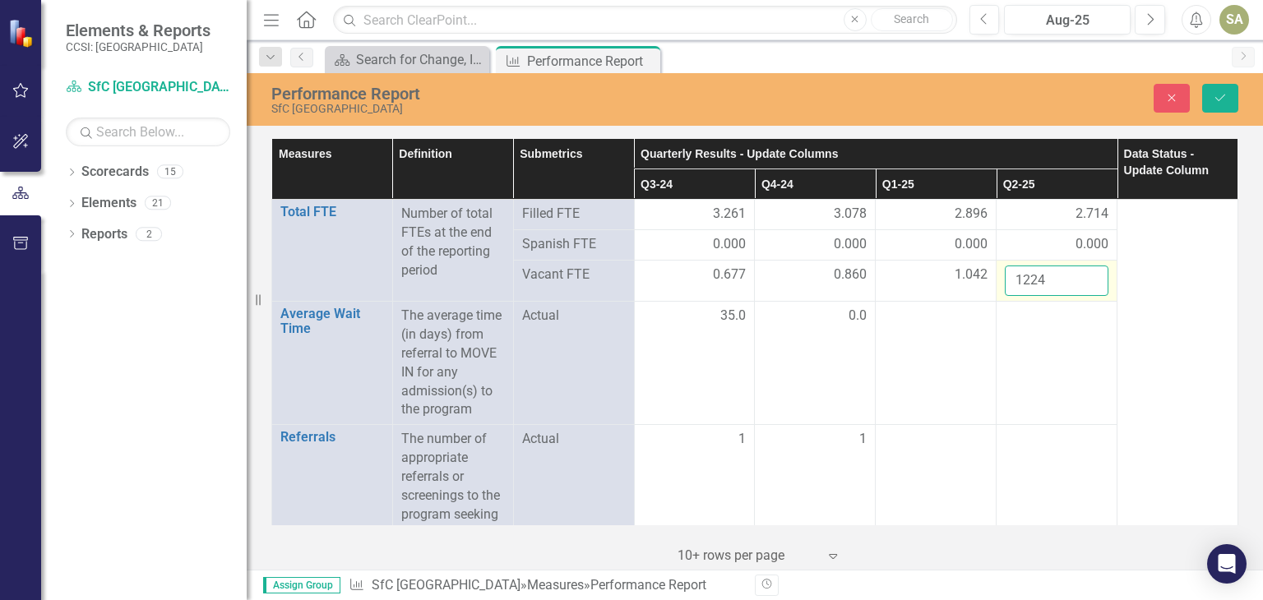
click at [1052, 274] on input "1224" at bounding box center [1057, 281] width 104 height 30
type input "1"
type input "1.224"
click at [1219, 100] on icon "submit" at bounding box center [1220, 98] width 10 height 7
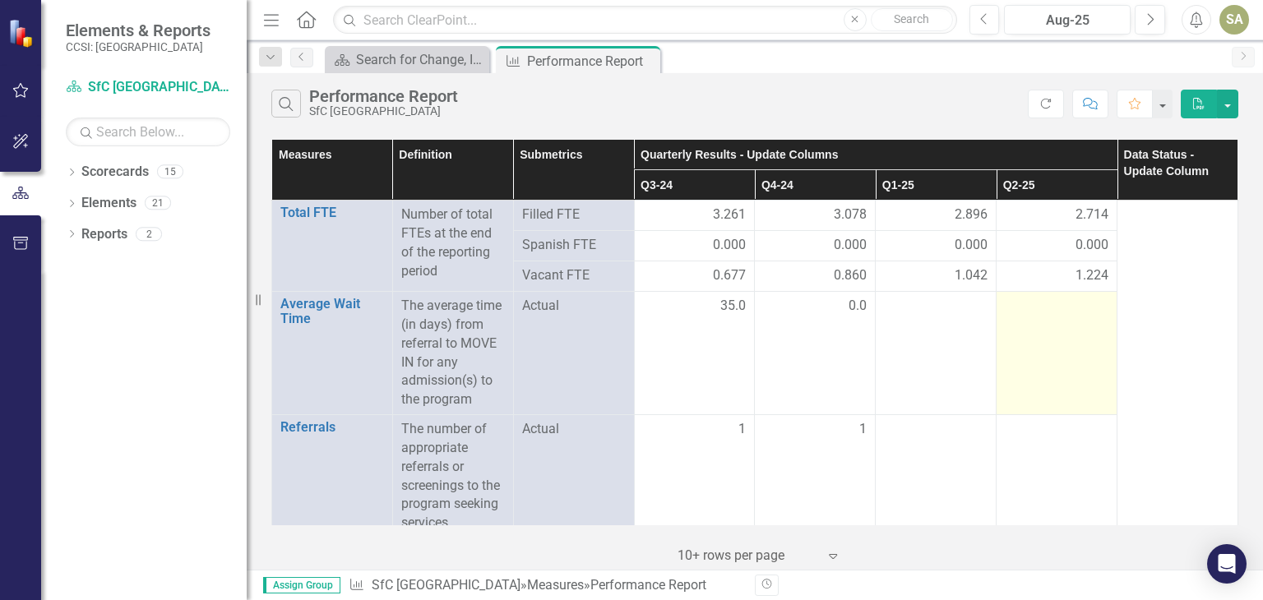
click at [1035, 379] on td at bounding box center [1057, 353] width 121 height 123
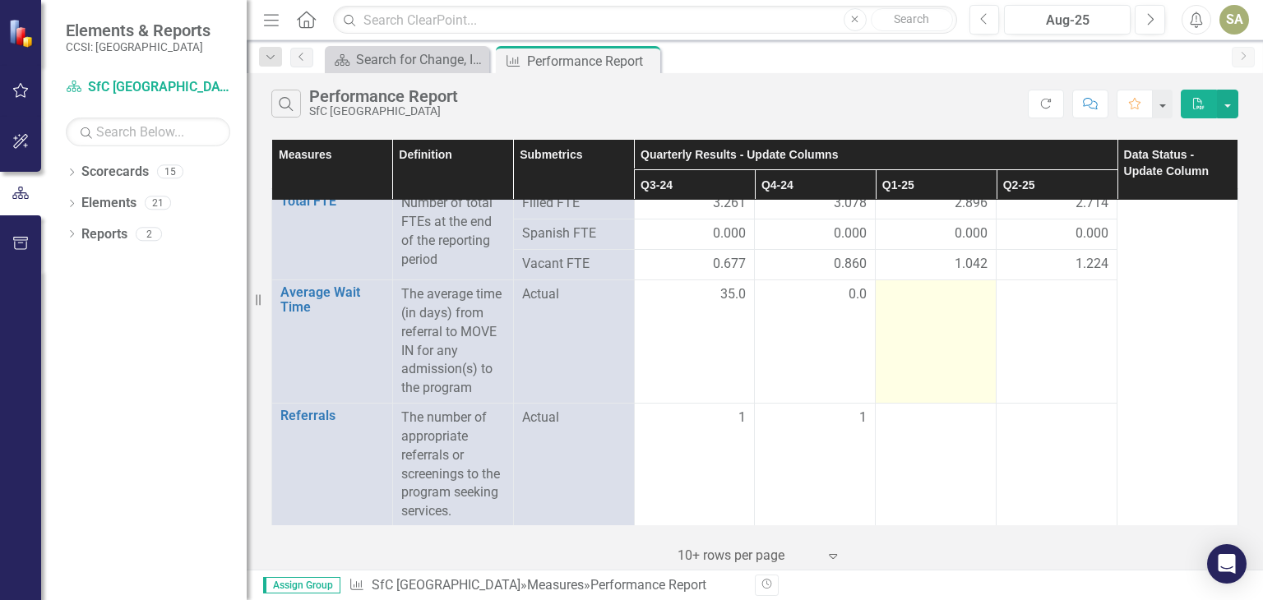
scroll to position [10, 0]
click at [941, 293] on div at bounding box center [936, 297] width 104 height 20
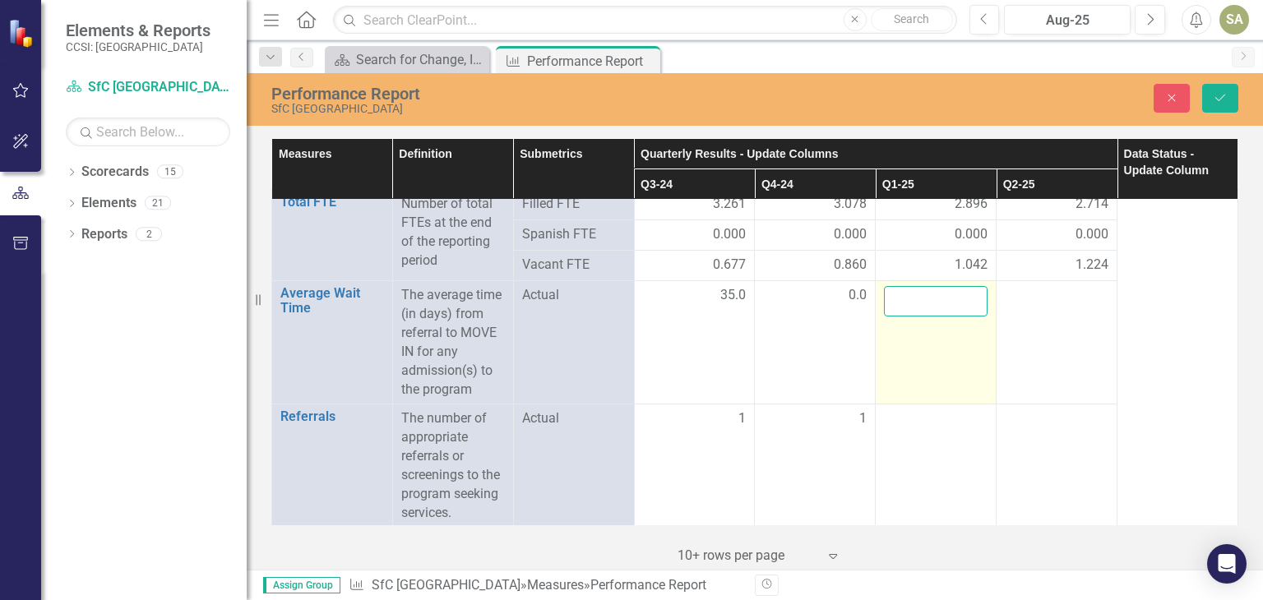
click at [941, 293] on input "number" at bounding box center [936, 301] width 104 height 30
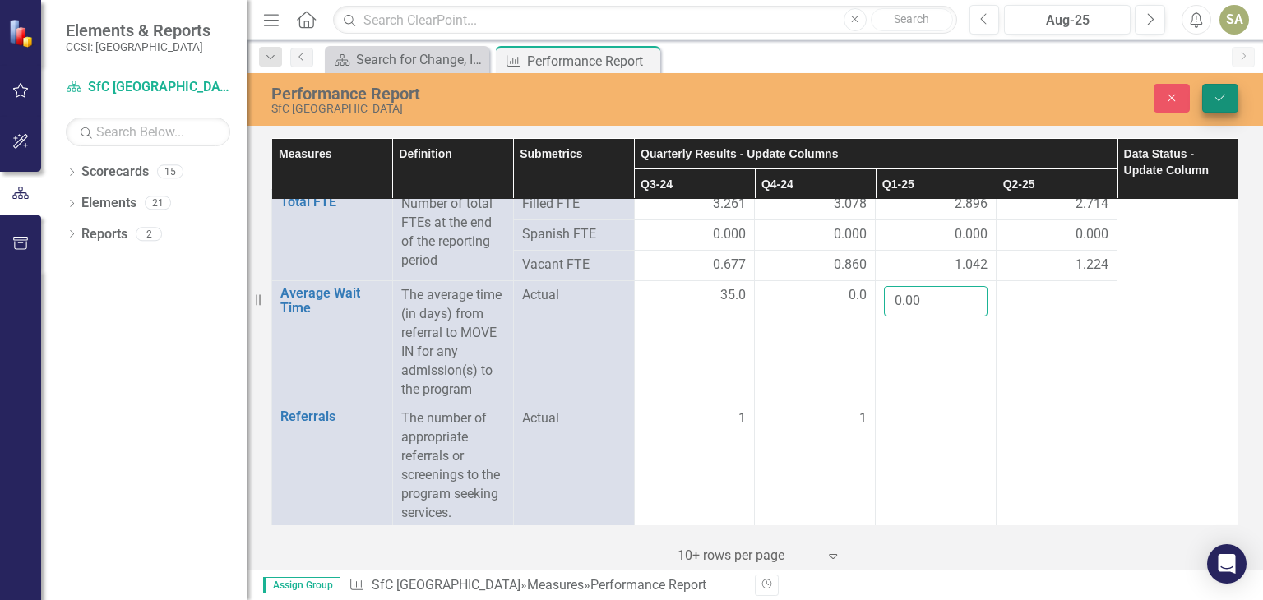
type input "0.00"
click at [1220, 96] on icon "Save" at bounding box center [1220, 98] width 15 height 12
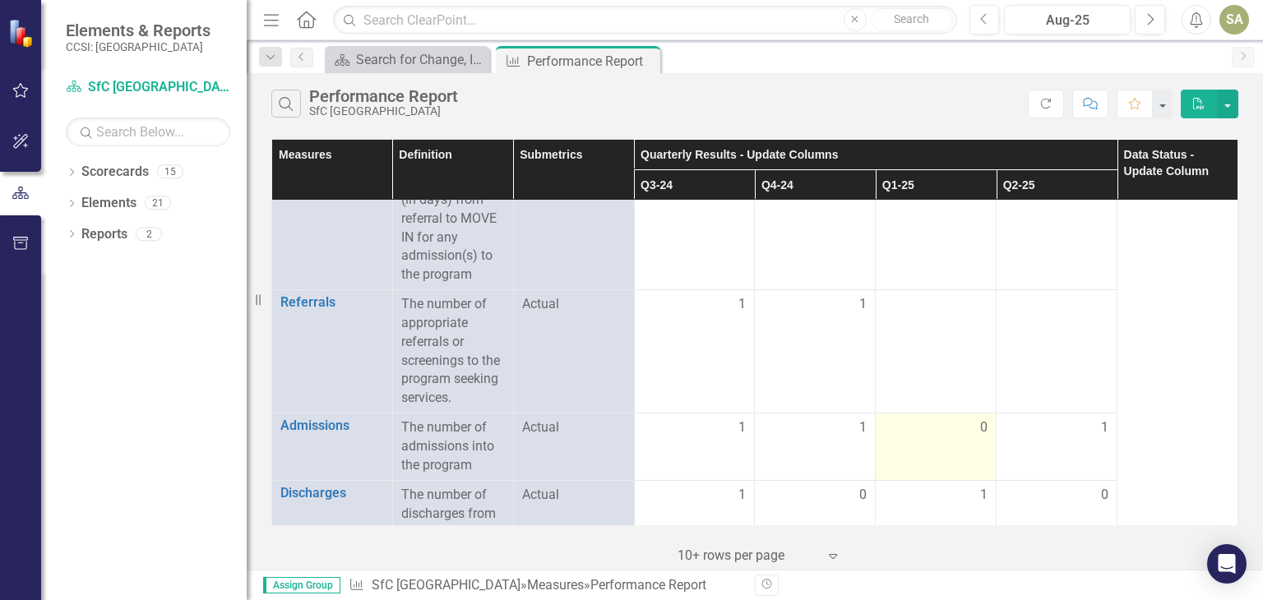
scroll to position [127, 0]
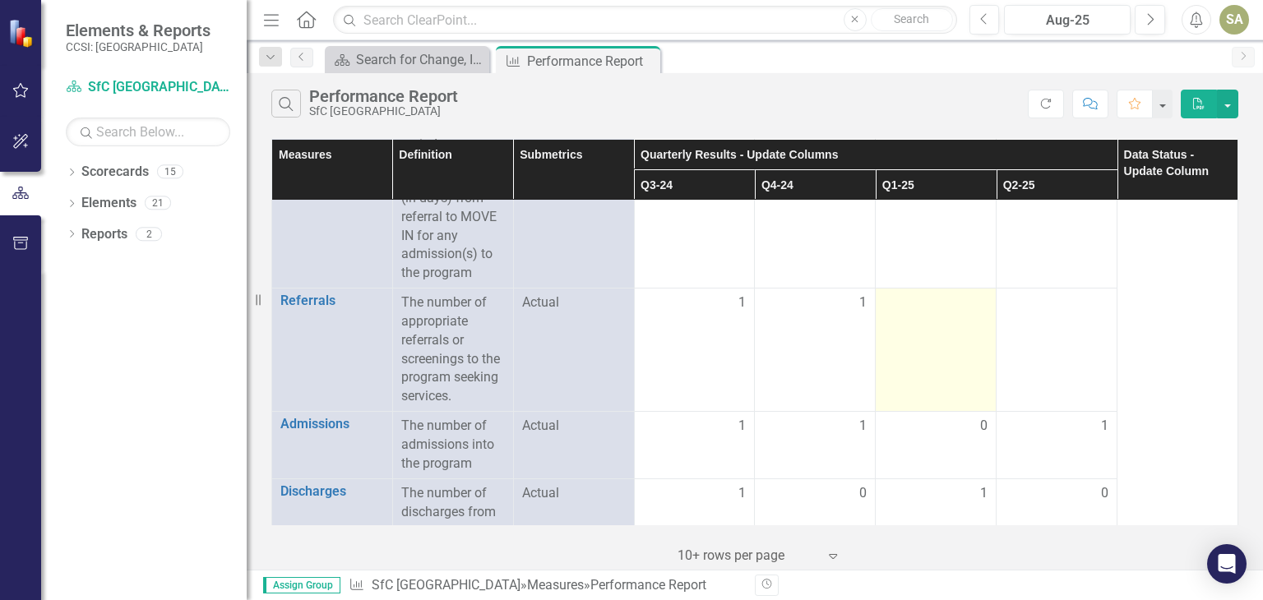
click at [942, 306] on div at bounding box center [936, 304] width 104 height 20
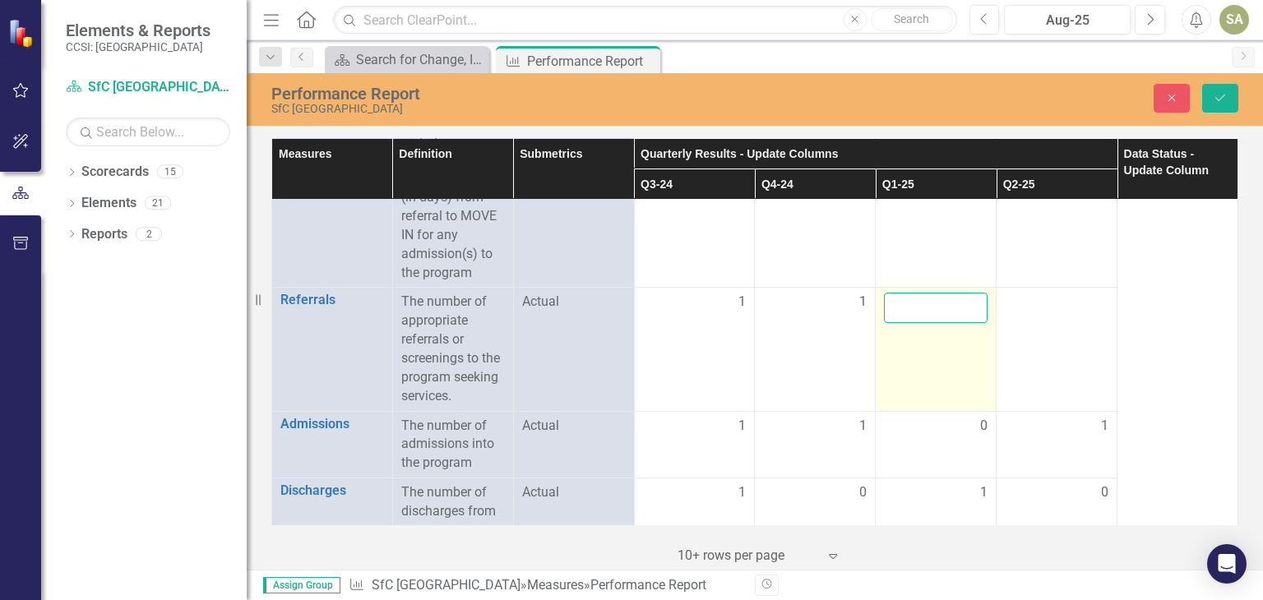
click at [942, 306] on input "number" at bounding box center [936, 308] width 104 height 30
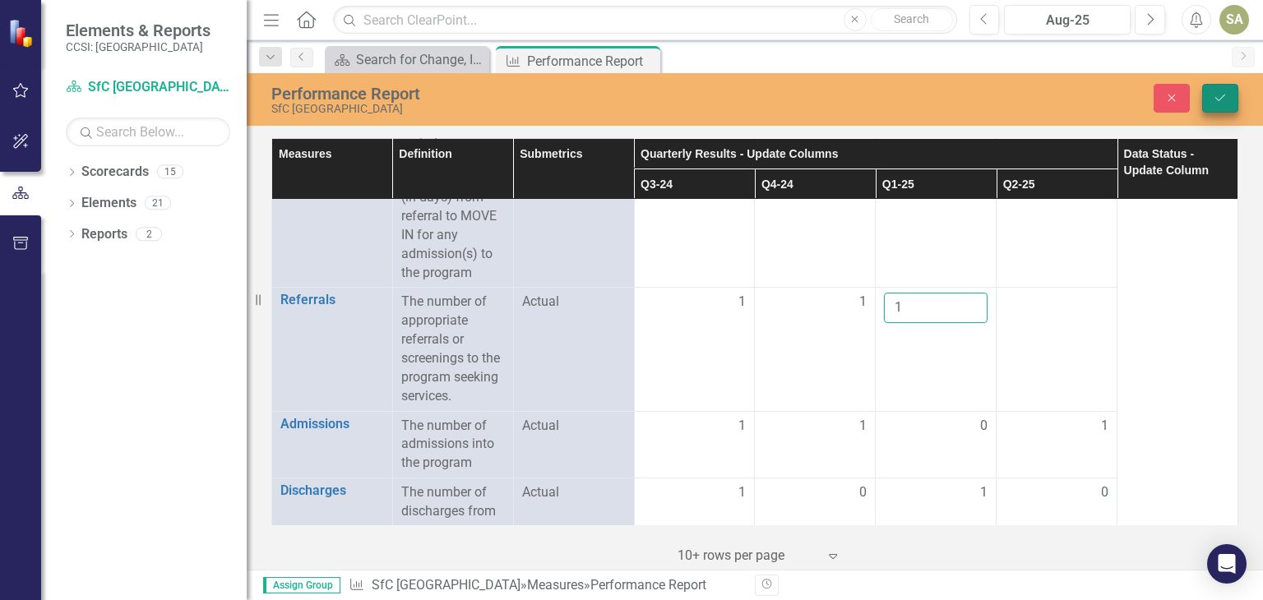
type input "1"
click at [1216, 93] on icon "Save" at bounding box center [1220, 98] width 15 height 12
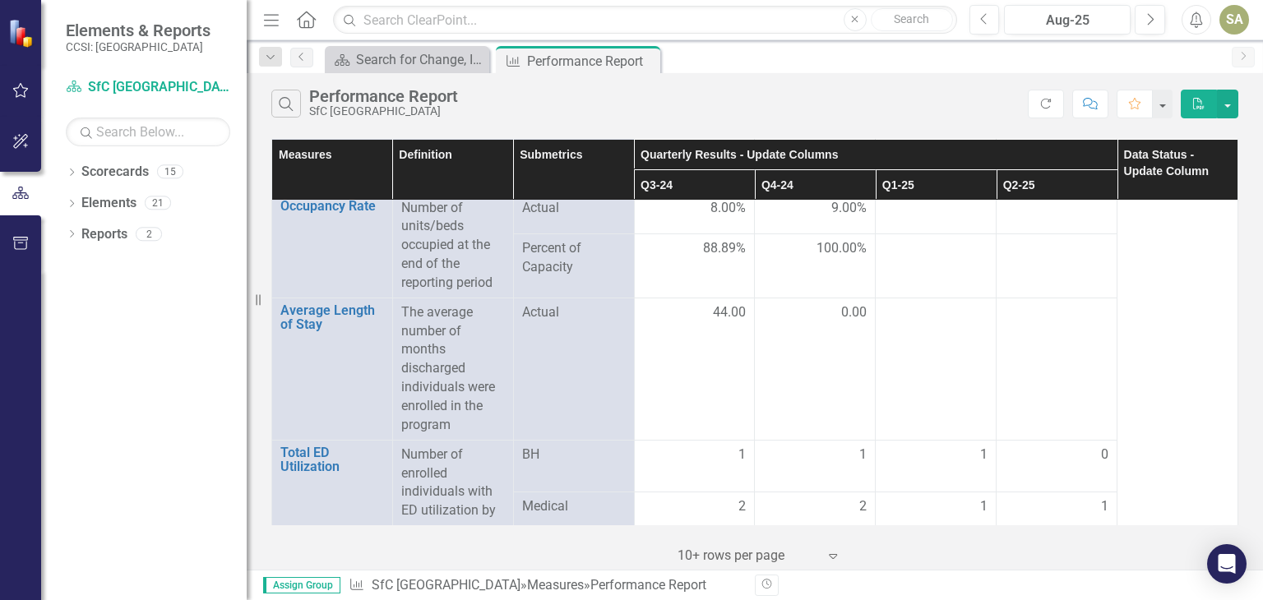
scroll to position [2020, 0]
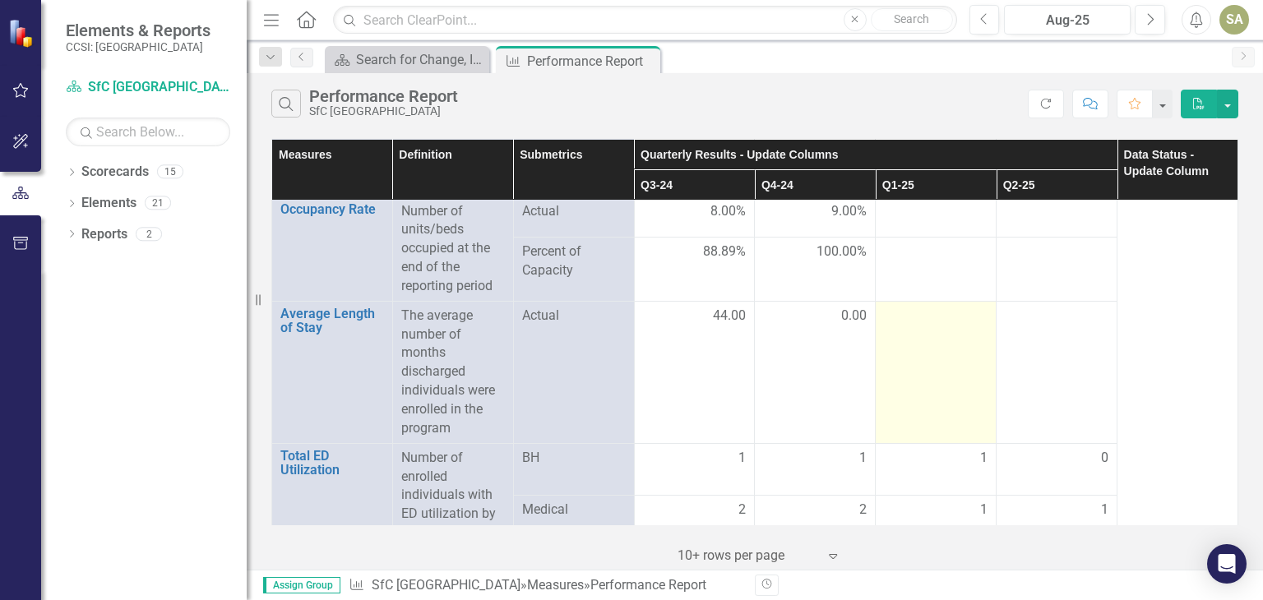
click at [918, 326] on td at bounding box center [936, 372] width 121 height 142
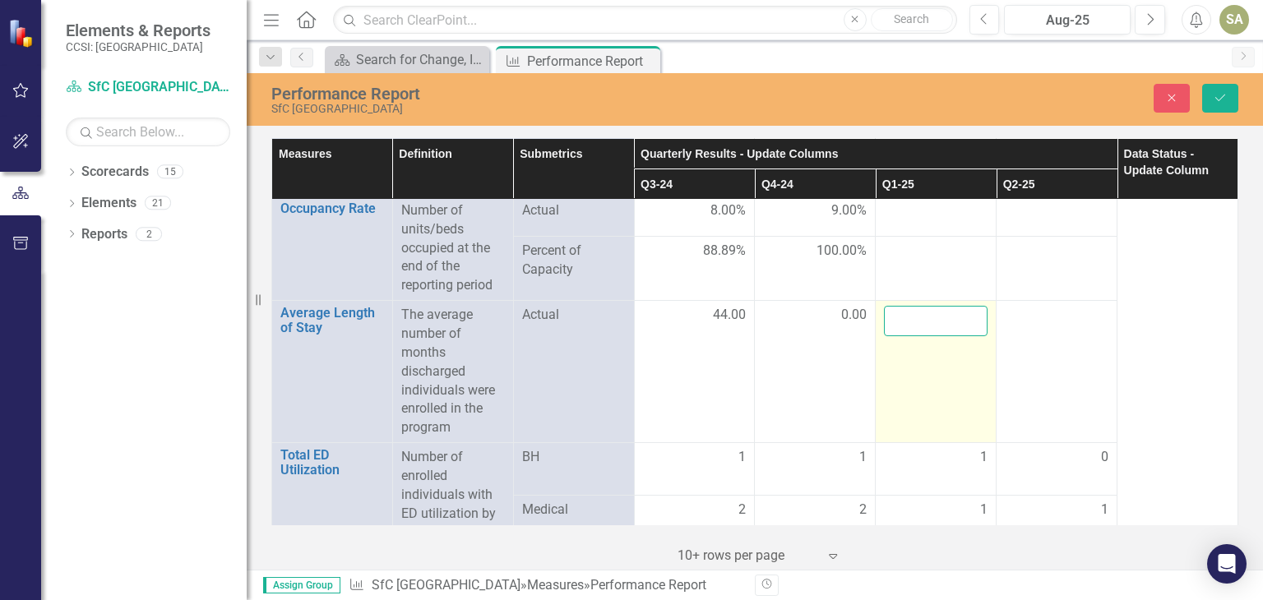
click at [921, 309] on input "number" at bounding box center [936, 321] width 104 height 30
type input "3"
click at [918, 379] on td "3" at bounding box center [936, 372] width 121 height 142
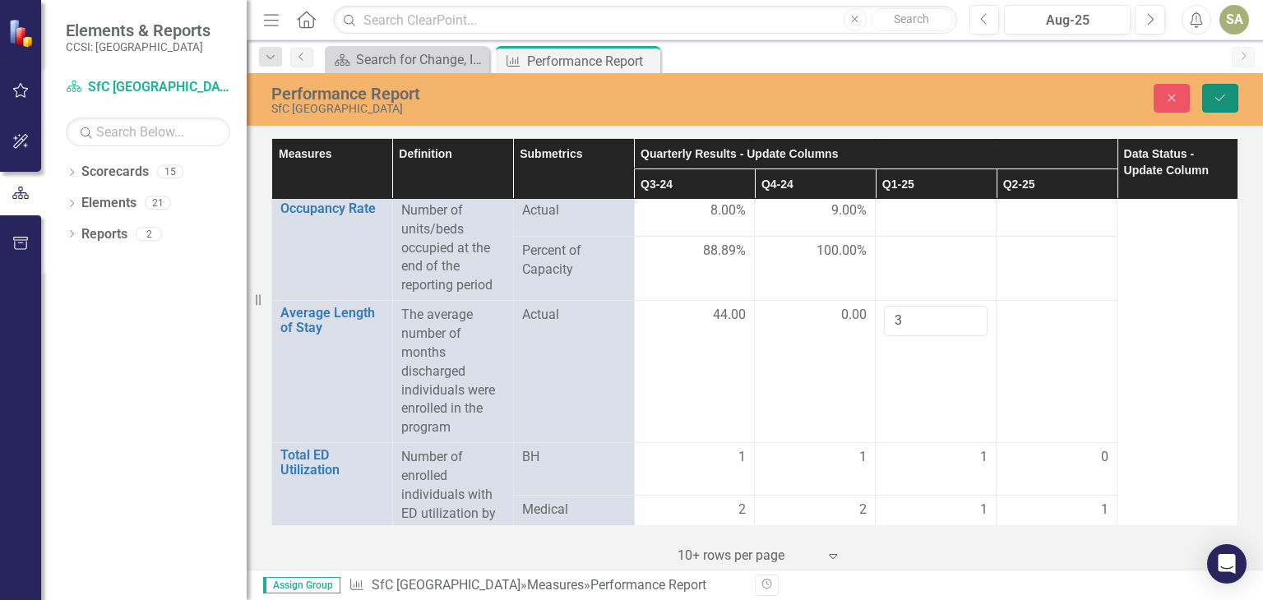
click at [1220, 94] on icon "Save" at bounding box center [1220, 98] width 15 height 12
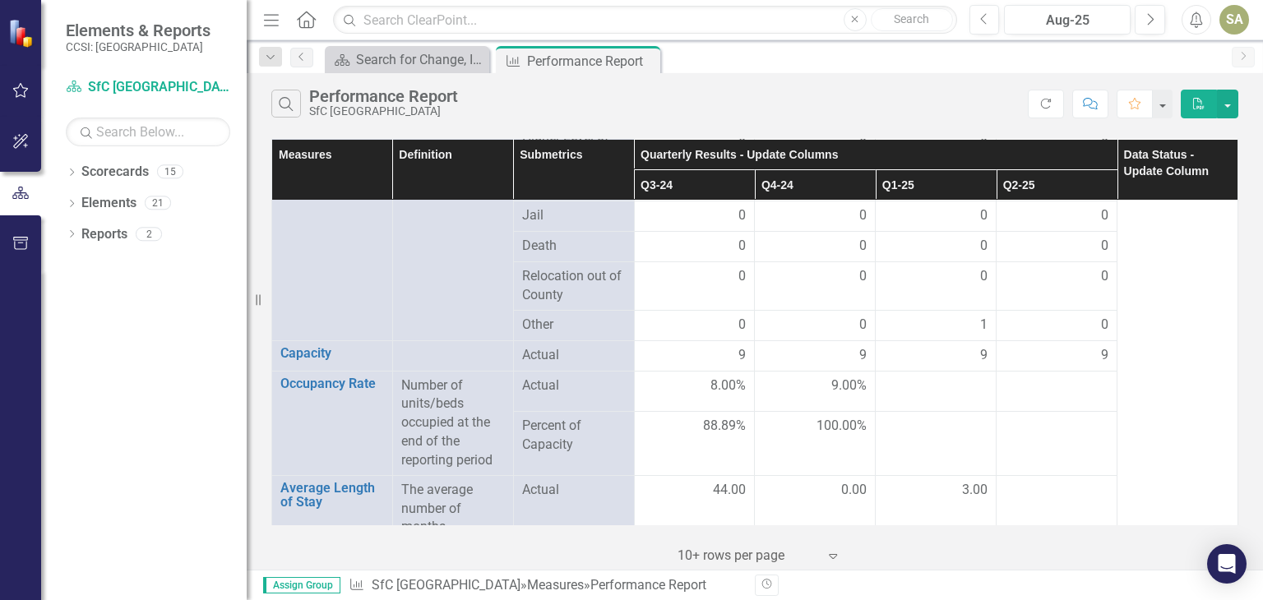
scroll to position [1845, 0]
click at [944, 386] on div at bounding box center [936, 387] width 104 height 20
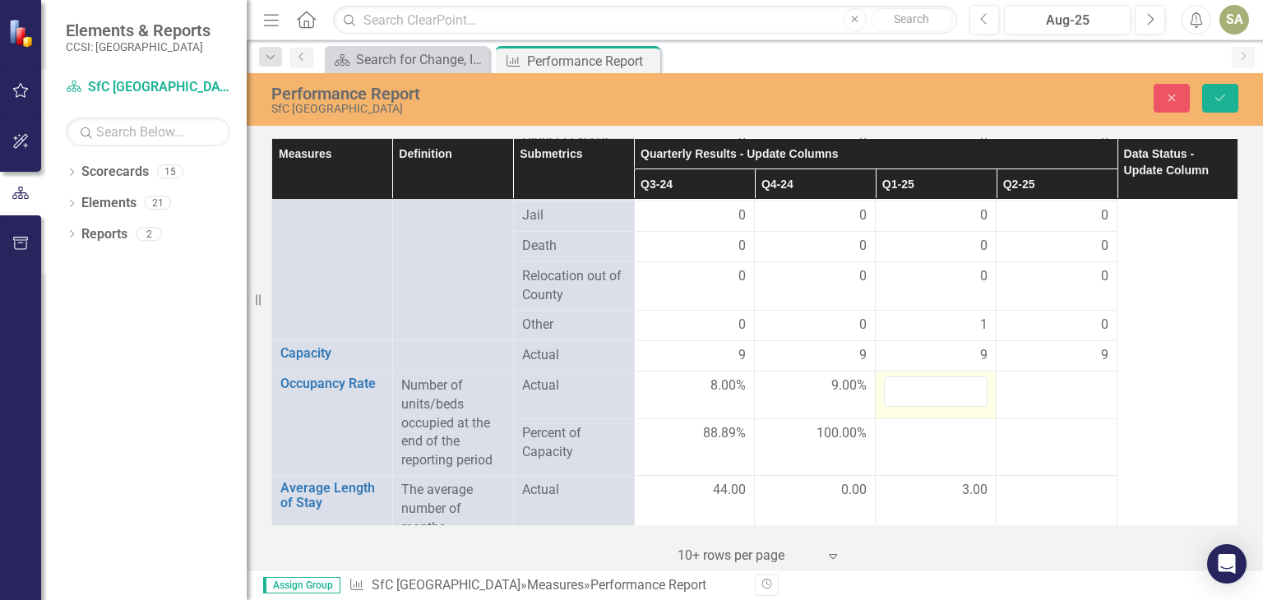
click at [944, 386] on input "number" at bounding box center [936, 392] width 104 height 30
type input "8"
click at [940, 449] on td at bounding box center [936, 447] width 121 height 57
click at [1214, 95] on icon "Save" at bounding box center [1220, 98] width 15 height 12
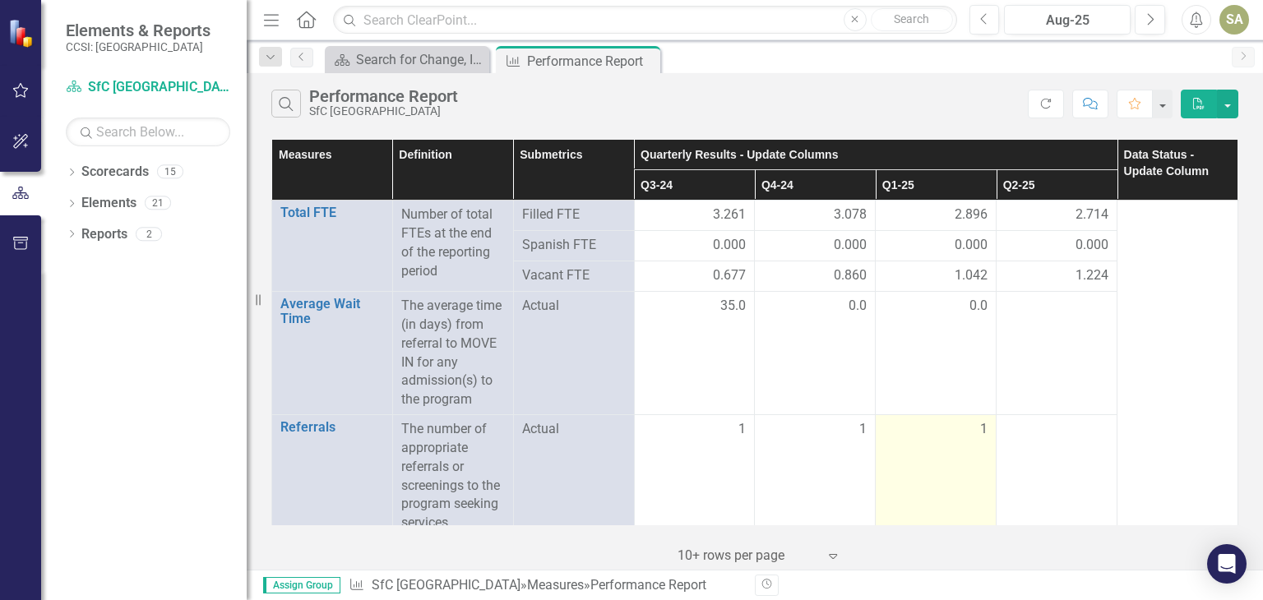
click at [939, 432] on div "1" at bounding box center [936, 429] width 104 height 19
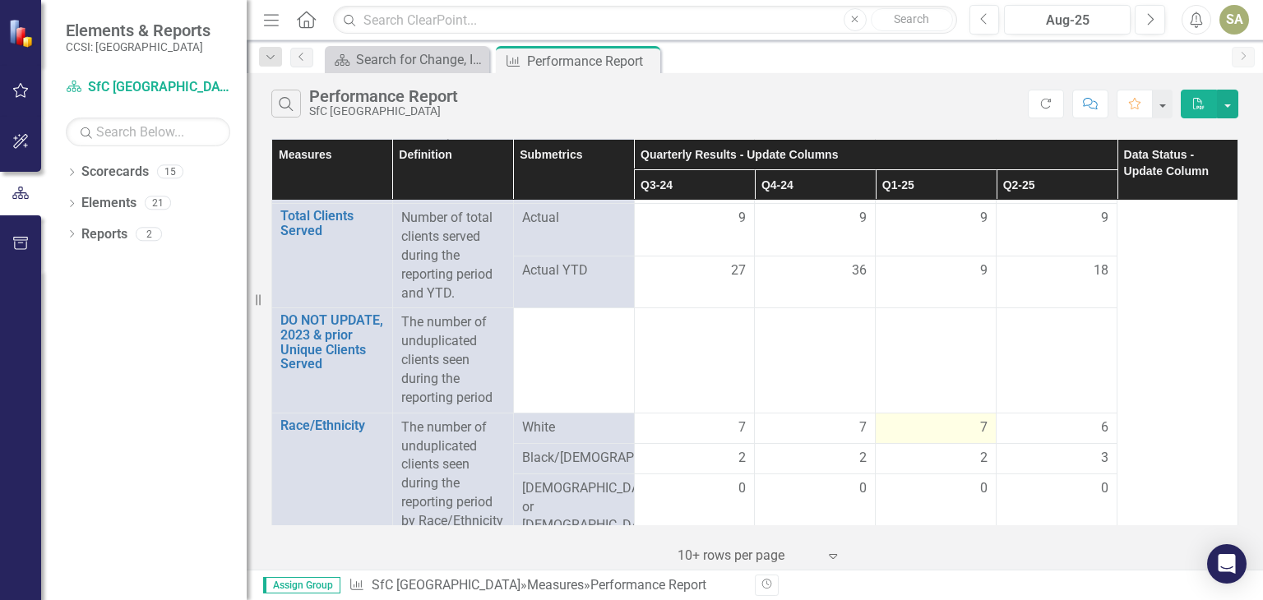
scroll to position [952, 0]
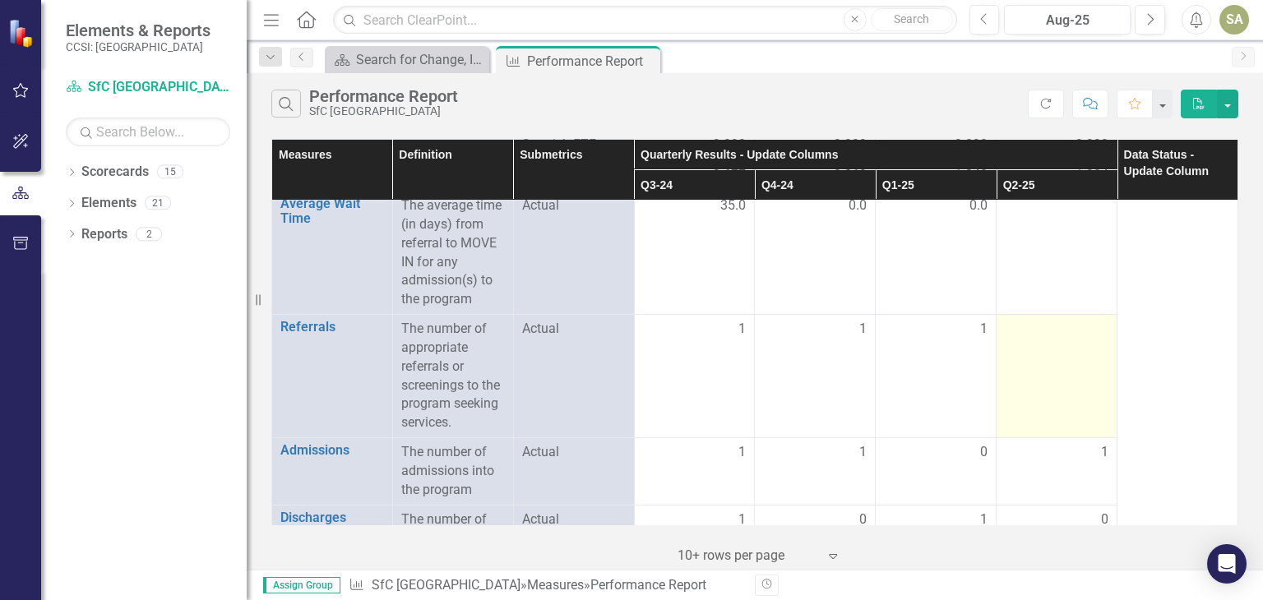
scroll to position [141, 0]
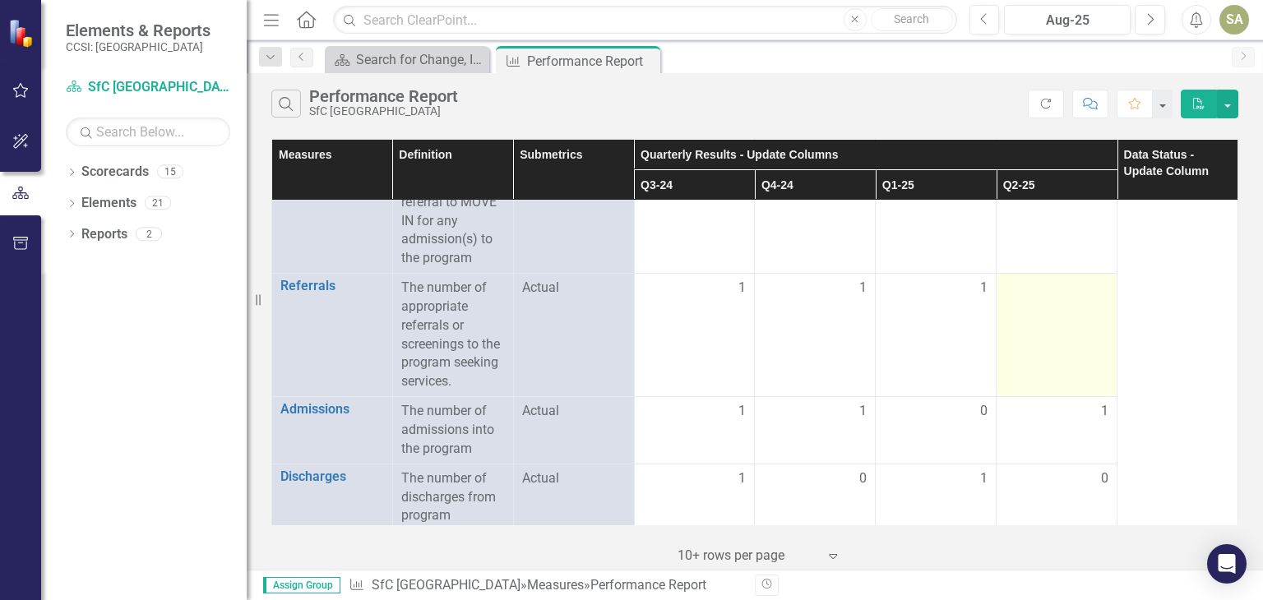
click at [1027, 286] on div at bounding box center [1057, 289] width 104 height 20
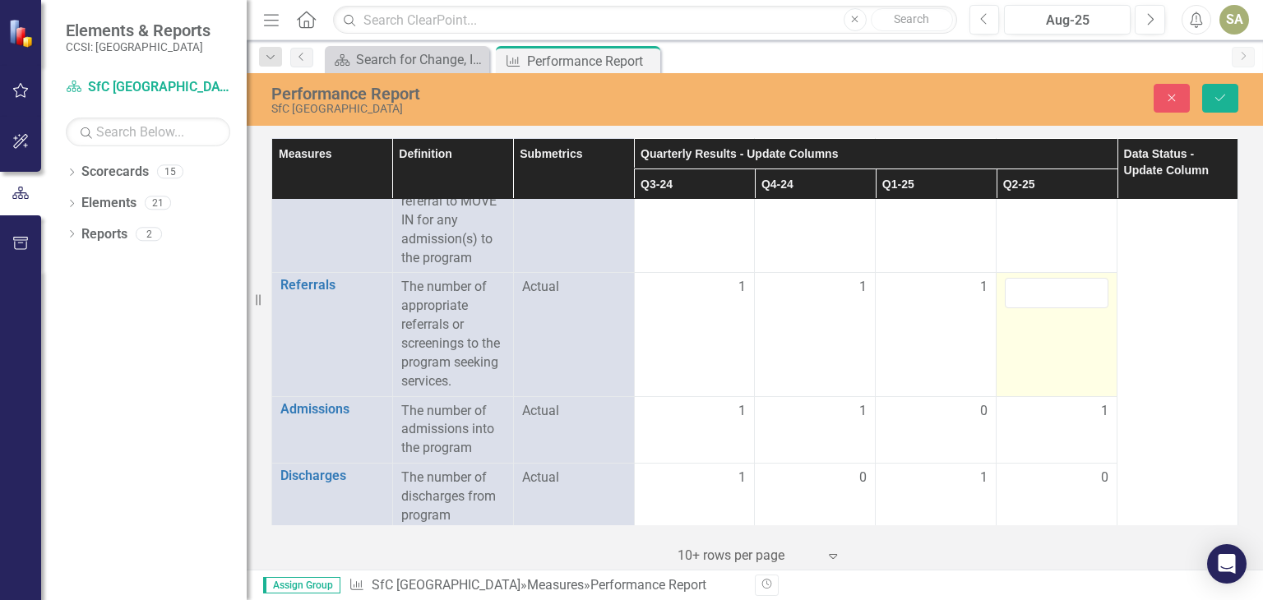
click at [1027, 286] on input "number" at bounding box center [1057, 293] width 104 height 30
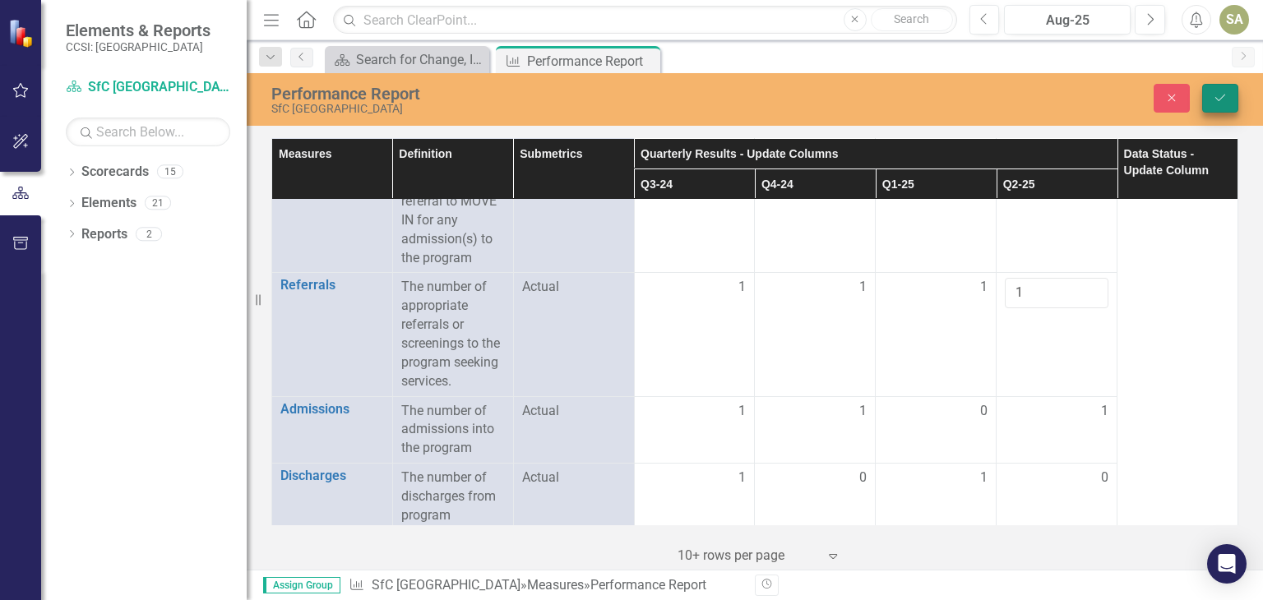
type input "1"
click at [1215, 100] on icon "Save" at bounding box center [1220, 98] width 15 height 12
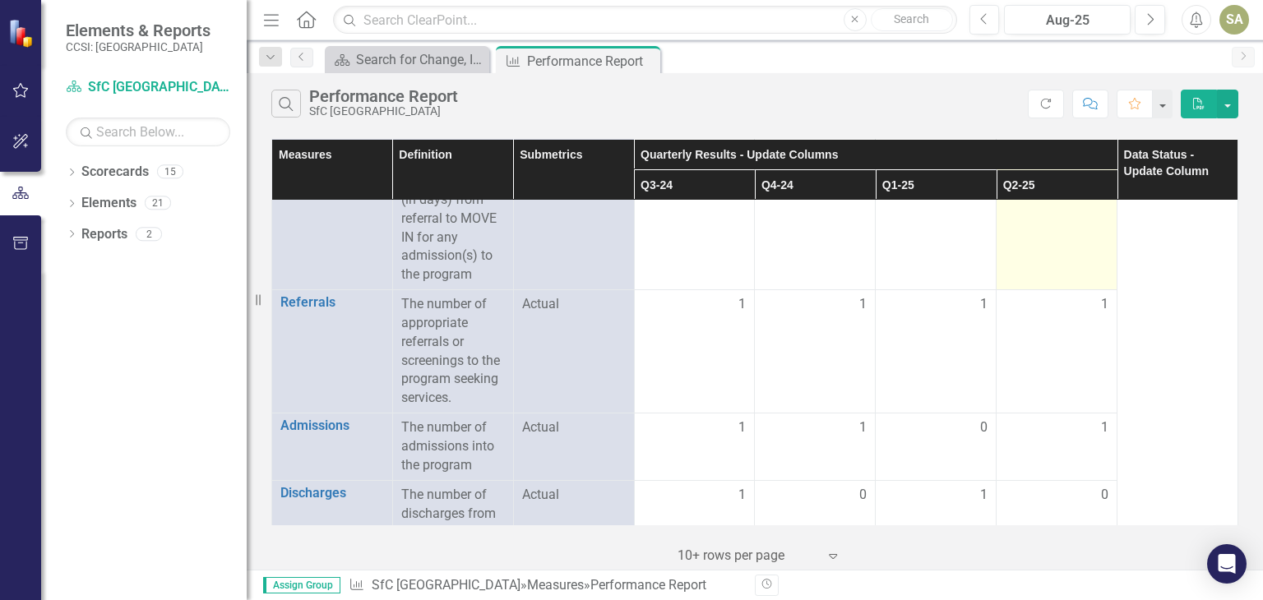
scroll to position [0, 0]
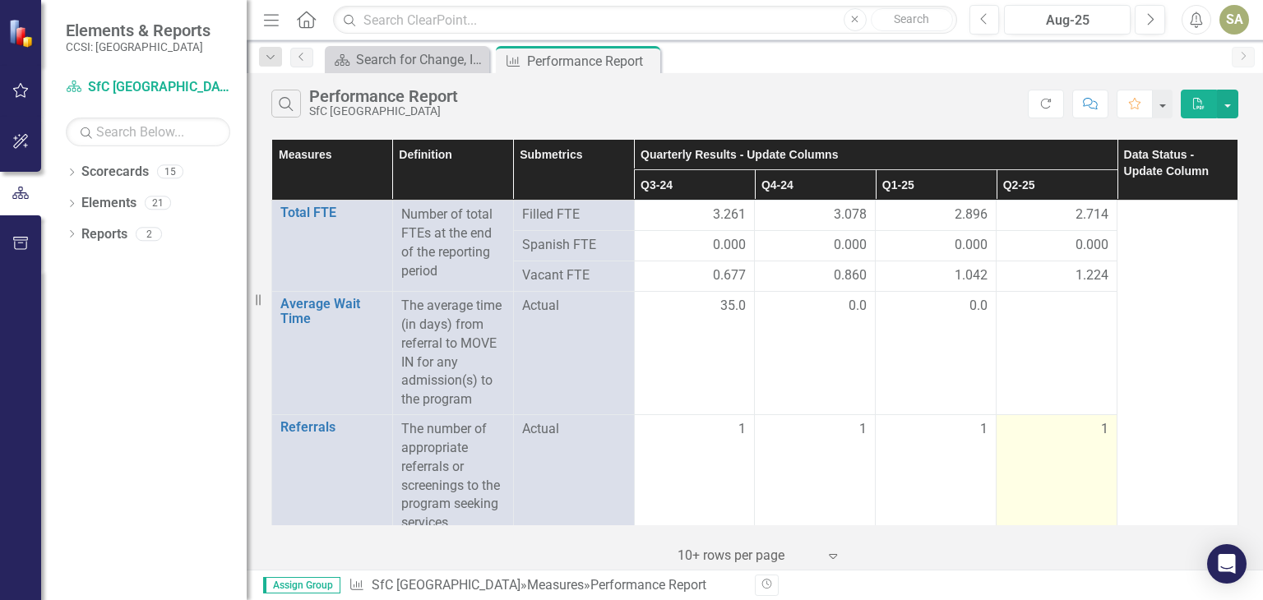
click at [1072, 436] on div "1" at bounding box center [1057, 429] width 104 height 19
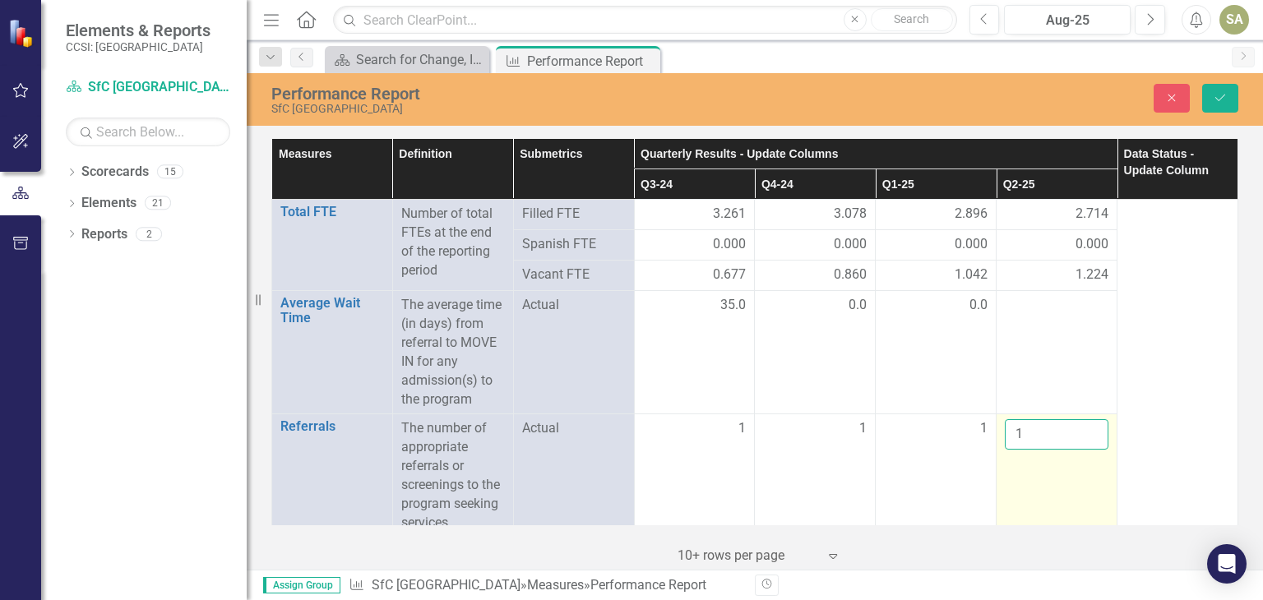
click at [1045, 433] on input "1" at bounding box center [1057, 434] width 104 height 30
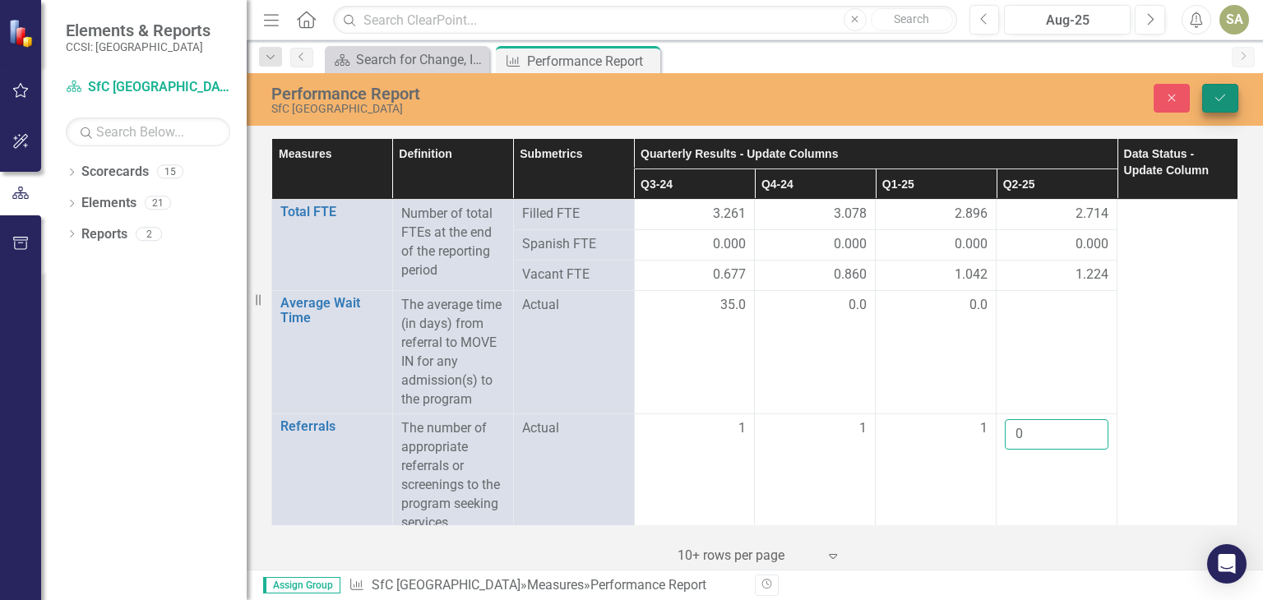
type input "0"
click at [1217, 102] on icon "Save" at bounding box center [1220, 98] width 15 height 12
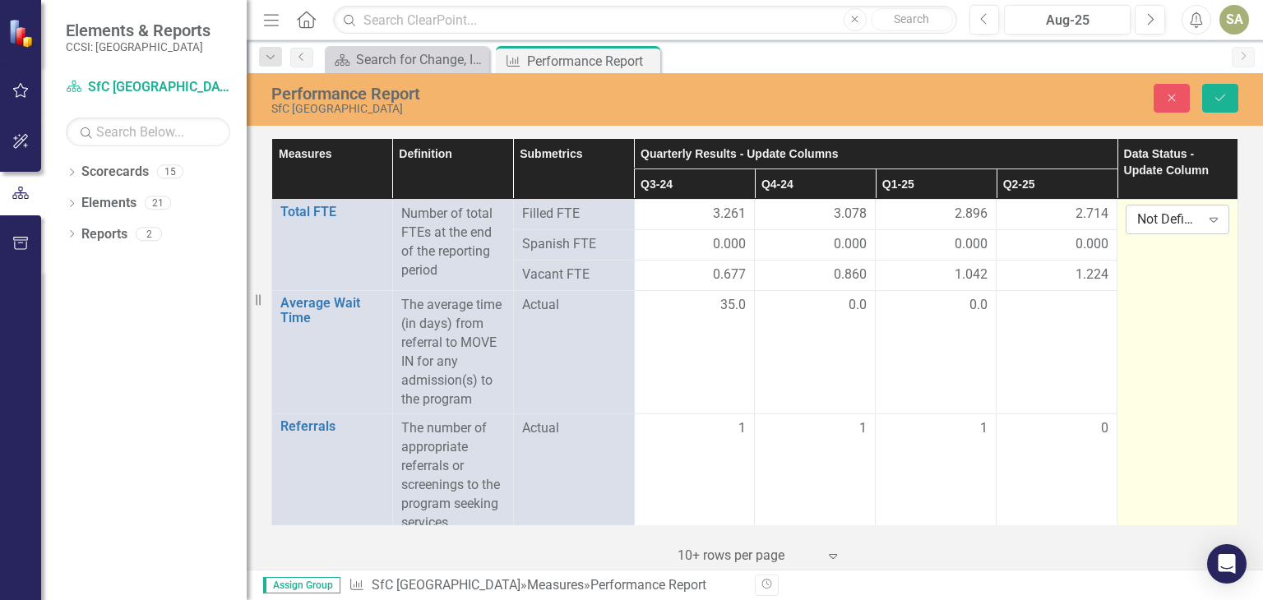
click at [1206, 219] on icon "Expand" at bounding box center [1214, 219] width 16 height 13
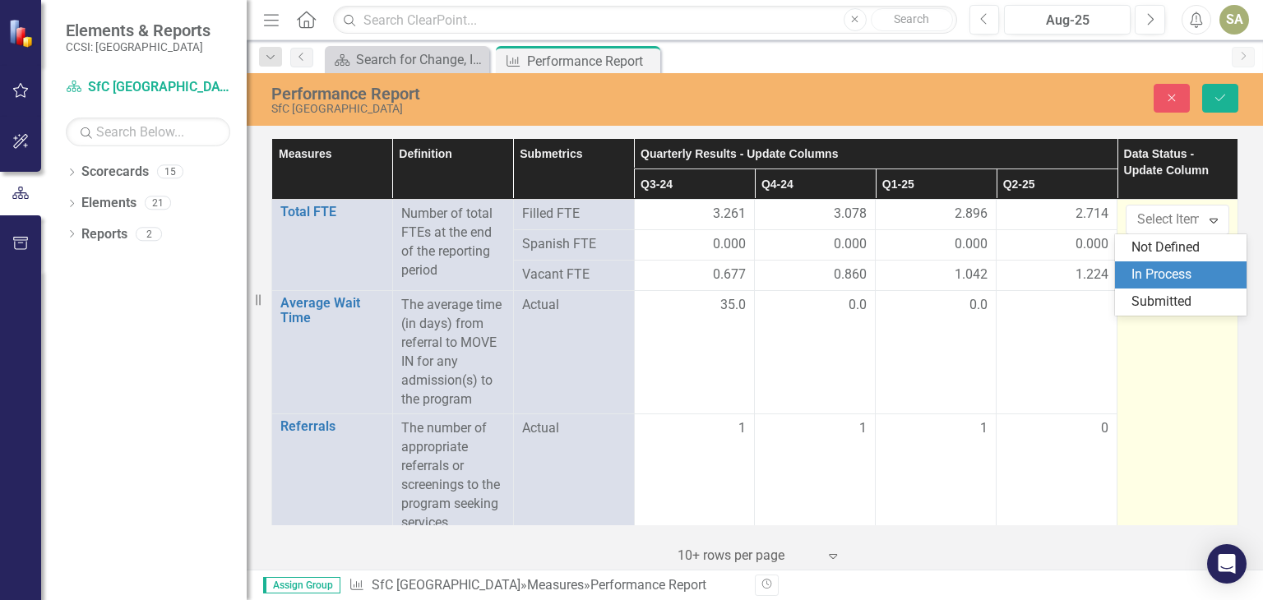
click at [1173, 277] on div "In Process" at bounding box center [1184, 275] width 105 height 19
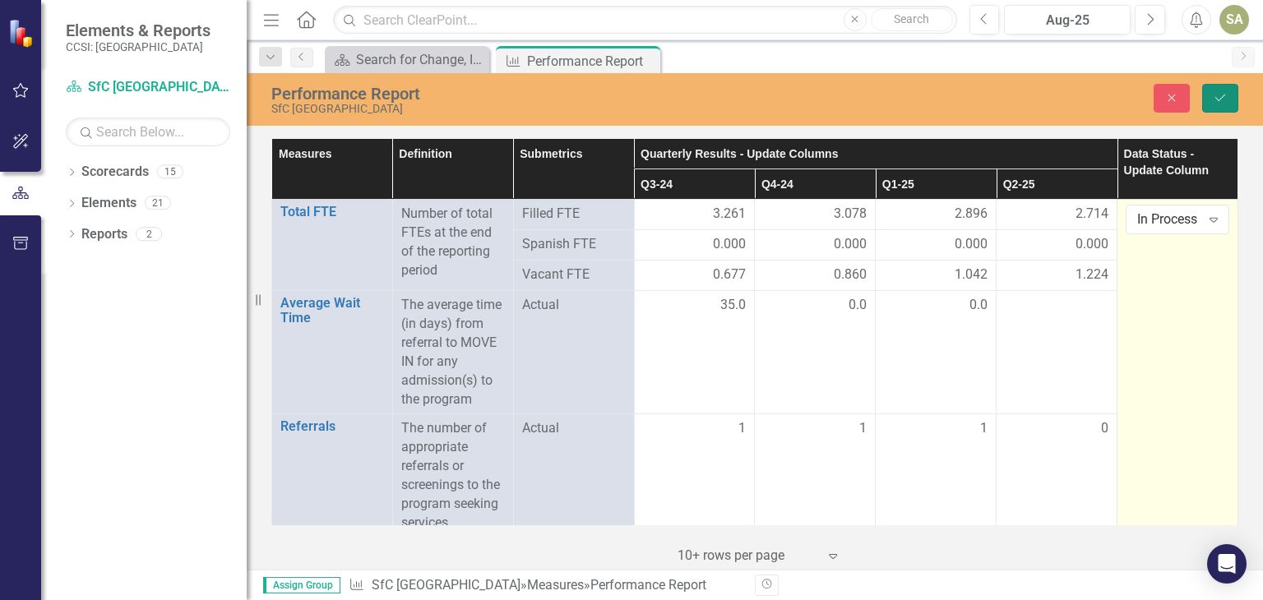
click at [1218, 101] on icon "Save" at bounding box center [1220, 98] width 15 height 12
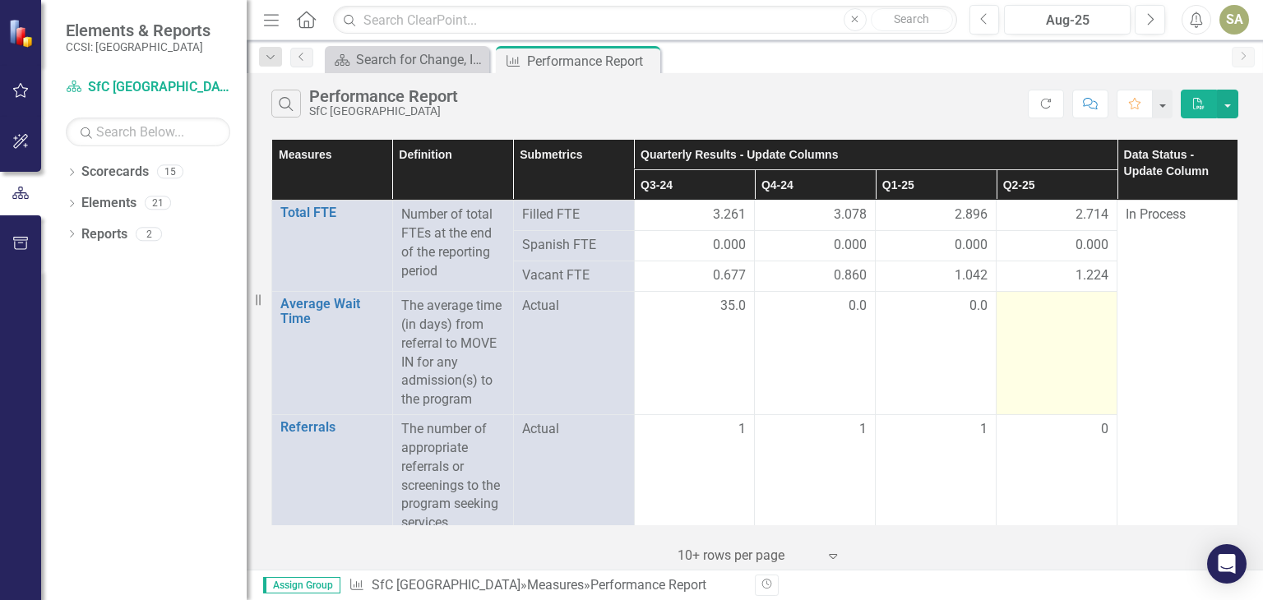
click at [1036, 317] on td at bounding box center [1057, 353] width 121 height 123
